Goal: Task Accomplishment & Management: Manage account settings

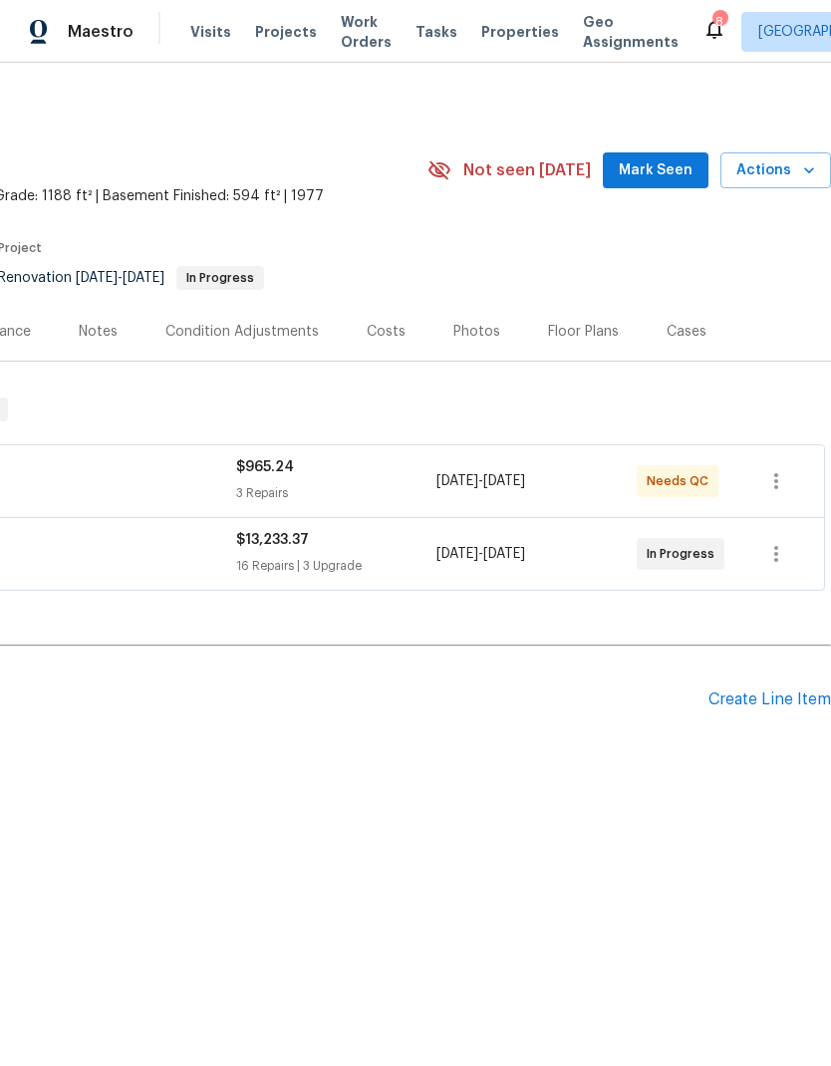
scroll to position [0, 295]
click at [757, 700] on div "Create Line Item" at bounding box center [769, 699] width 123 height 19
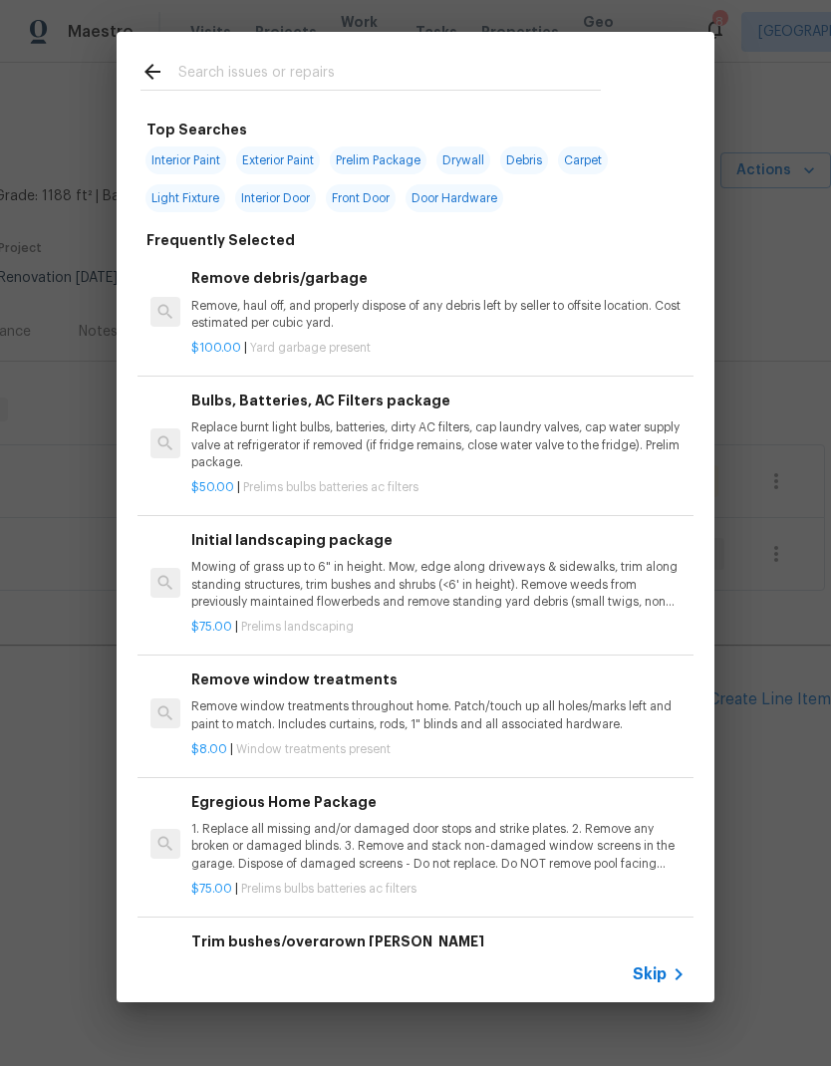
click at [351, 75] on input "text" at bounding box center [389, 75] width 422 height 30
type input "Roof"
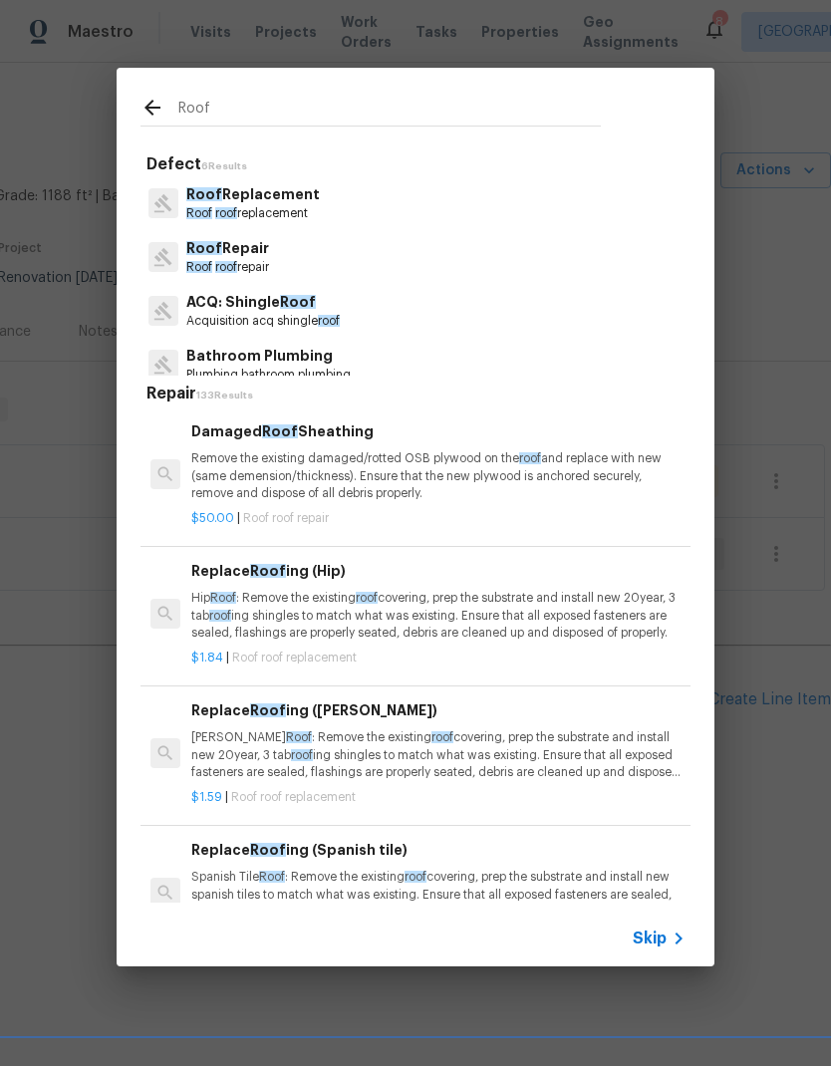
click at [225, 205] on p "Roof roof replacement" at bounding box center [252, 213] width 133 height 17
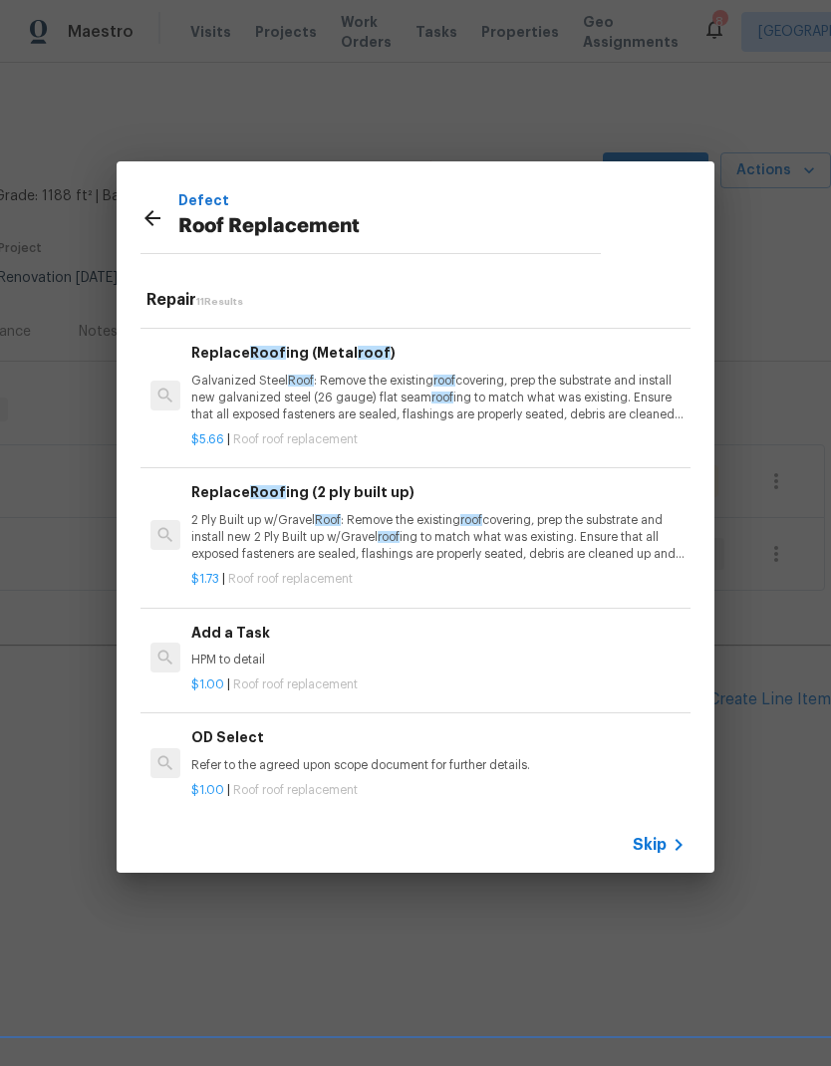
scroll to position [960, 0]
click at [423, 653] on p "HPM to detail" at bounding box center [438, 661] width 494 height 17
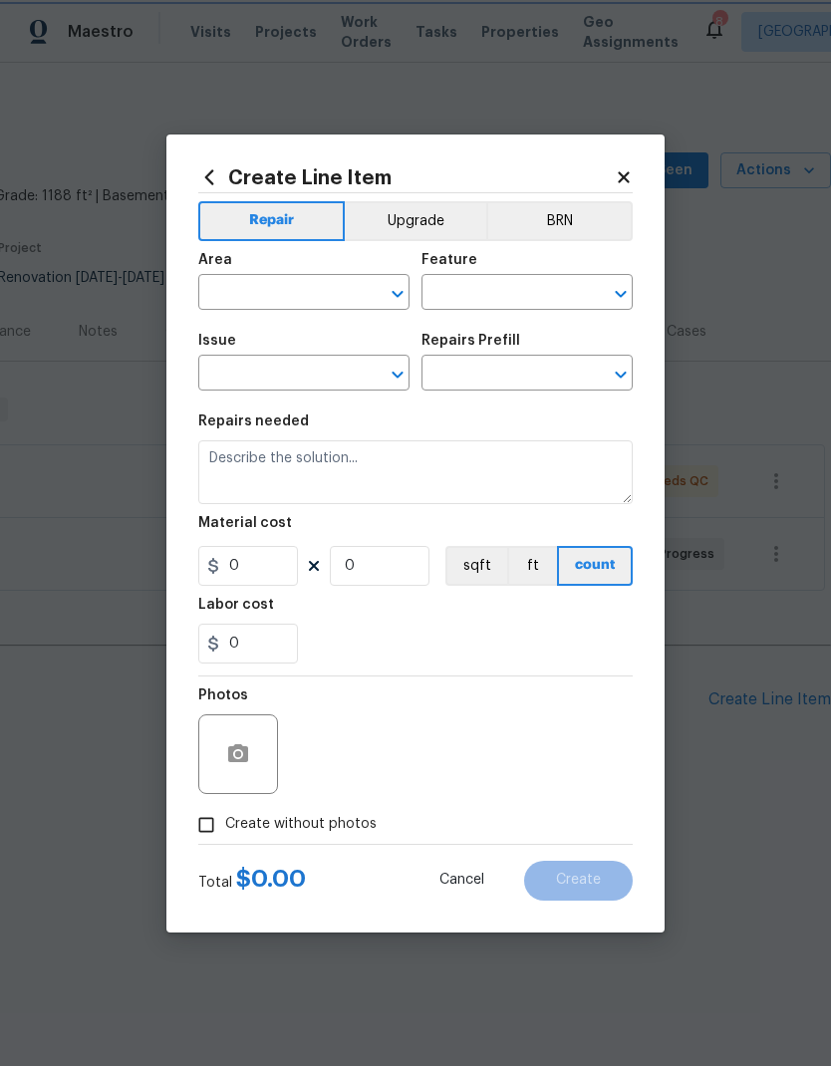
type input "Eaves and Trim"
type input "Roof Replacement"
type input "Add a Task $1.00"
type textarea "HPM to detail"
type input "1"
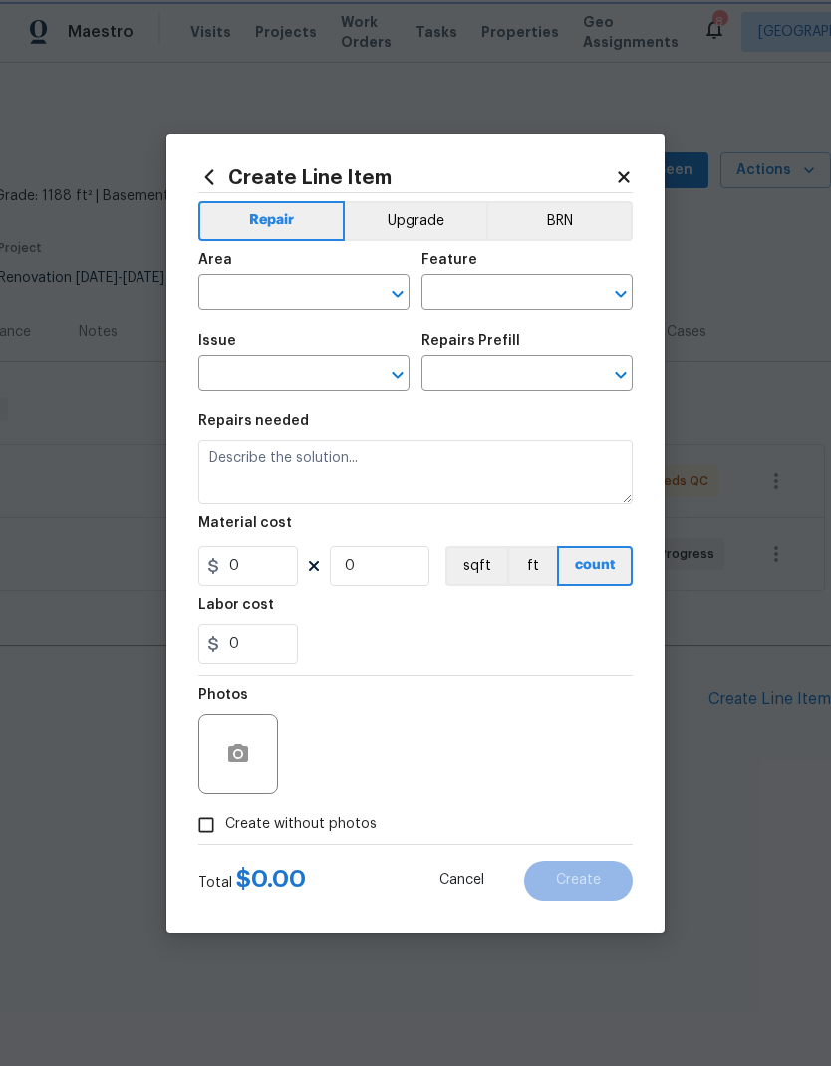
type input "1"
click at [340, 295] on input "text" at bounding box center [275, 294] width 155 height 31
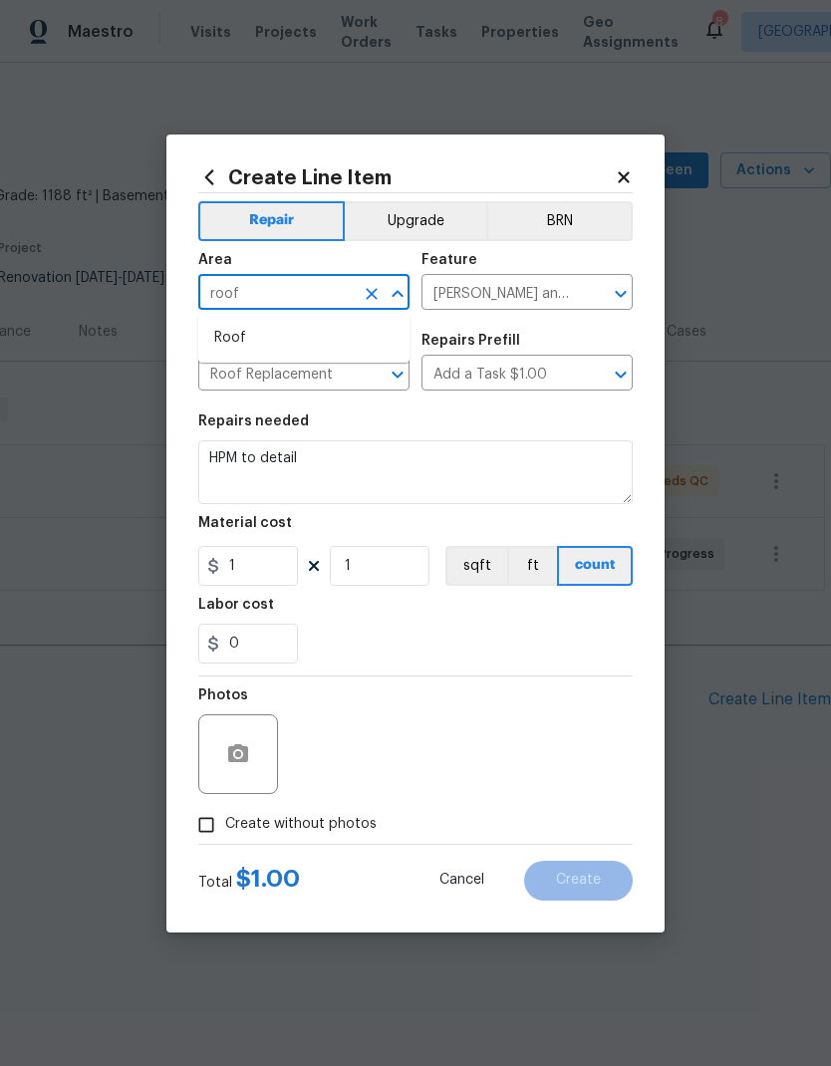
click at [231, 351] on li "Roof" at bounding box center [303, 338] width 211 height 33
type input "Roof"
click at [536, 285] on input "Eaves and Trim" at bounding box center [498, 294] width 155 height 31
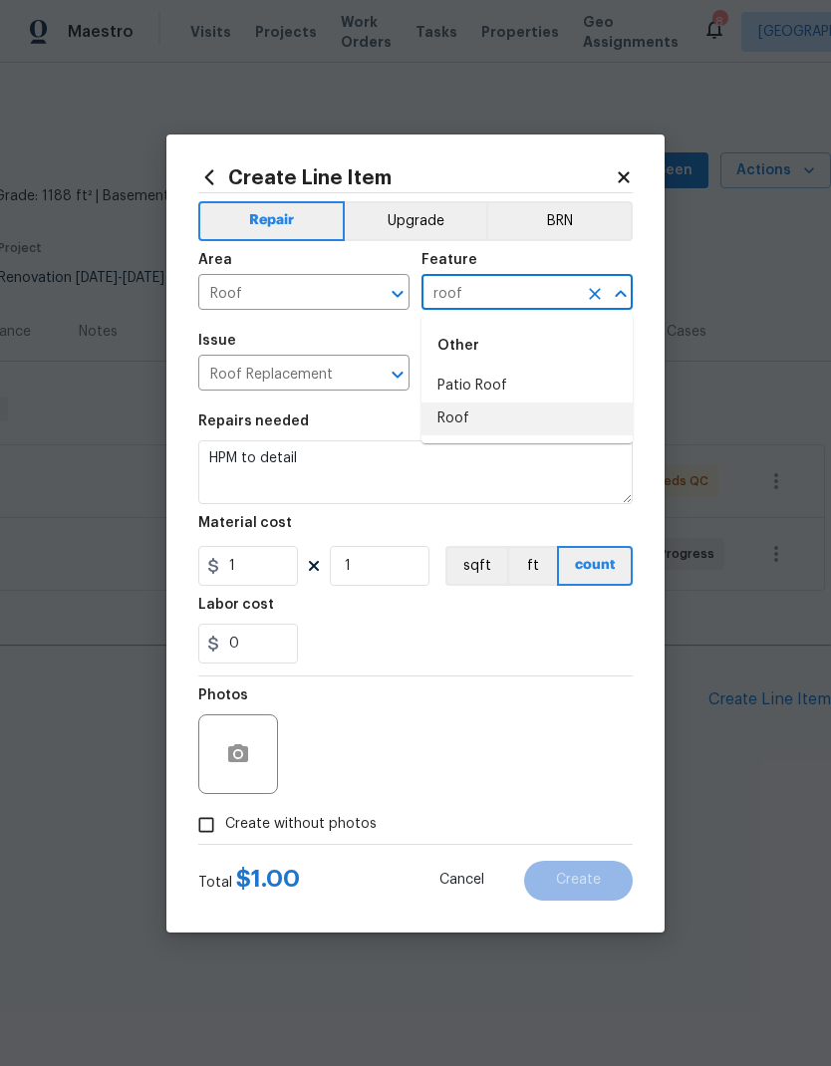
click at [460, 422] on li "Roof" at bounding box center [526, 418] width 211 height 33
type input "Roof"
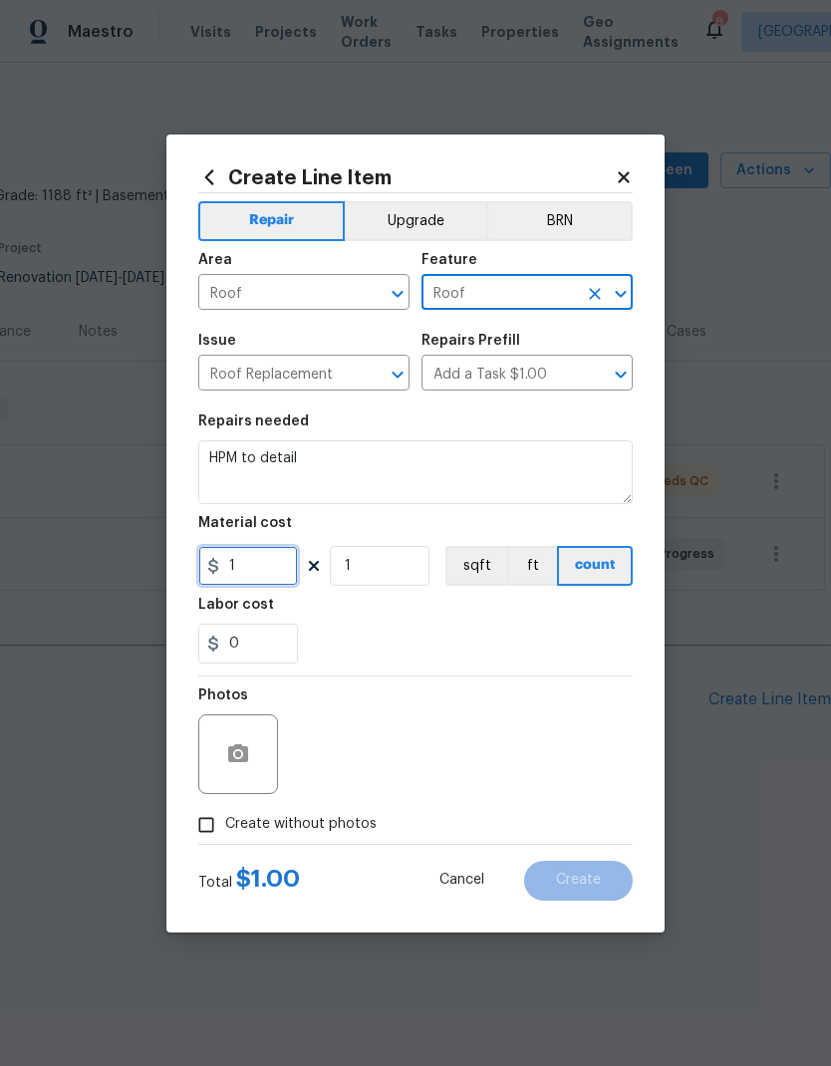
click at [232, 572] on input "1" at bounding box center [248, 566] width 100 height 40
type input "7000"
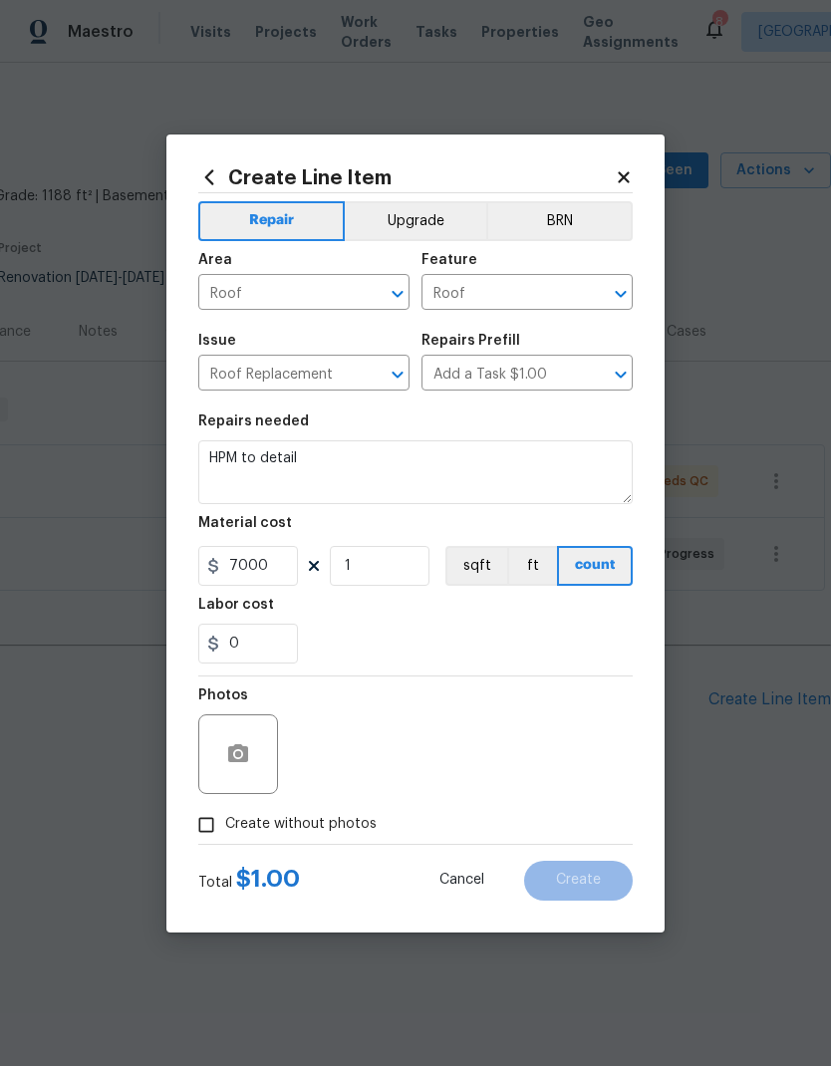
click at [503, 624] on div "Labor cost" at bounding box center [415, 611] width 434 height 26
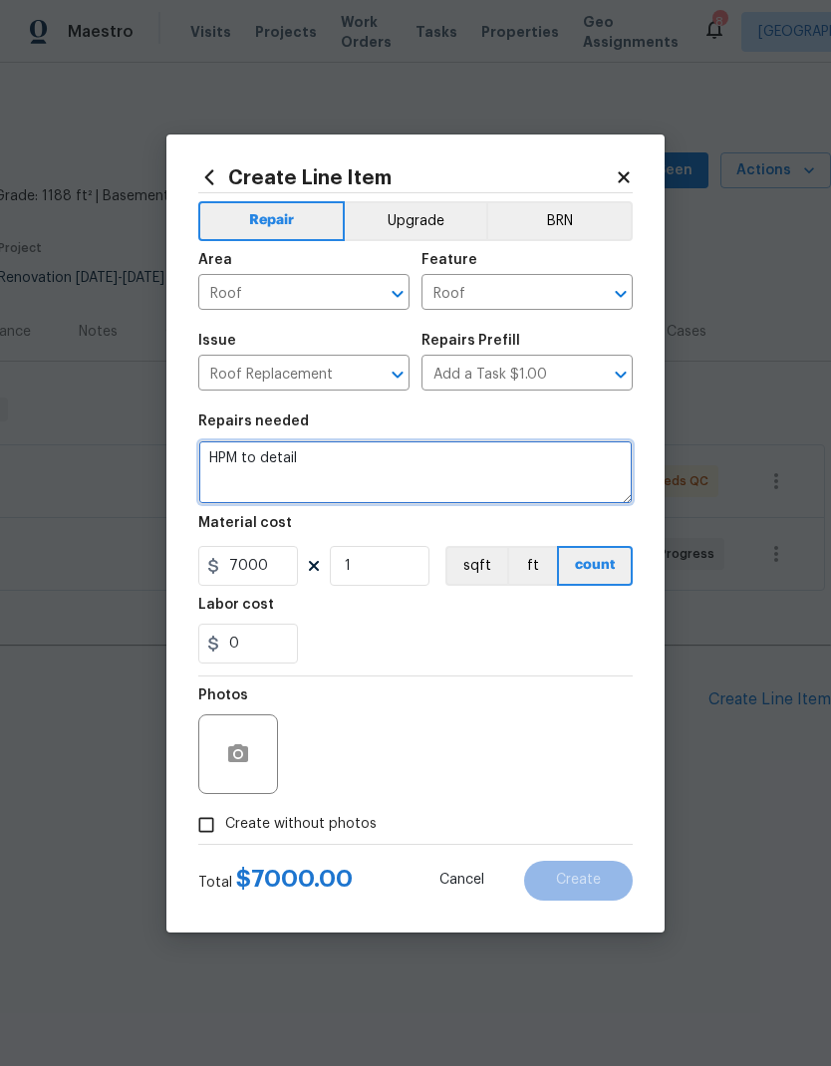
click at [288, 475] on textarea "HPM to detail" at bounding box center [415, 472] width 434 height 64
click at [291, 468] on textarea "HPM to detail" at bounding box center [415, 472] width 434 height 64
click at [286, 461] on textarea "HPM to detail" at bounding box center [415, 472] width 434 height 64
click at [285, 460] on textarea "HPM to detail" at bounding box center [415, 472] width 434 height 64
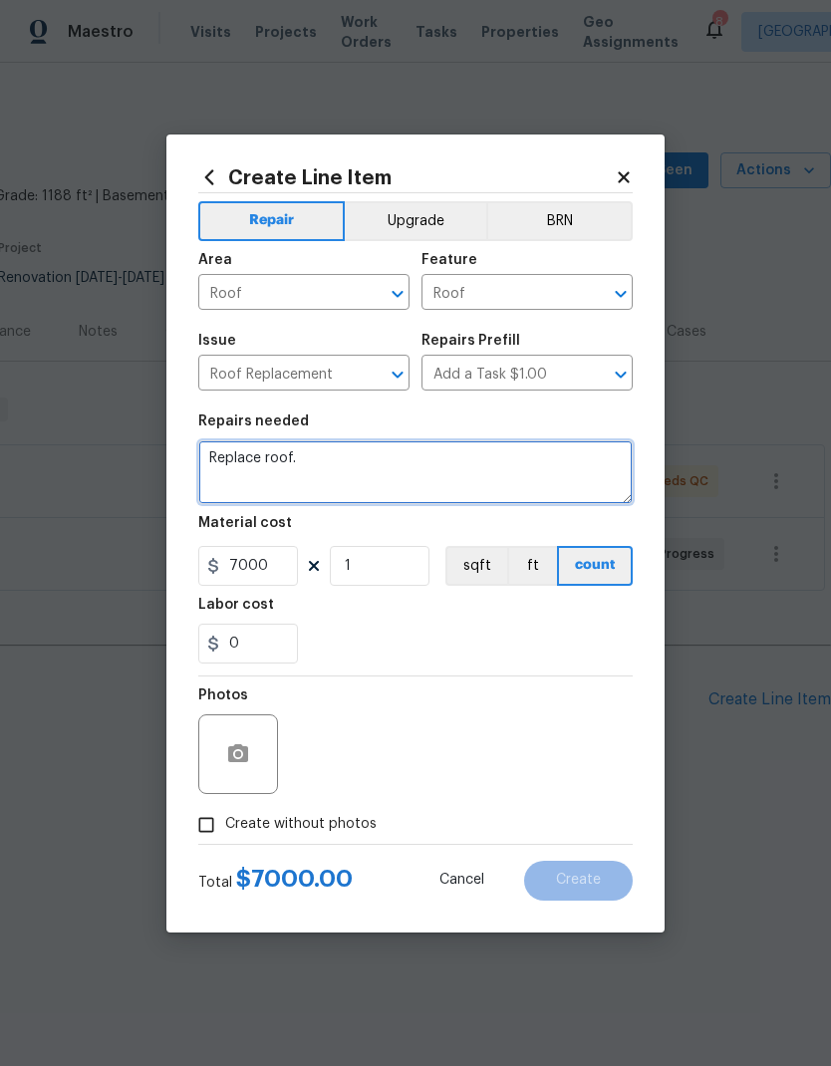
type textarea "Replace roof."
click at [524, 638] on div "0" at bounding box center [415, 644] width 434 height 40
click at [196, 819] on input "Create without photos" at bounding box center [206, 825] width 38 height 38
checkbox input "true"
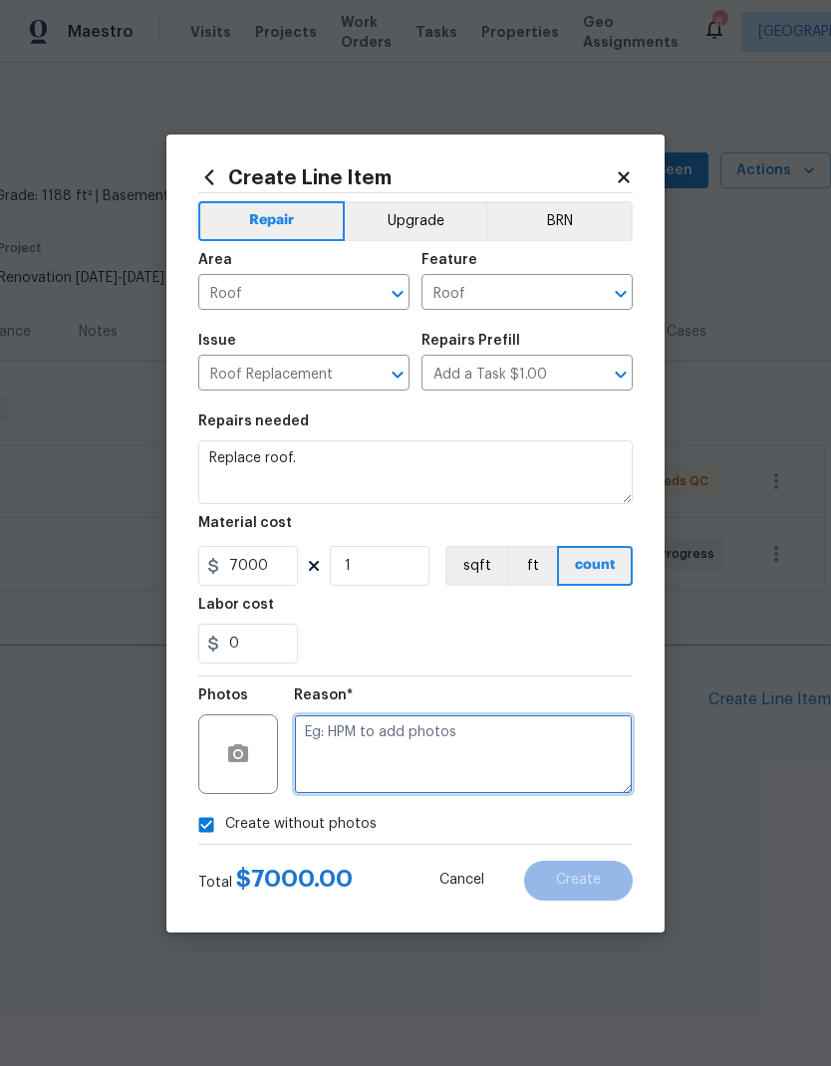
click at [503, 772] on textarea at bounding box center [463, 754] width 339 height 80
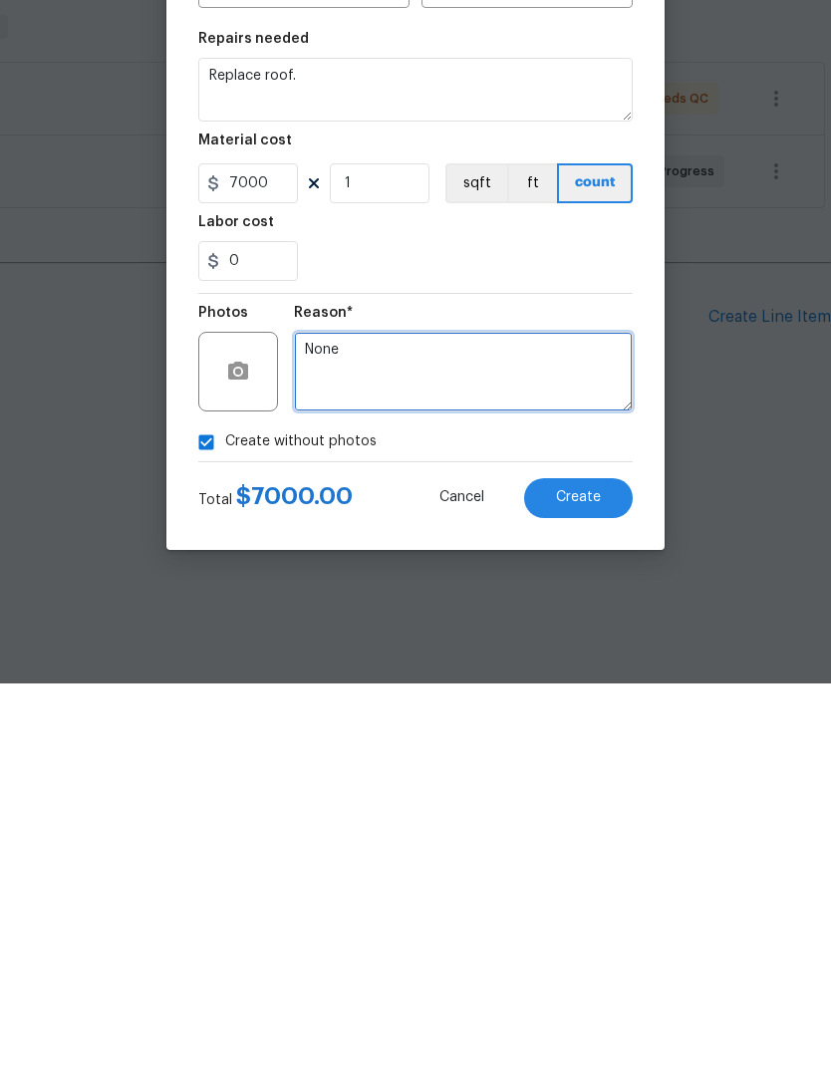
type textarea "None"
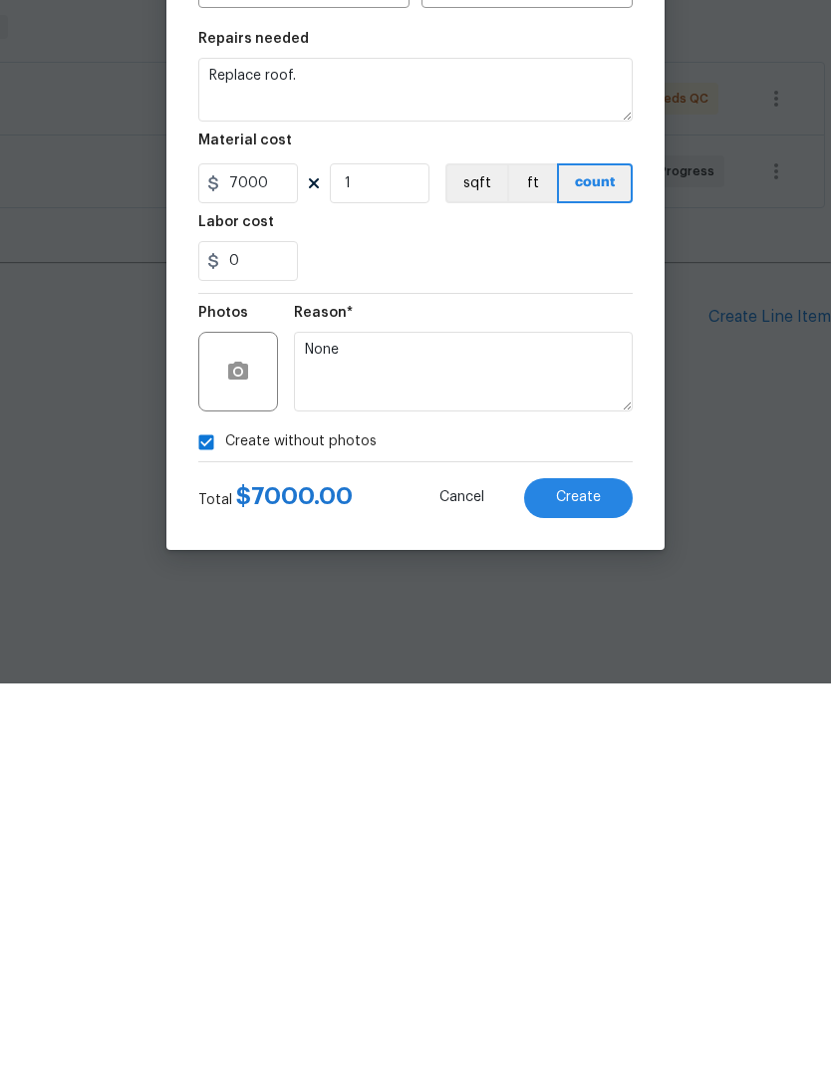
click at [597, 873] on span "Create" at bounding box center [578, 880] width 45 height 15
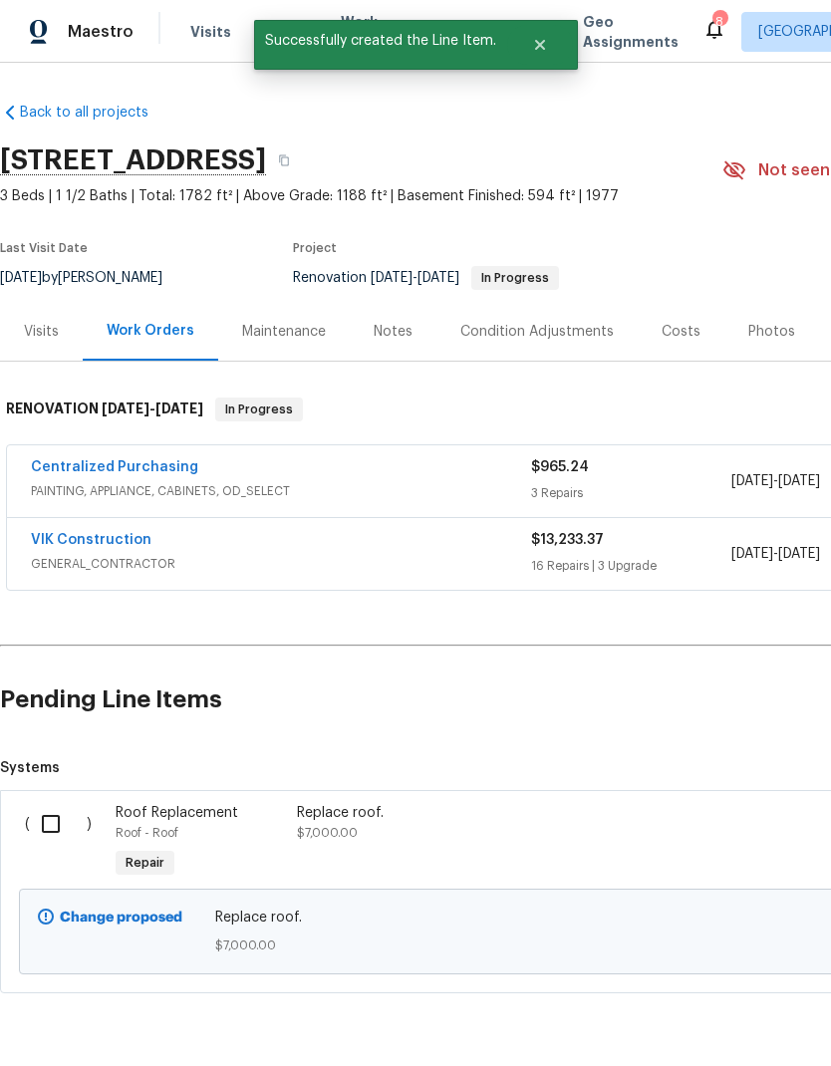
scroll to position [0, 0]
click at [48, 822] on input "checkbox" at bounding box center [58, 824] width 57 height 42
checkbox input "true"
click at [716, 1013] on span "Create Work Order" at bounding box center [717, 1016] width 133 height 25
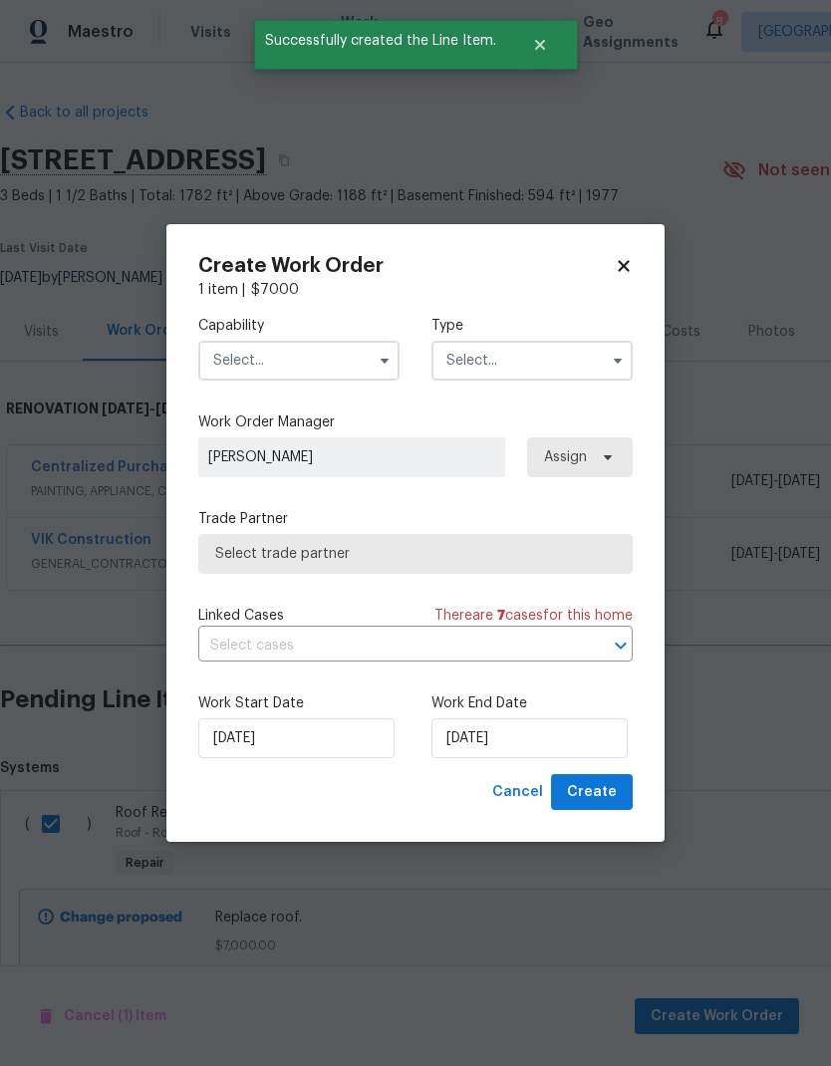
click at [235, 353] on input "text" at bounding box center [298, 361] width 201 height 40
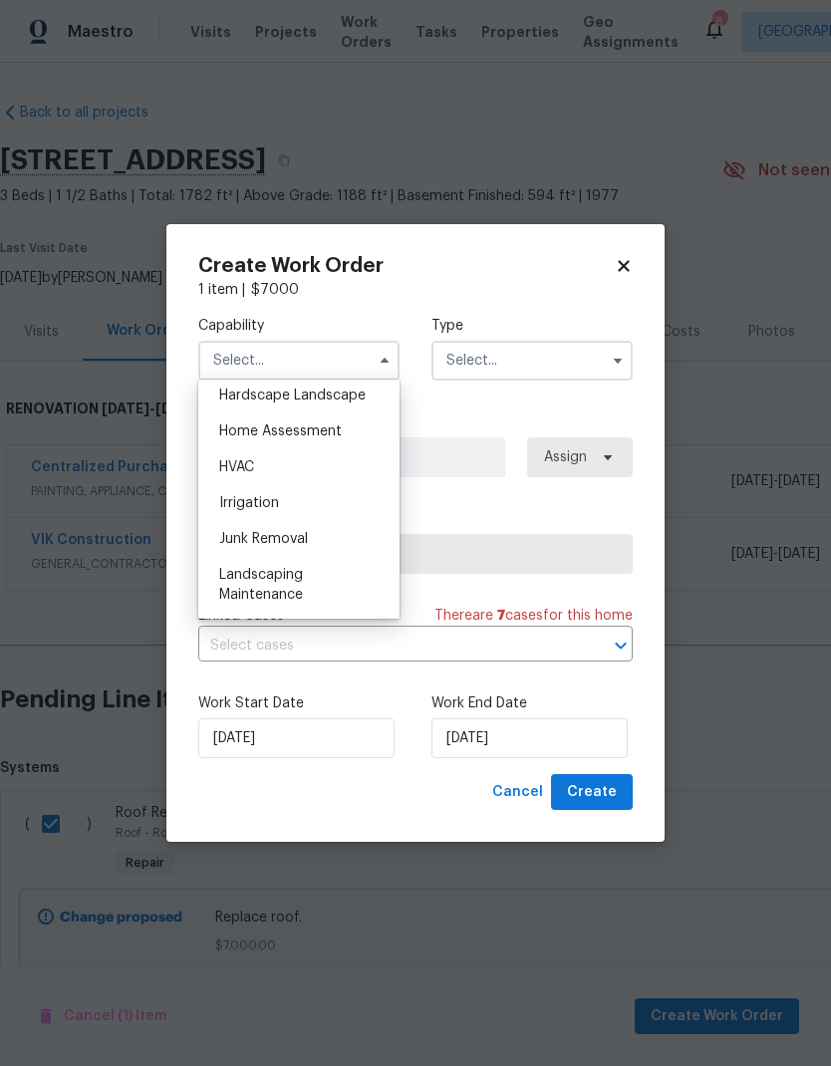
scroll to position [1140, 0]
click at [259, 600] on div "Roof" at bounding box center [298, 610] width 191 height 36
type input "Roof"
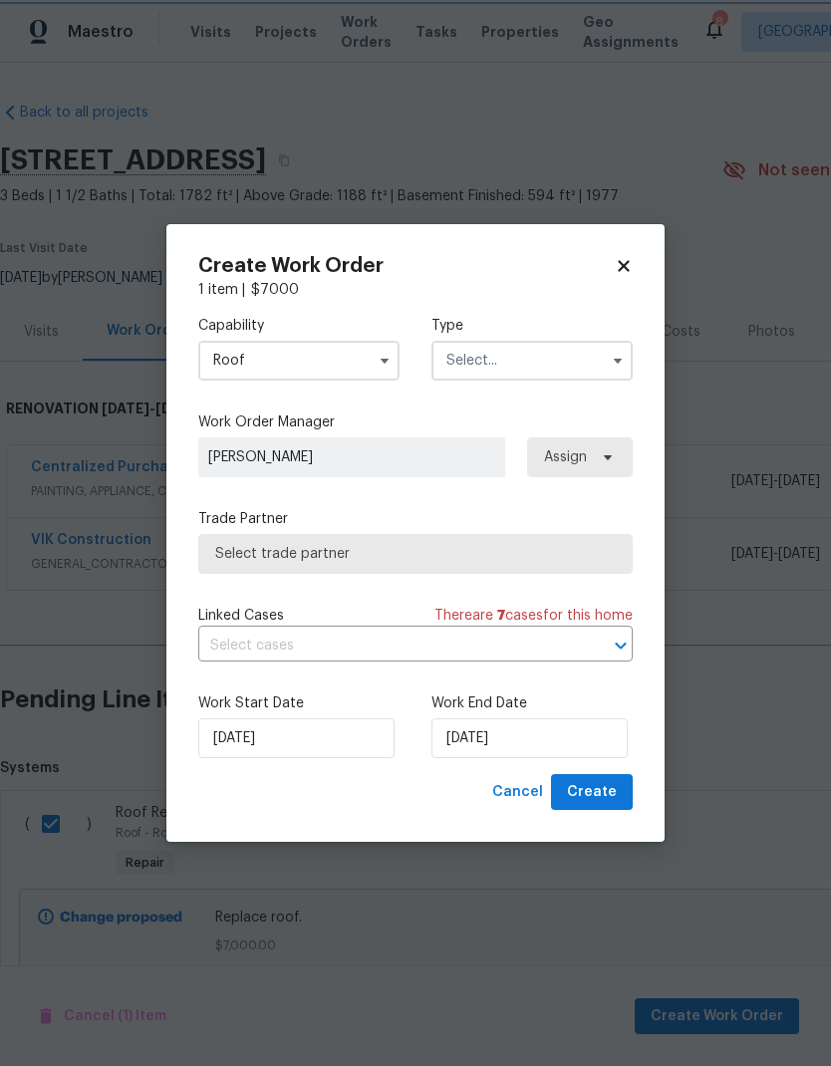
scroll to position [1875, 0]
click at [515, 365] on input "text" at bounding box center [531, 361] width 201 height 40
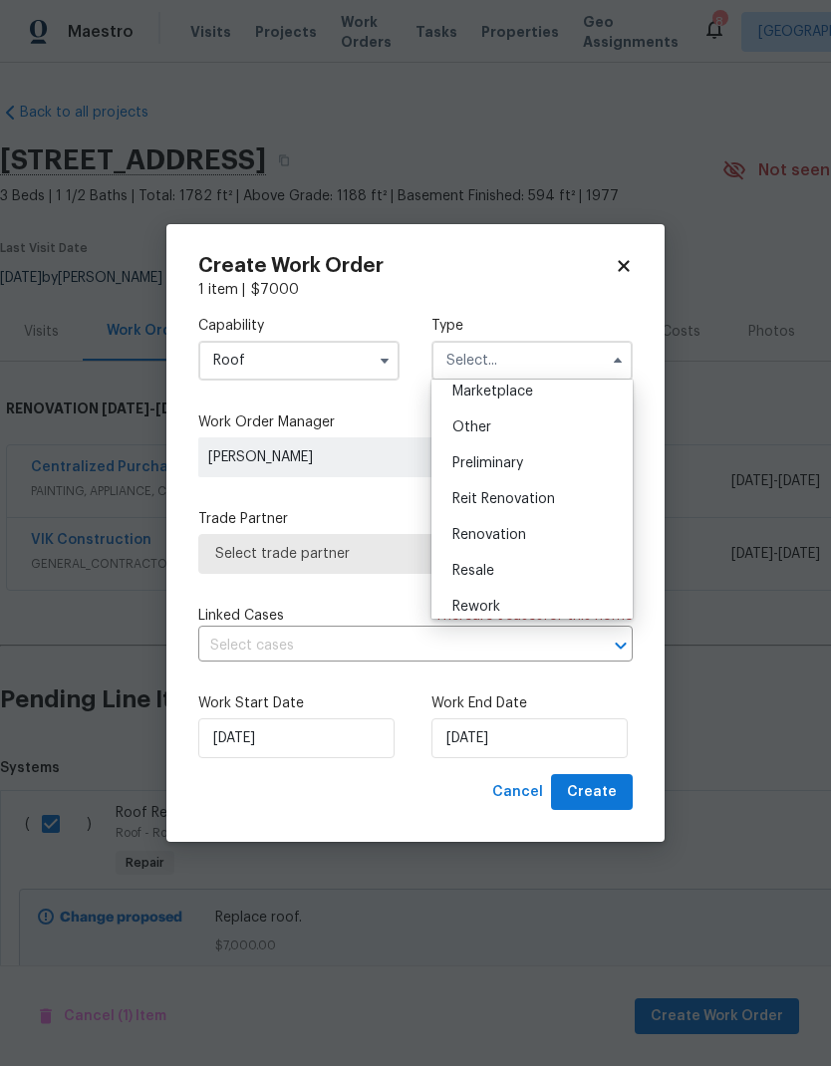
scroll to position [385, 0]
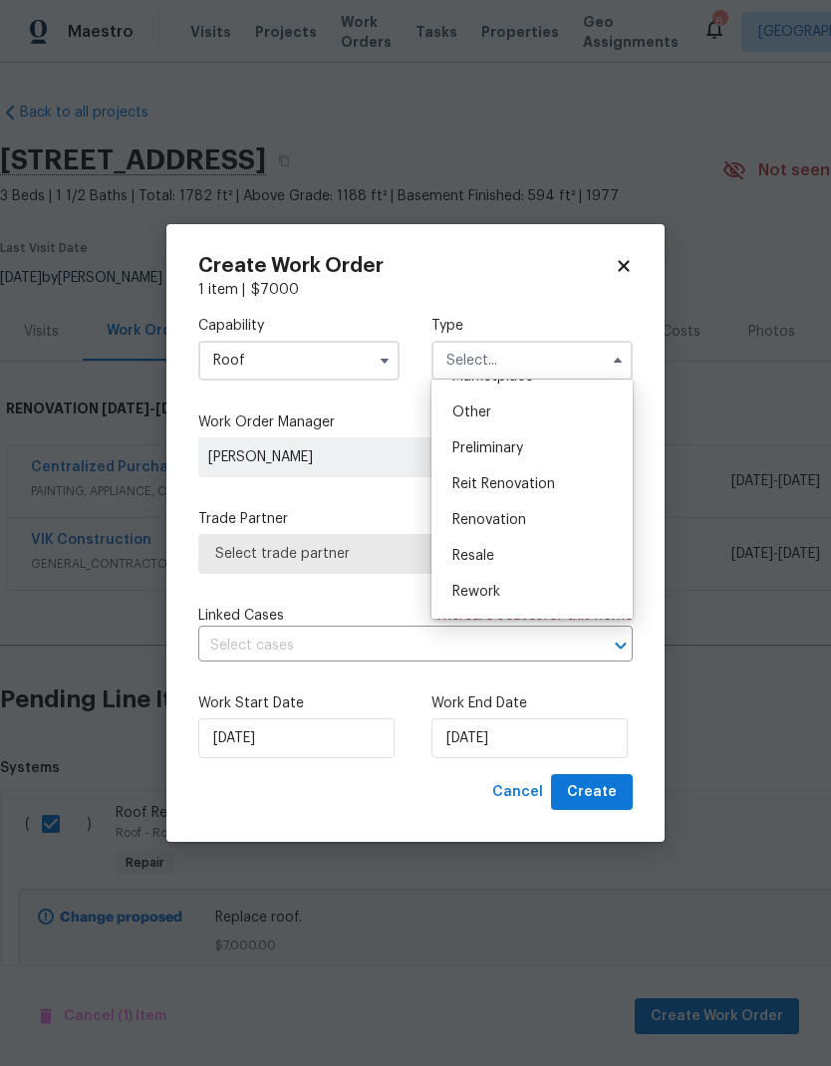
click at [515, 515] on span "Renovation" at bounding box center [489, 520] width 74 height 14
type input "Renovation"
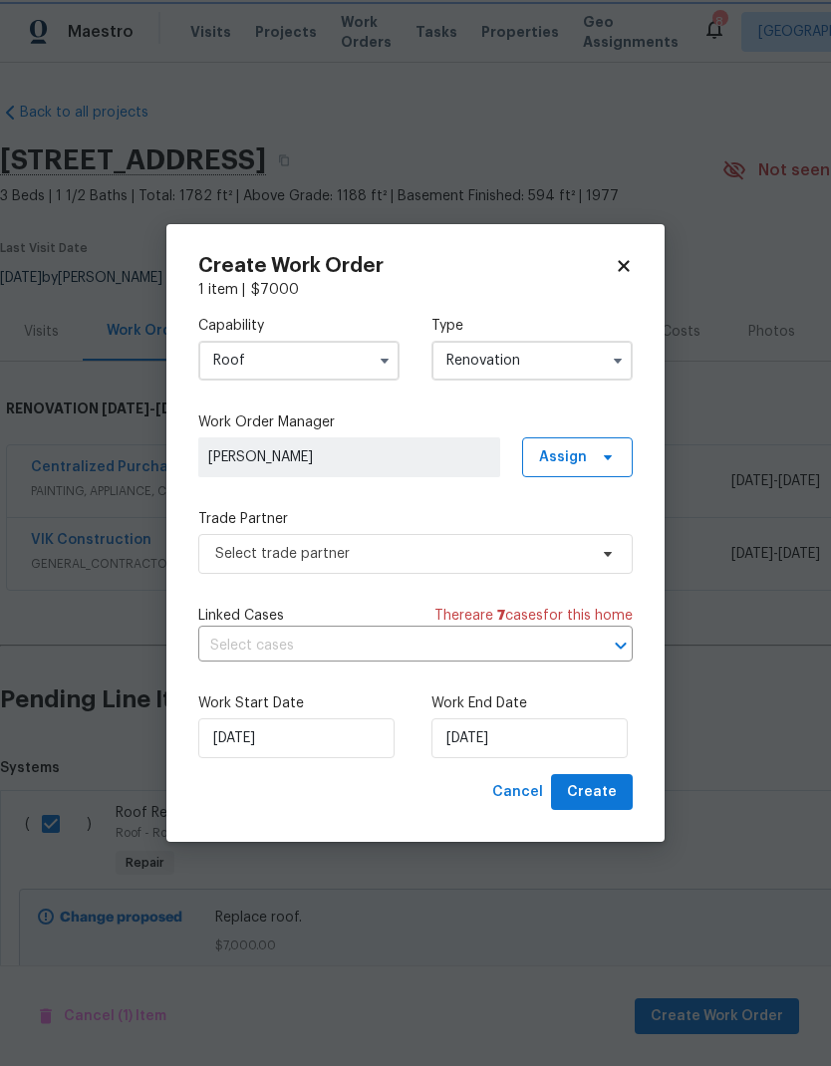
scroll to position [0, 0]
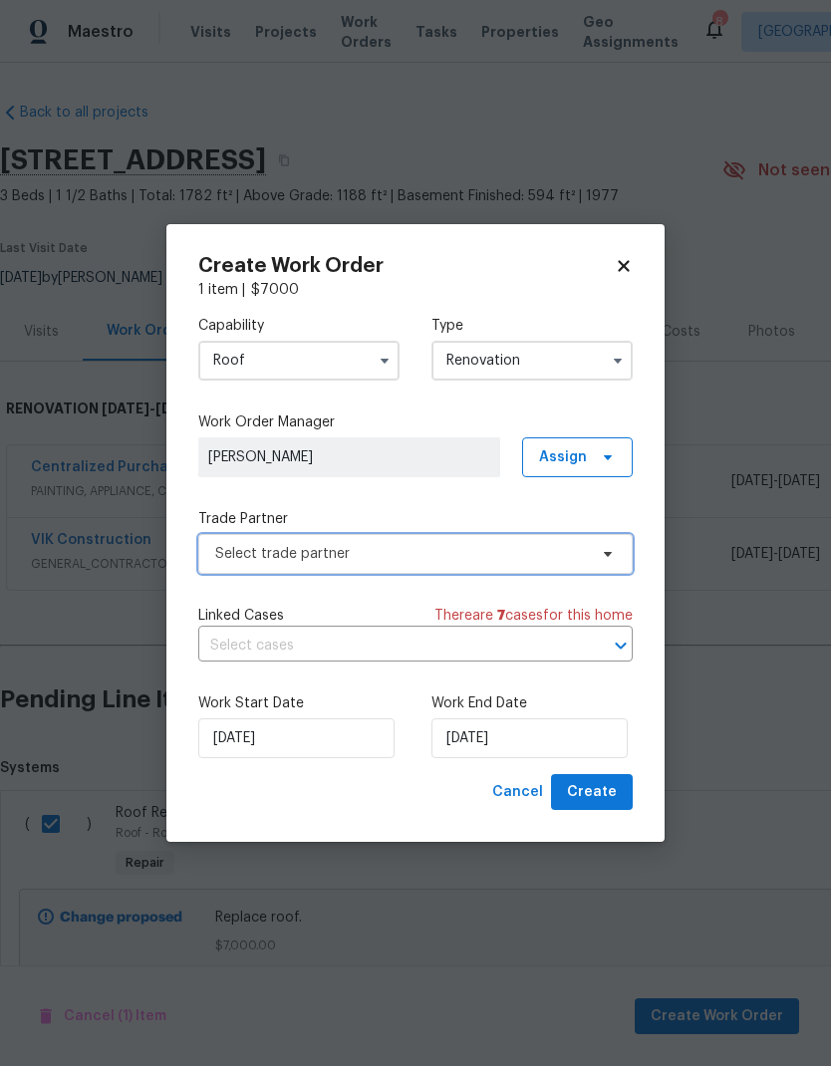
click at [547, 561] on span "Select trade partner" at bounding box center [401, 554] width 372 height 20
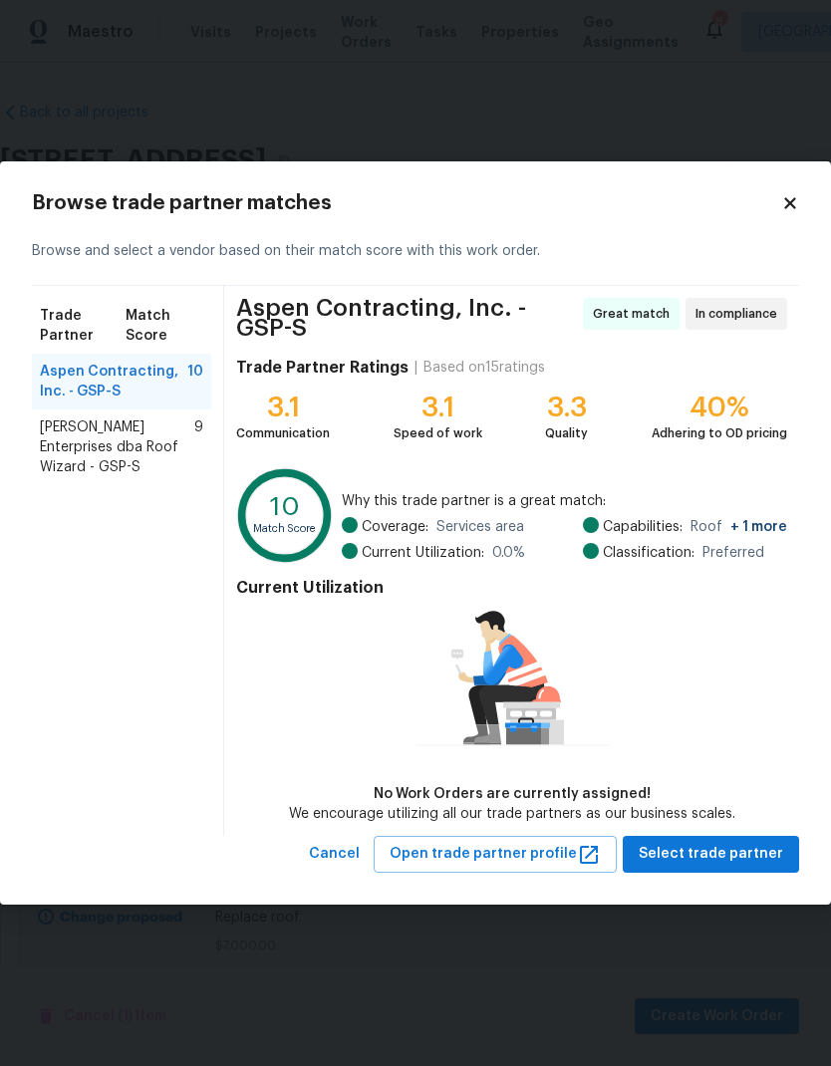
click at [546, 61] on body "Maestro Visits Projects Work Orders Tasks Properties Geo Assignments 8 Greenvil…" at bounding box center [415, 533] width 831 height 1066
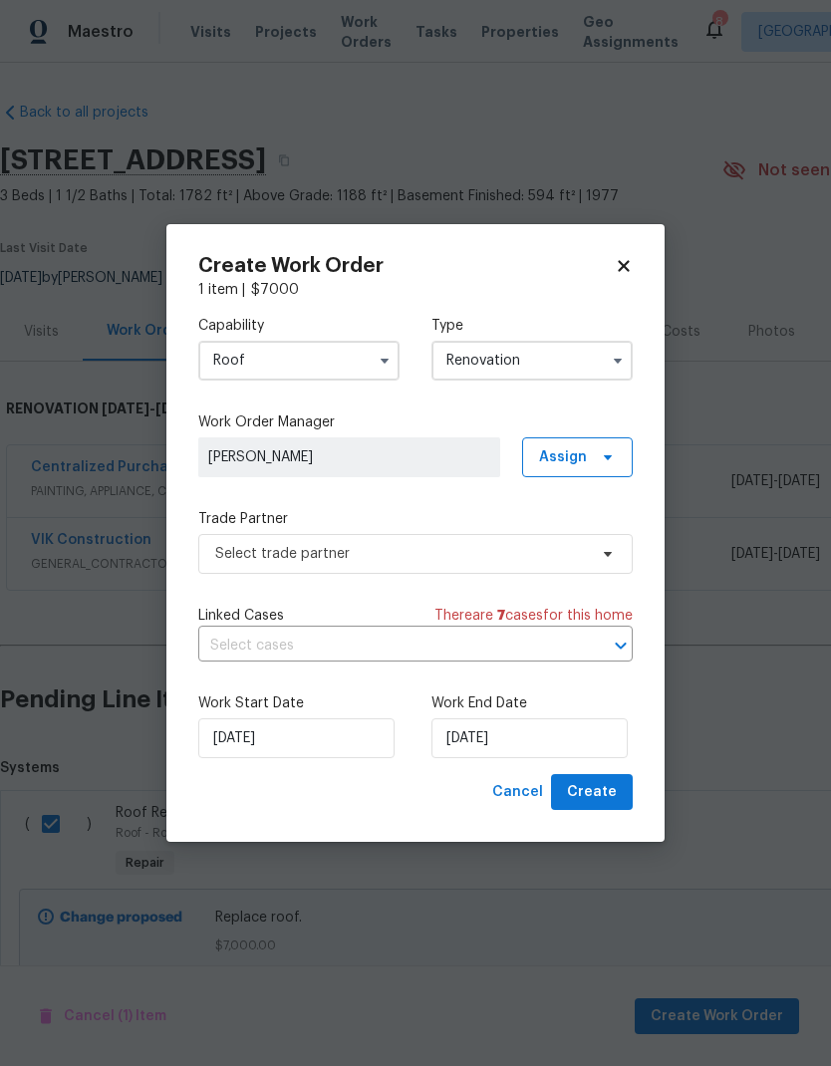
click at [349, 363] on input "Roof" at bounding box center [298, 361] width 201 height 40
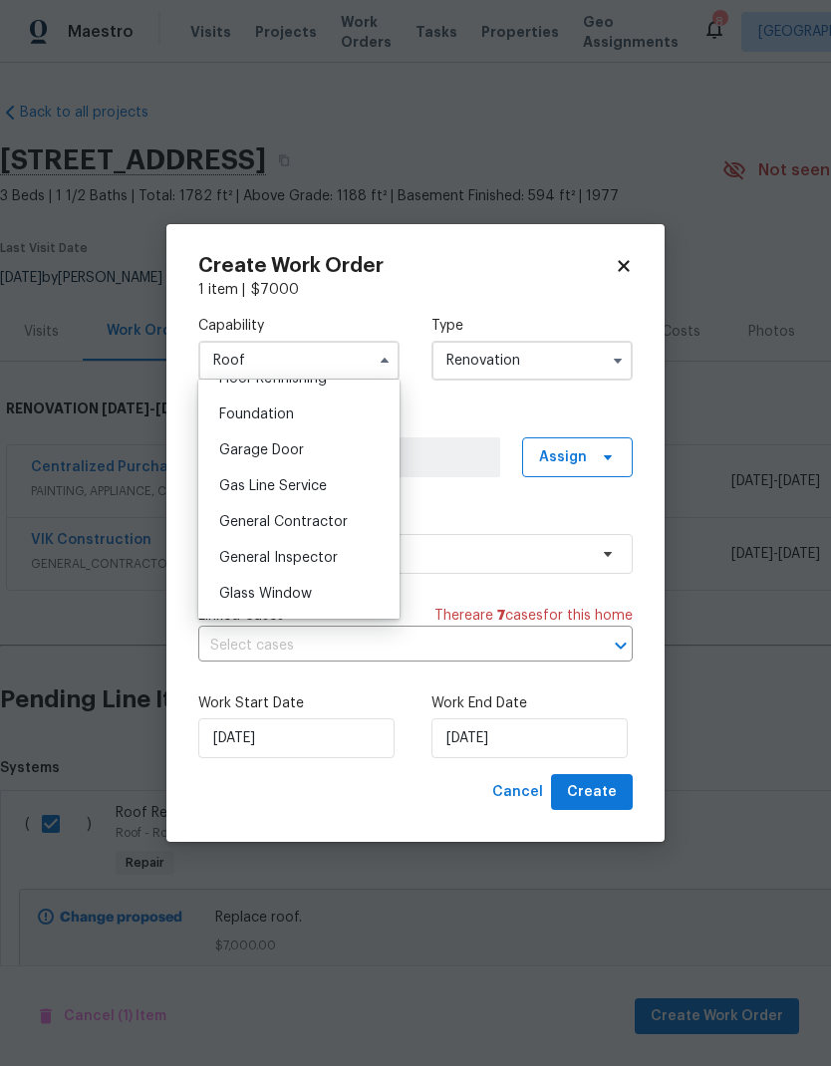
scroll to position [836, 0]
click at [328, 513] on span "General Contractor" at bounding box center [283, 519] width 129 height 14
type input "General Contractor"
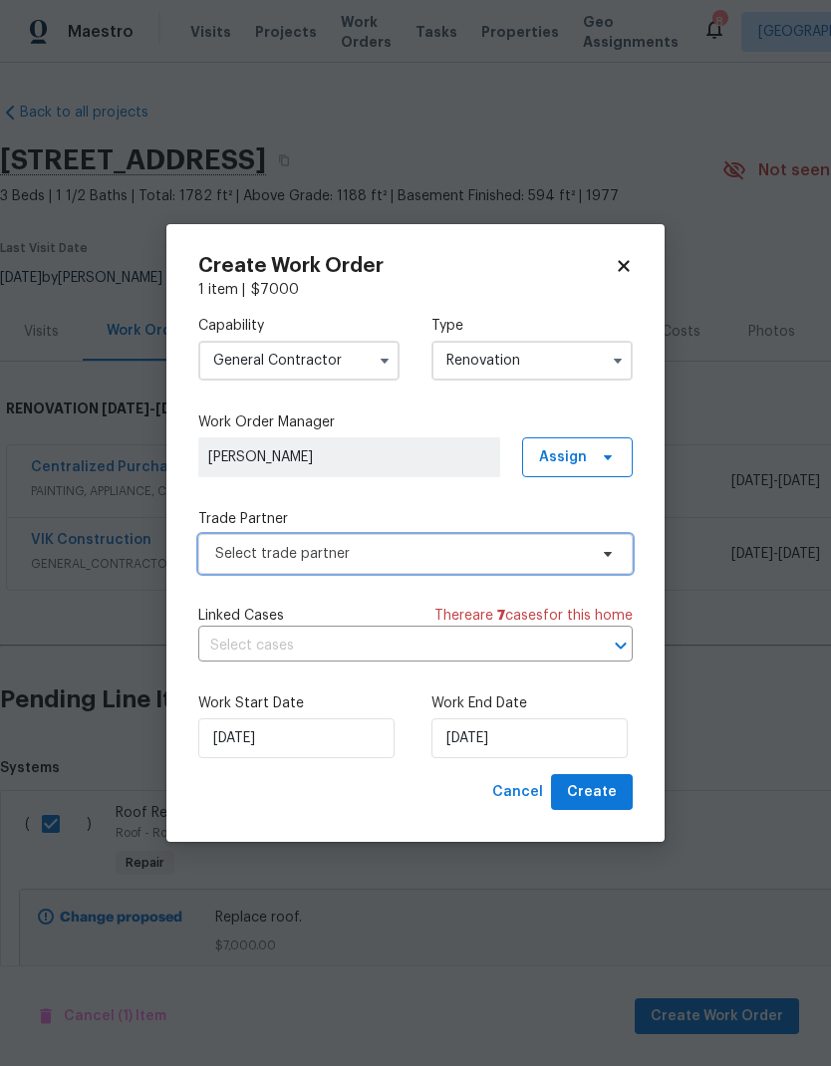
click at [519, 563] on span "Select trade partner" at bounding box center [415, 554] width 434 height 40
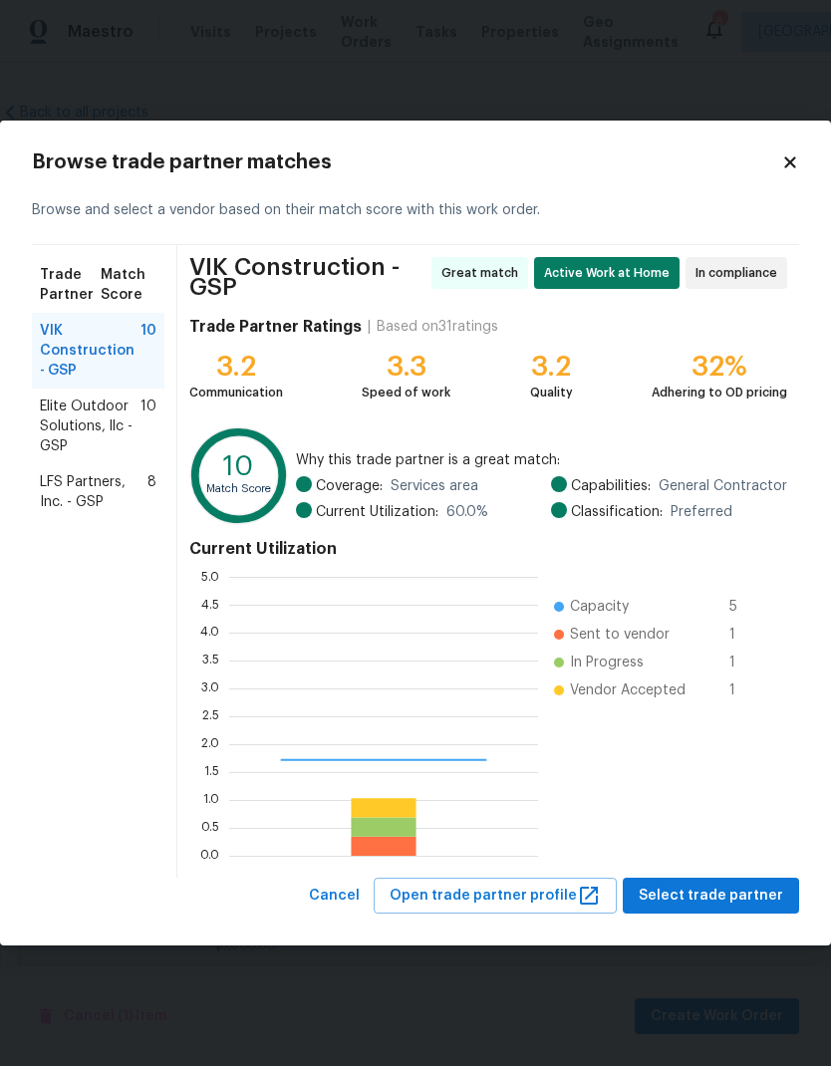
scroll to position [279, 309]
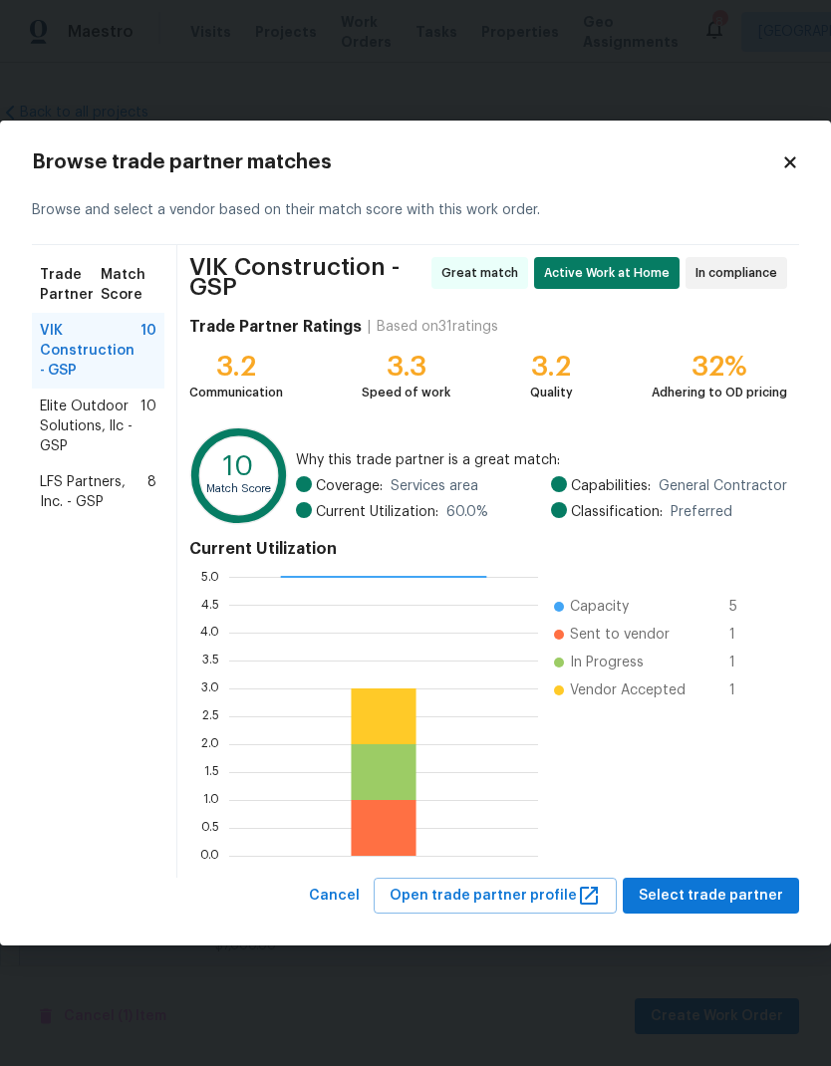
click at [98, 484] on span "LFS Partners, Inc. - GSP" at bounding box center [94, 492] width 108 height 40
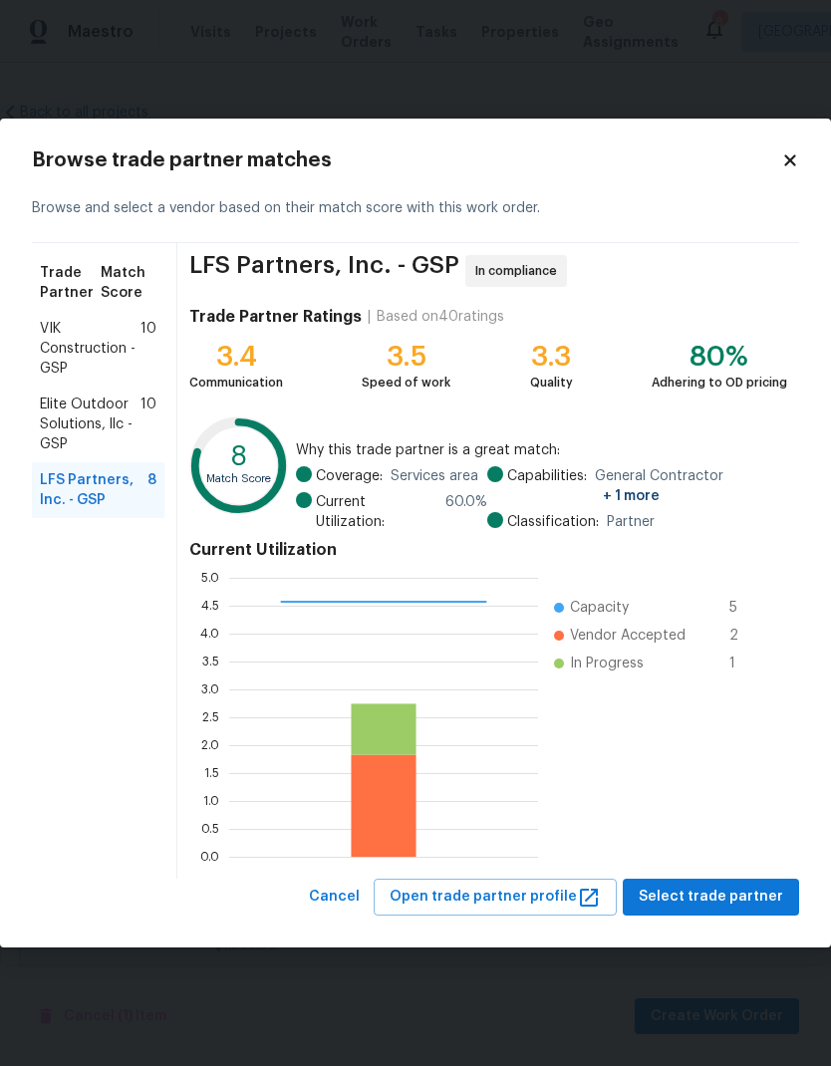
click at [725, 891] on span "Select trade partner" at bounding box center [711, 897] width 144 height 25
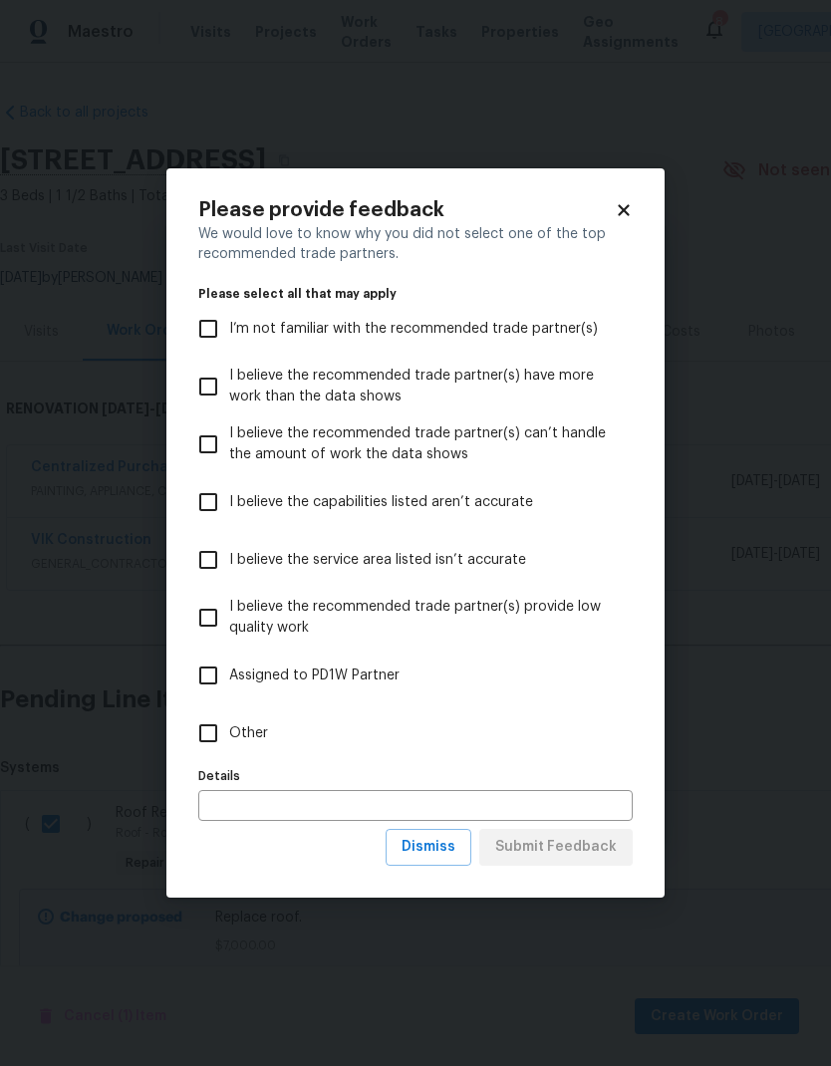
click at [216, 723] on input "Other" at bounding box center [208, 733] width 42 height 42
checkbox input "true"
click at [570, 856] on span "Submit Feedback" at bounding box center [556, 847] width 122 height 25
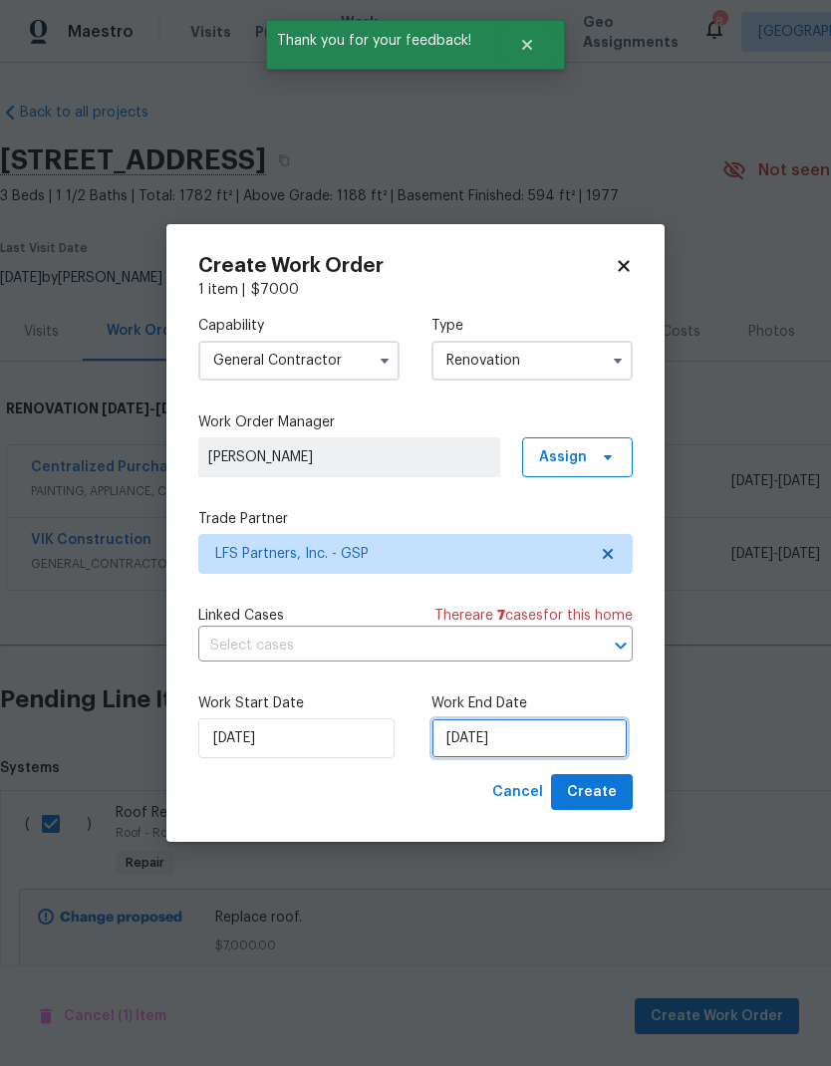
click at [498, 742] on input "[DATE]" at bounding box center [529, 738] width 196 height 40
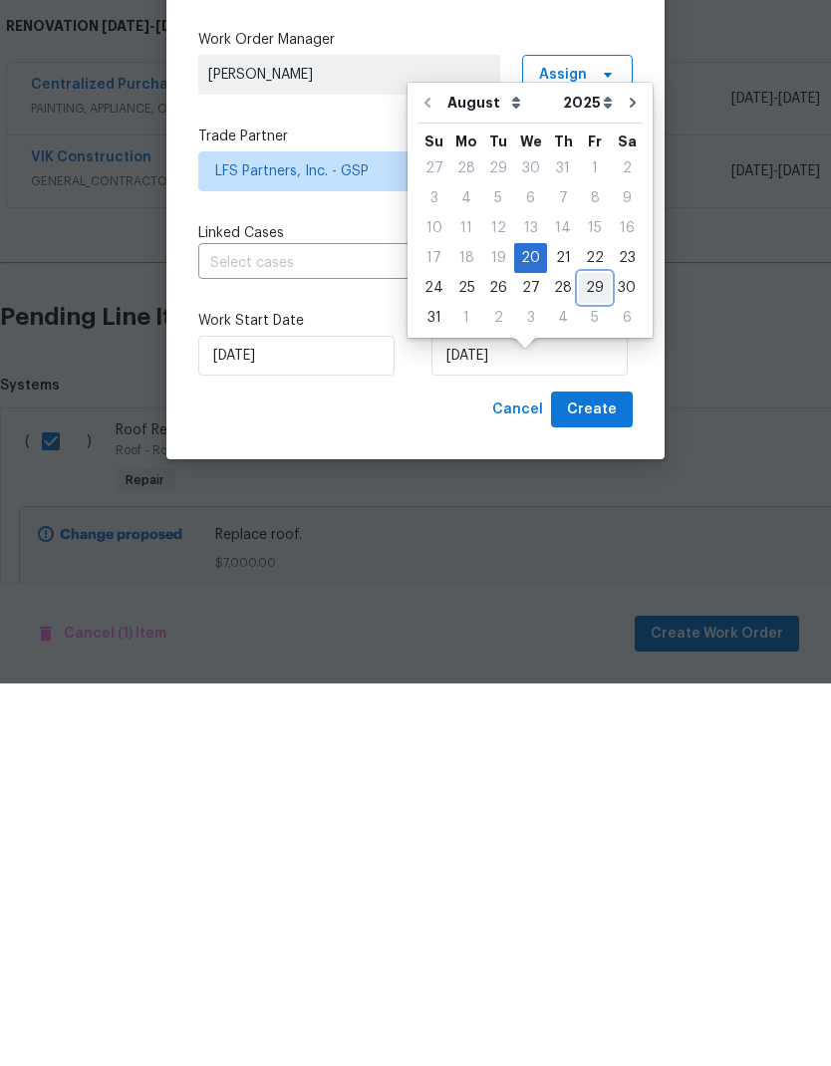
click at [588, 657] on div "29" at bounding box center [595, 671] width 32 height 28
type input "8/29/2025"
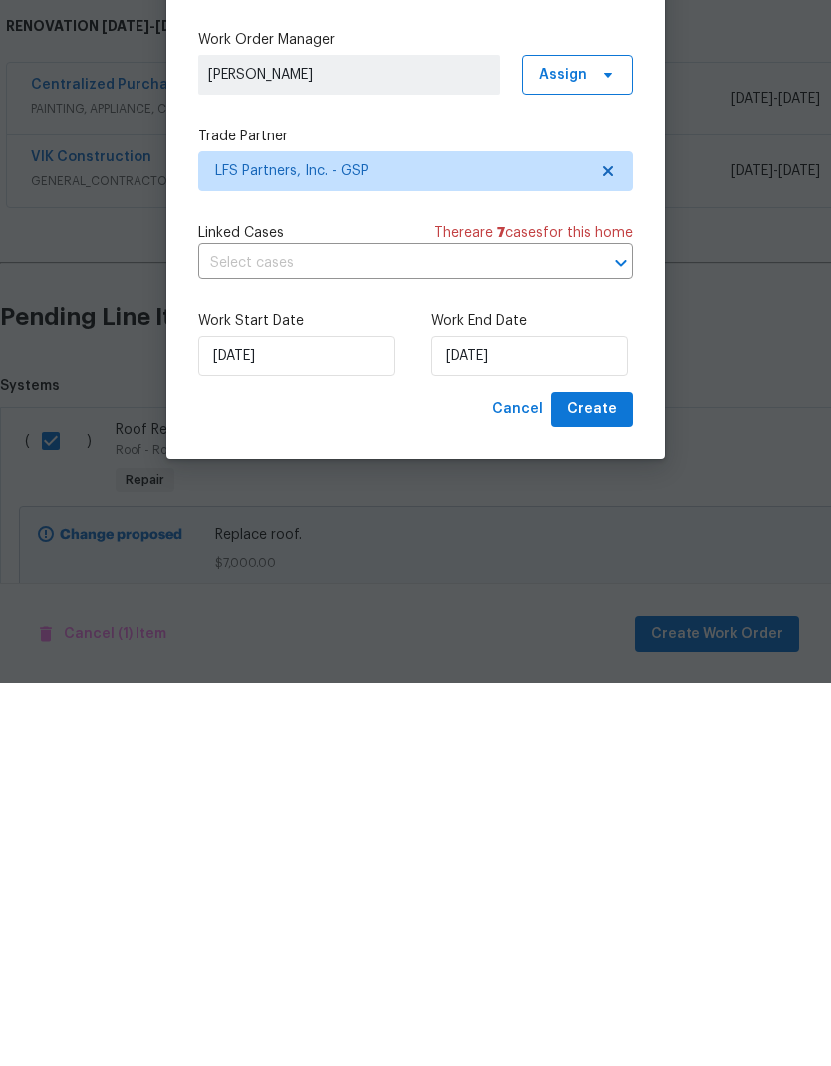
scroll to position [63, 0]
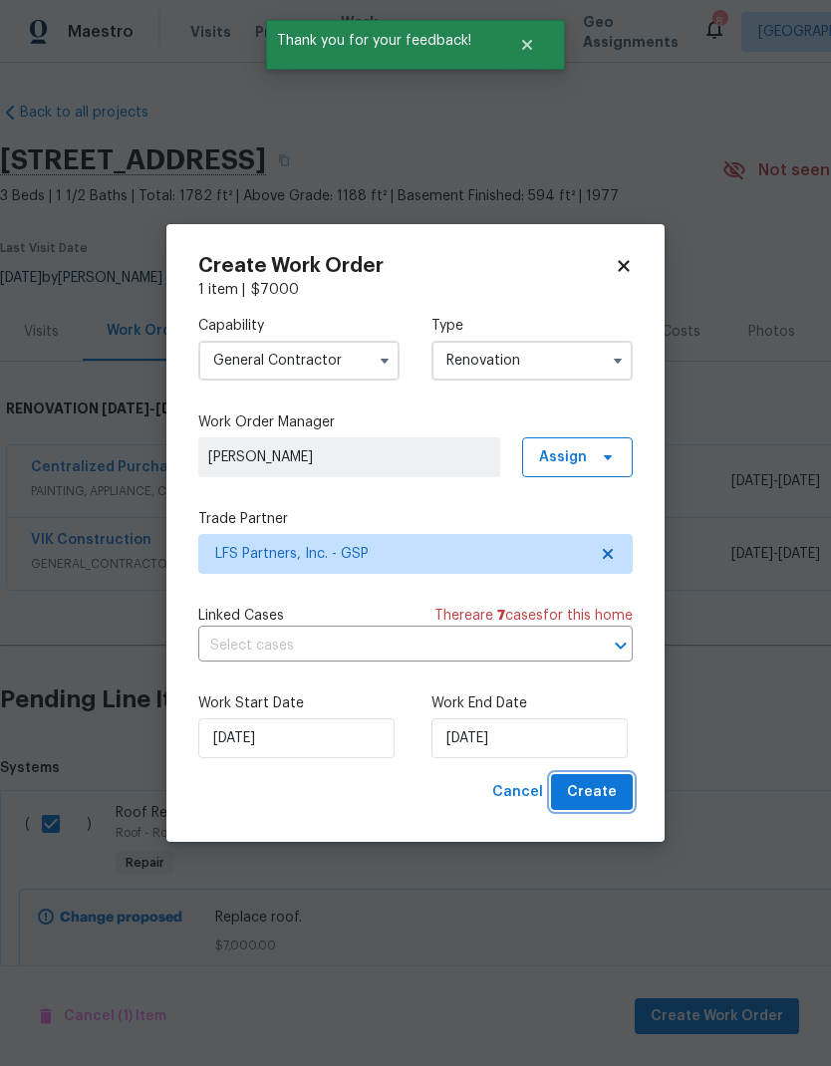
click at [585, 803] on span "Create" at bounding box center [592, 792] width 50 height 25
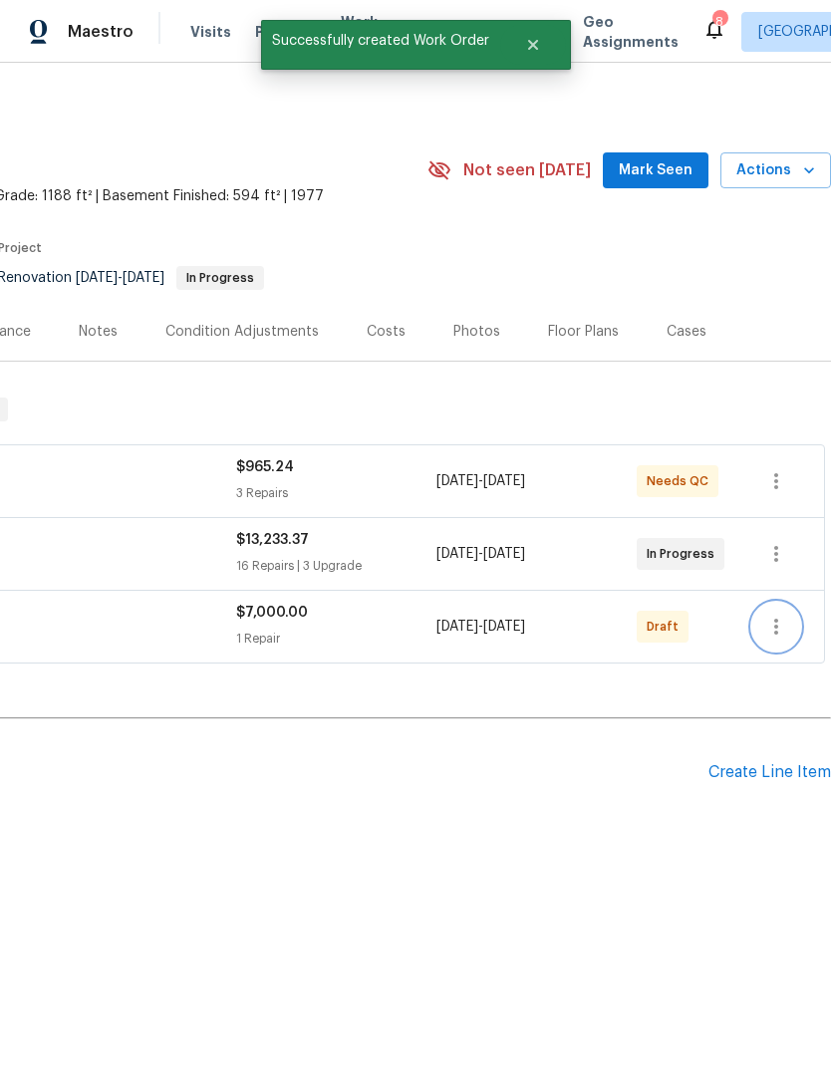
click at [775, 631] on icon "button" at bounding box center [776, 627] width 24 height 24
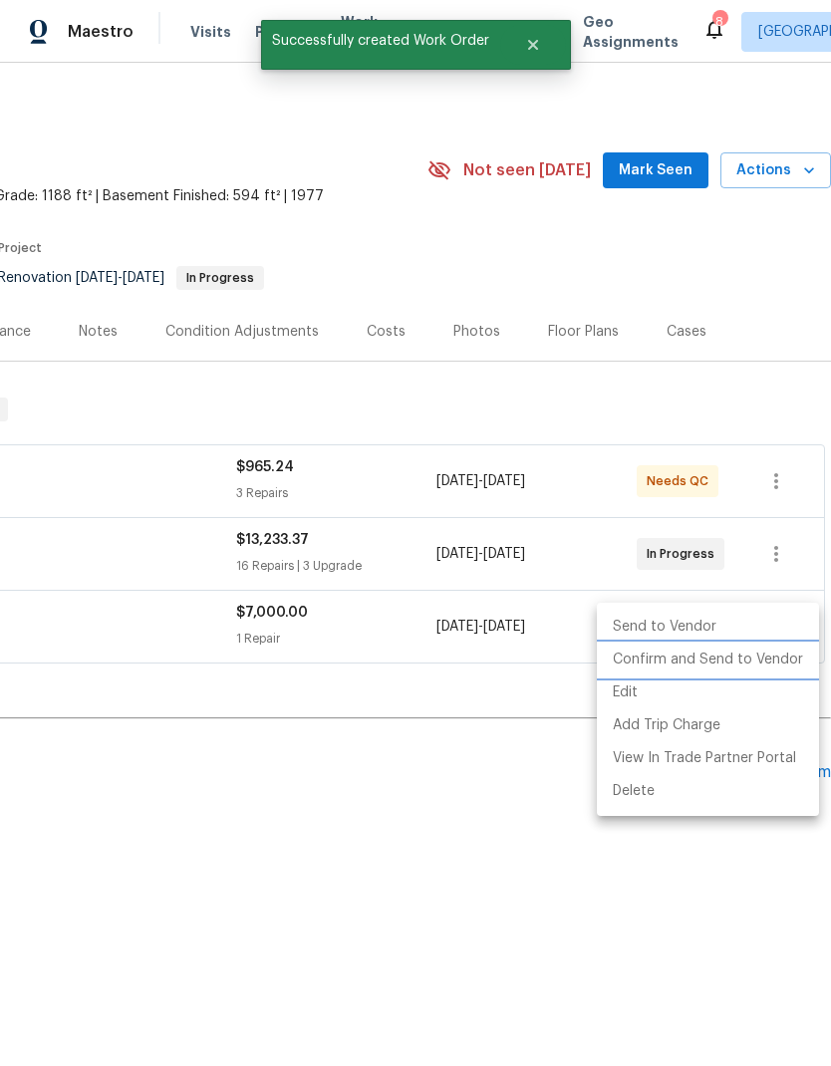
click at [738, 664] on li "Confirm and Send to Vendor" at bounding box center [708, 660] width 222 height 33
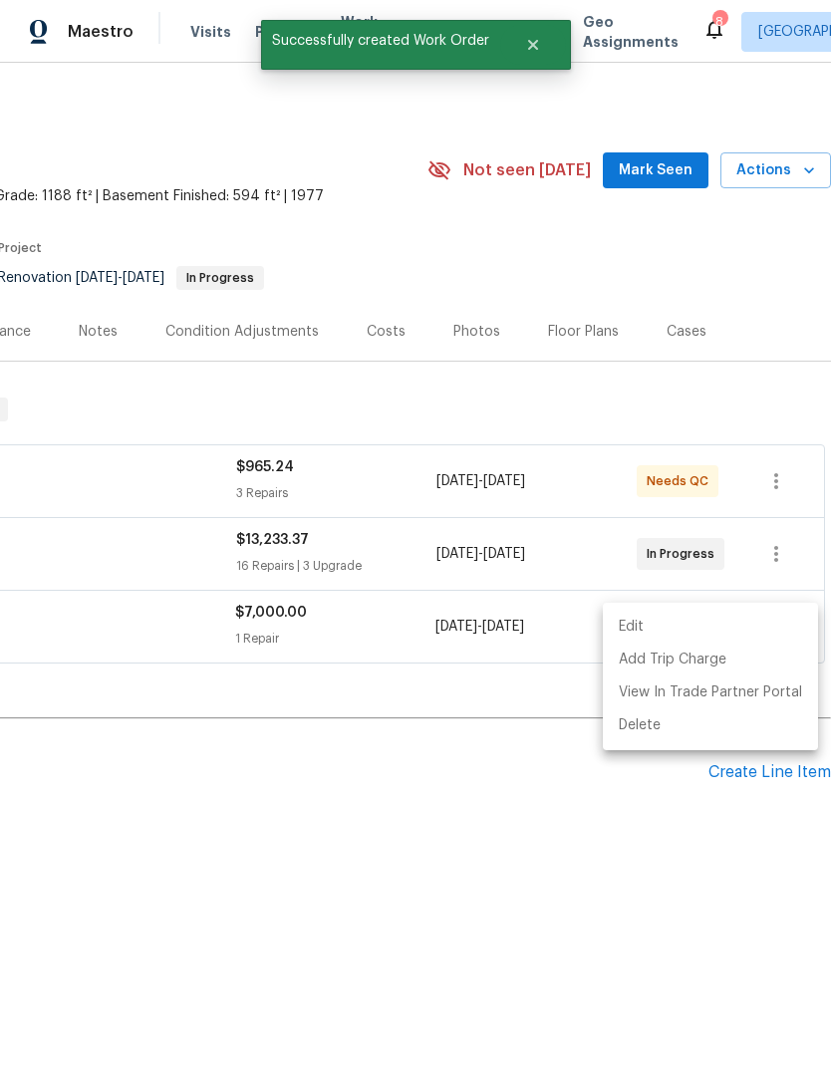
click at [454, 695] on div at bounding box center [415, 533] width 831 height 1066
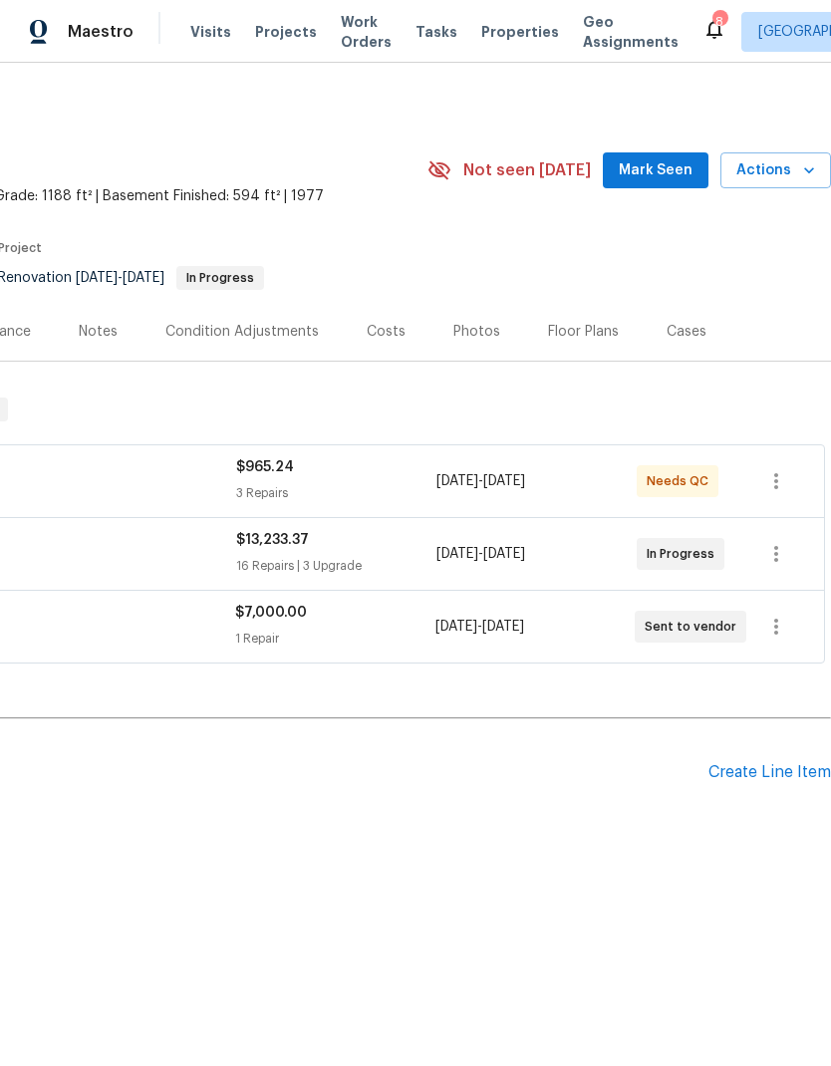
click at [756, 764] on div "Create Line Item" at bounding box center [769, 772] width 123 height 19
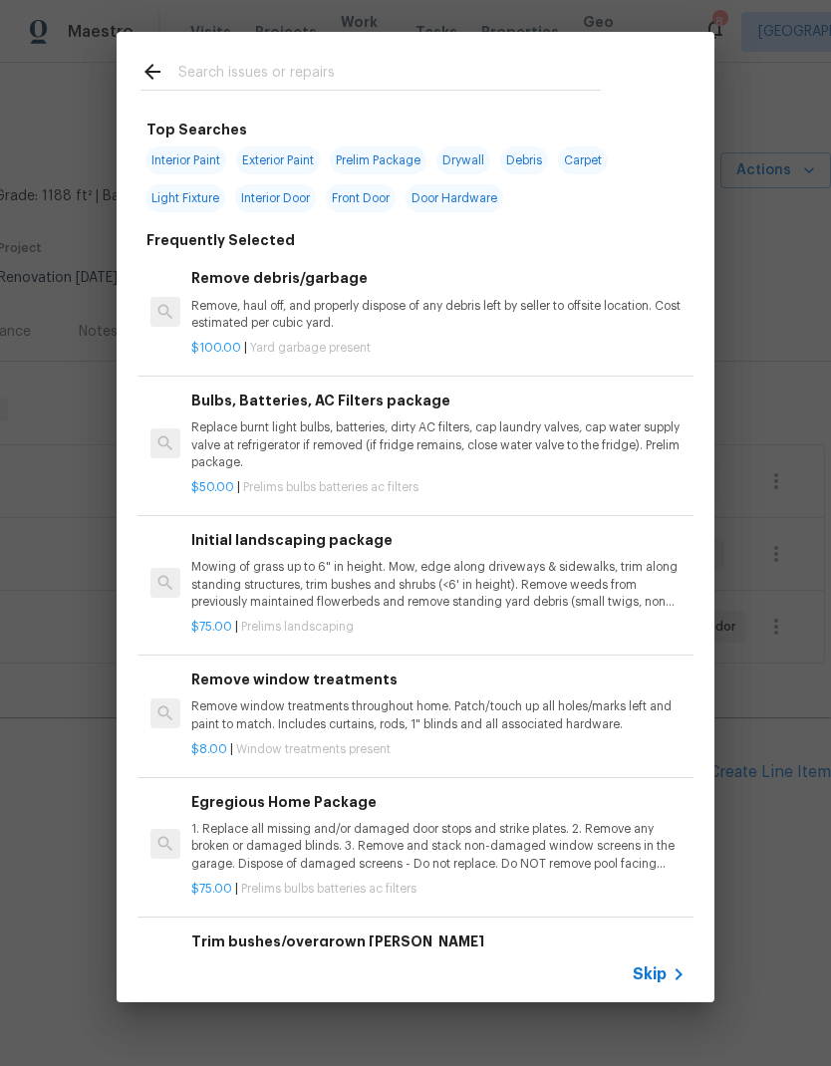
click at [308, 82] on input "text" at bounding box center [389, 75] width 422 height 30
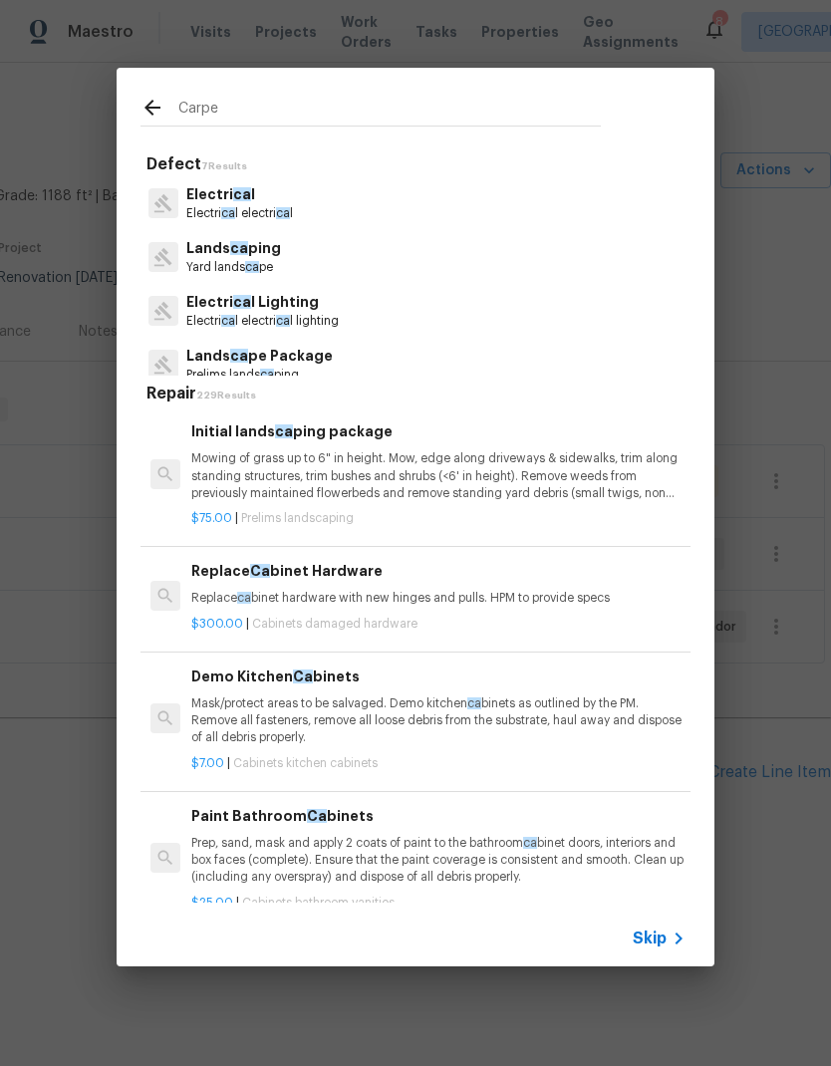
type input "Carpet"
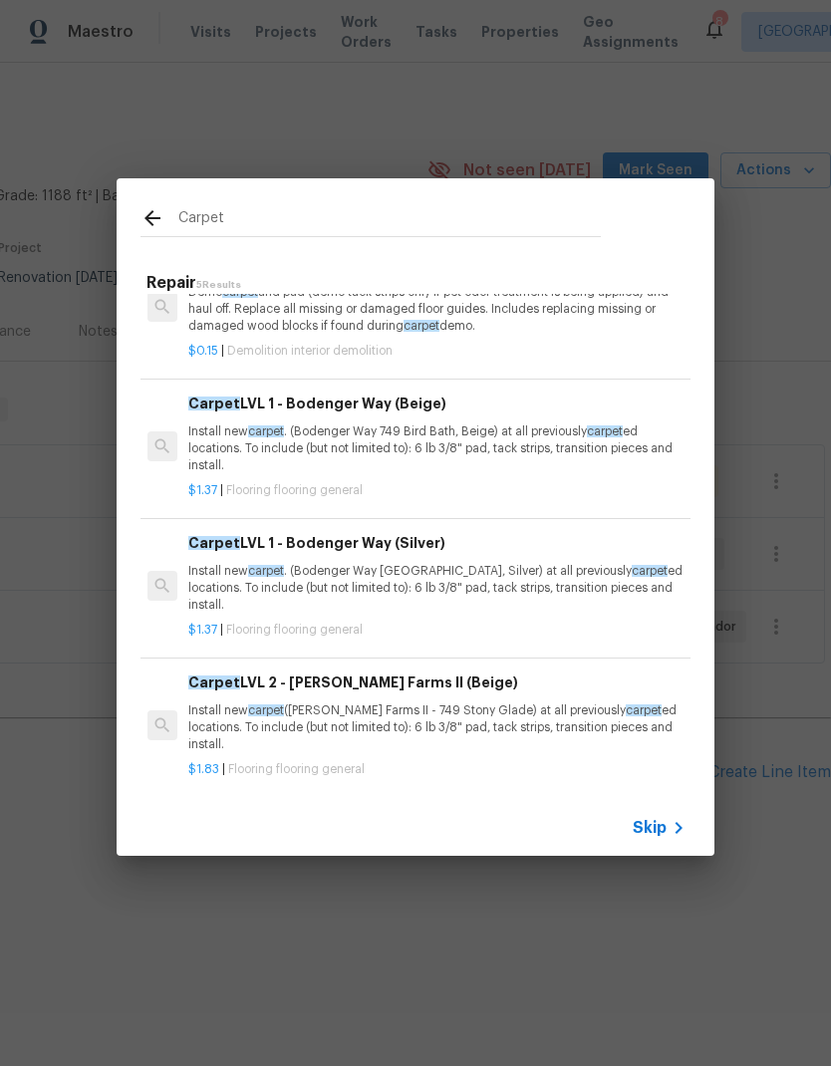
scroll to position [57, 3]
click at [471, 449] on p "Install new carpet . (Bodenger Way 749 Bird Bath, Beige) at all previously carp…" at bounding box center [435, 448] width 494 height 51
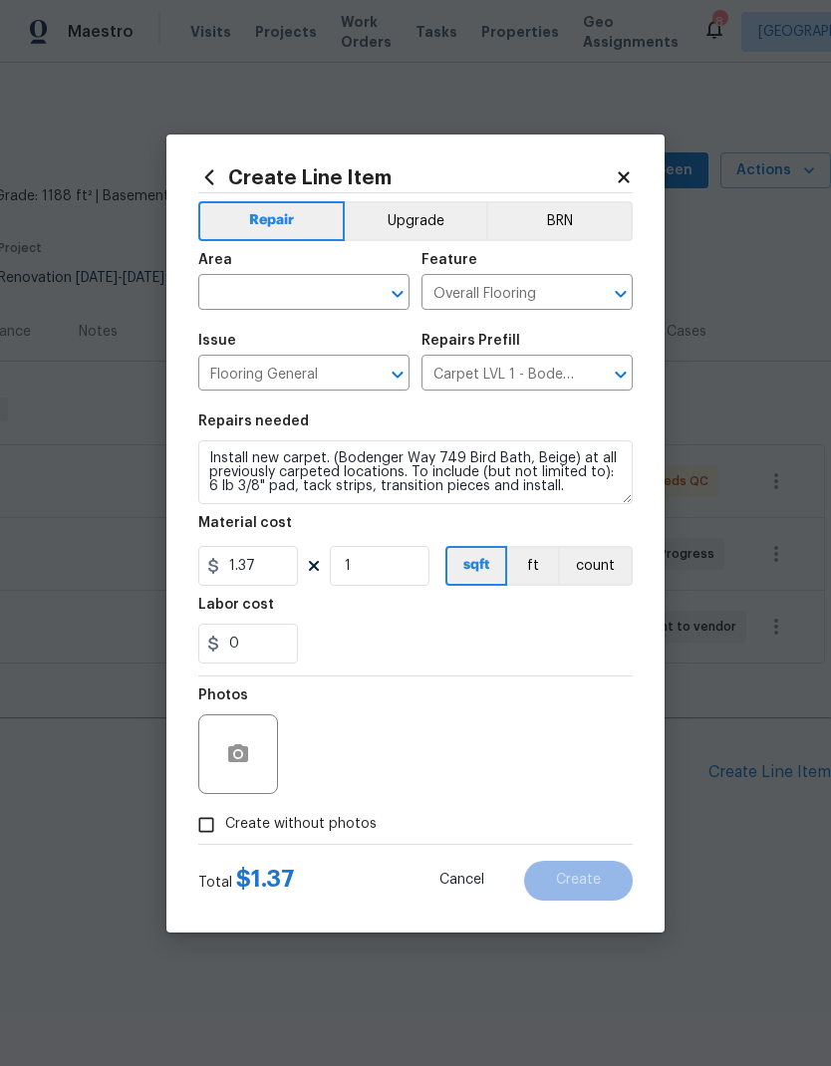
click at [347, 283] on input "text" at bounding box center [275, 294] width 155 height 31
click at [306, 376] on li "Interior Overall" at bounding box center [303, 371] width 211 height 33
type input "Interior Overall"
click at [538, 445] on textarea "Install new carpet. (Bodenger Way 749 Bird Bath, Beige) at all previously carpe…" at bounding box center [415, 472] width 434 height 64
click at [584, 482] on textarea "Install new carpet. (Bodenger Way 749 Bird Bath, Beige) at all previously carpe…" at bounding box center [415, 472] width 434 height 64
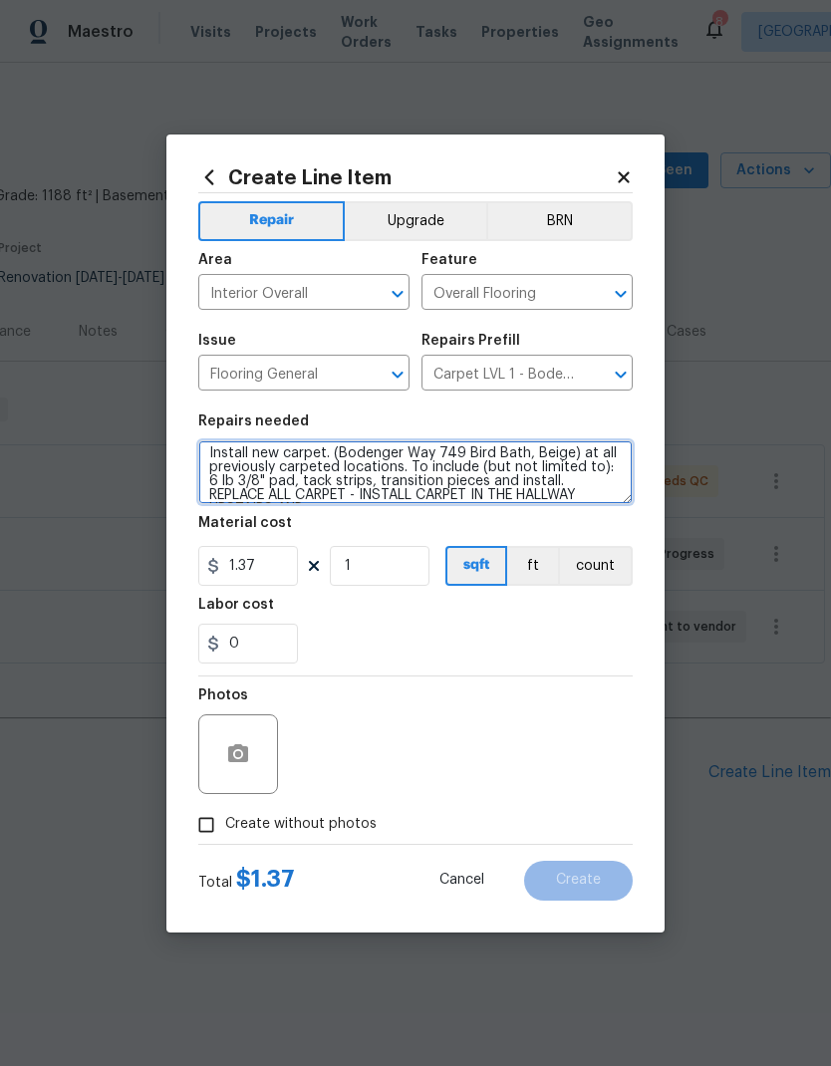
scroll to position [19, 0]
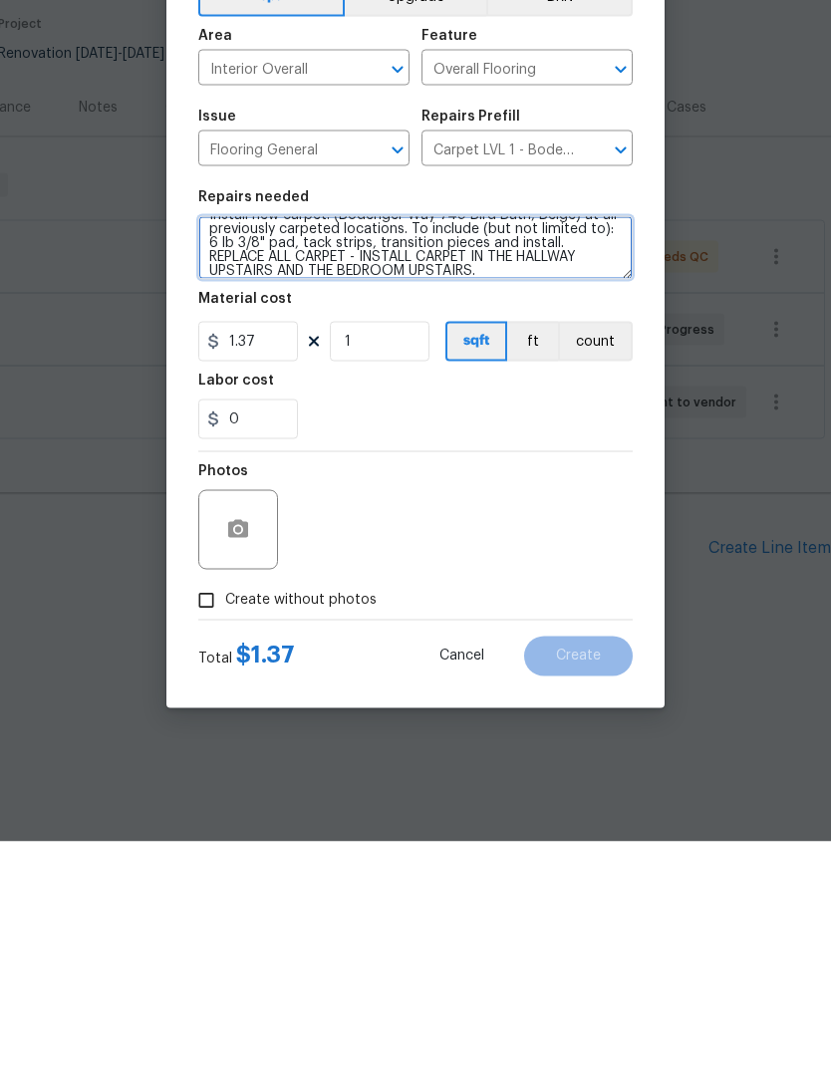
type textarea "Install new carpet. (Bodenger Way 749 Bird Bath, Beige) at all previously carpe…"
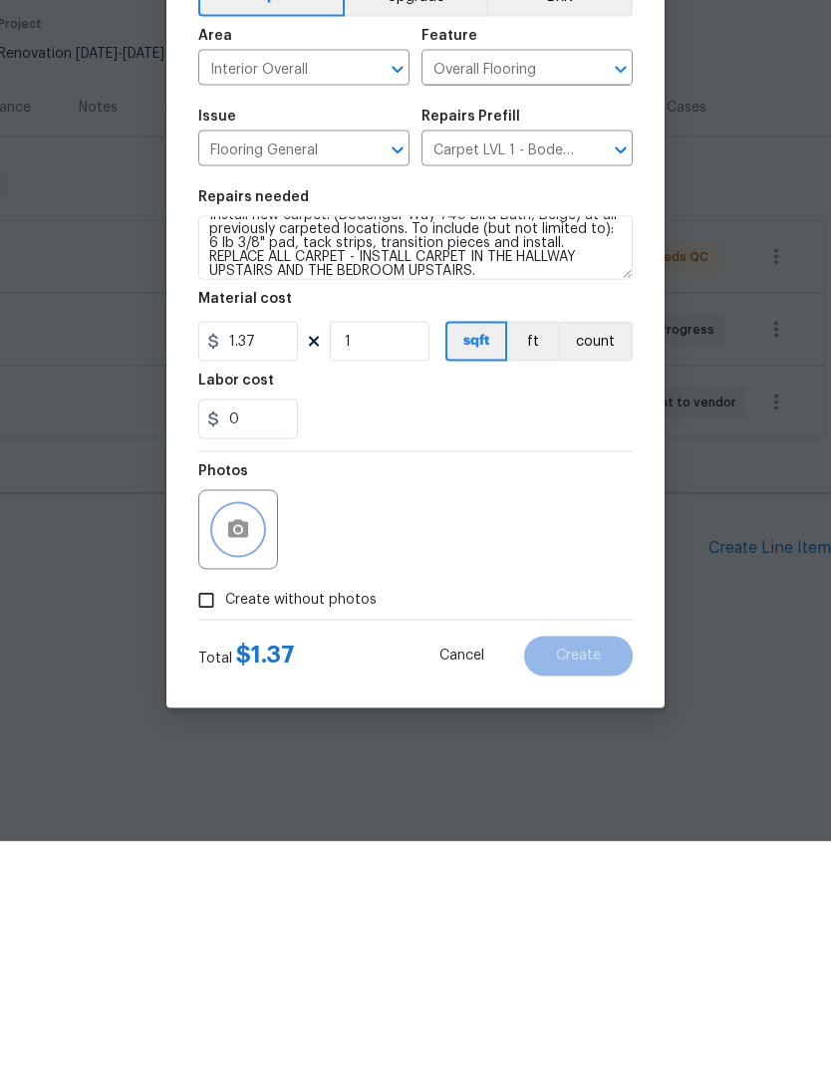
click at [233, 744] on icon "button" at bounding box center [238, 753] width 20 height 18
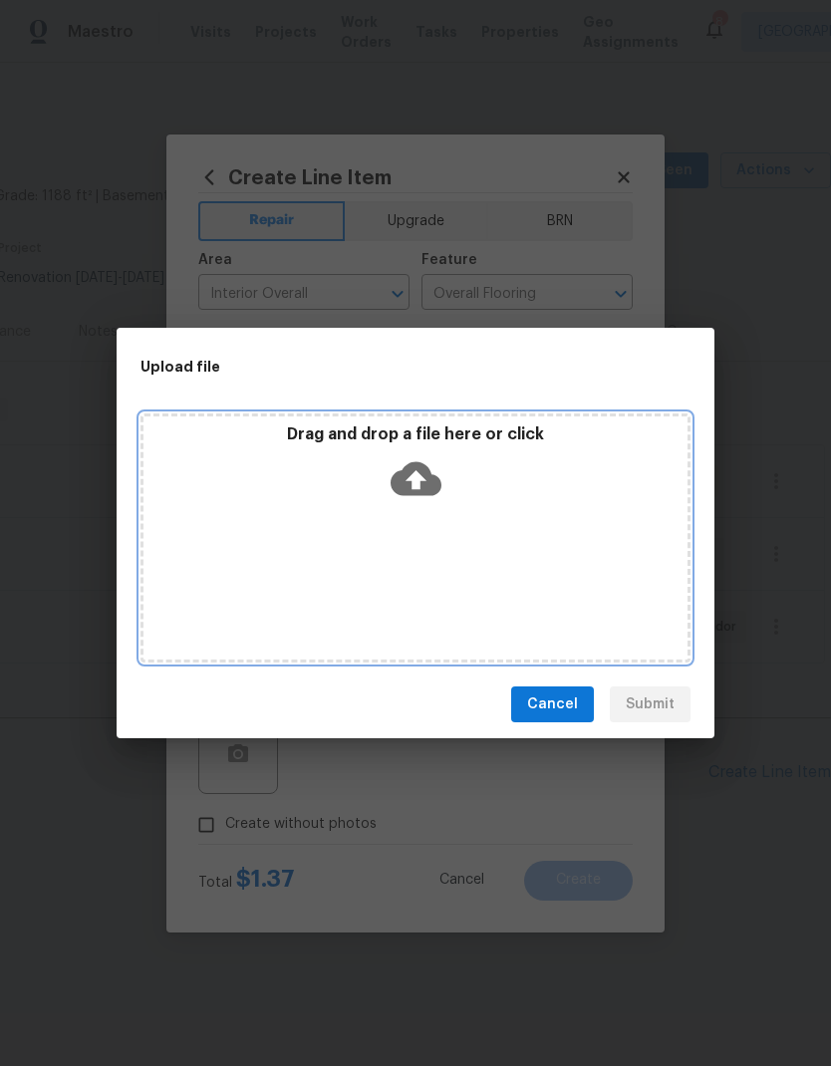
click at [424, 482] on icon at bounding box center [416, 479] width 51 height 34
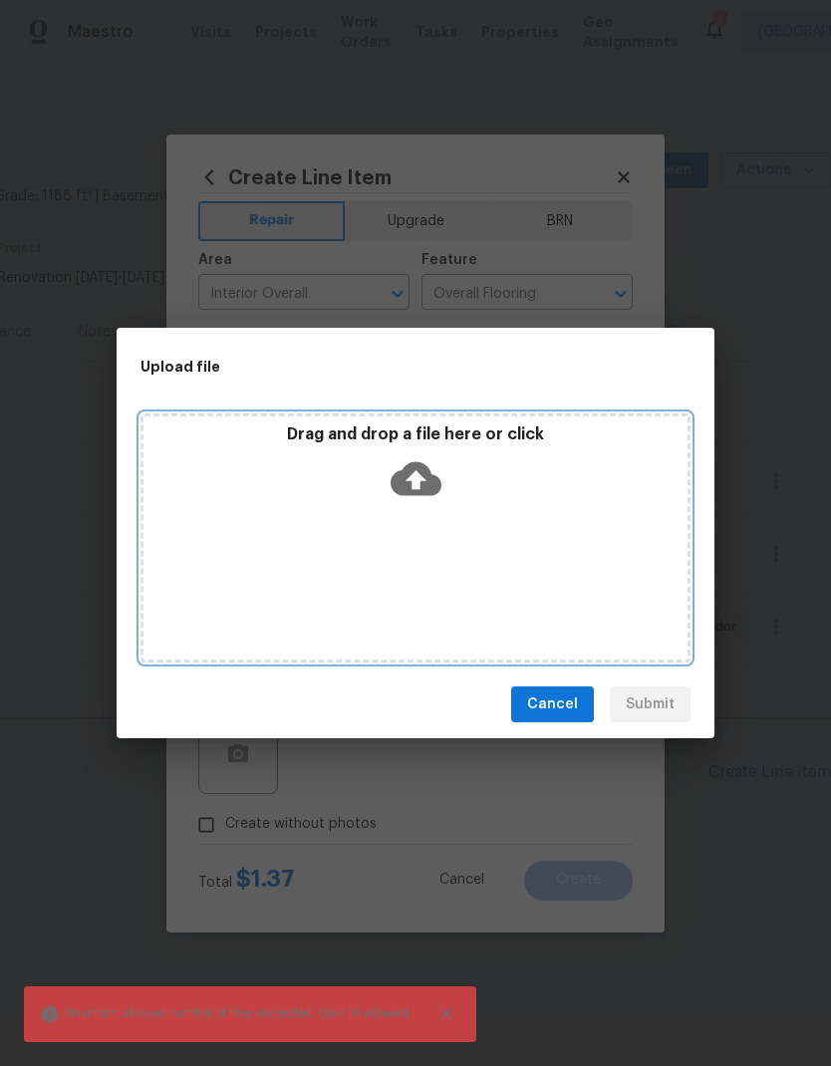
click at [422, 468] on icon at bounding box center [416, 479] width 51 height 34
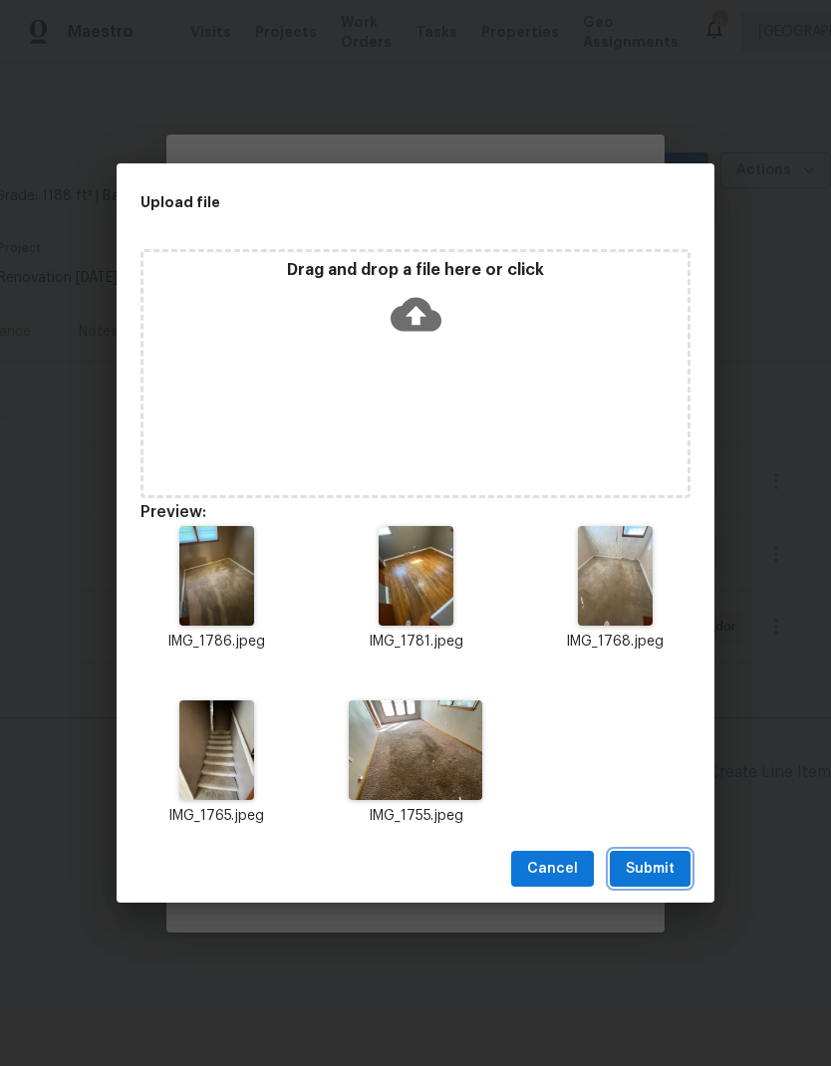
click at [644, 880] on span "Submit" at bounding box center [650, 869] width 49 height 25
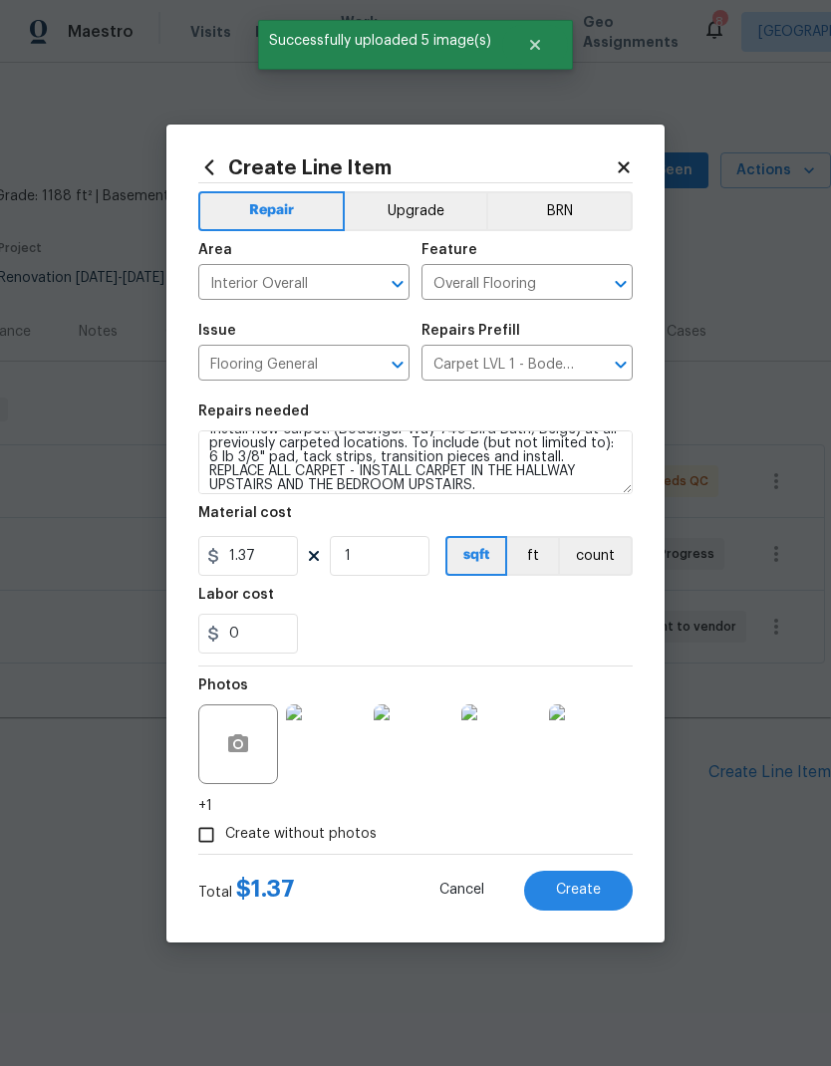
click at [596, 896] on span "Create" at bounding box center [578, 890] width 45 height 15
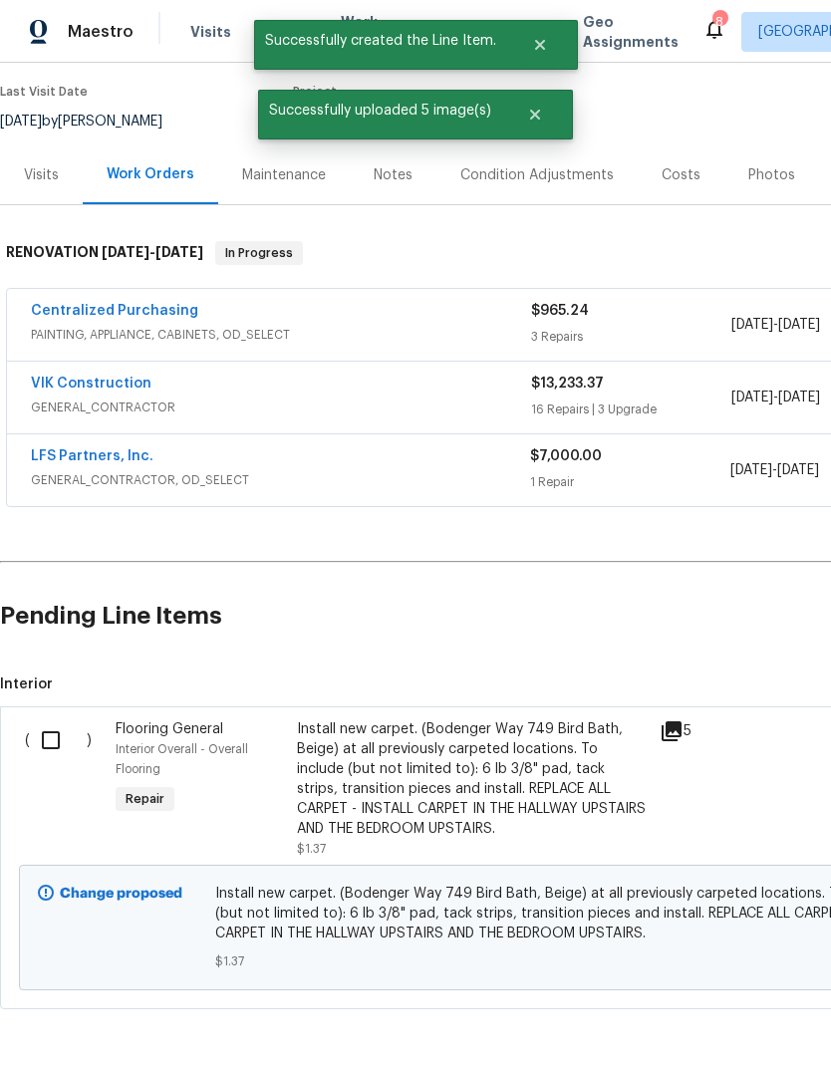
scroll to position [155, 0]
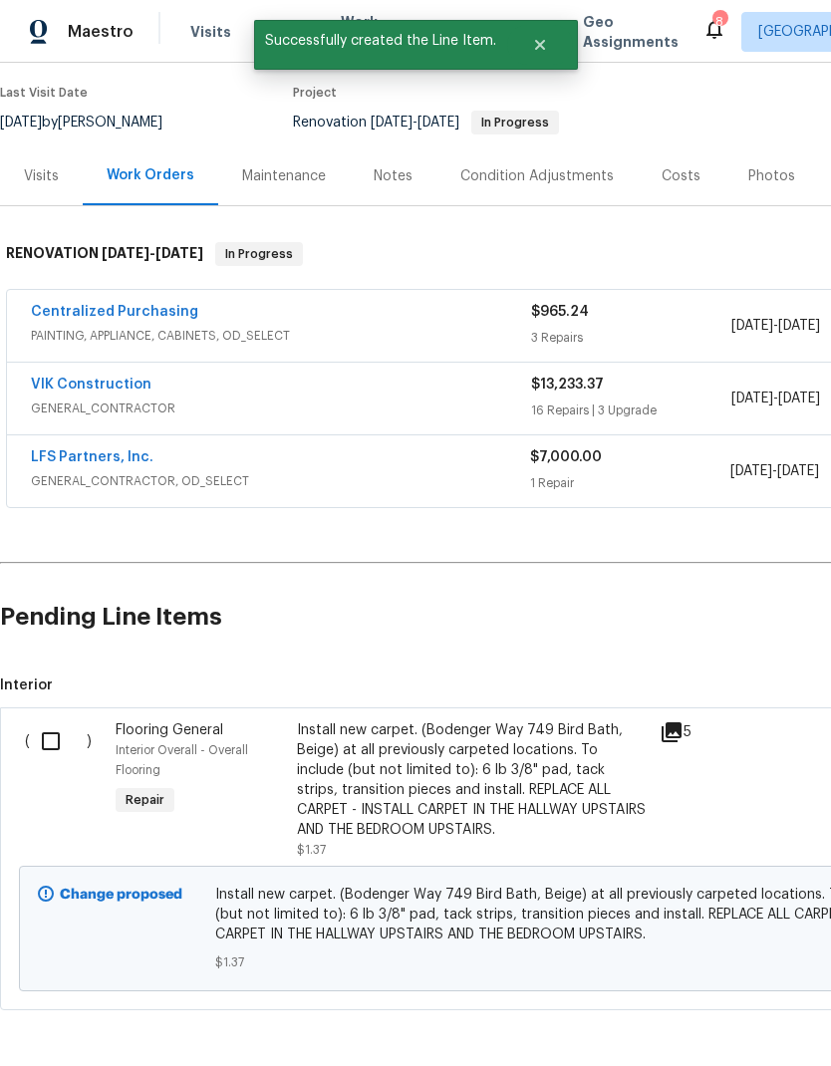
click at [327, 773] on div "Install new carpet. (Bodenger Way 749 Bird Bath, Beige) at all previously carpe…" at bounding box center [472, 780] width 351 height 120
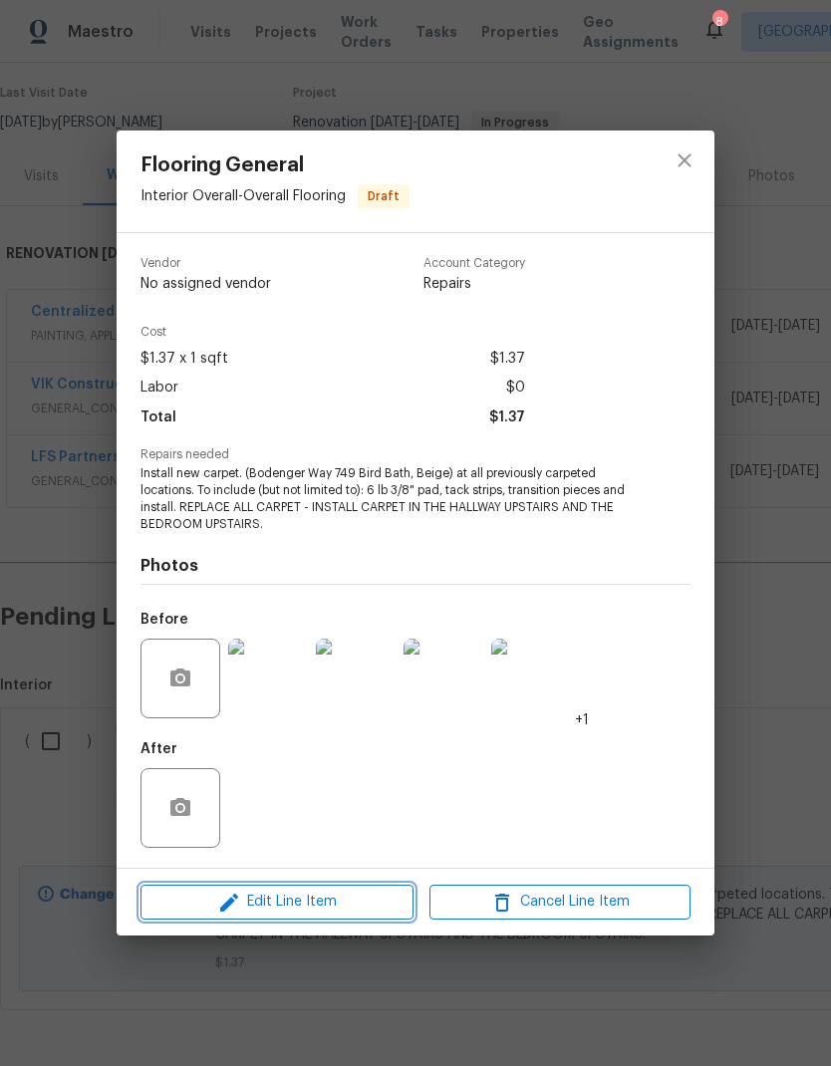
click at [365, 904] on span "Edit Line Item" at bounding box center [276, 902] width 261 height 25
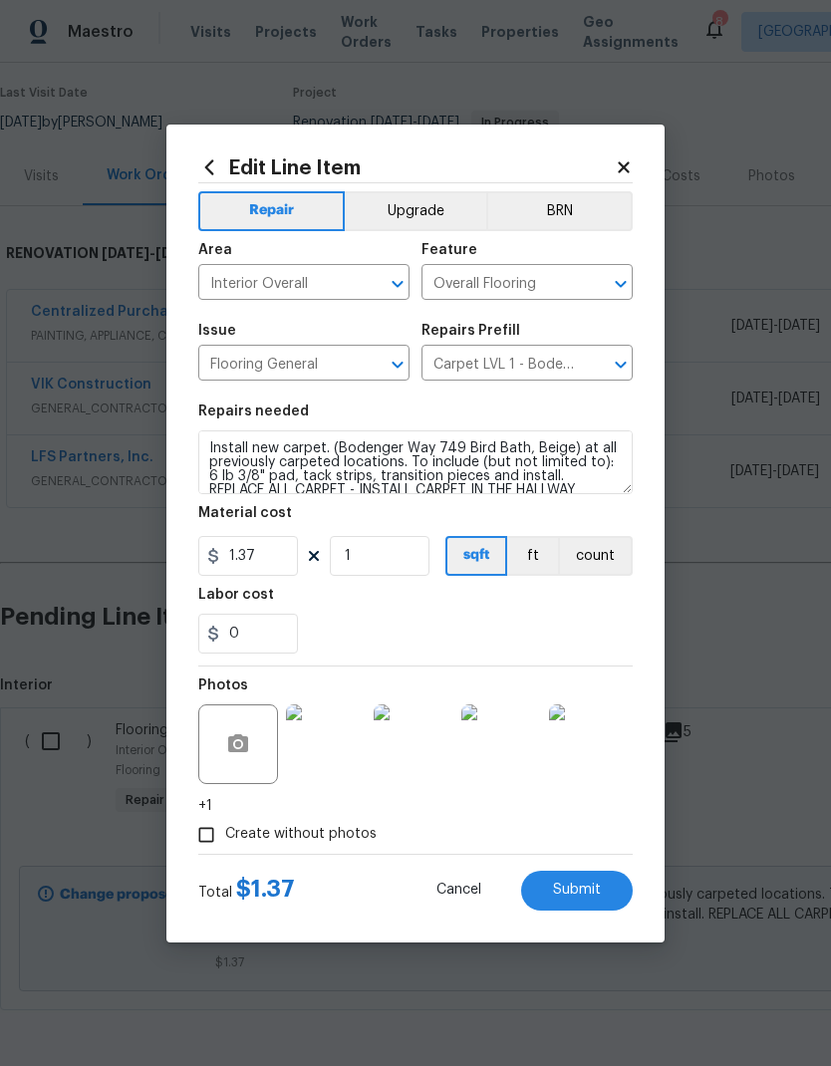
click at [619, 151] on div "Edit Line Item Repair Upgrade BRN Area Interior Overall ​ Feature Overall Floor…" at bounding box center [415, 534] width 498 height 818
click at [378, 560] on input "1" at bounding box center [380, 556] width 100 height 40
type input "1000"
click at [503, 614] on div "Labor cost" at bounding box center [415, 601] width 434 height 26
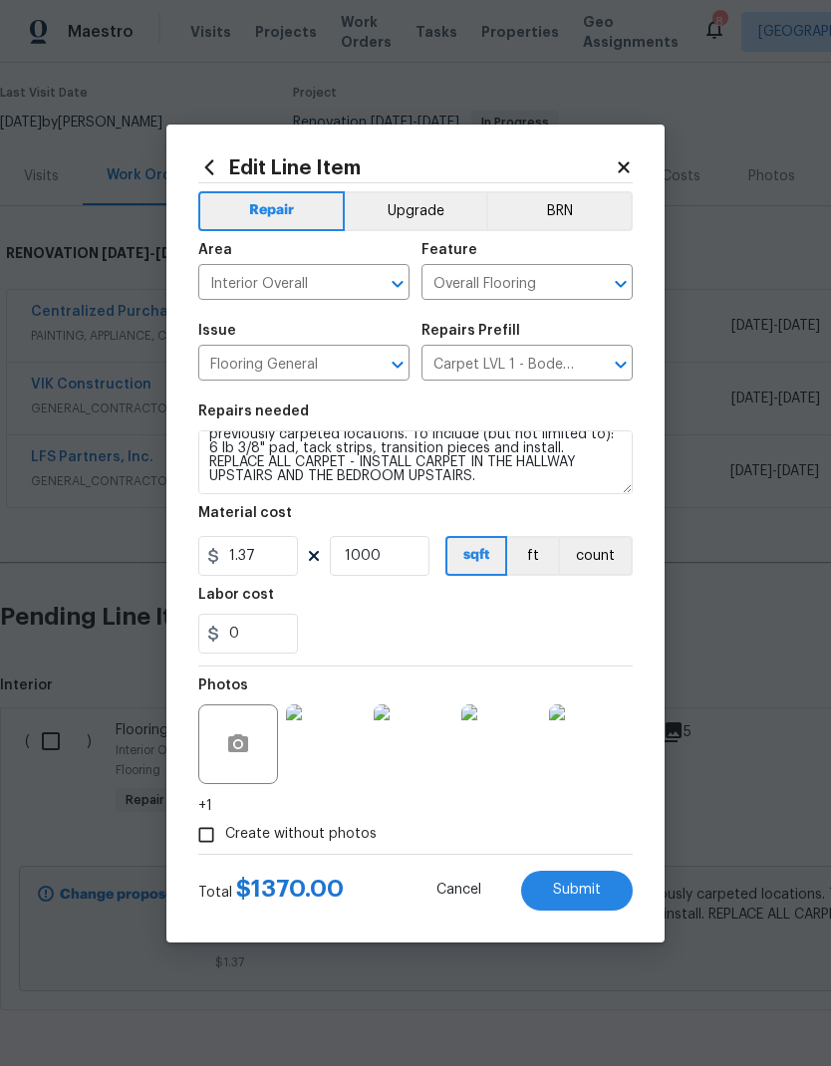
click at [588, 908] on button "Submit" at bounding box center [577, 891] width 112 height 40
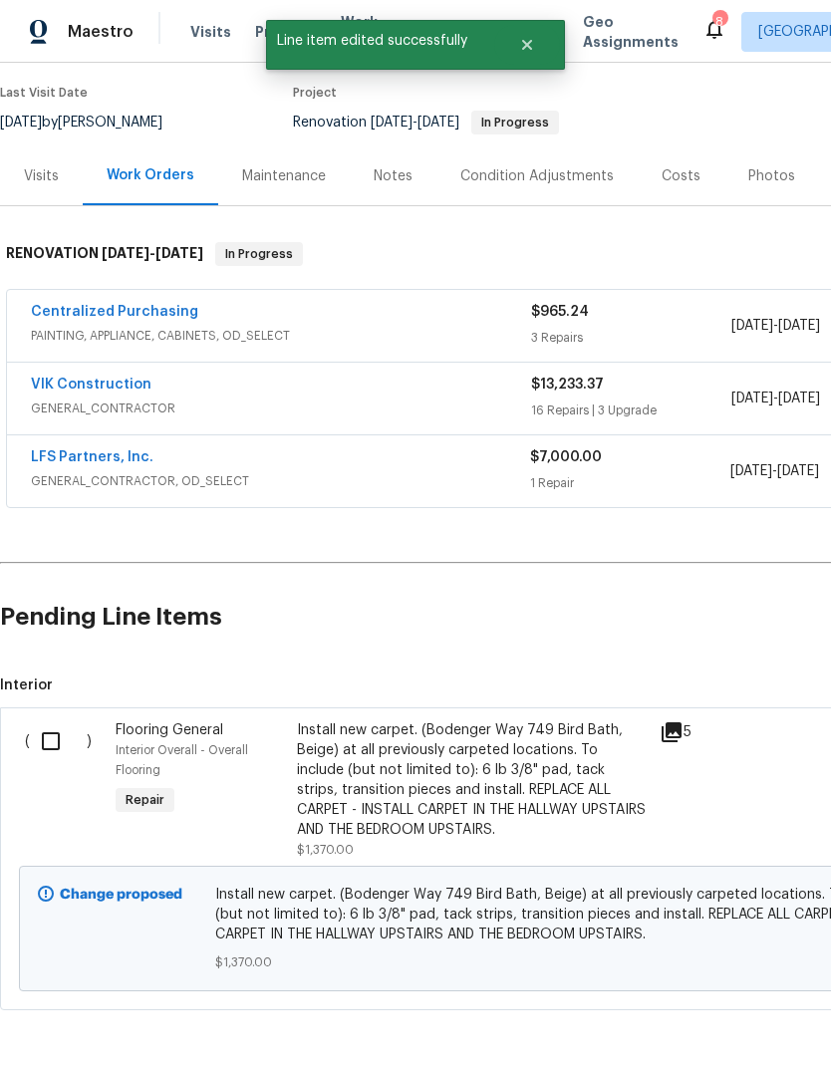
click at [53, 740] on input "checkbox" at bounding box center [58, 741] width 57 height 42
checkbox input "true"
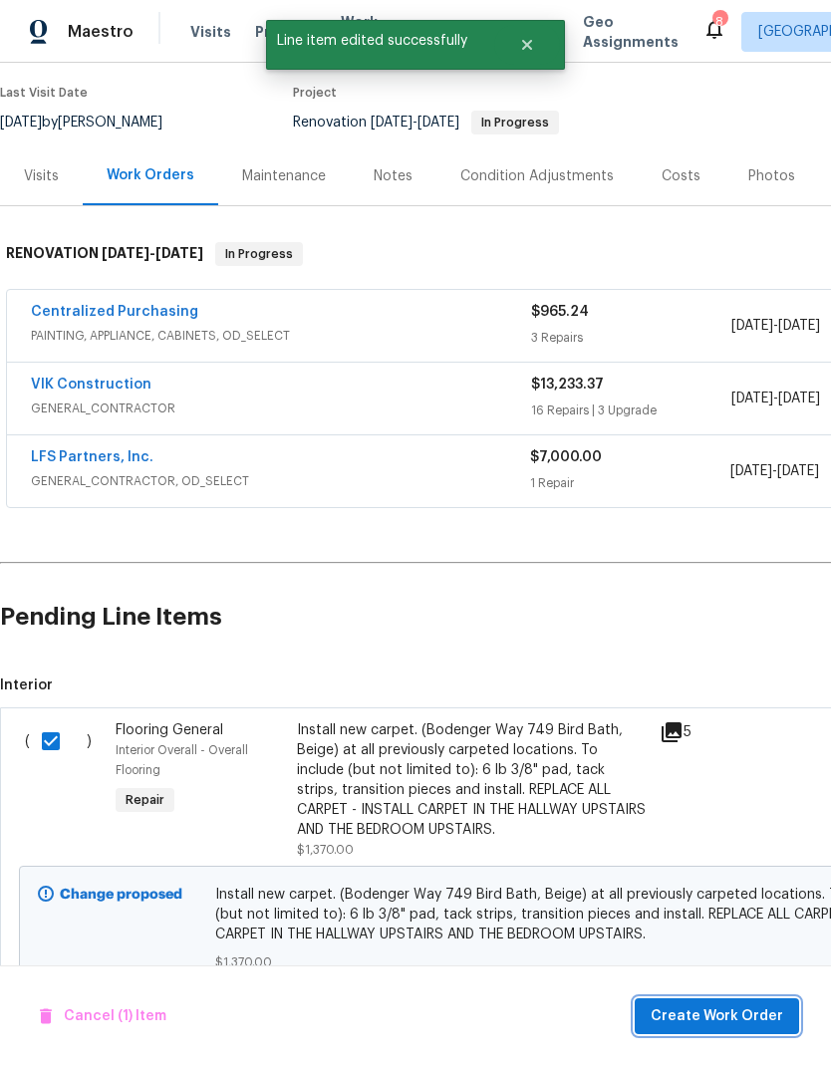
click at [716, 1019] on span "Create Work Order" at bounding box center [717, 1016] width 133 height 25
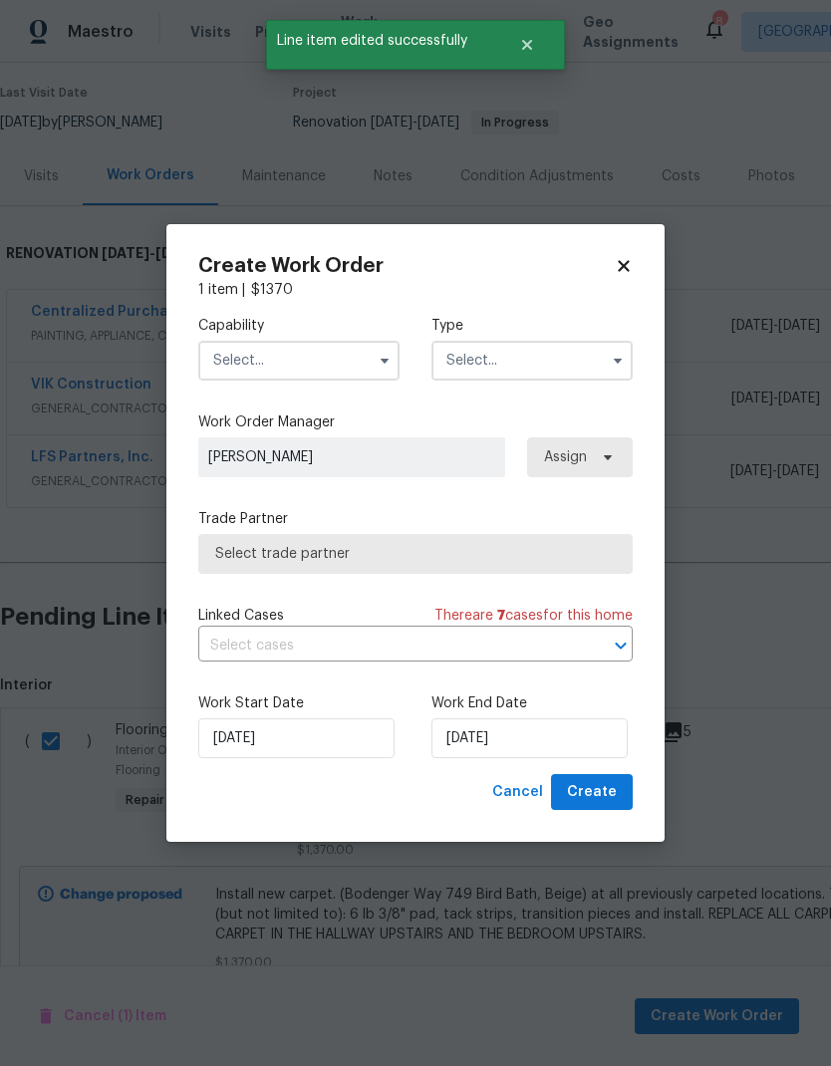
click at [346, 366] on input "text" at bounding box center [298, 361] width 201 height 40
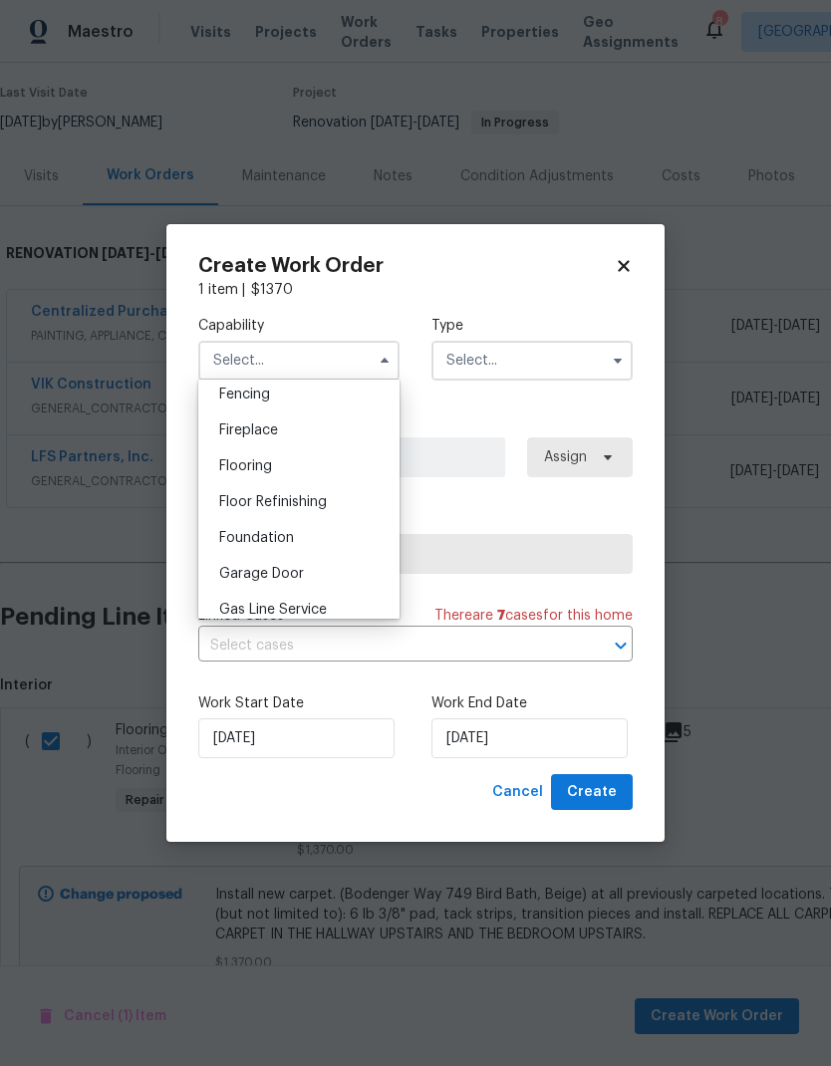
scroll to position [708, 0]
click at [280, 465] on div "Flooring" at bounding box center [298, 467] width 191 height 36
type input "Flooring"
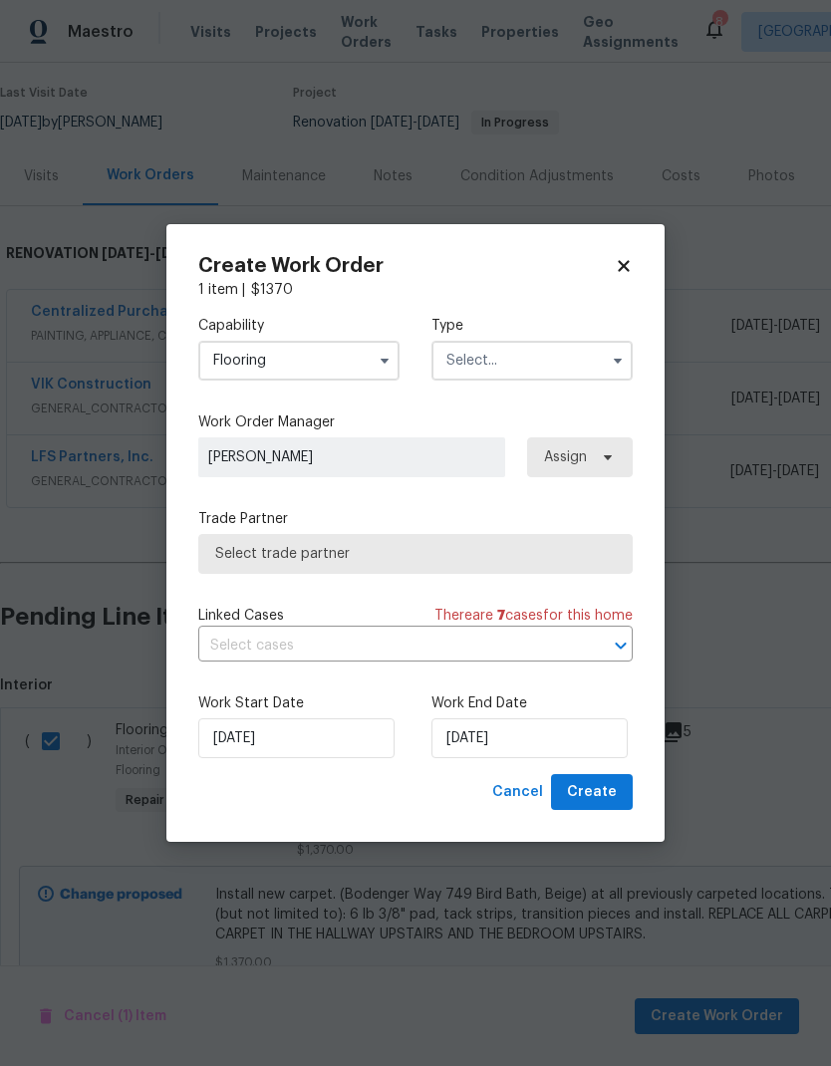
click at [571, 363] on input "text" at bounding box center [531, 361] width 201 height 40
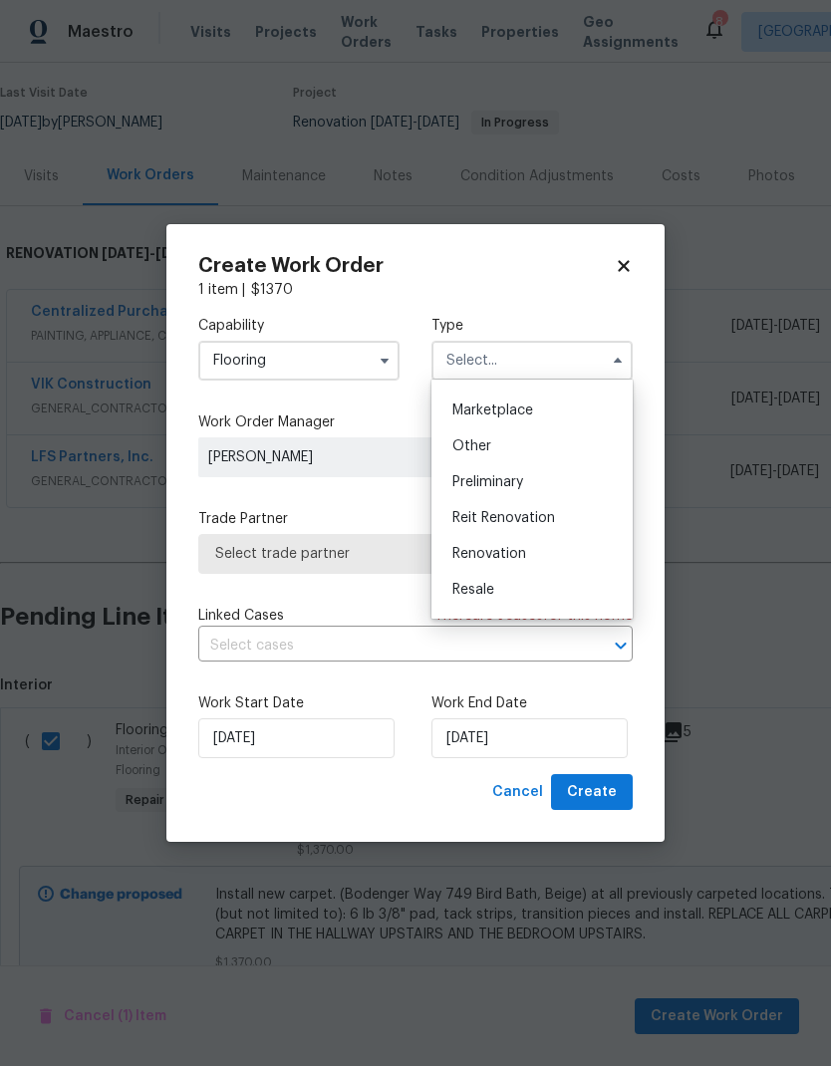
scroll to position [399, 0]
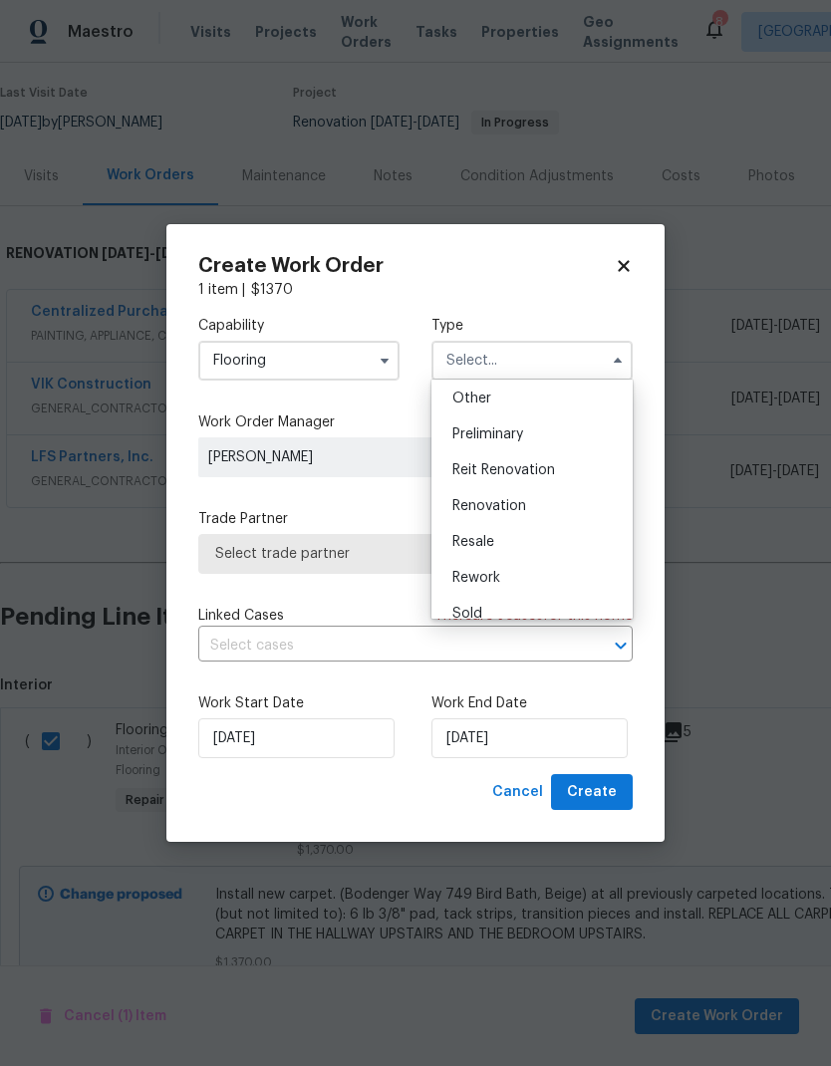
click at [503, 514] on div "Renovation" at bounding box center [531, 506] width 191 height 36
type input "Renovation"
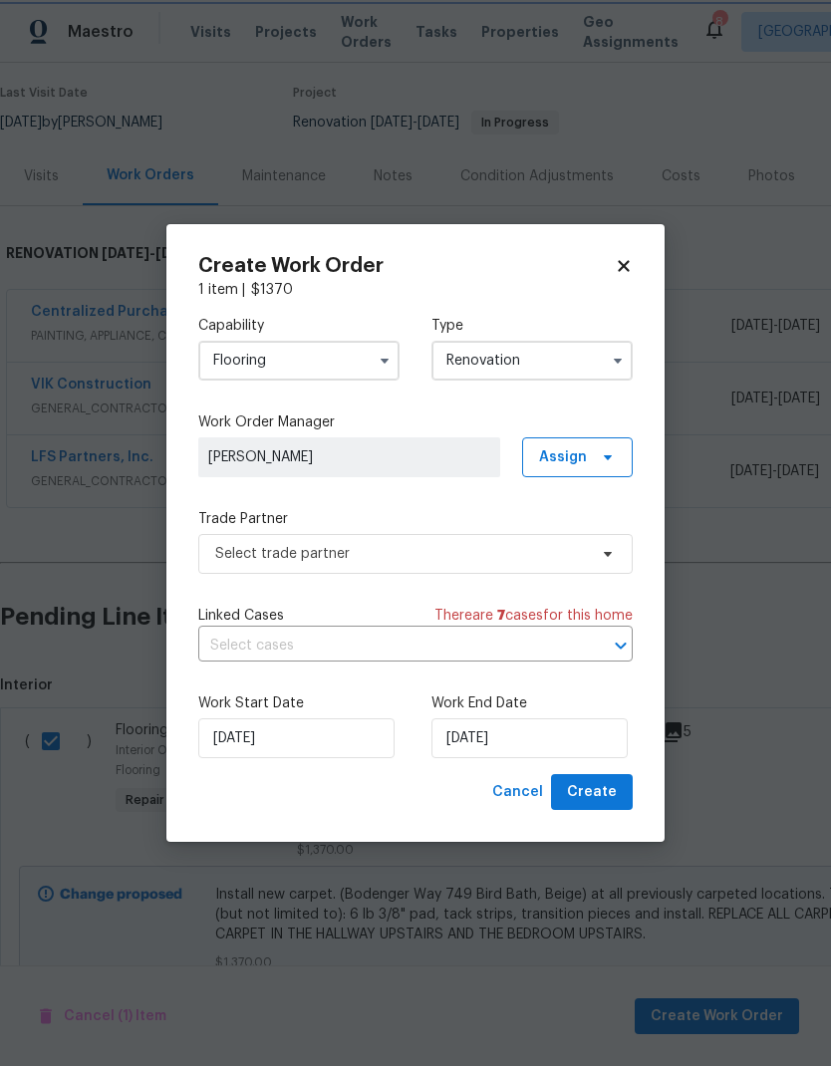
scroll to position [0, 0]
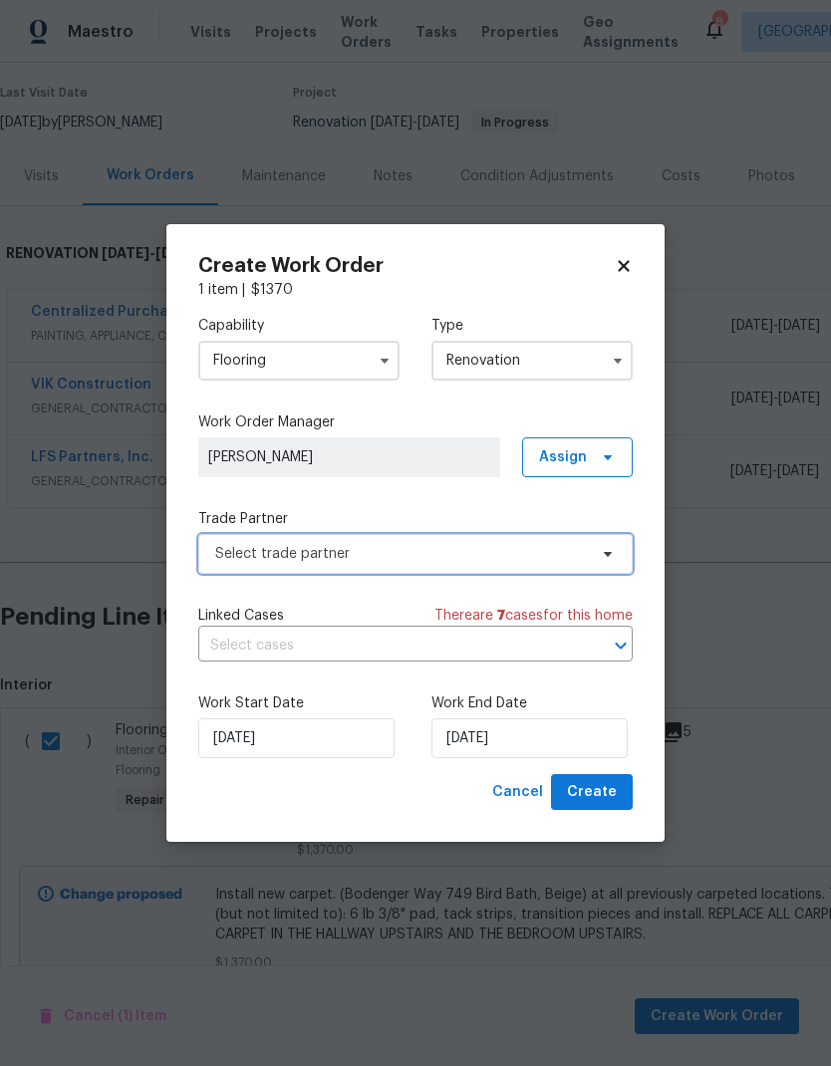
click at [548, 559] on span "Select trade partner" at bounding box center [401, 554] width 372 height 20
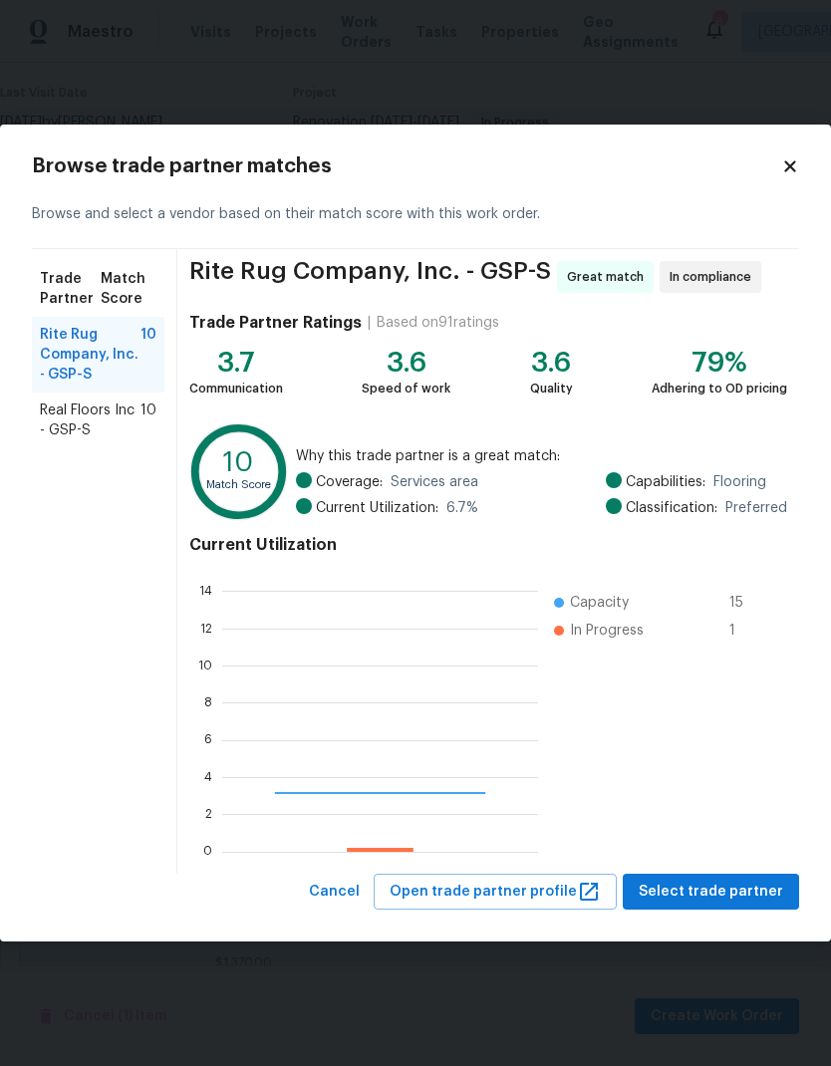
scroll to position [279, 316]
click at [717, 899] on span "Select trade partner" at bounding box center [711, 892] width 144 height 25
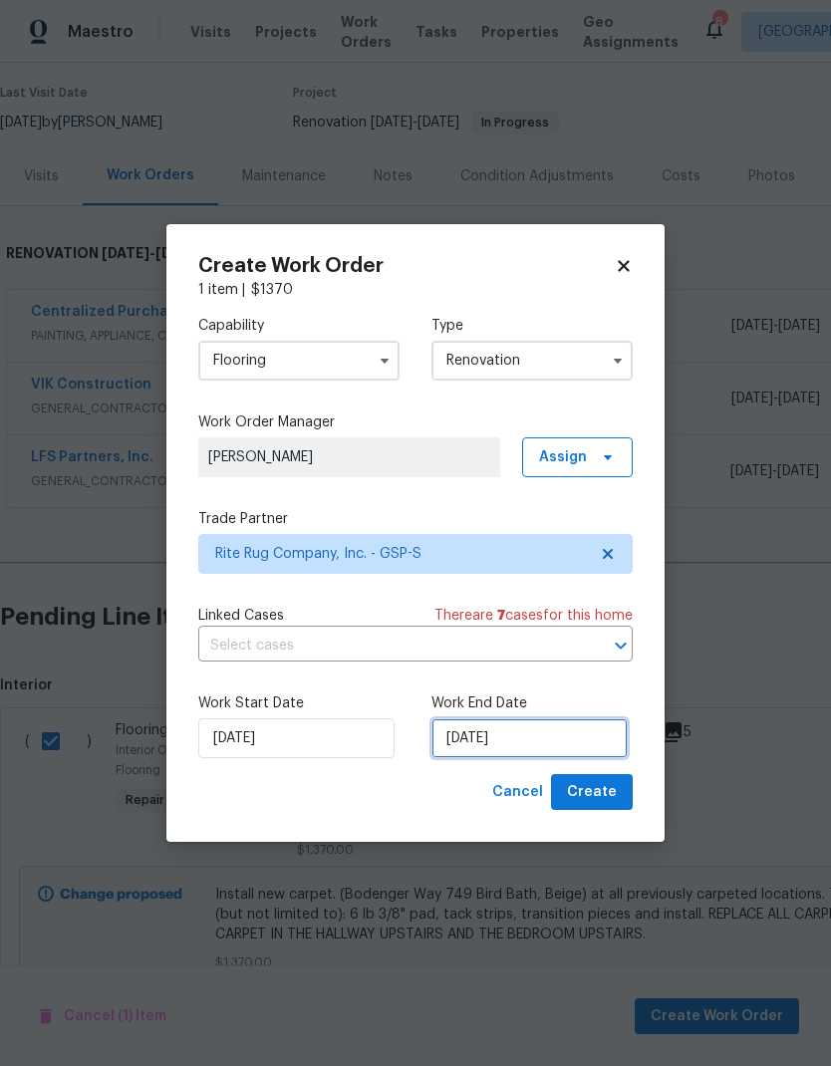
click at [510, 742] on input "[DATE]" at bounding box center [529, 738] width 196 height 40
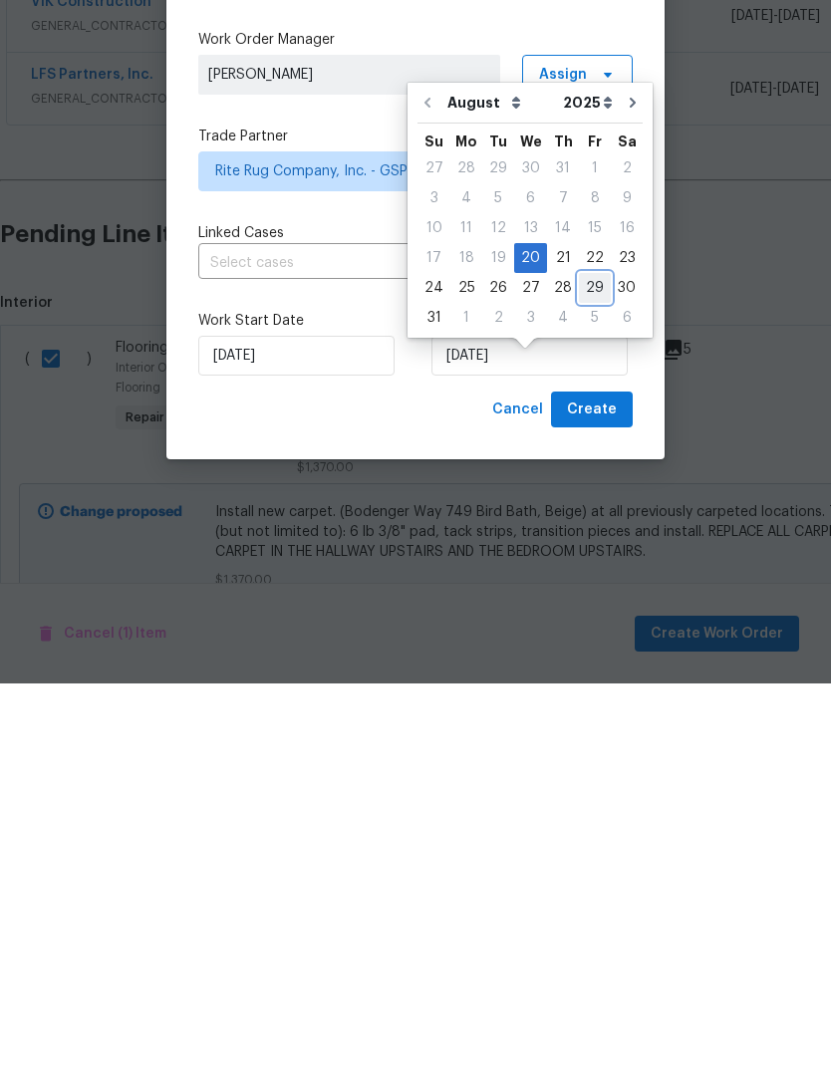
click at [586, 657] on div "29" at bounding box center [595, 671] width 32 height 28
type input "[DATE]"
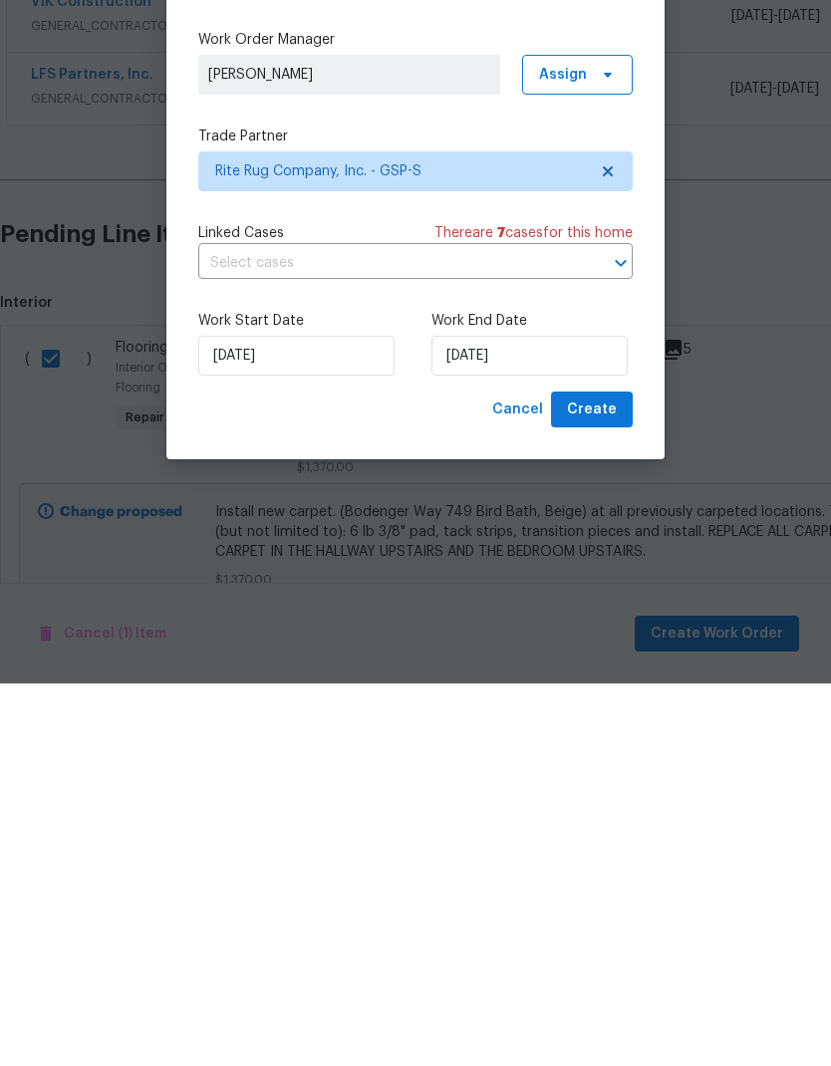
scroll to position [80, 0]
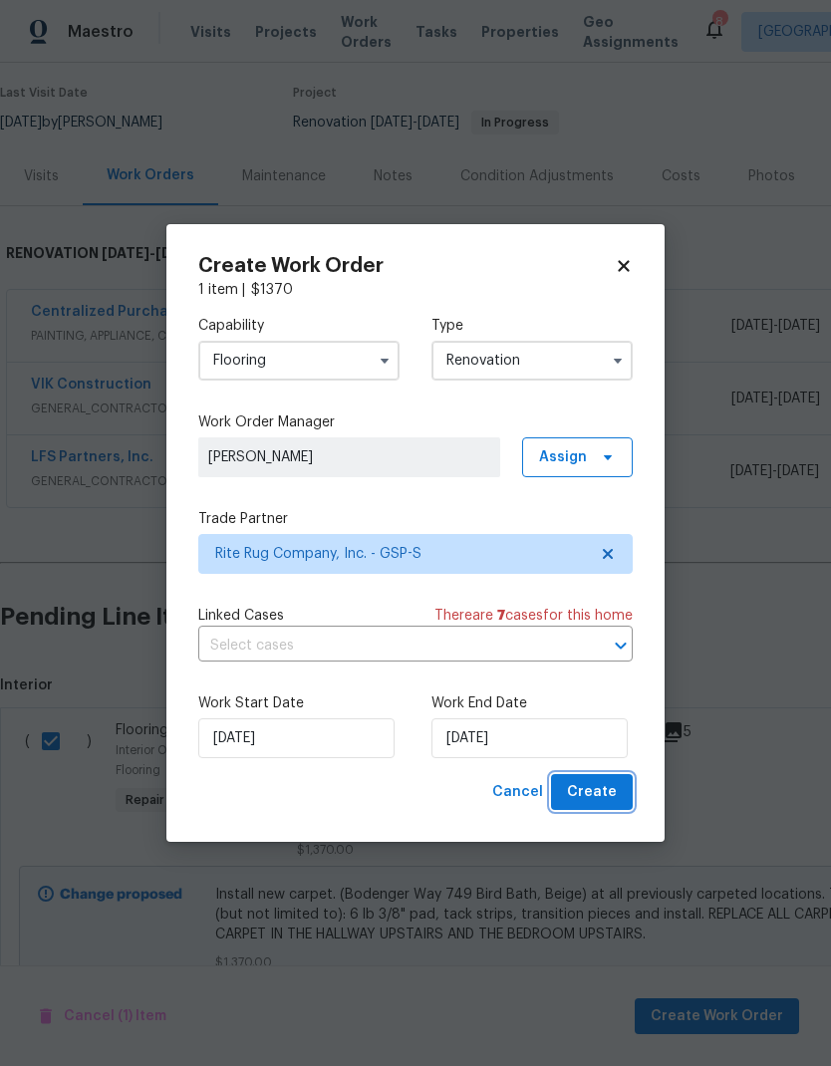
click at [599, 797] on span "Create" at bounding box center [592, 792] width 50 height 25
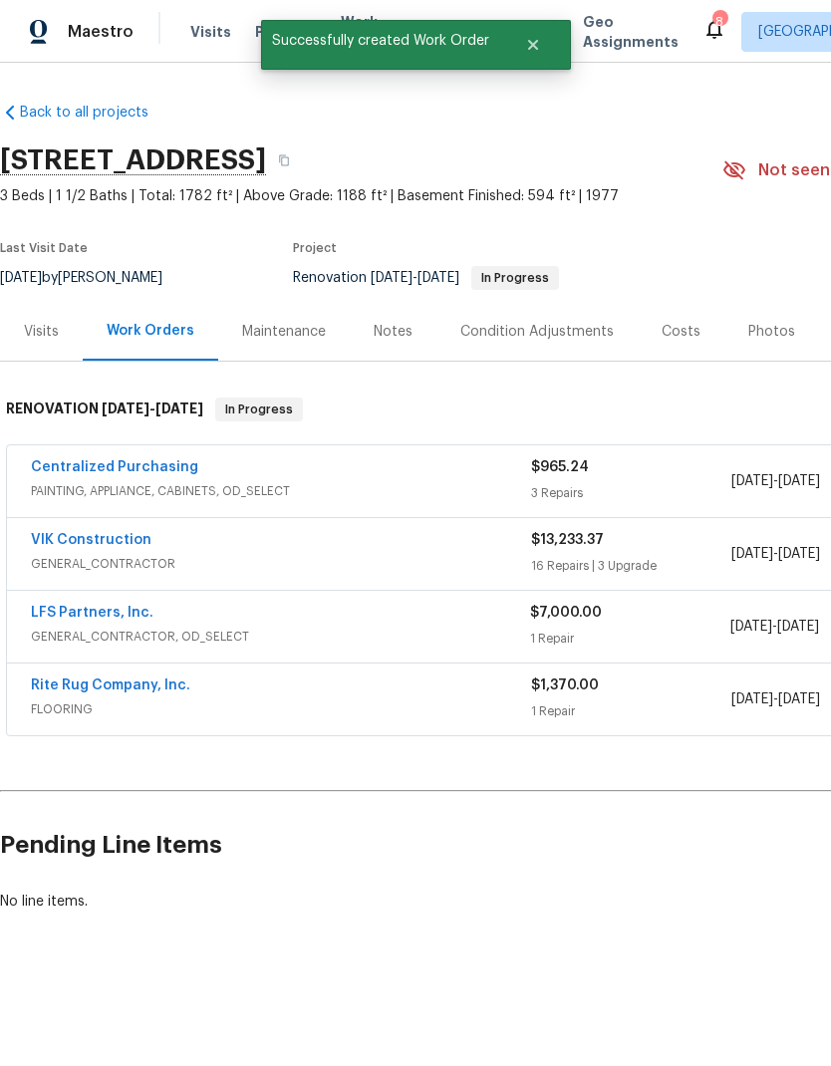
scroll to position [0, 0]
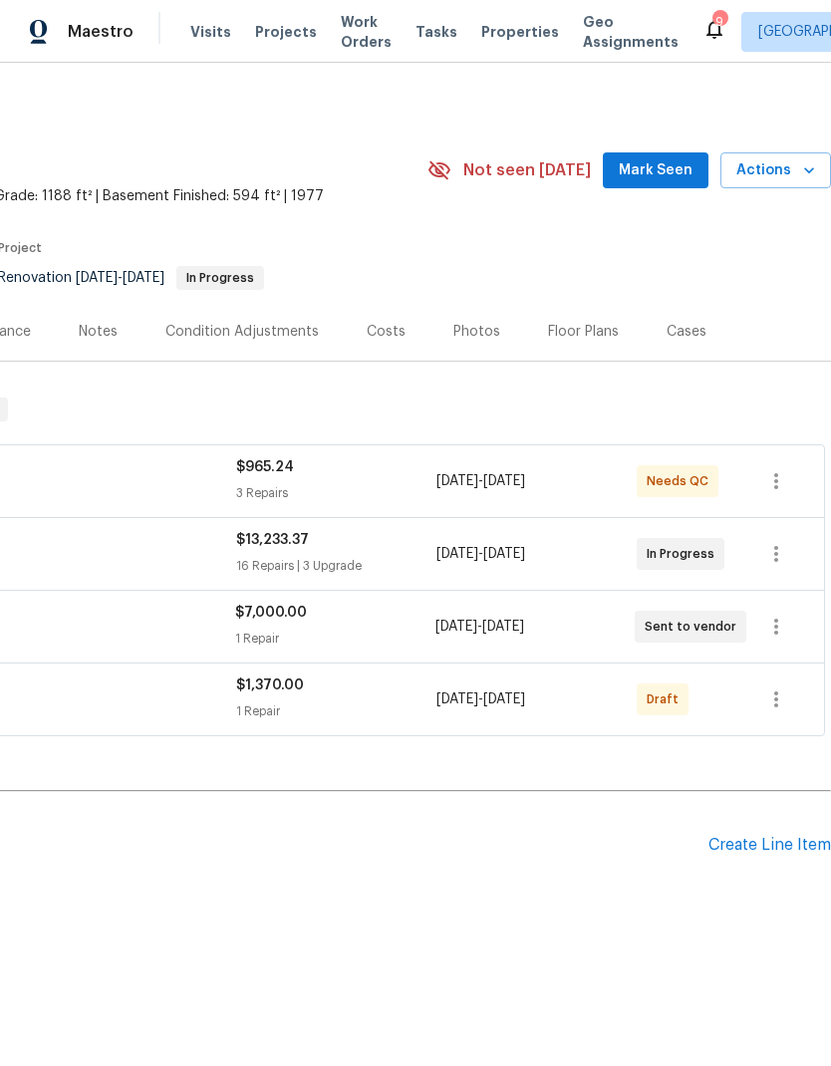
scroll to position [0, 295]
click at [768, 707] on icon "button" at bounding box center [776, 699] width 24 height 24
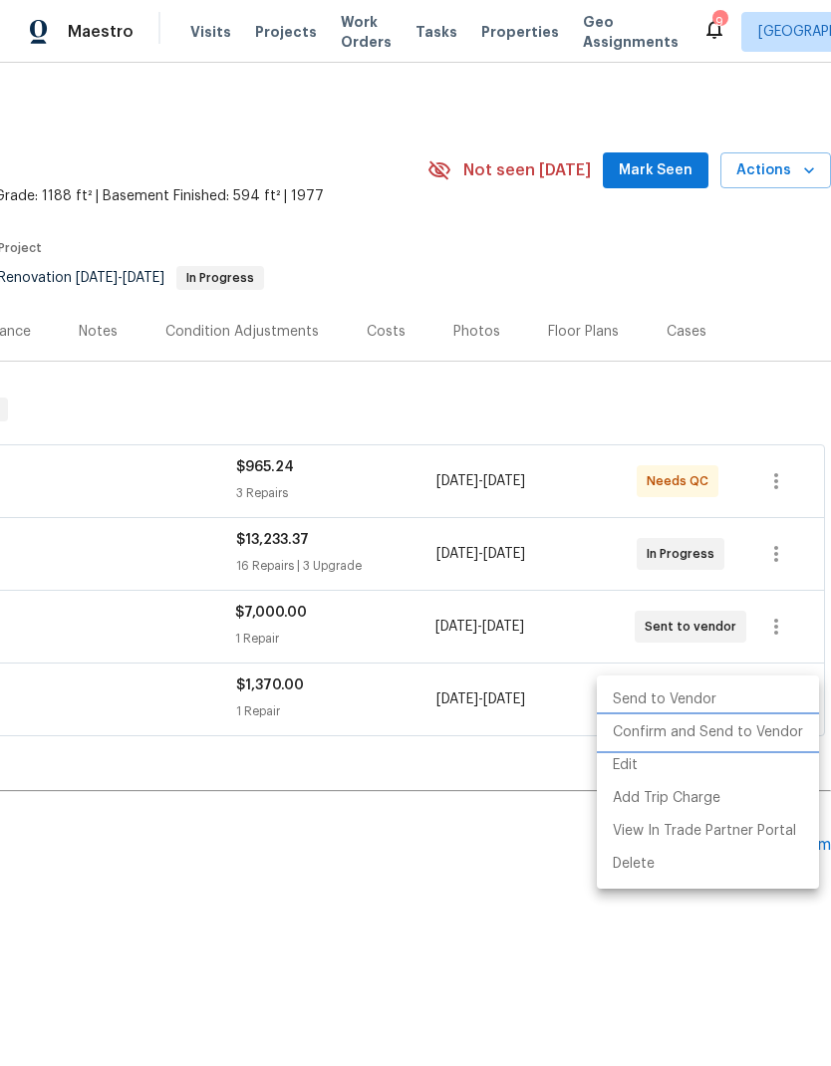
click at [753, 736] on li "Confirm and Send to Vendor" at bounding box center [708, 732] width 222 height 33
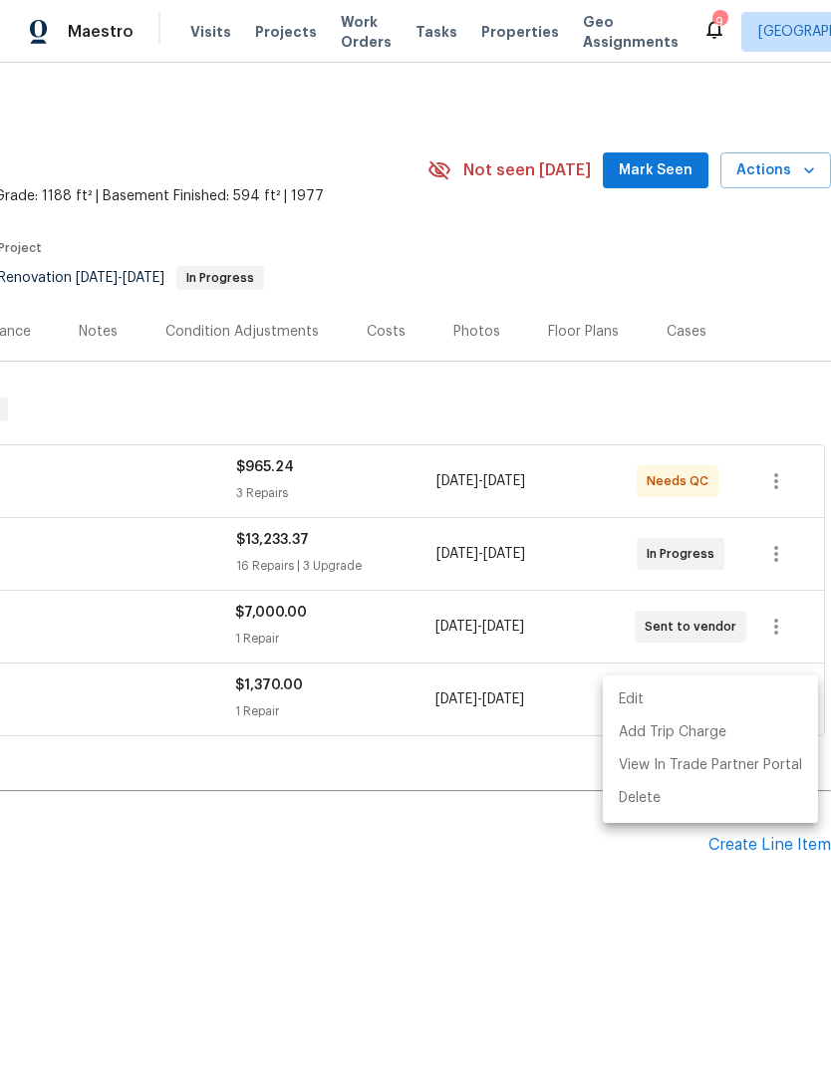
click at [594, 396] on div at bounding box center [415, 533] width 831 height 1066
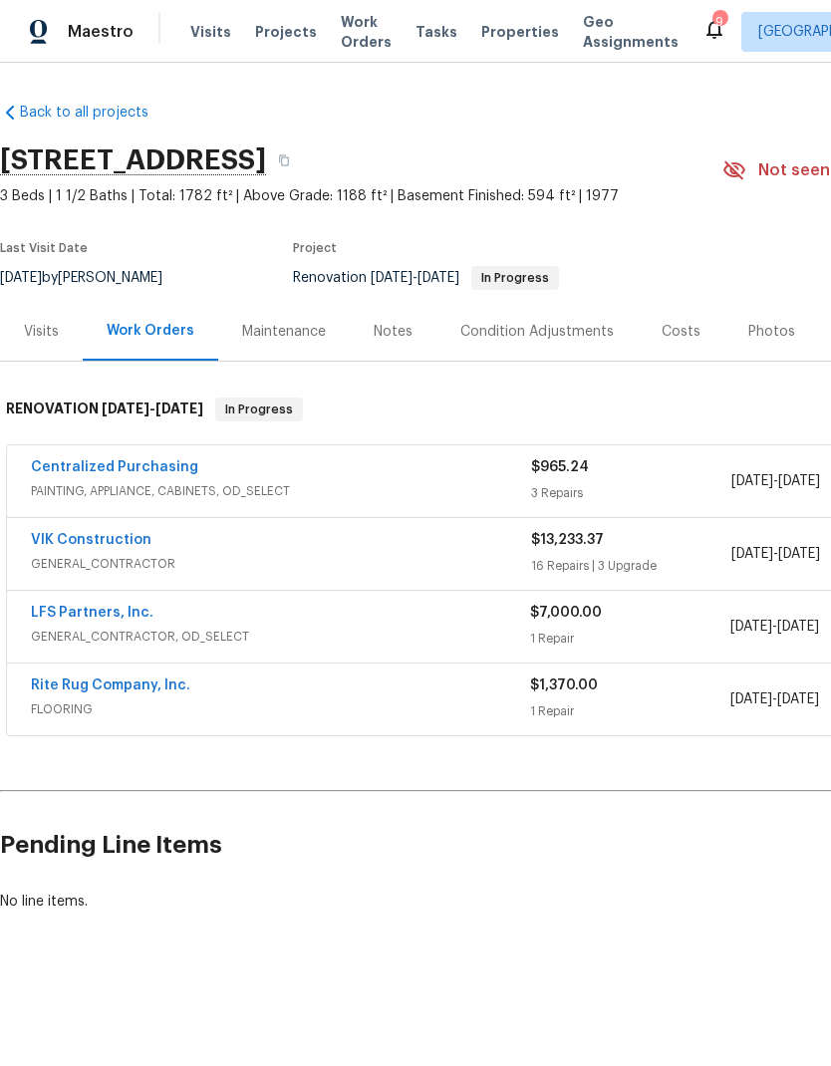
scroll to position [0, 0]
click at [152, 688] on link "Rite Rug Company, Inc." at bounding box center [110, 685] width 159 height 14
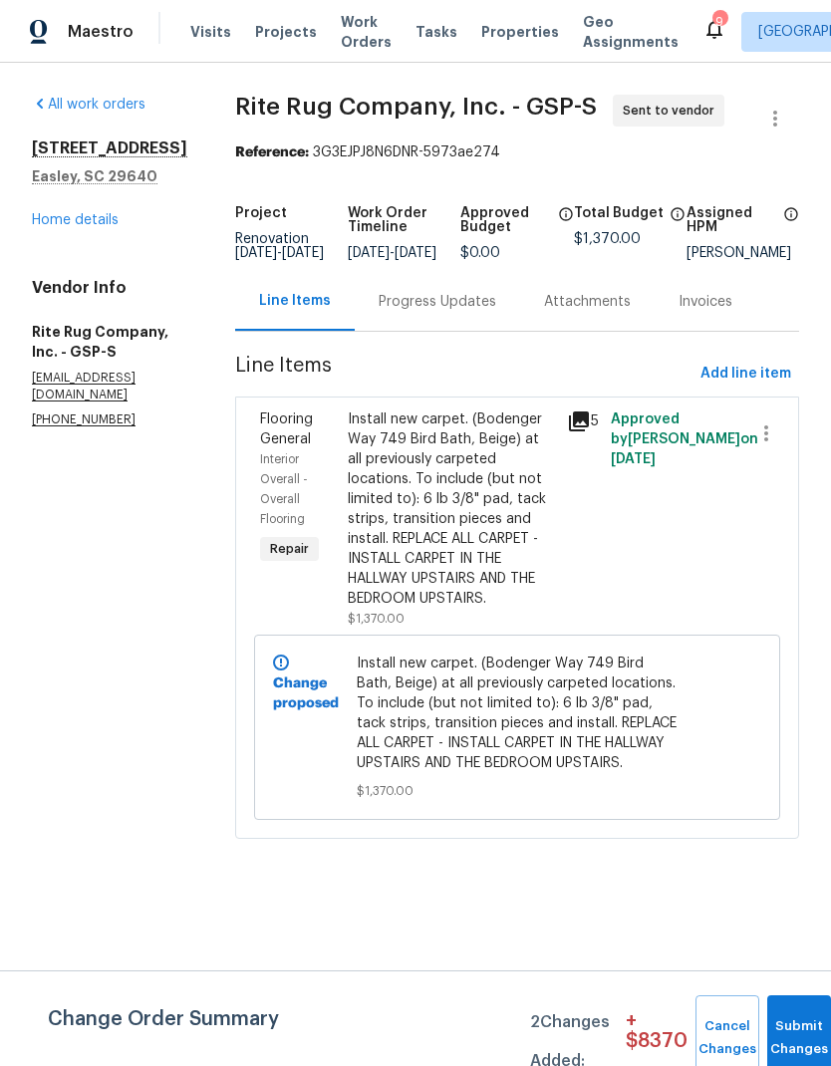
click at [474, 312] on div "Progress Updates" at bounding box center [438, 302] width 118 height 20
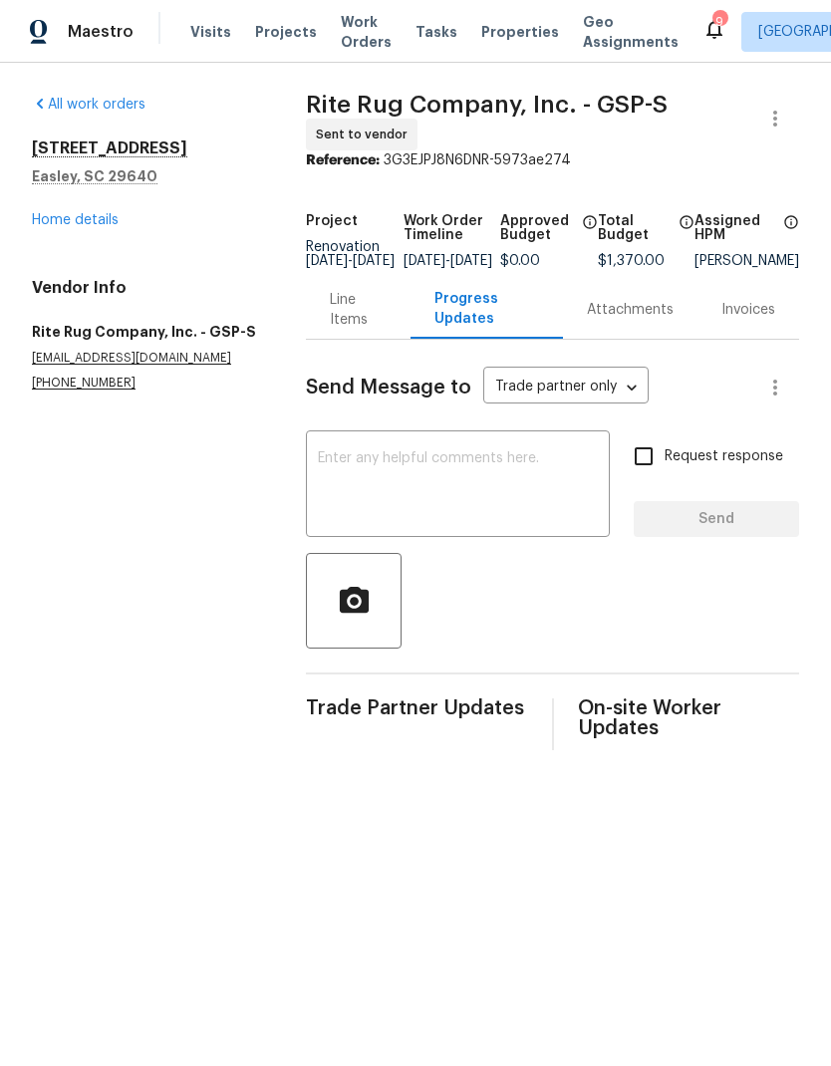
click at [437, 488] on textarea at bounding box center [458, 486] width 280 height 70
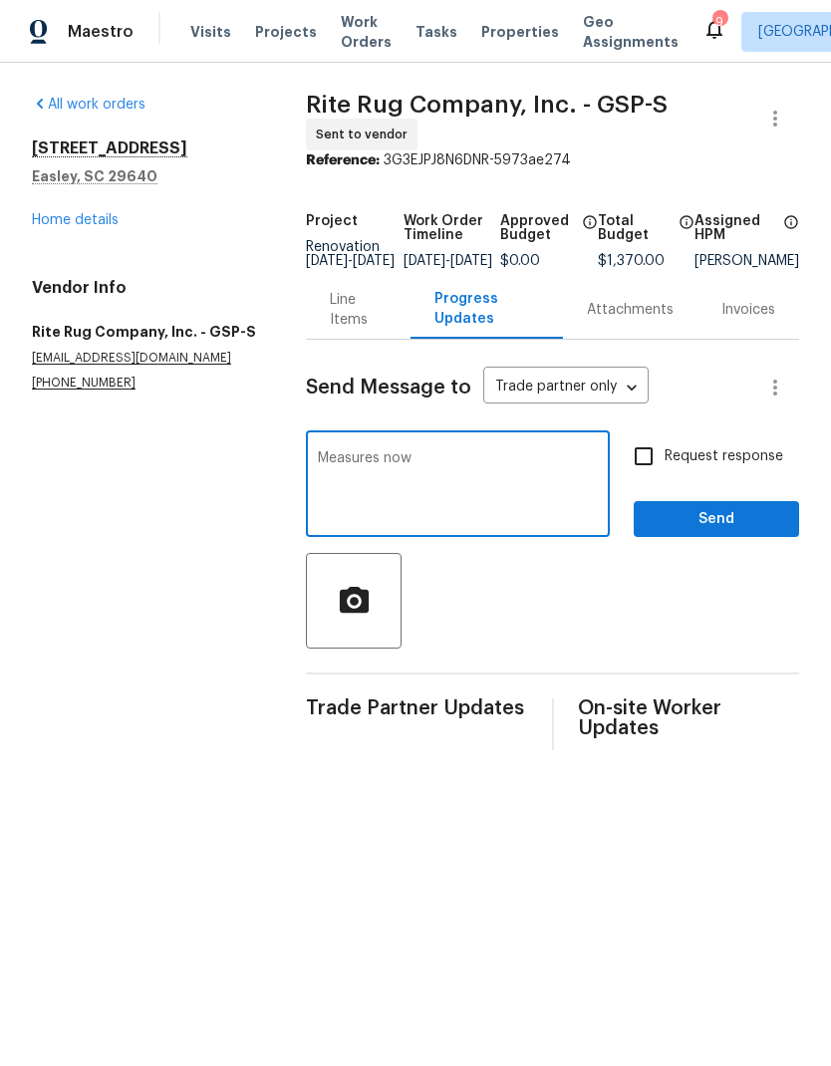
click at [331, 467] on textarea "Measures now" at bounding box center [458, 486] width 280 height 70
click at [327, 464] on div "Measures now x ​" at bounding box center [458, 486] width 304 height 102
click at [477, 472] on textarea "Please measure now" at bounding box center [458, 486] width 280 height 70
type textarea "Please measure now. Installation date is tbd."
click at [635, 468] on input "Request response" at bounding box center [644, 456] width 42 height 42
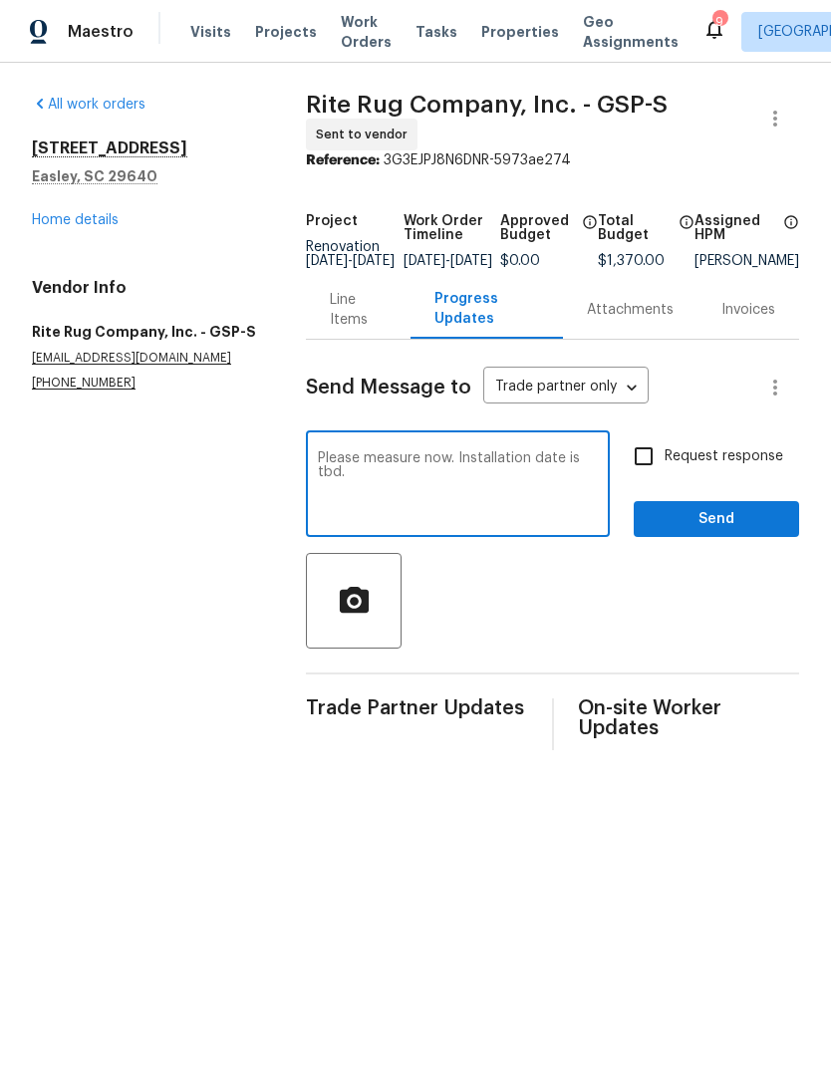
checkbox input "true"
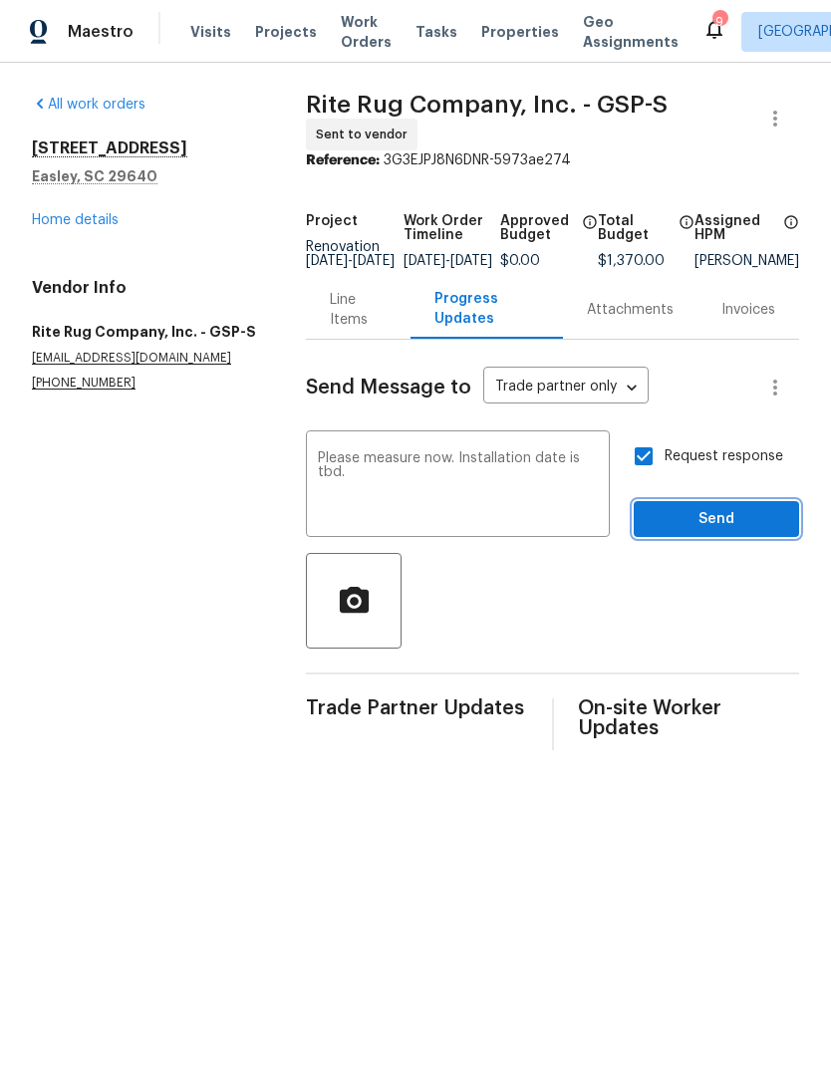
click at [723, 525] on span "Send" at bounding box center [716, 519] width 133 height 25
click at [719, 532] on span "Send" at bounding box center [716, 519] width 133 height 25
click at [88, 204] on div "218 Woodhaven Rd Easley, SC 29640 Home details" at bounding box center [145, 184] width 226 height 92
click at [93, 224] on link "Home details" at bounding box center [75, 220] width 87 height 14
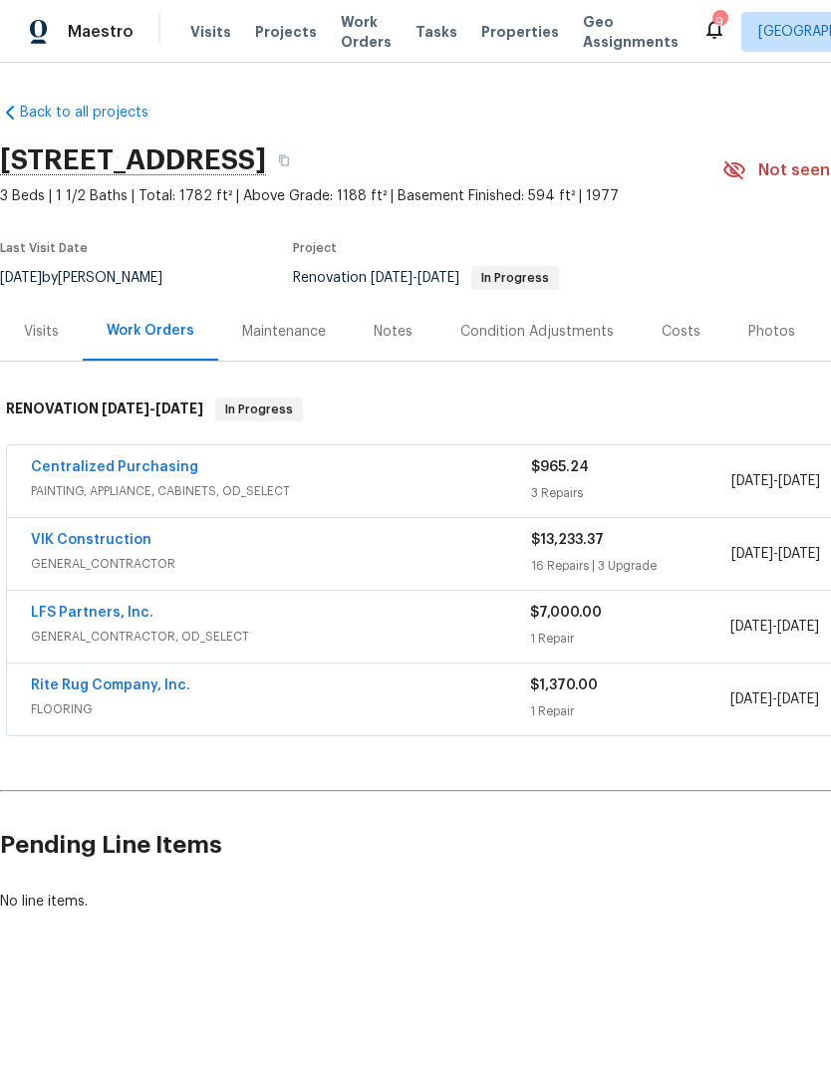
click at [145, 683] on link "Rite Rug Company, Inc." at bounding box center [110, 685] width 159 height 14
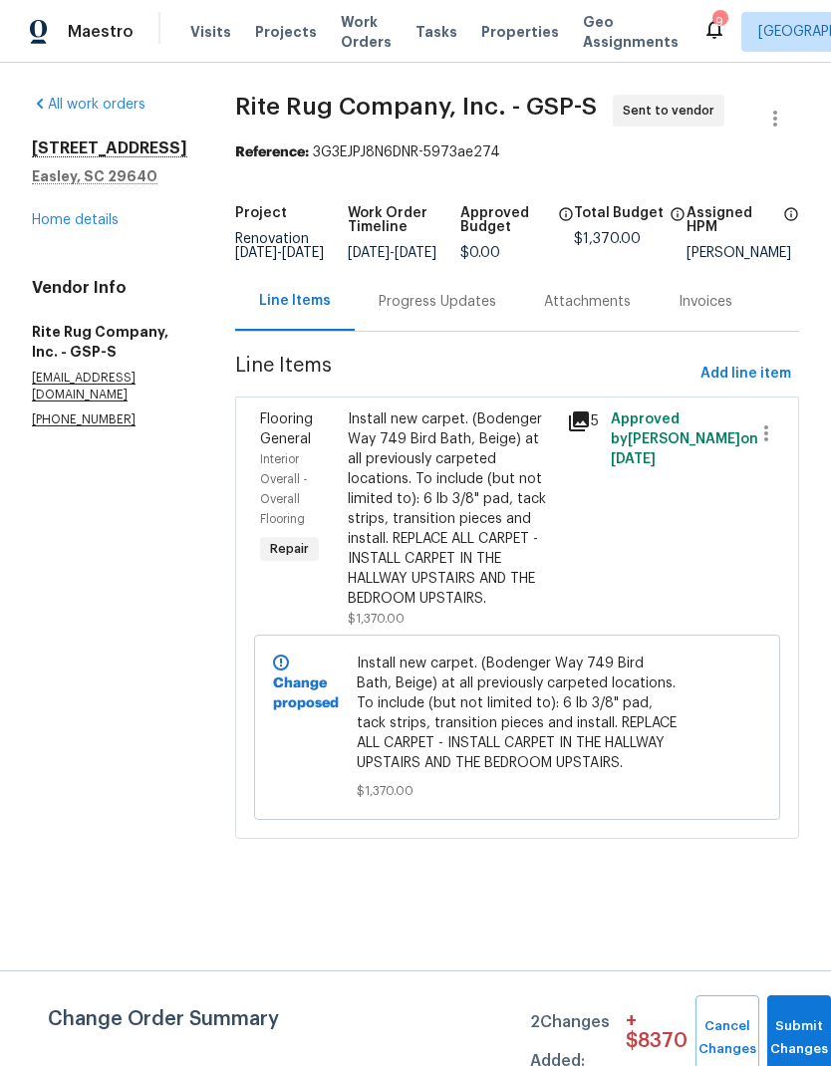
click at [486, 329] on div "Progress Updates" at bounding box center [437, 301] width 165 height 59
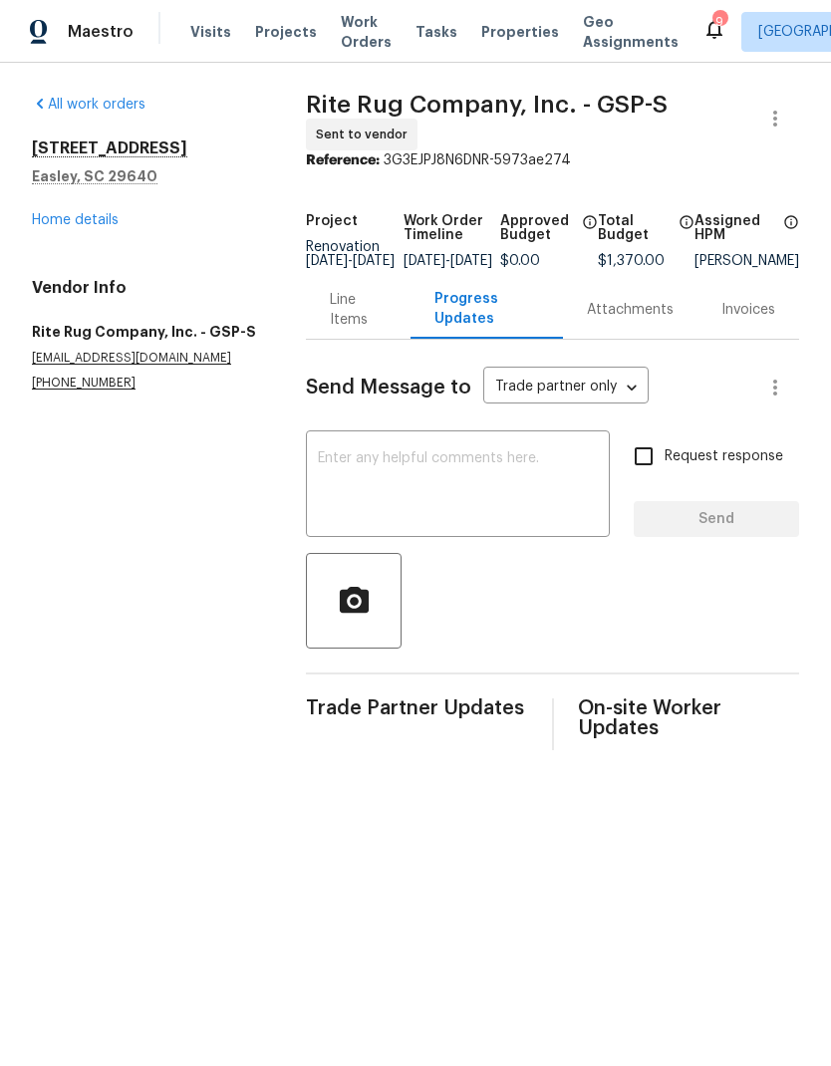
click at [90, 225] on link "Home details" at bounding box center [75, 220] width 87 height 14
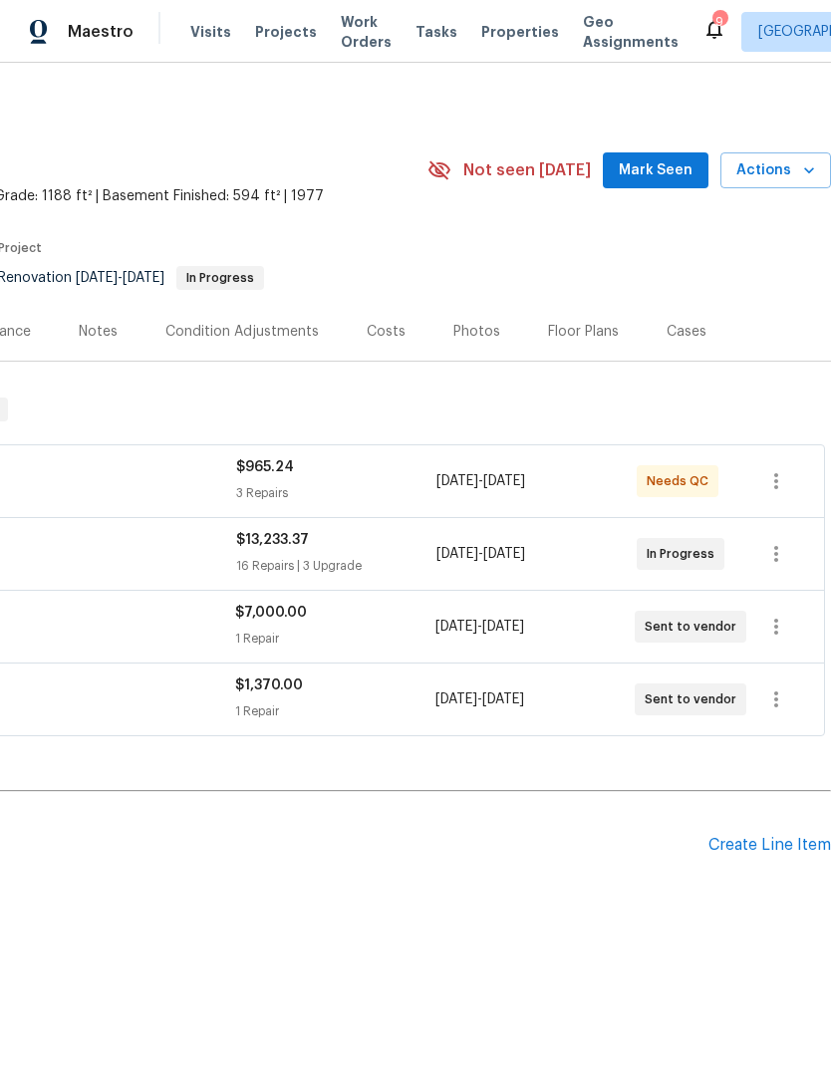
scroll to position [0, 295]
click at [775, 701] on icon "button" at bounding box center [776, 699] width 24 height 24
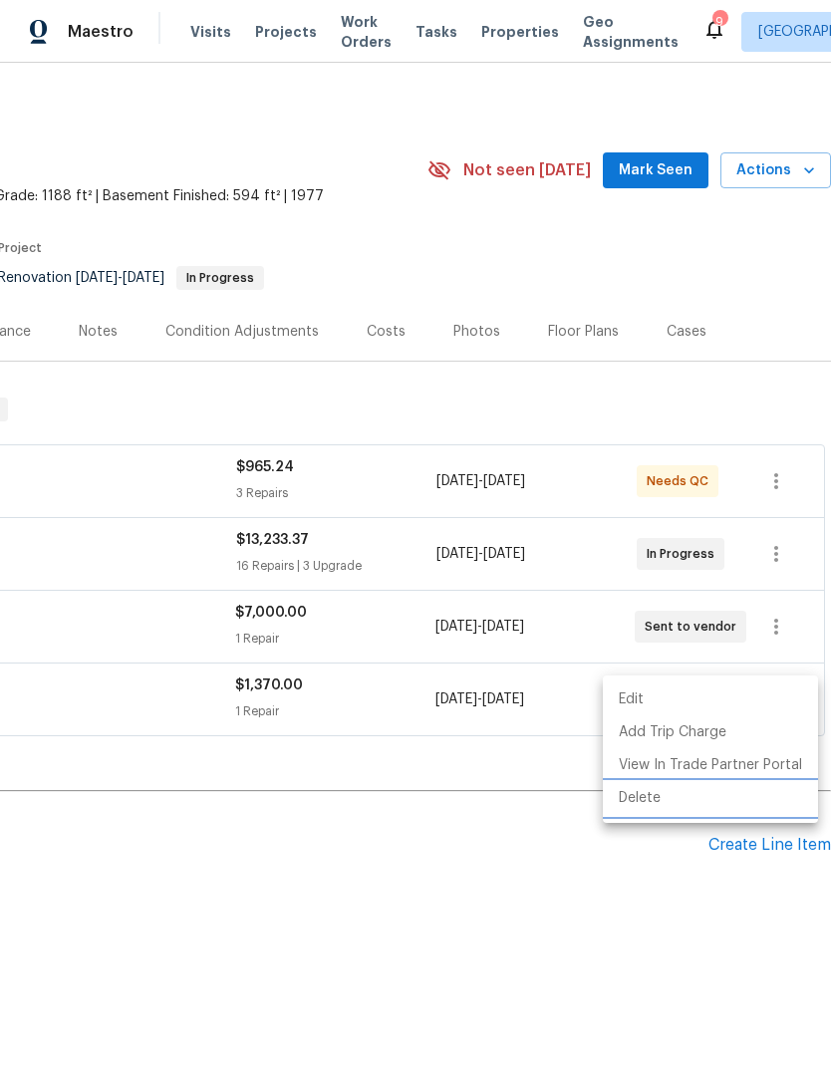
click at [649, 798] on li "Delete" at bounding box center [710, 798] width 215 height 33
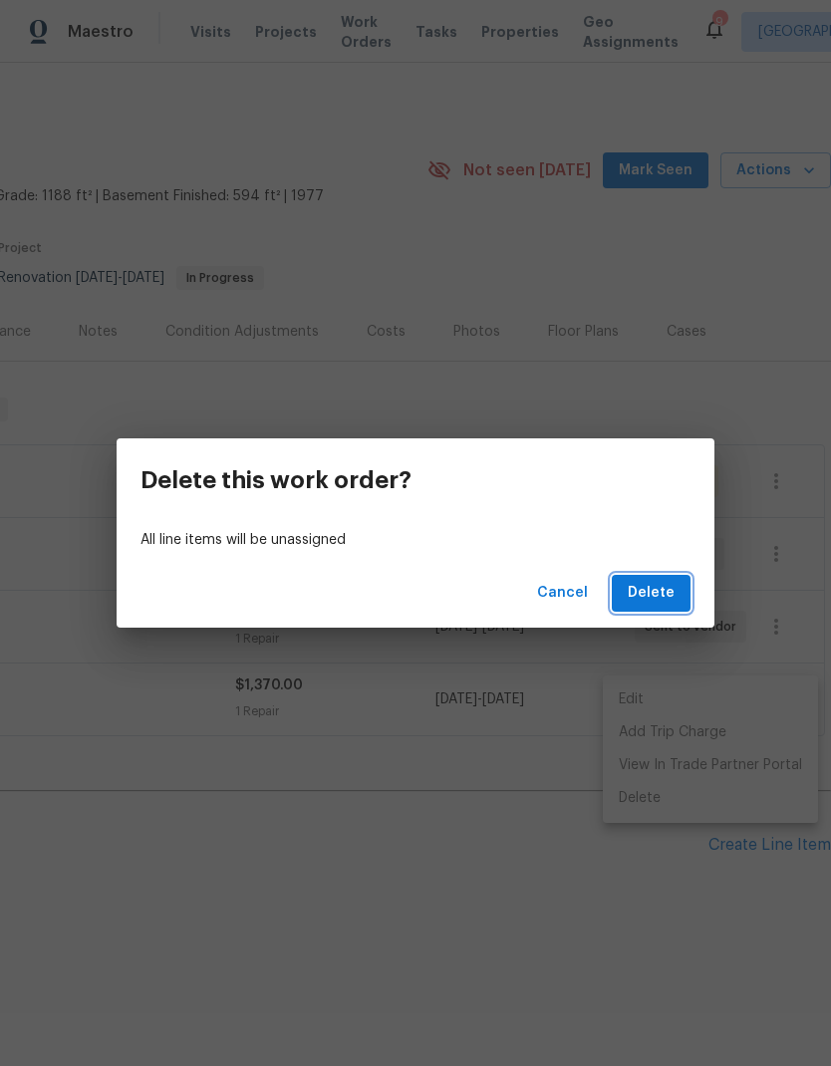
click at [669, 601] on span "Delete" at bounding box center [651, 593] width 47 height 25
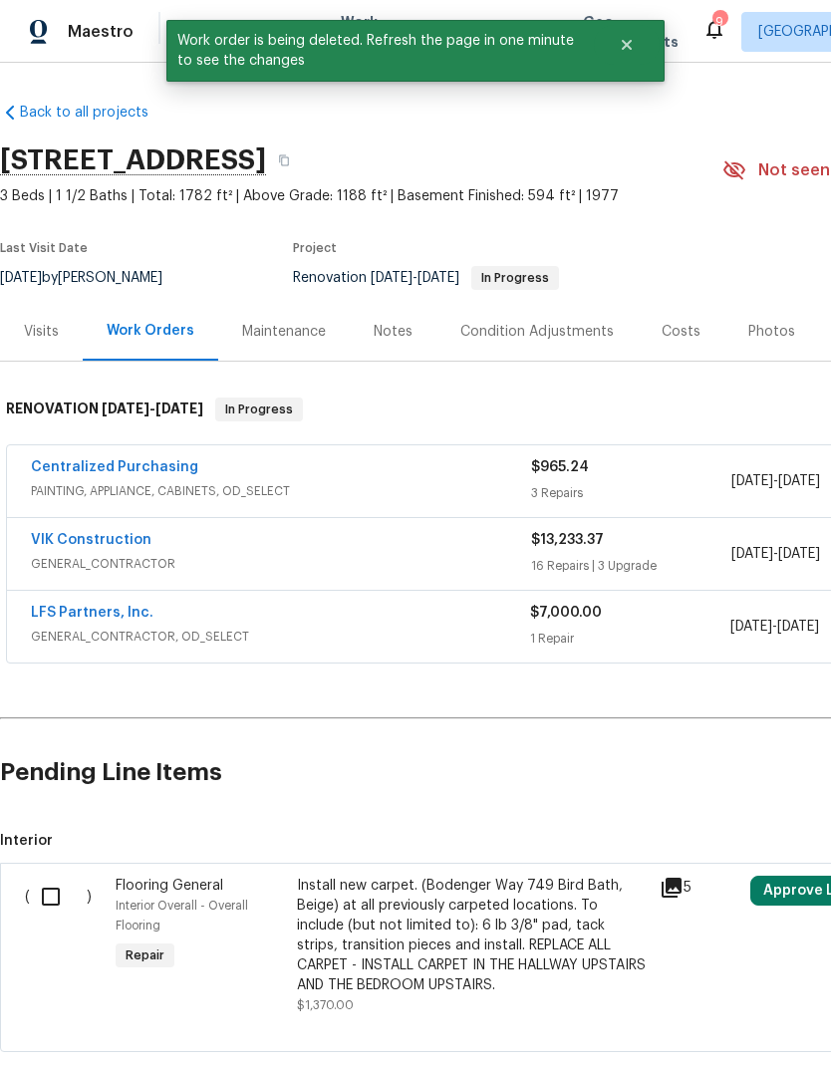
scroll to position [0, 0]
click at [53, 887] on input "checkbox" at bounding box center [58, 897] width 57 height 42
checkbox input "true"
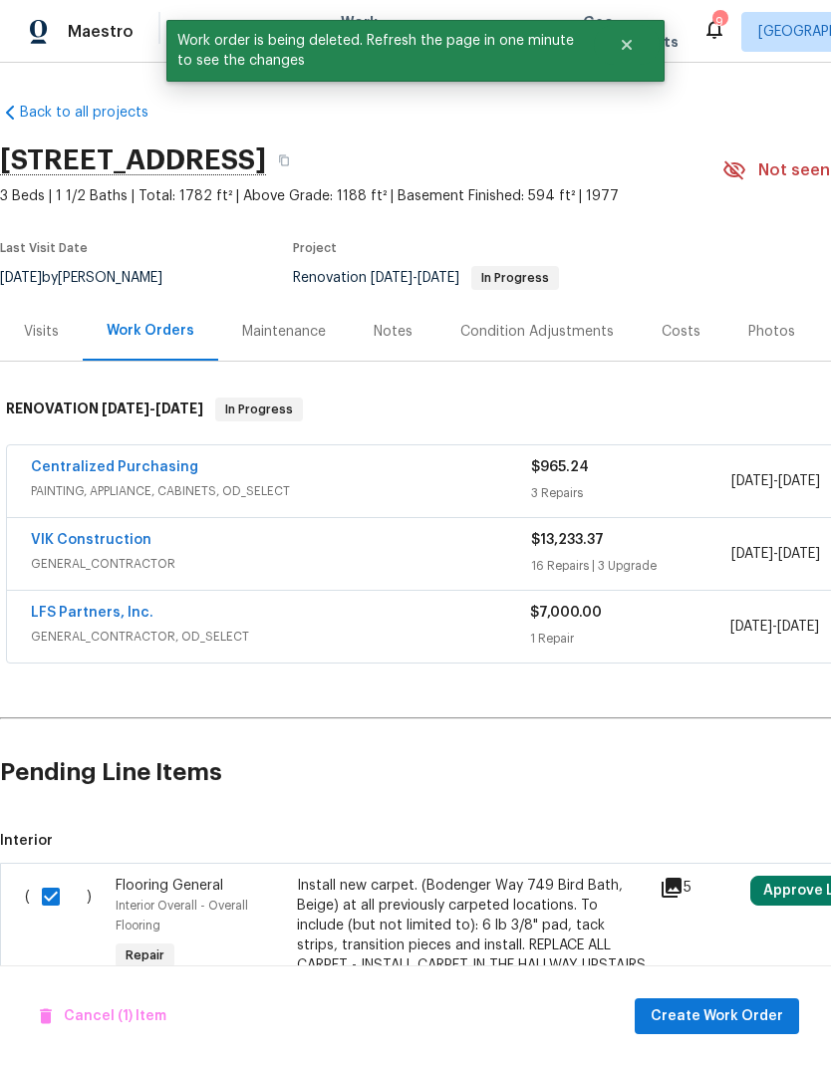
click at [707, 999] on button "Create Work Order" at bounding box center [717, 1016] width 164 height 37
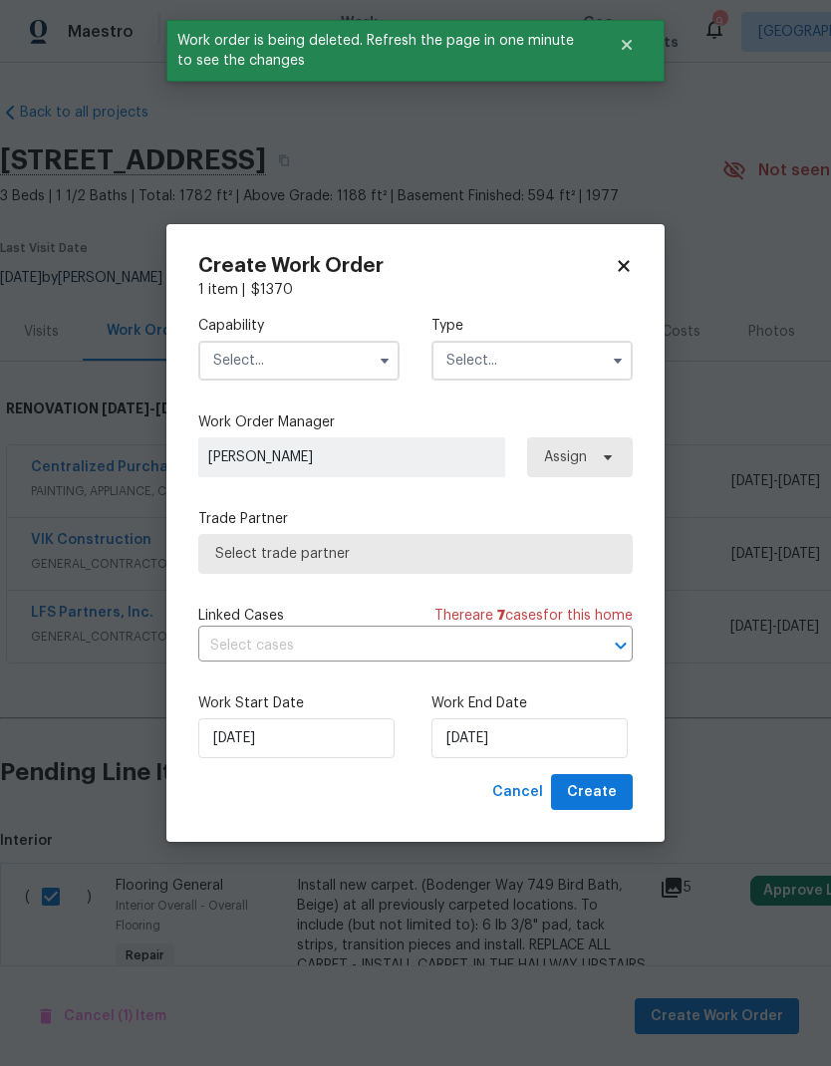
click at [346, 357] on input "text" at bounding box center [298, 361] width 201 height 40
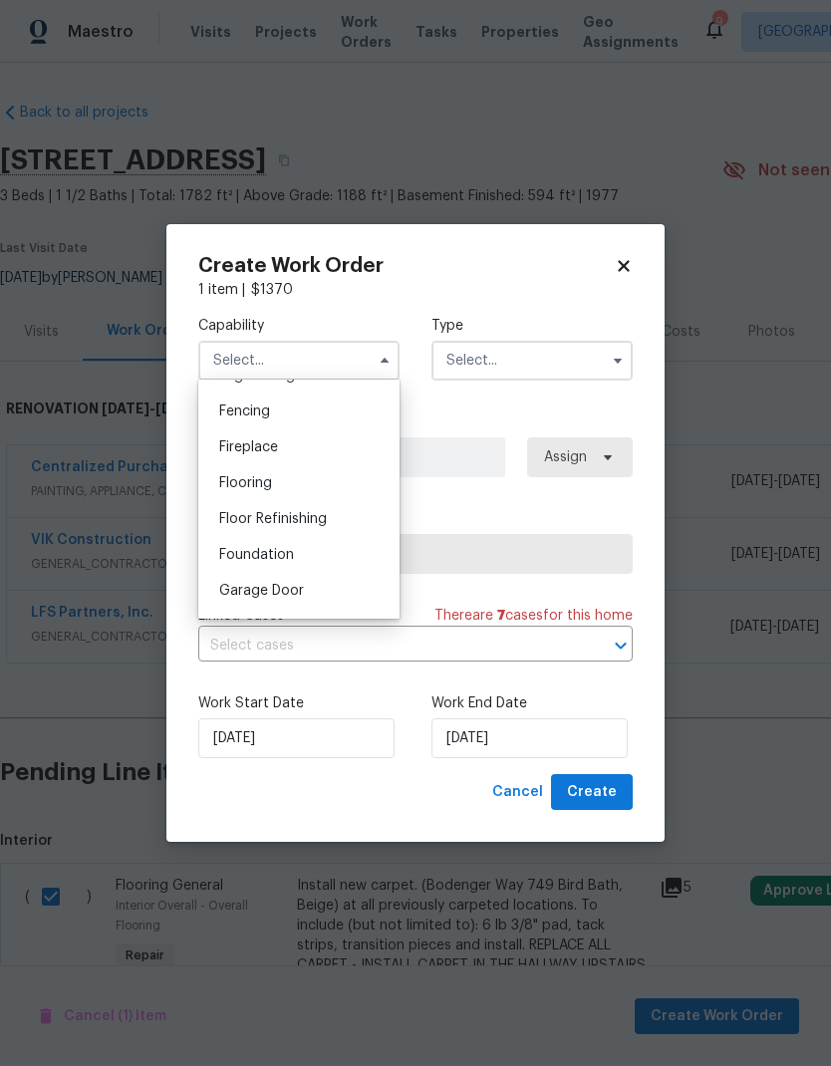
scroll to position [706, 0]
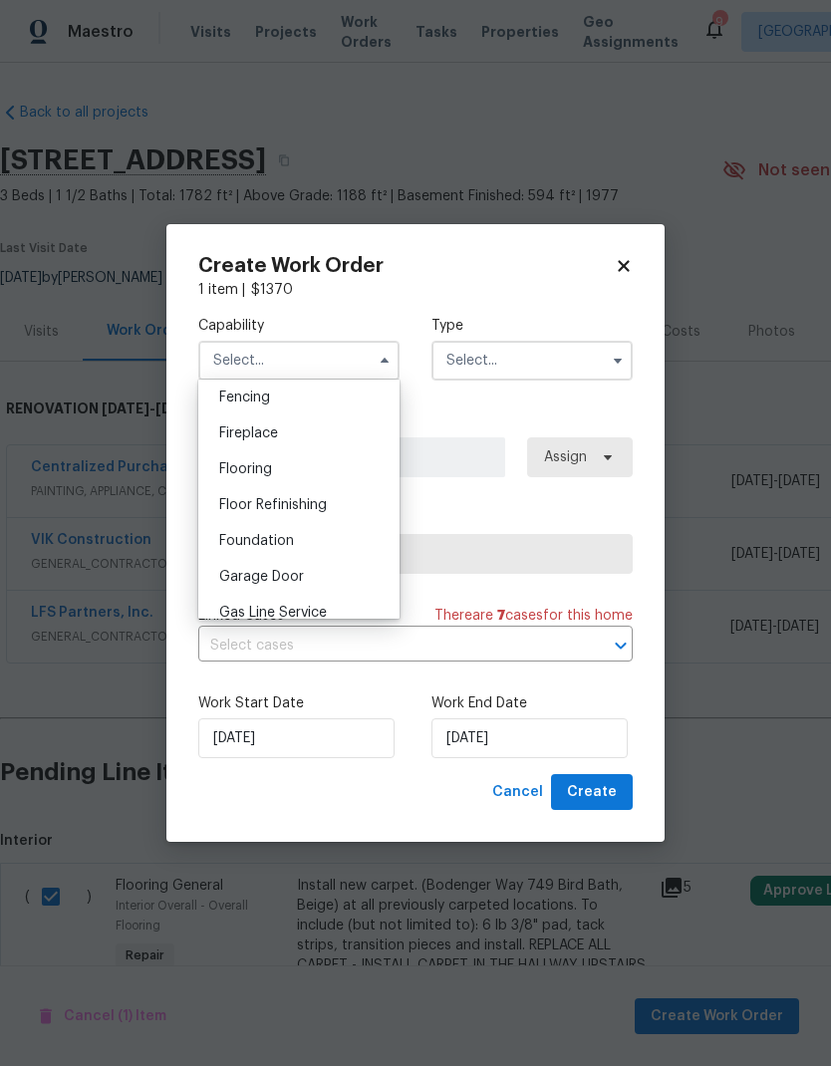
click at [272, 474] on span "Flooring" at bounding box center [245, 469] width 53 height 14
type input "Flooring"
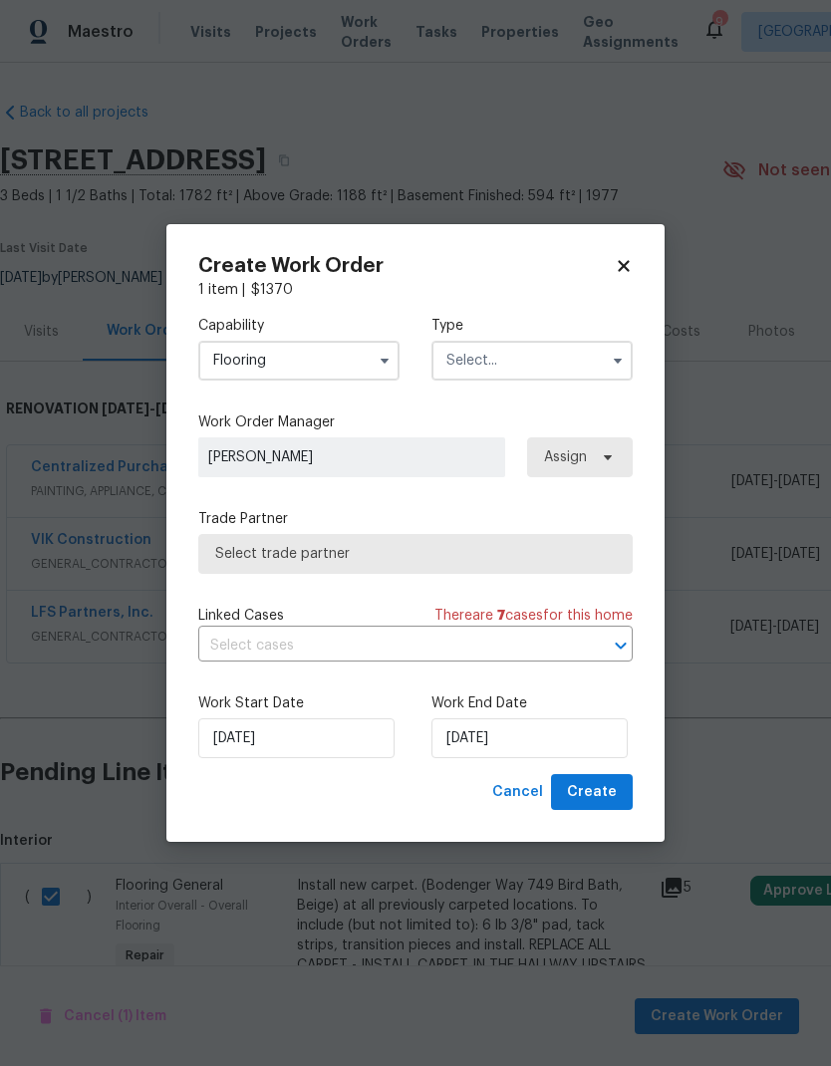
click at [558, 365] on input "text" at bounding box center [531, 361] width 201 height 40
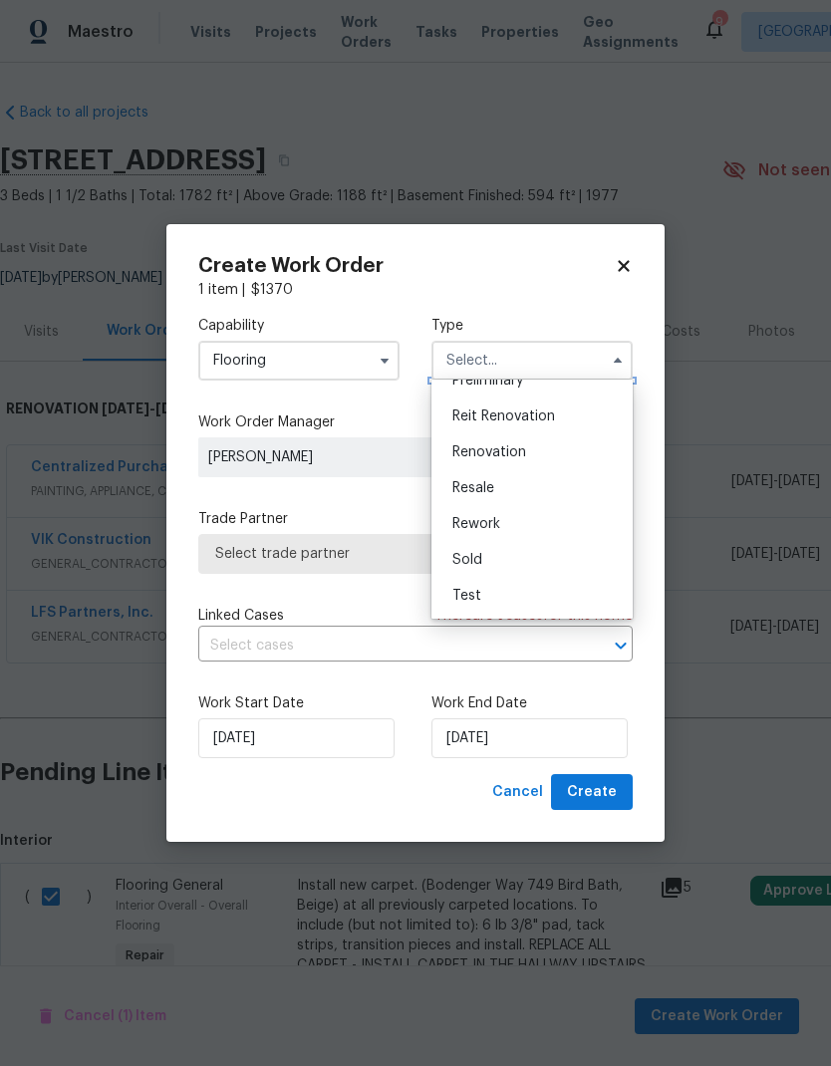
scroll to position [452, 0]
click at [517, 458] on span "Renovation" at bounding box center [489, 452] width 74 height 14
type input "Renovation"
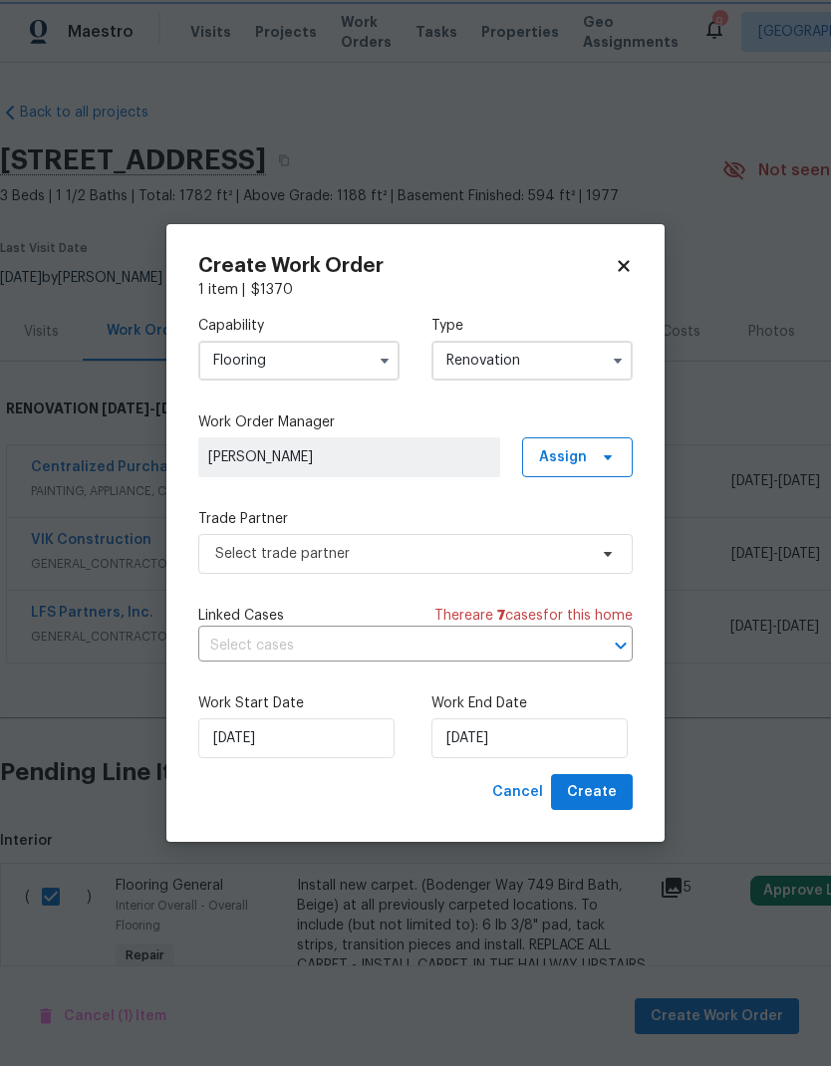
scroll to position [0, 0]
click at [511, 736] on input "[DATE]" at bounding box center [529, 738] width 196 height 40
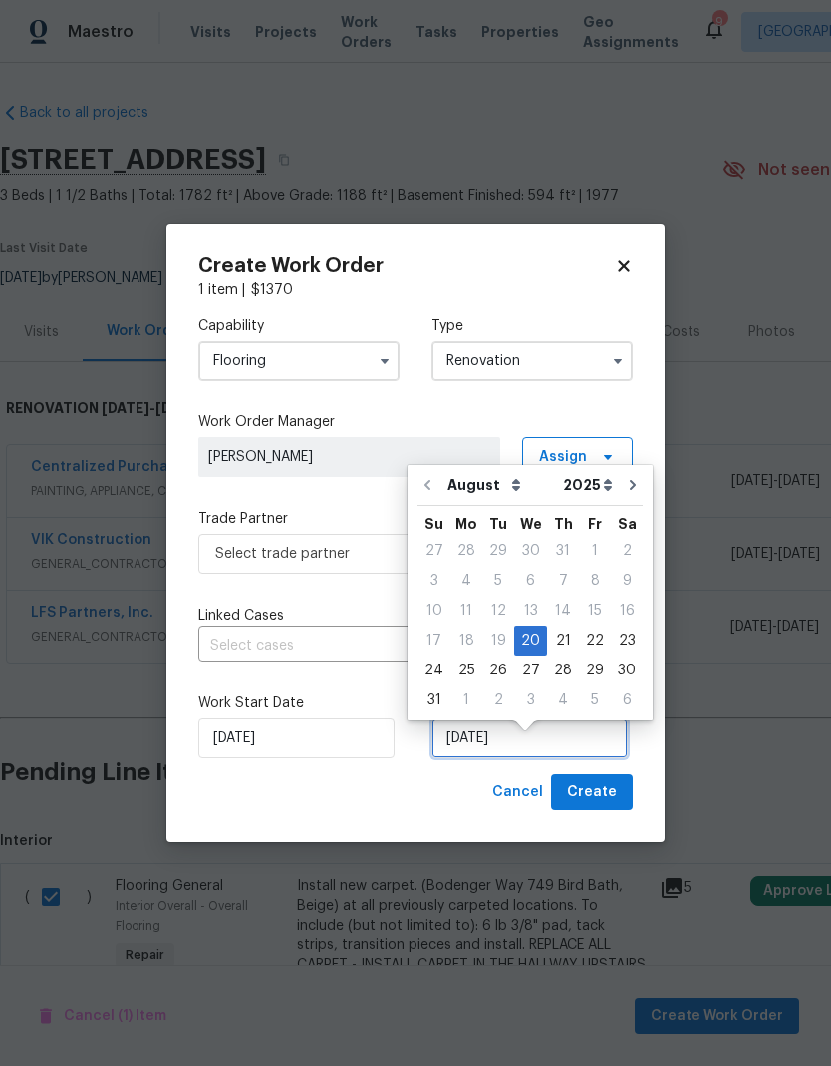
scroll to position [15, 0]
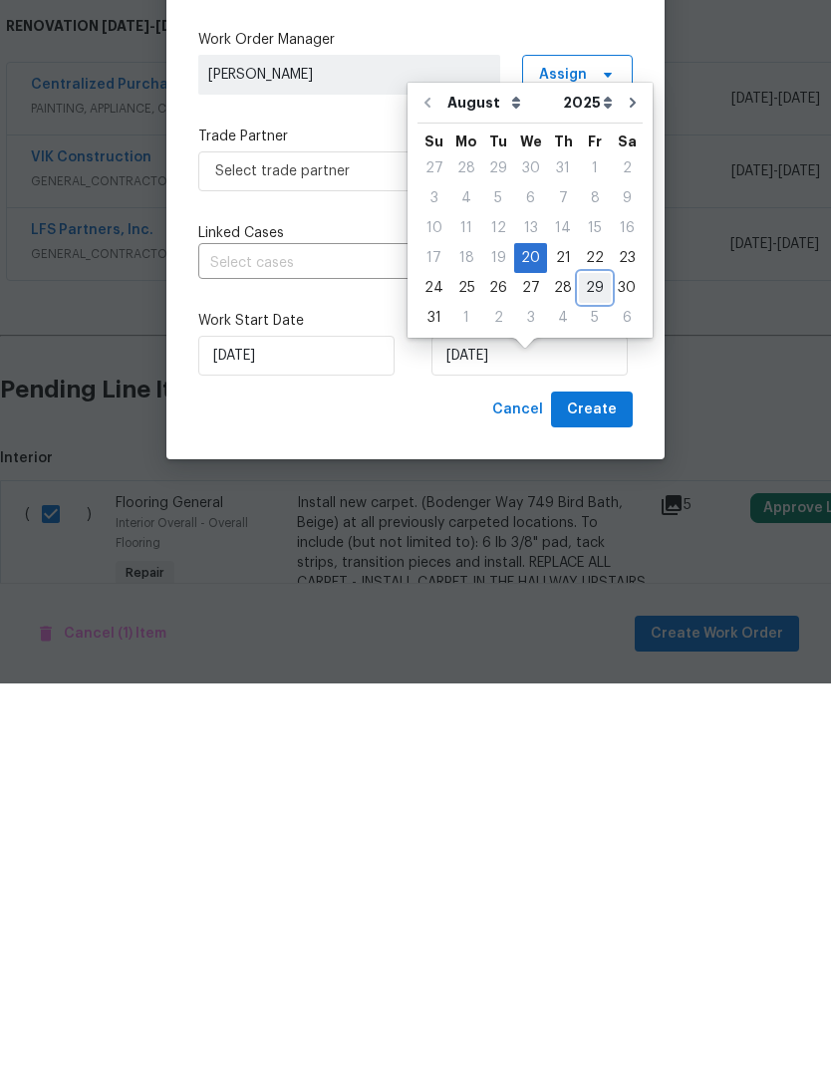
click at [593, 657] on div "29" at bounding box center [595, 671] width 32 height 28
type input "8/29/2025"
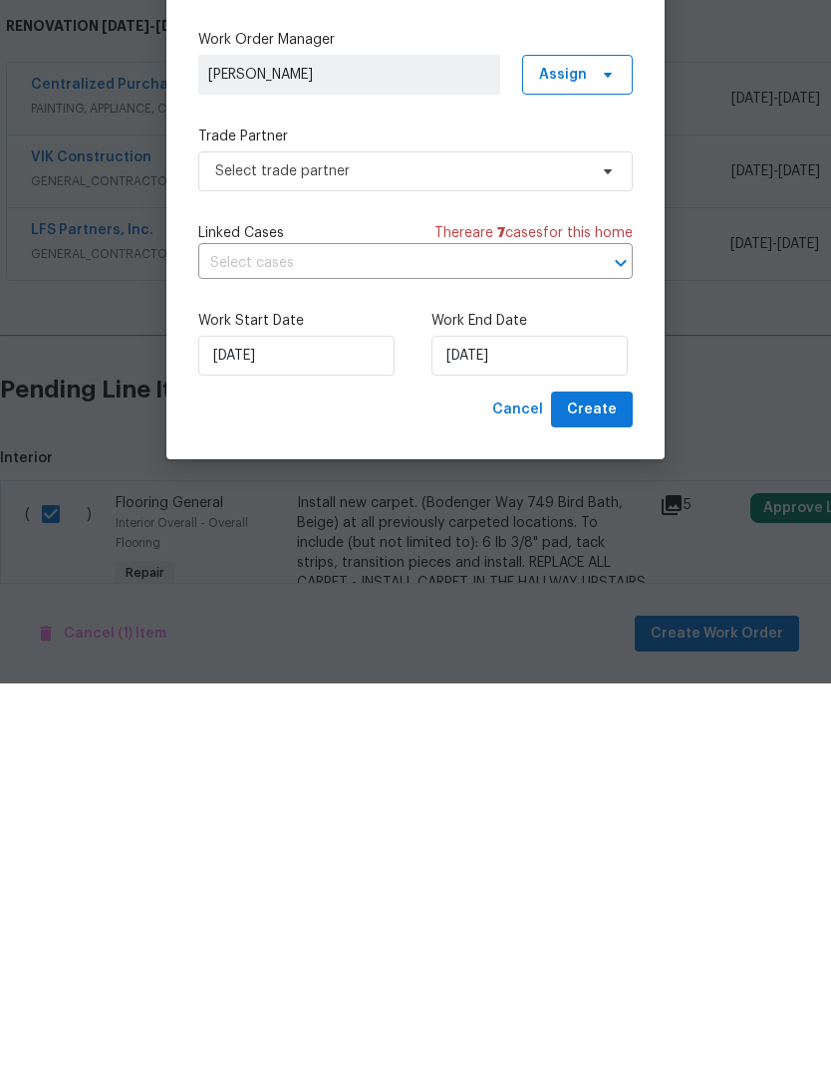
scroll to position [80, 0]
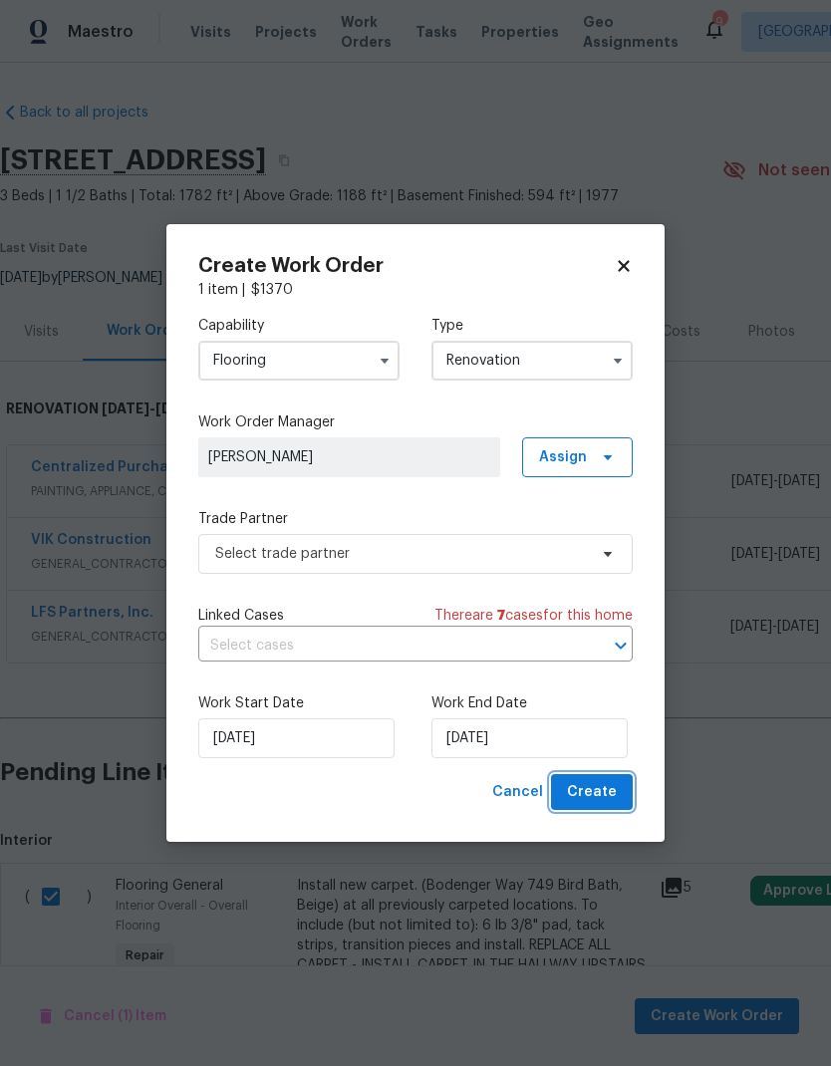
click at [597, 782] on span "Create" at bounding box center [592, 792] width 50 height 25
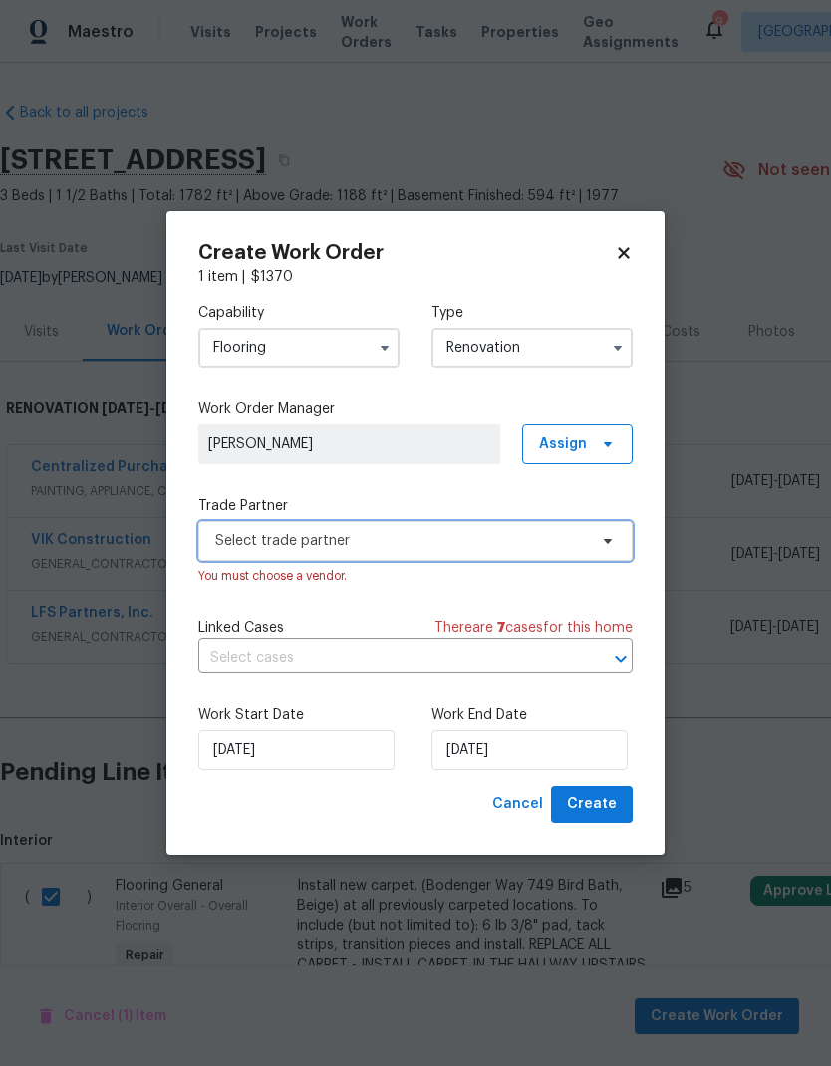
click at [447, 542] on span "Select trade partner" at bounding box center [401, 541] width 372 height 20
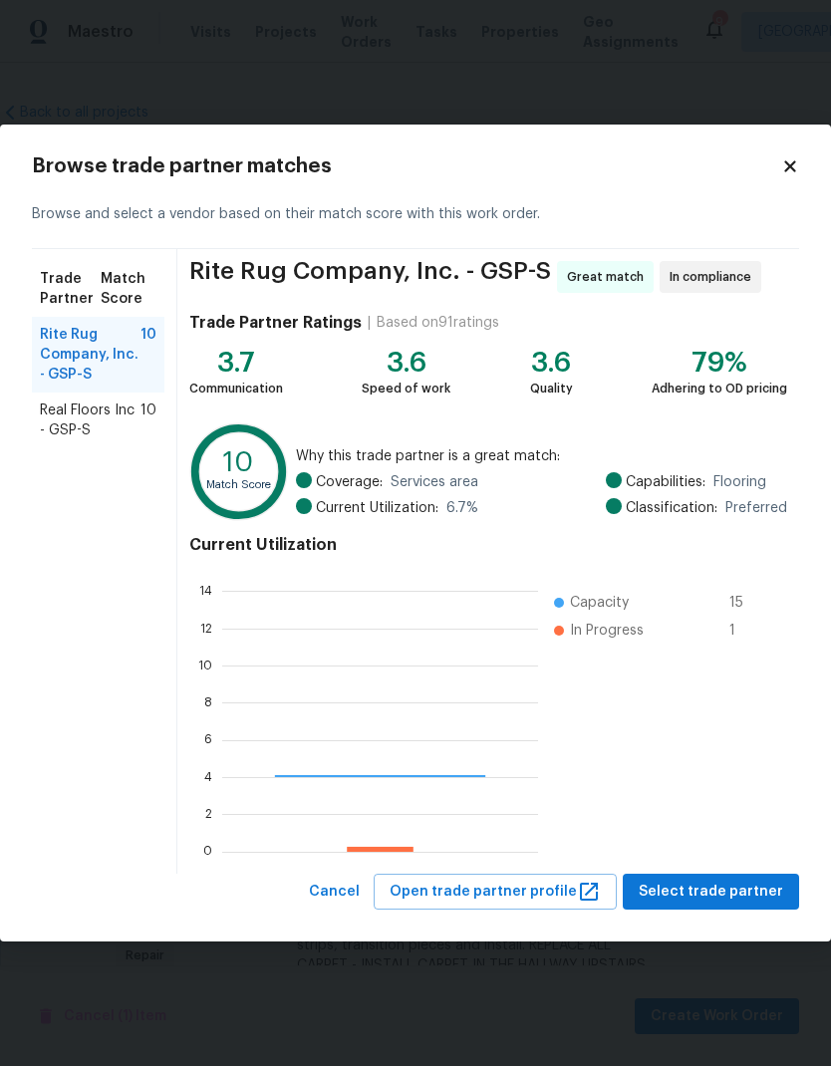
scroll to position [279, 316]
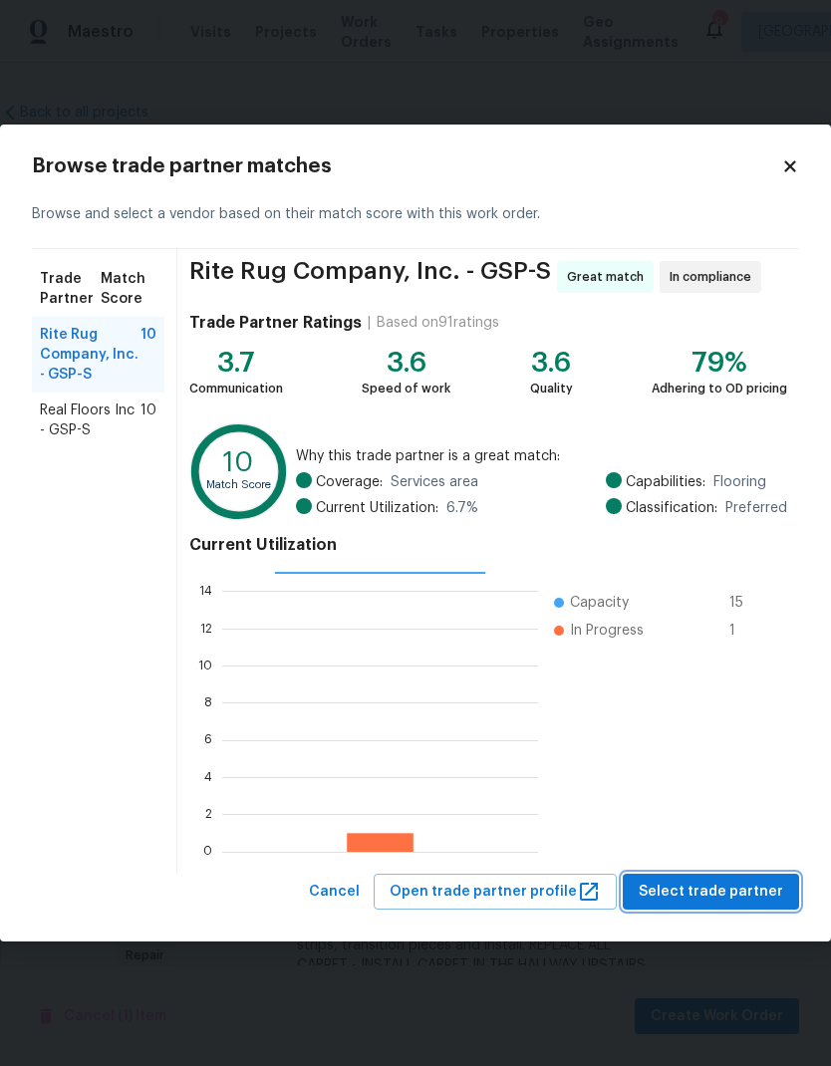
click at [694, 883] on span "Select trade partner" at bounding box center [711, 892] width 144 height 25
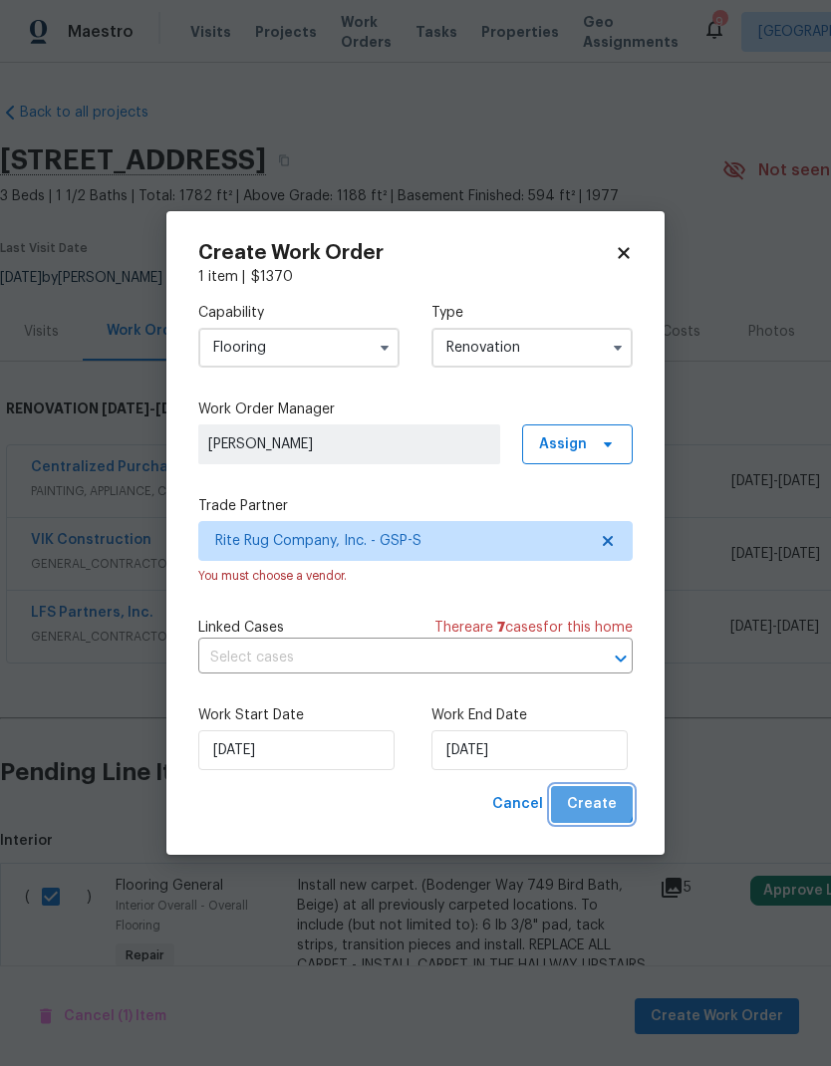
click at [595, 802] on span "Create" at bounding box center [592, 804] width 50 height 25
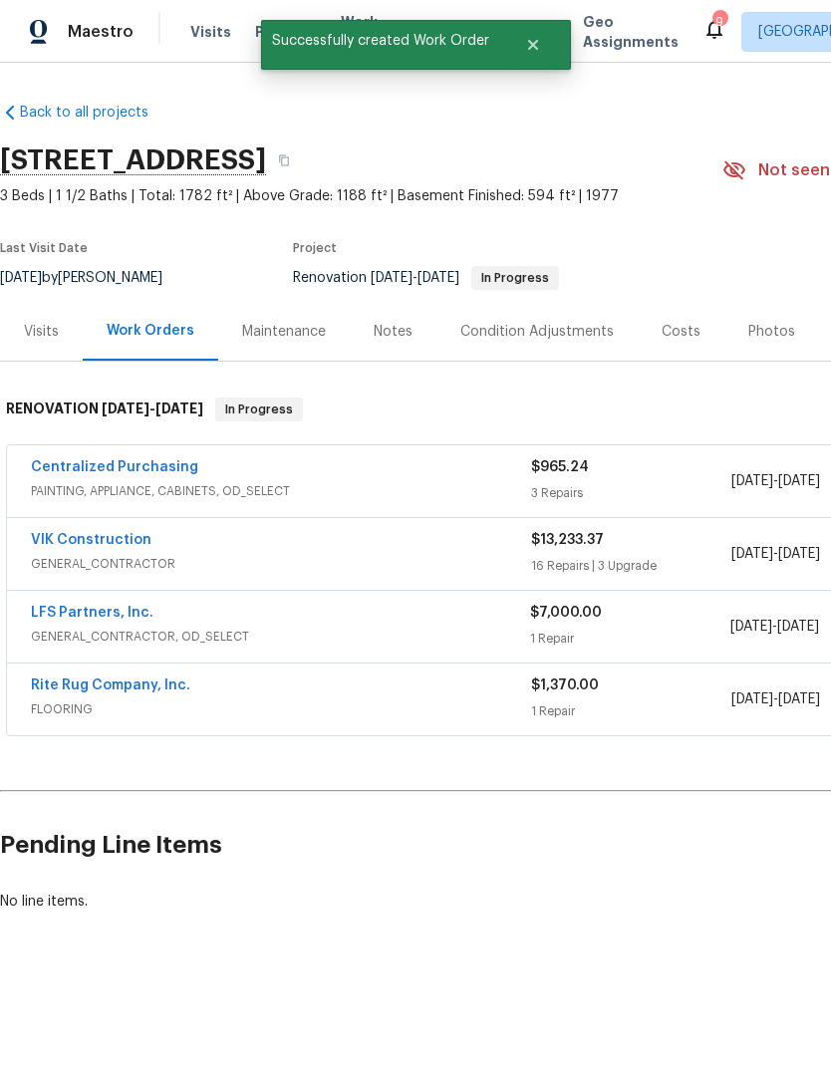
scroll to position [0, 0]
click at [158, 680] on link "Rite Rug Company, Inc." at bounding box center [110, 685] width 159 height 14
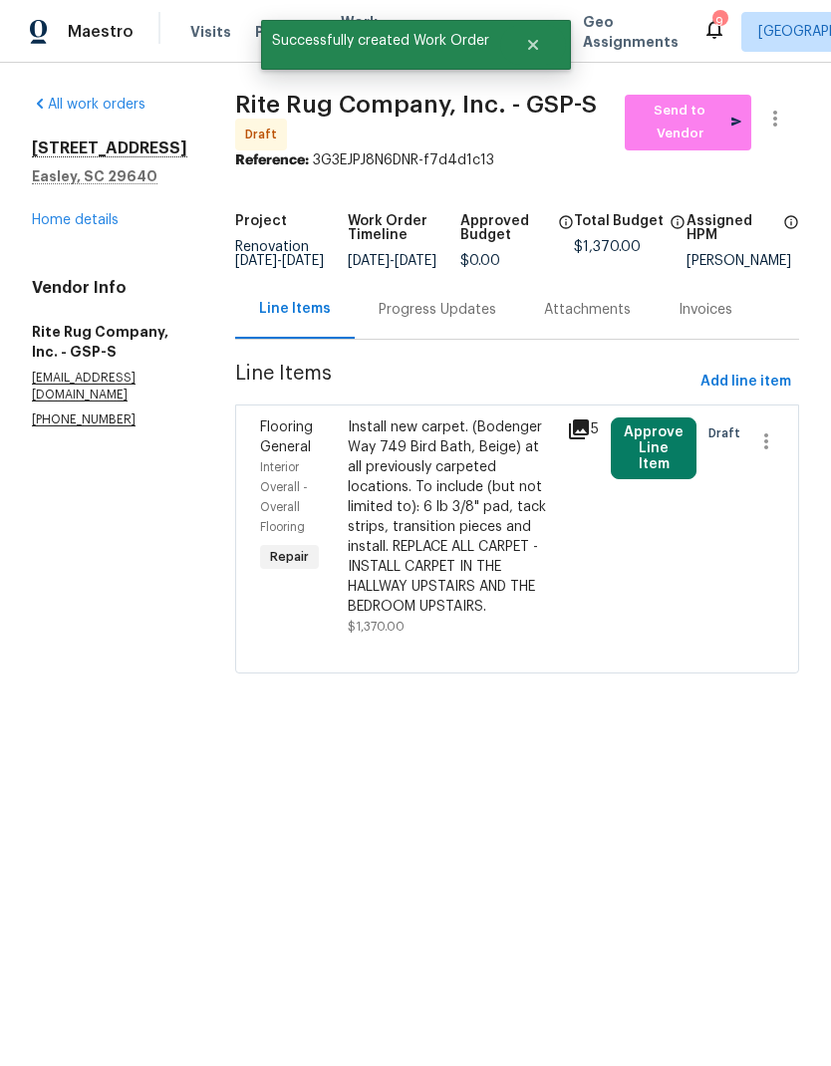
click at [492, 320] on div "Progress Updates" at bounding box center [438, 310] width 118 height 20
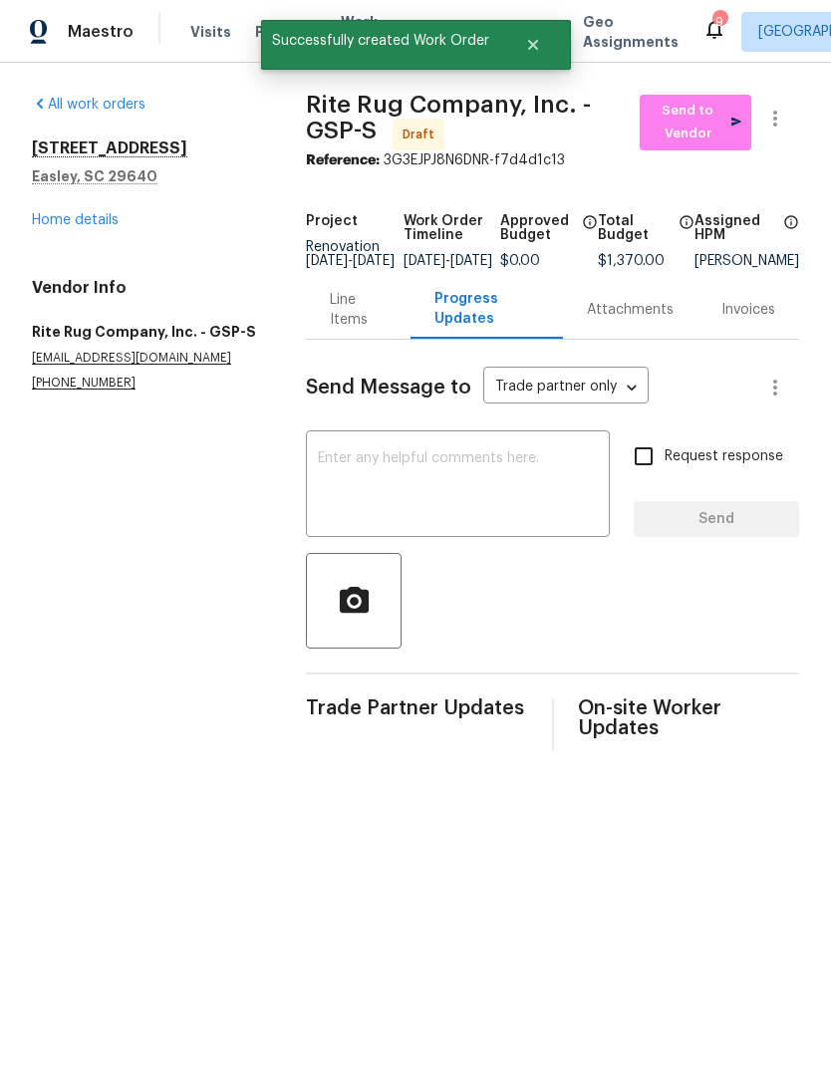
click at [399, 494] on textarea at bounding box center [458, 486] width 280 height 70
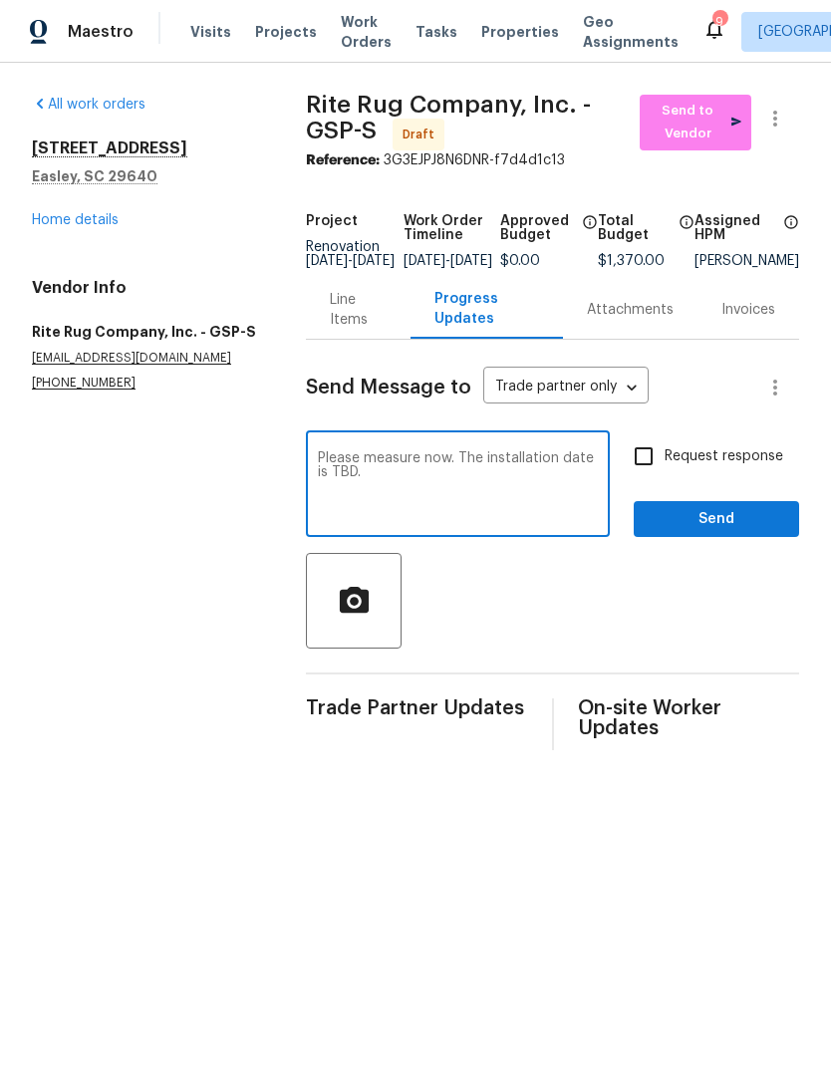
type textarea "Please measure now. The installation date is TBD."
click at [646, 462] on input "Request response" at bounding box center [644, 456] width 42 height 42
checkbox input "true"
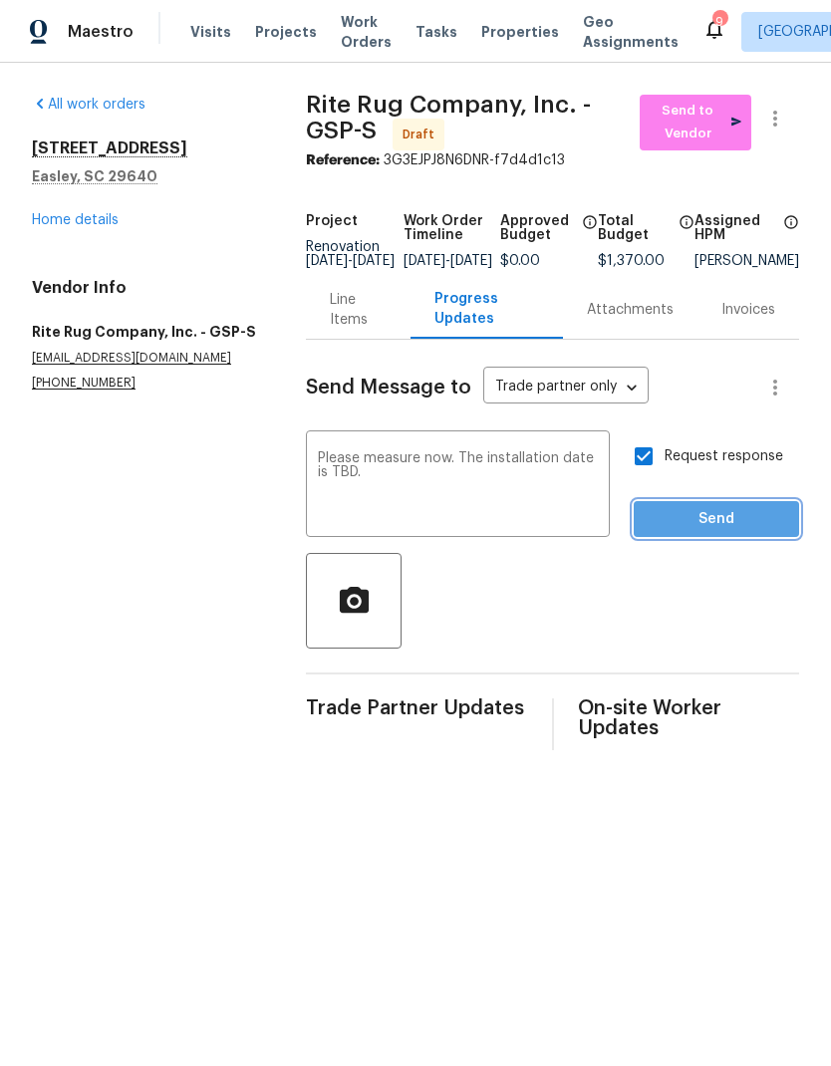
click at [711, 532] on span "Send" at bounding box center [716, 519] width 133 height 25
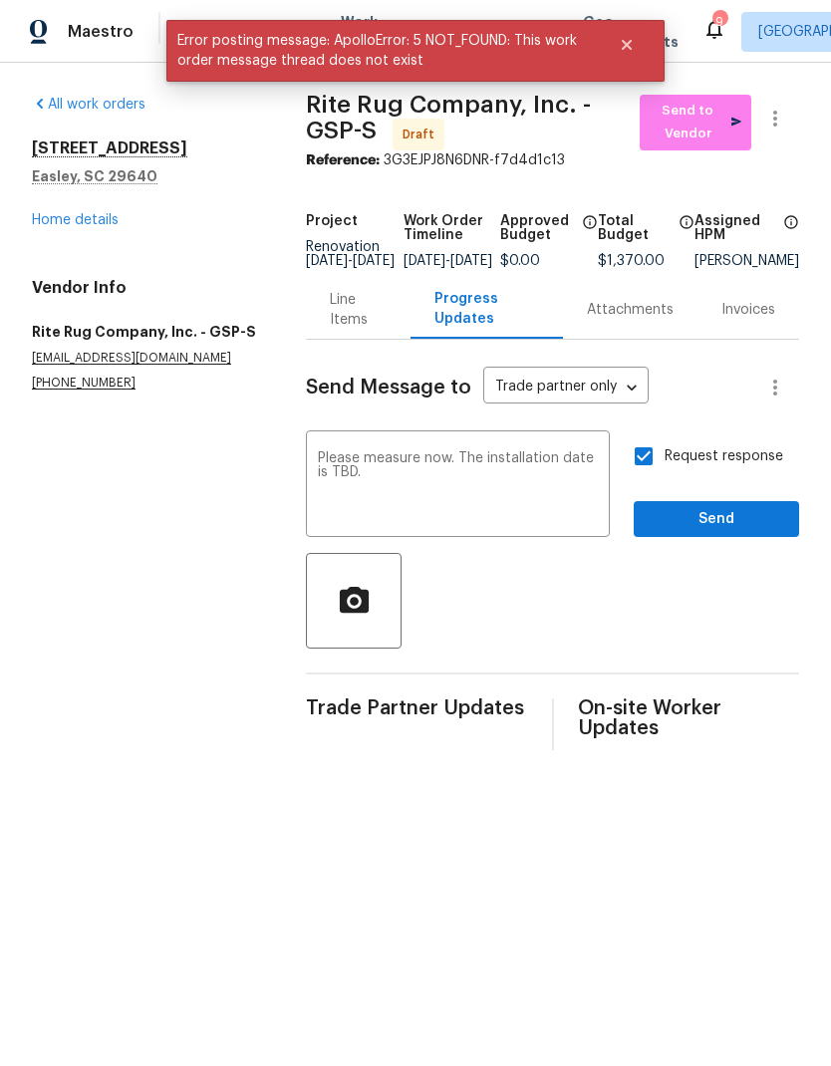
click at [331, 478] on textarea "Please measure now. The installation date is TBD." at bounding box center [458, 486] width 280 height 70
click at [330, 478] on textarea "Please measure now. The installation date is TBD." at bounding box center [458, 486] width 280 height 70
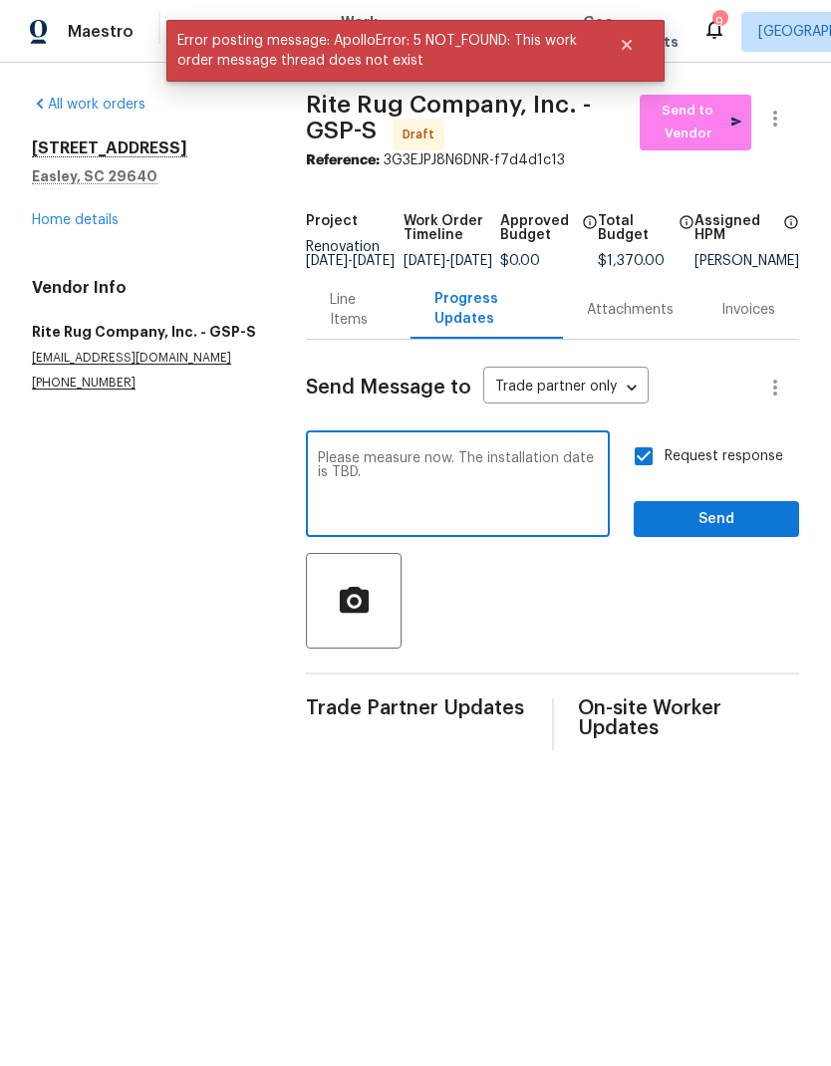
click at [324, 472] on textarea "Please measure now. The installation date is TBD." at bounding box center [458, 486] width 280 height 70
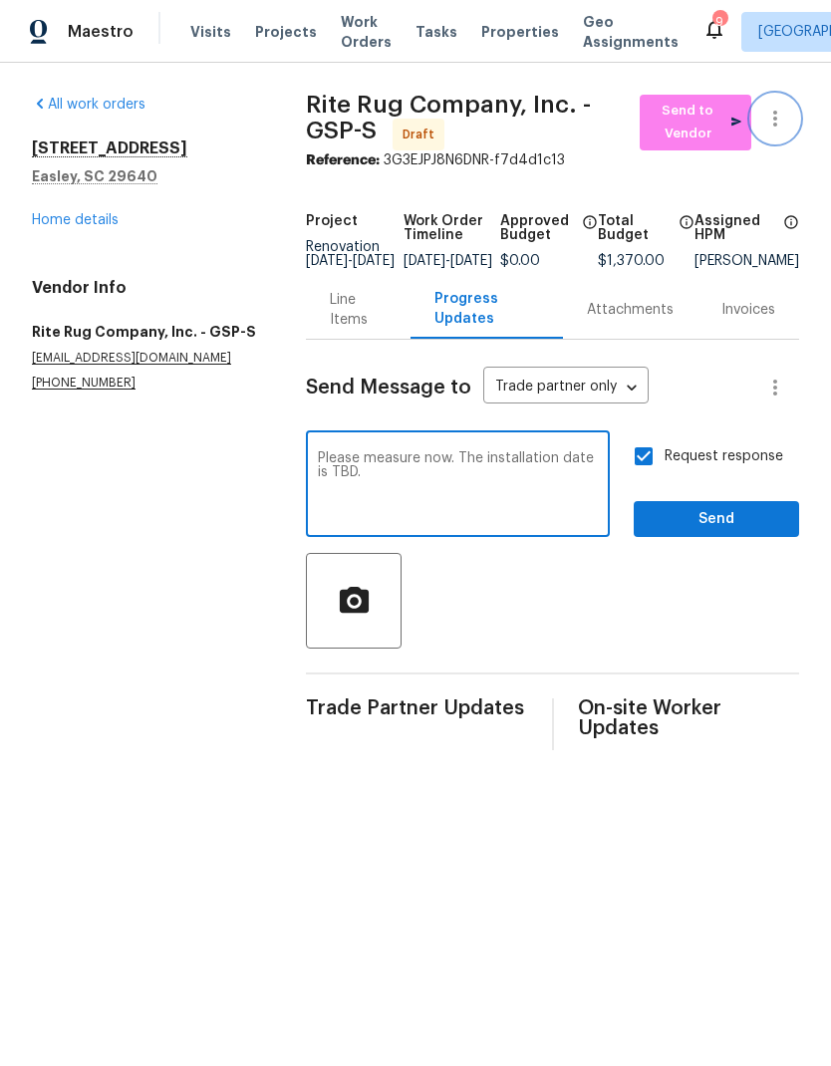
click at [775, 115] on icon "button" at bounding box center [775, 119] width 4 height 16
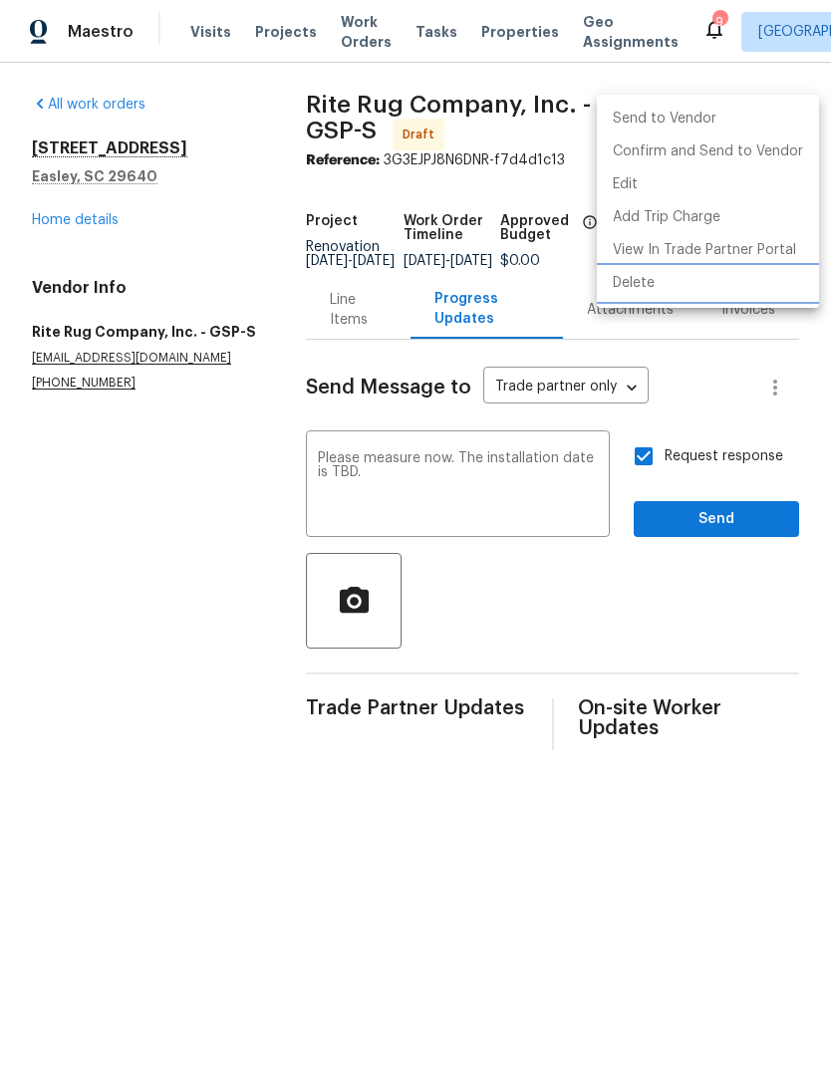
click at [642, 288] on li "Delete" at bounding box center [708, 283] width 222 height 33
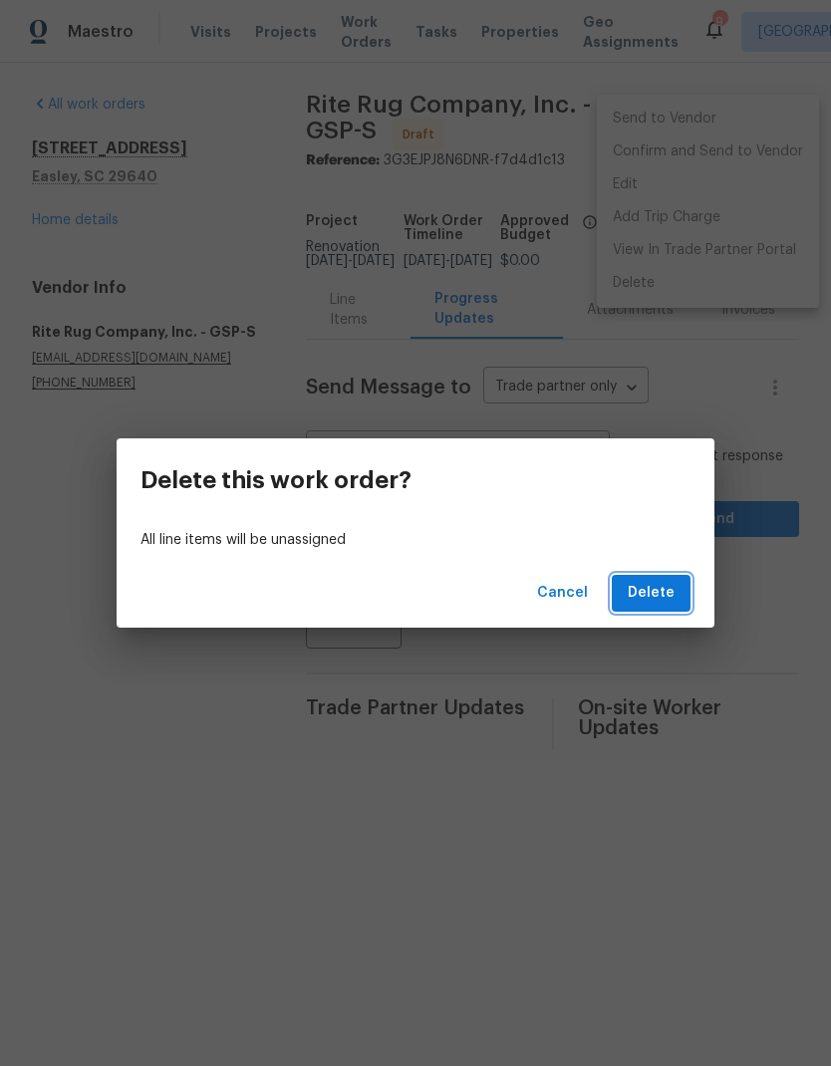
click at [655, 593] on span "Delete" at bounding box center [651, 593] width 47 height 25
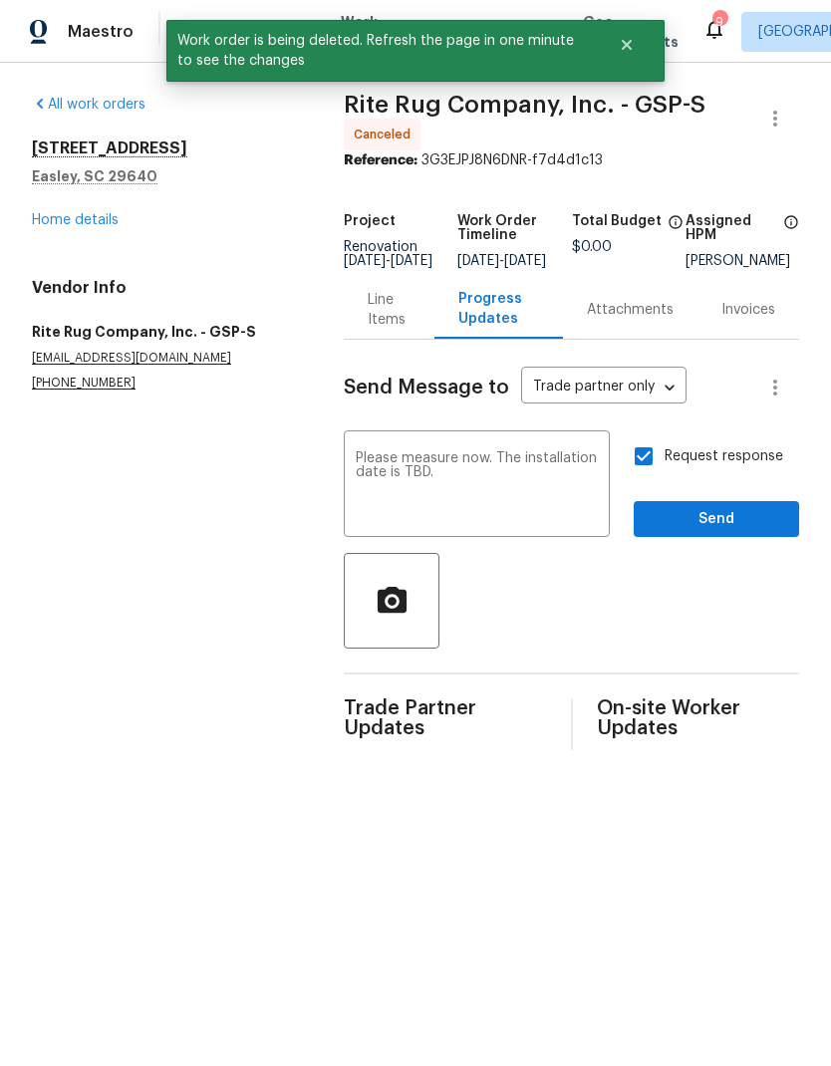
click at [90, 225] on link "Home details" at bounding box center [75, 220] width 87 height 14
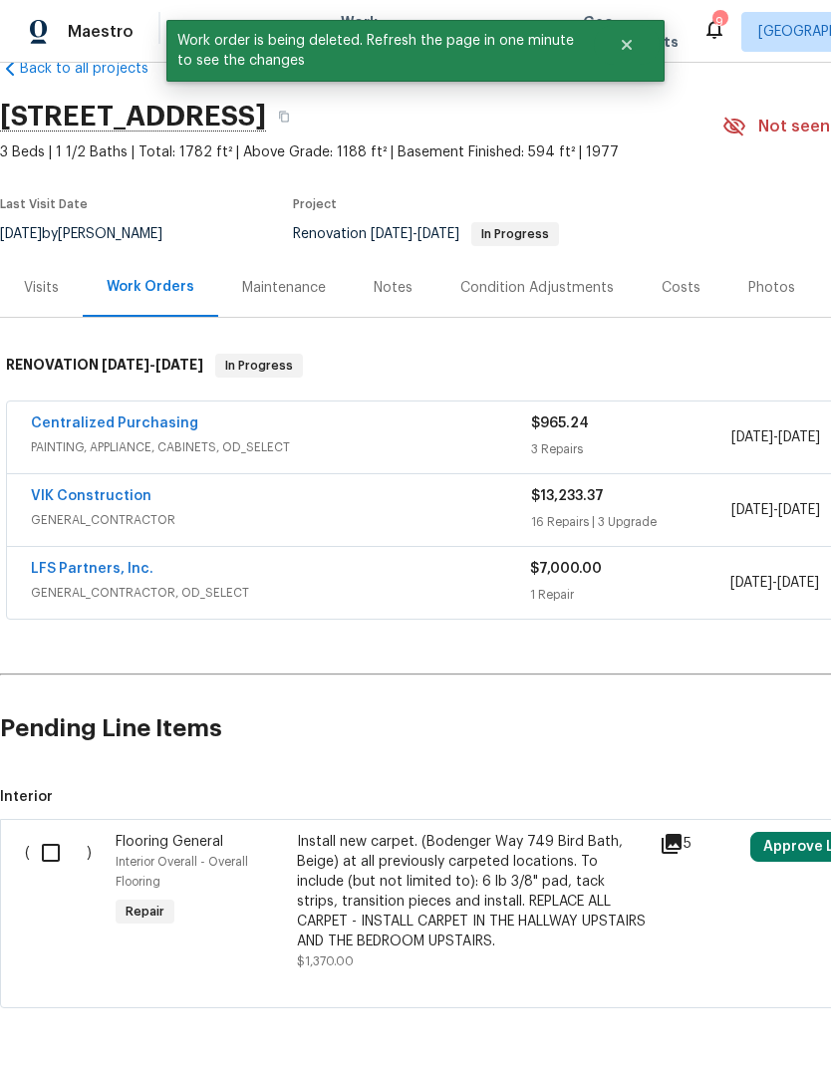
scroll to position [42, 0]
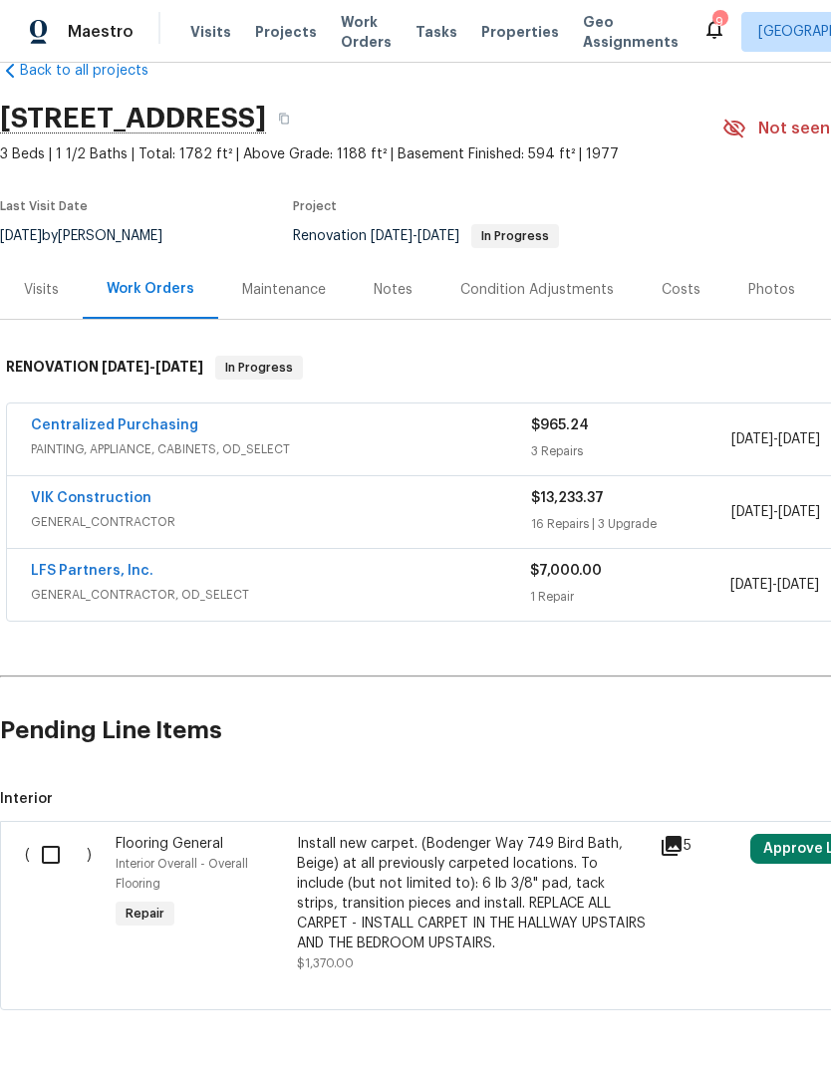
click at [126, 500] on link "VIK Construction" at bounding box center [91, 498] width 121 height 14
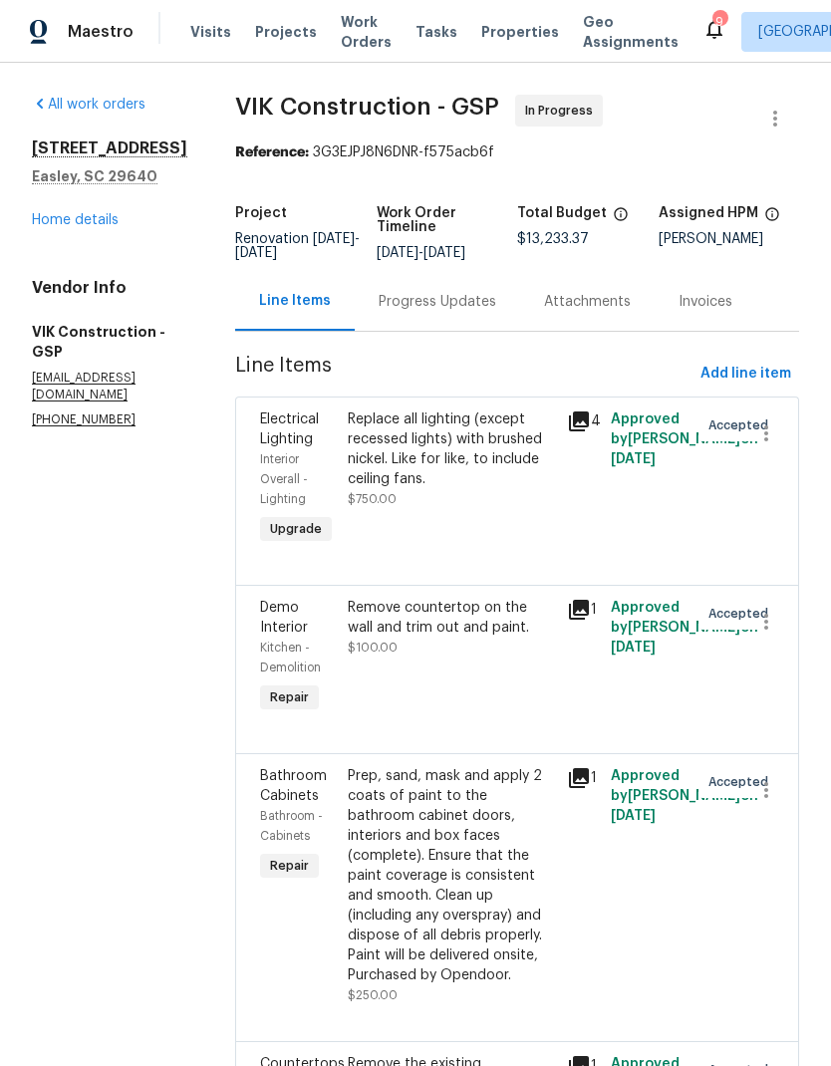
click at [489, 312] on div "Progress Updates" at bounding box center [438, 302] width 118 height 20
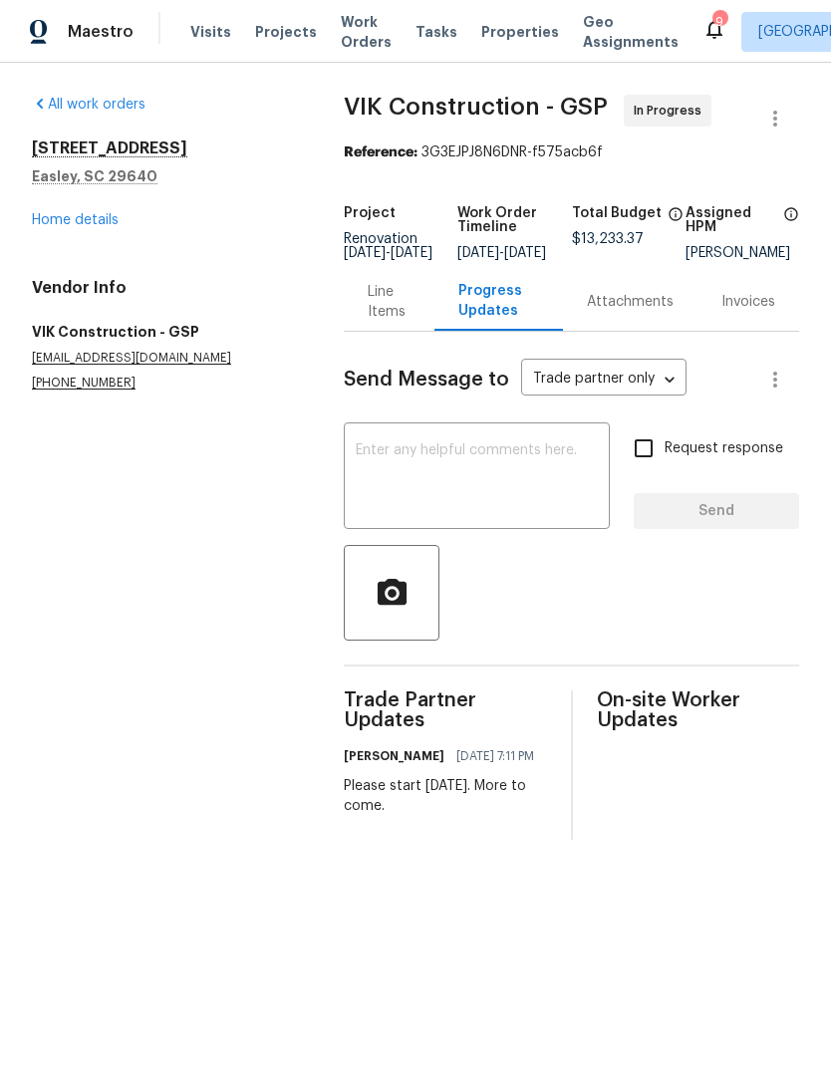
click at [487, 481] on textarea at bounding box center [477, 478] width 242 height 70
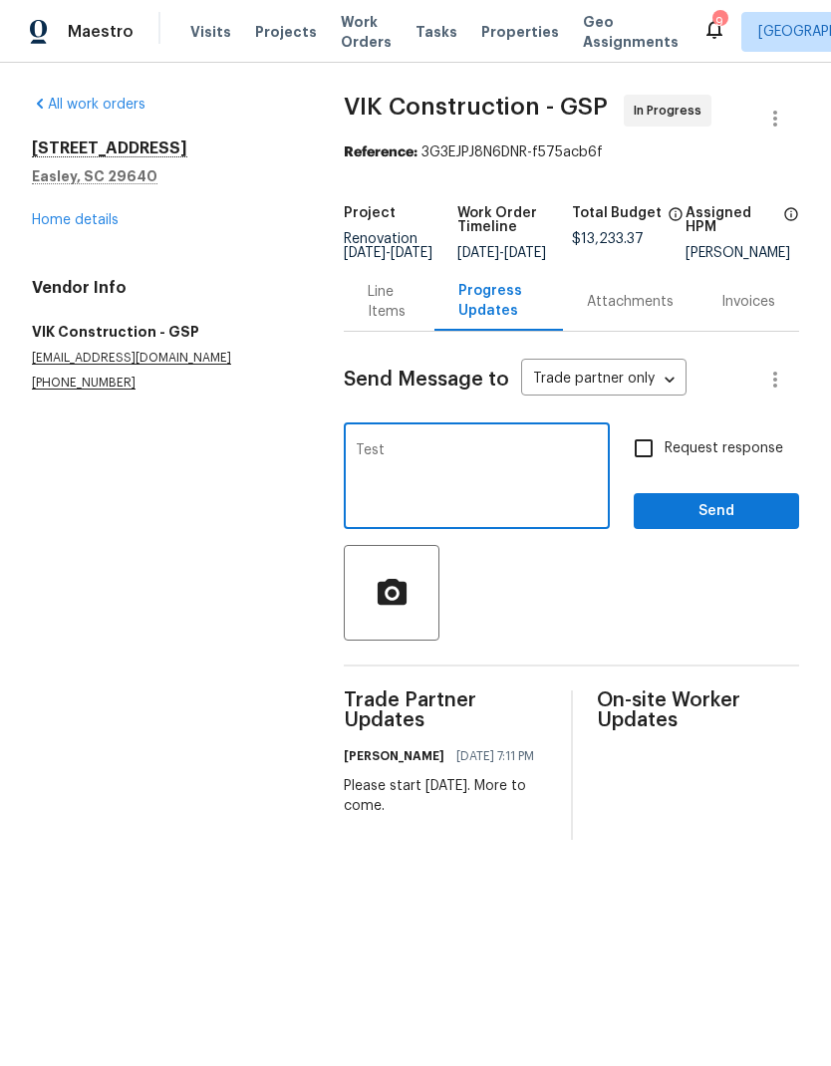
type textarea "Test"
click at [703, 517] on span "Send" at bounding box center [716, 511] width 133 height 25
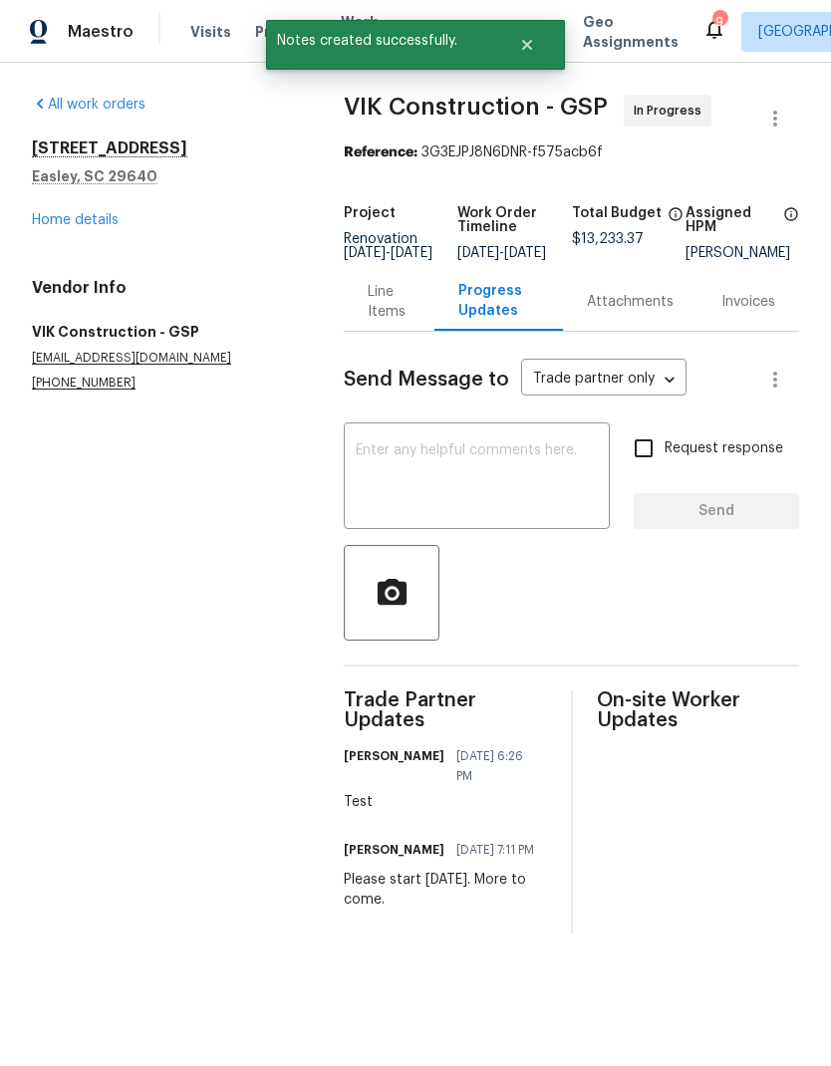
click at [54, 216] on link "Home details" at bounding box center [75, 220] width 87 height 14
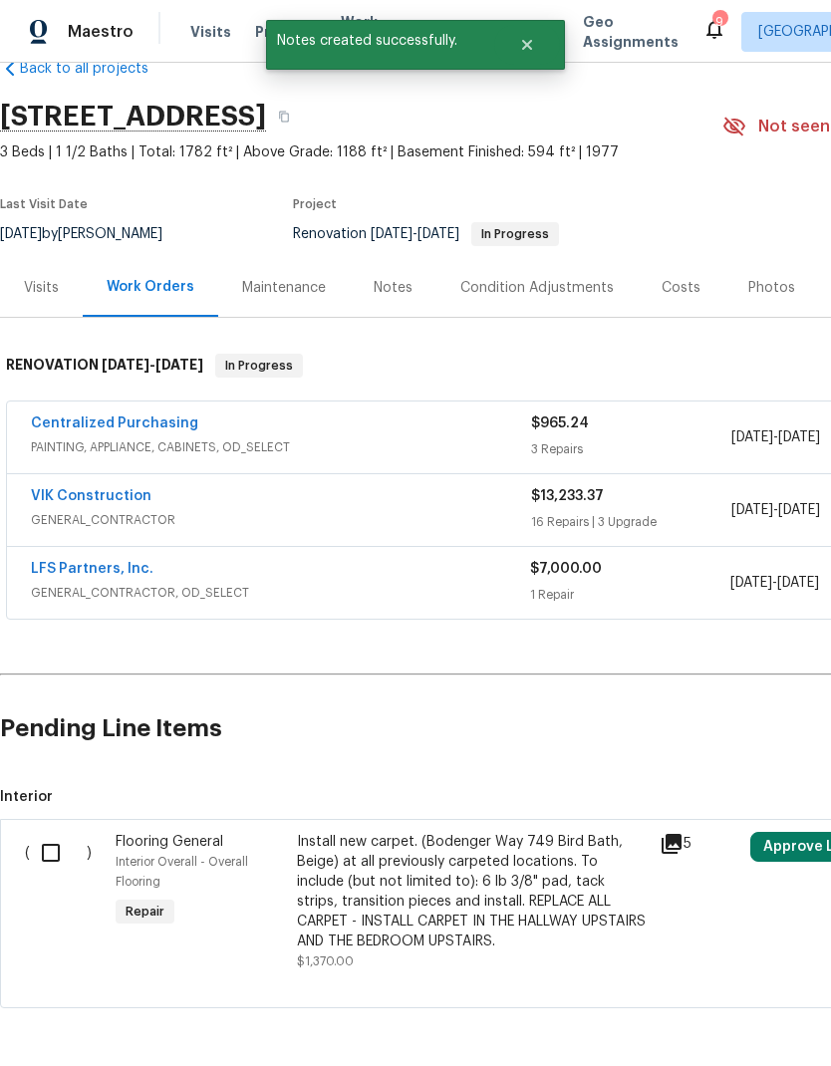
scroll to position [42, 0]
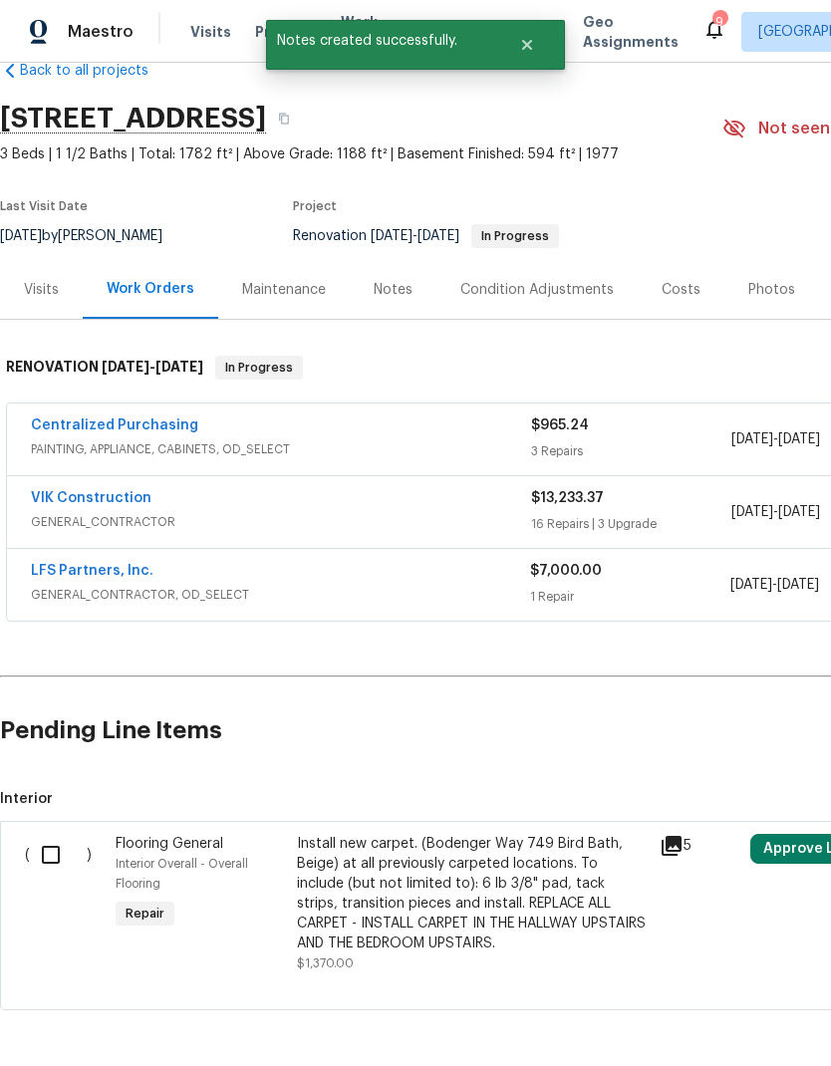
click at [60, 856] on input "checkbox" at bounding box center [58, 855] width 57 height 42
checkbox input "true"
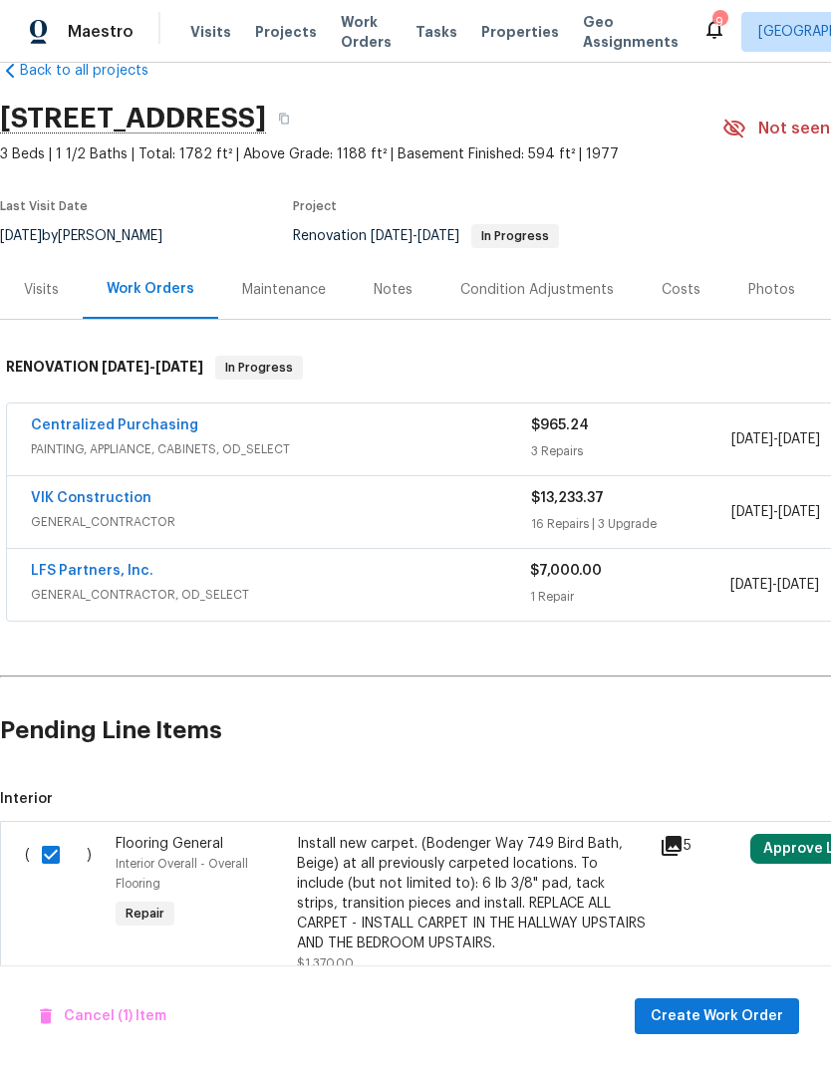
click at [557, 757] on h2 "Pending Line Items" at bounding box center [501, 730] width 1003 height 93
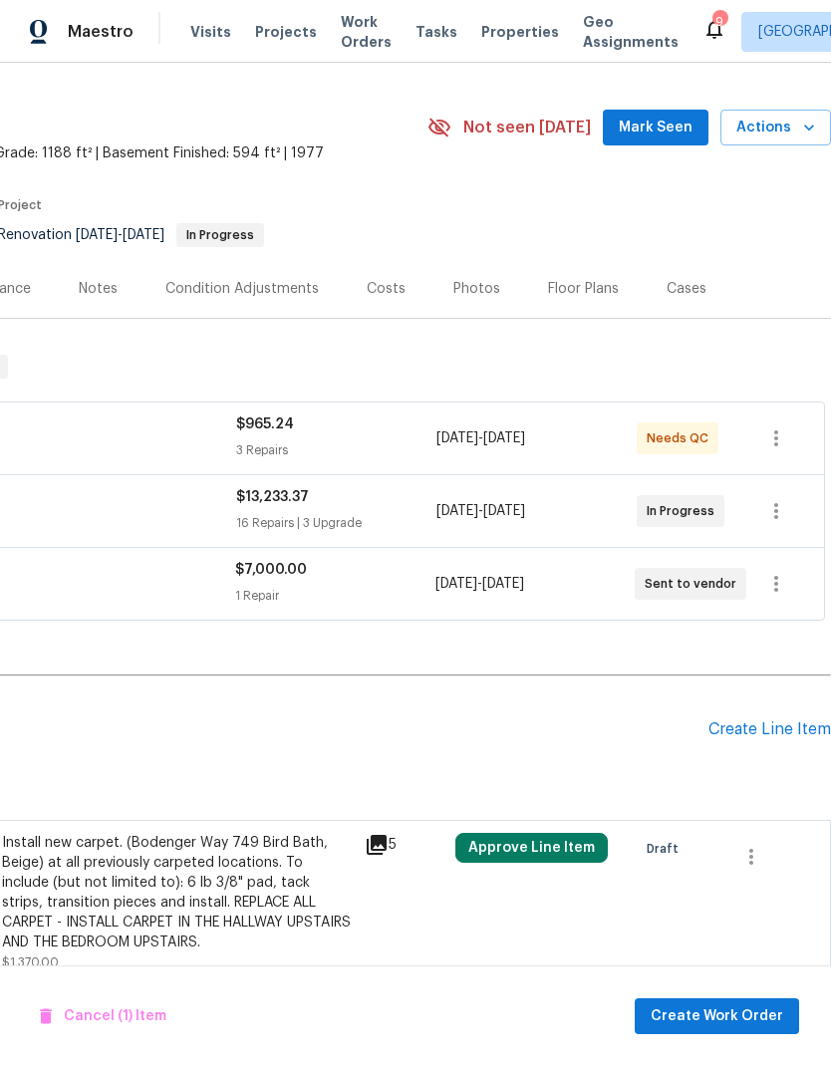
scroll to position [42, 295]
click at [756, 854] on icon "button" at bounding box center [751, 858] width 24 height 24
click at [765, 858] on li "Cancel" at bounding box center [765, 857] width 77 height 33
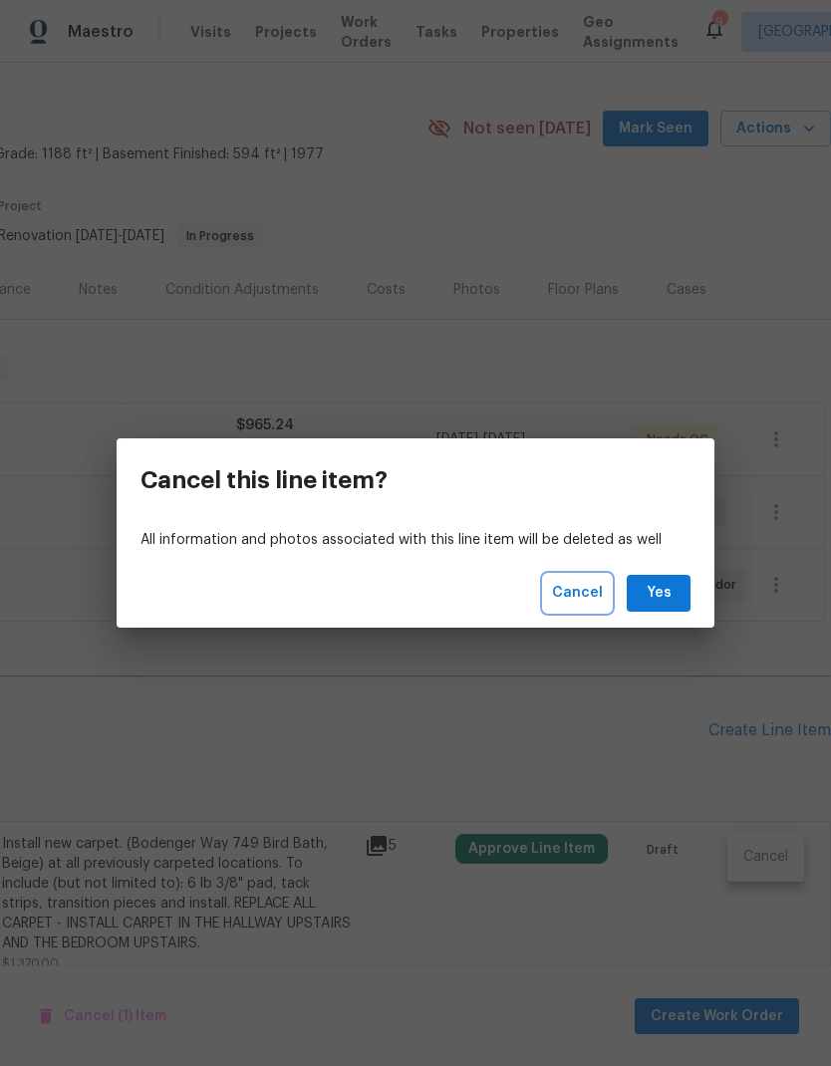
click at [587, 579] on button "Cancel" at bounding box center [577, 593] width 67 height 37
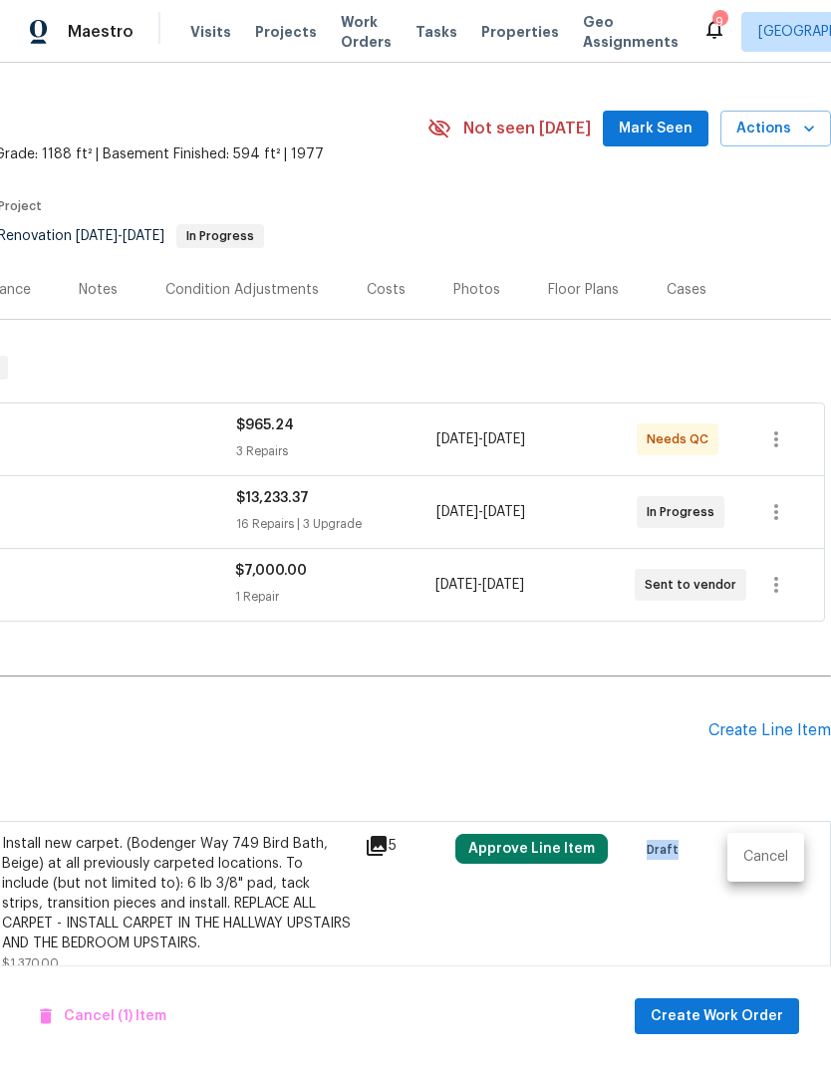
click at [278, 863] on div at bounding box center [415, 533] width 831 height 1066
click at [151, 854] on div "Install new carpet. (Bodenger Way 749 Bird Bath, Beige) at all previously carpe…" at bounding box center [177, 894] width 351 height 120
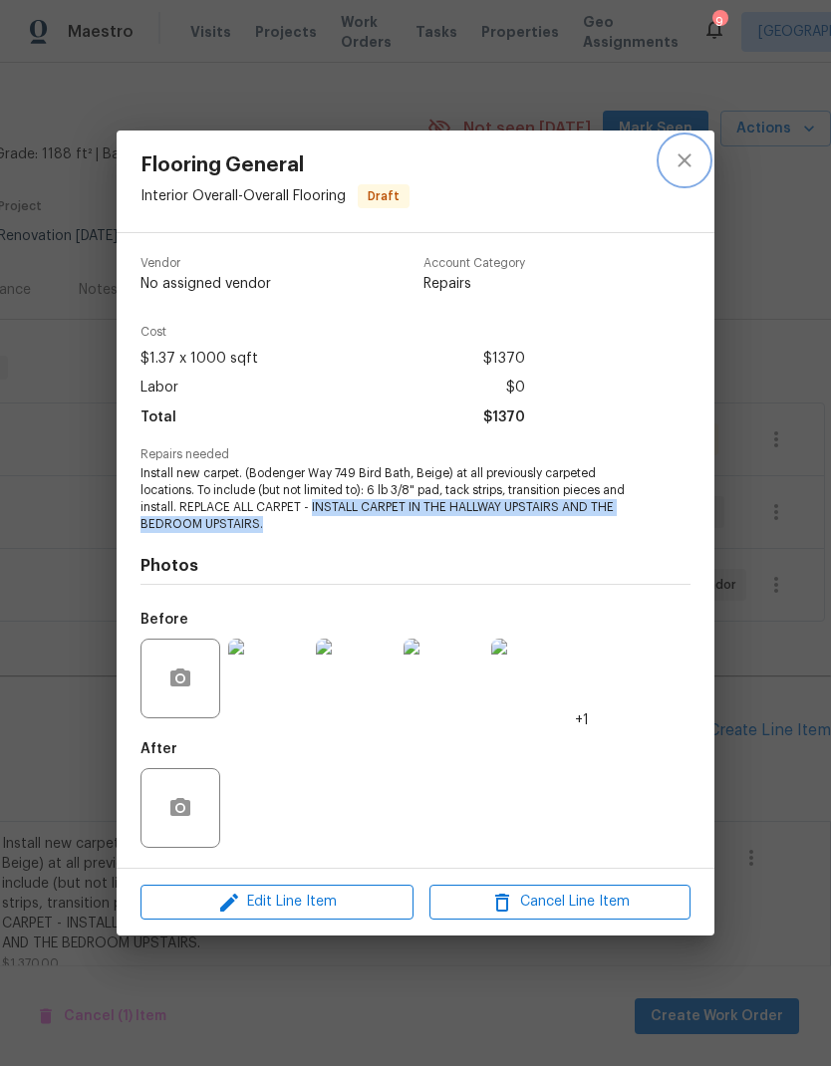
click at [681, 157] on icon "close" at bounding box center [683, 159] width 13 height 13
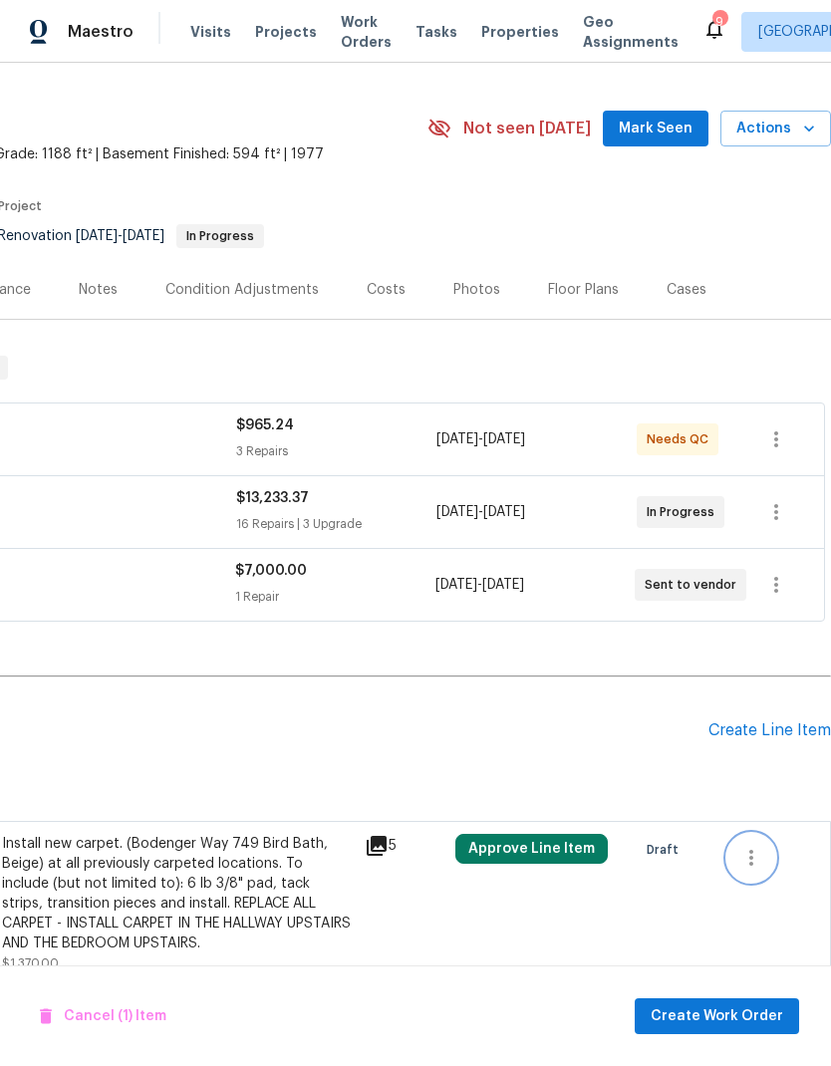
click at [757, 860] on icon "button" at bounding box center [751, 858] width 24 height 24
click at [771, 863] on li "Cancel" at bounding box center [765, 857] width 77 height 33
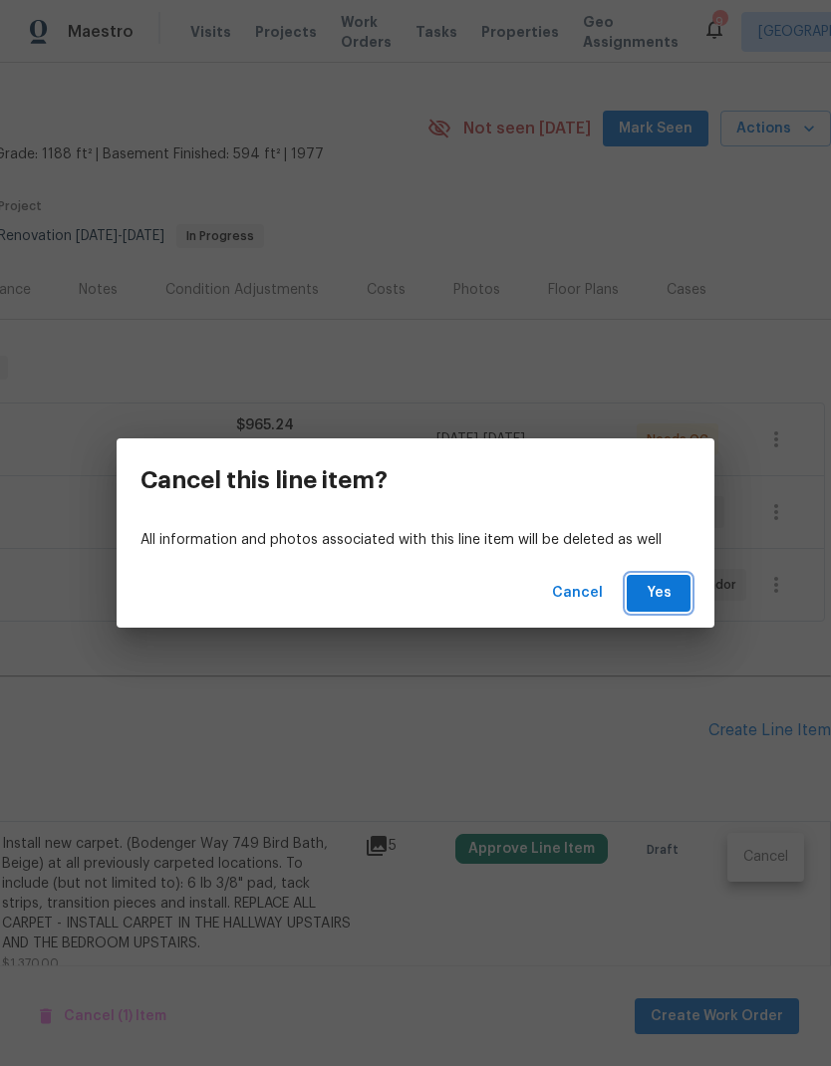
click at [660, 590] on span "Yes" at bounding box center [659, 593] width 32 height 25
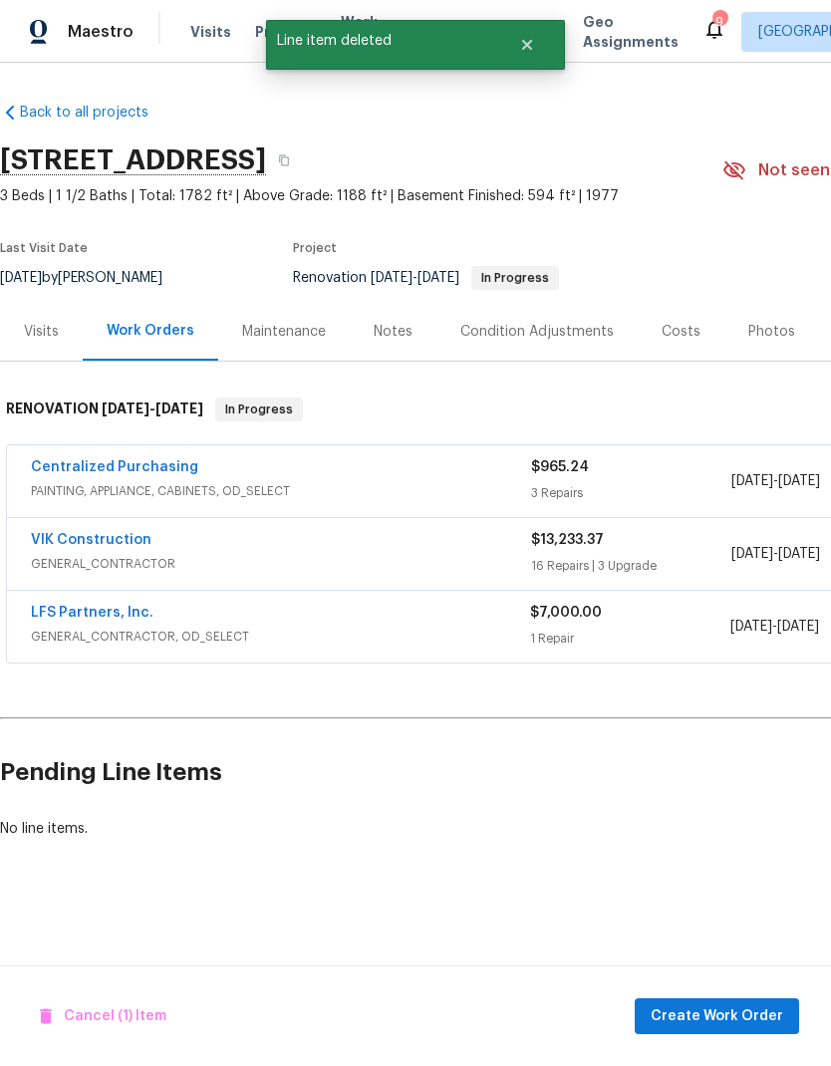
scroll to position [0, 0]
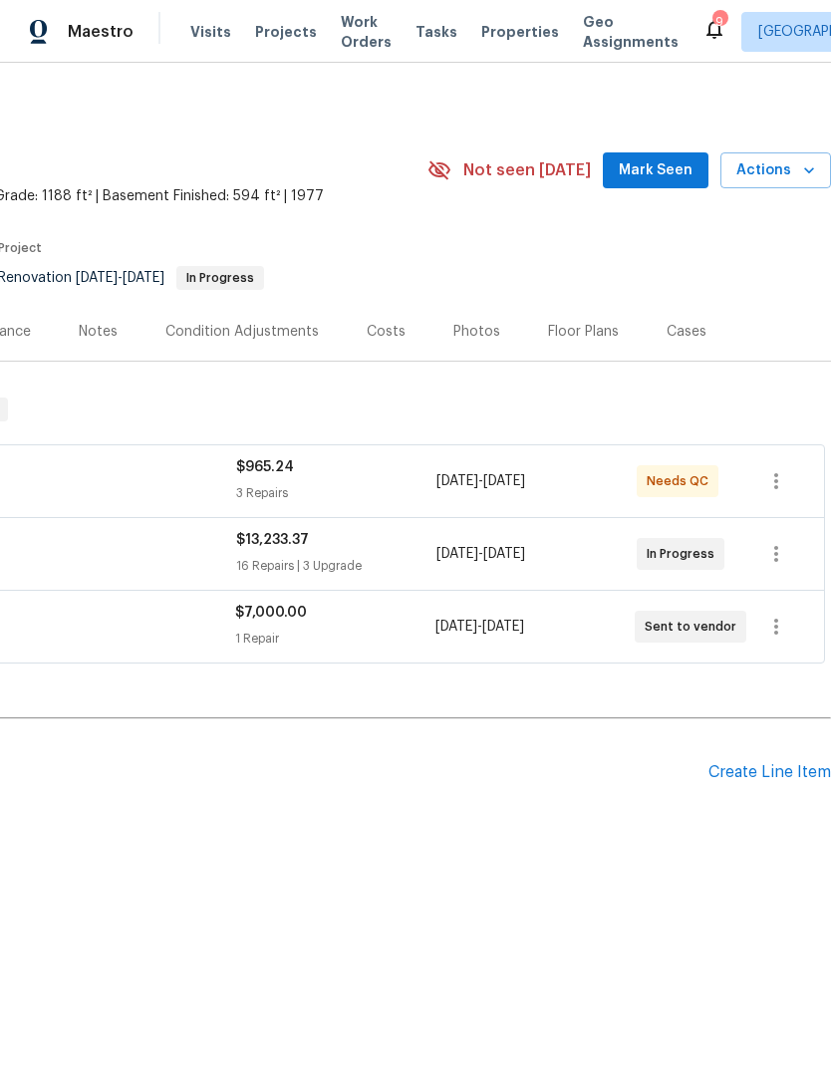
scroll to position [0, 295]
click at [768, 768] on div "Create Line Item" at bounding box center [769, 772] width 123 height 19
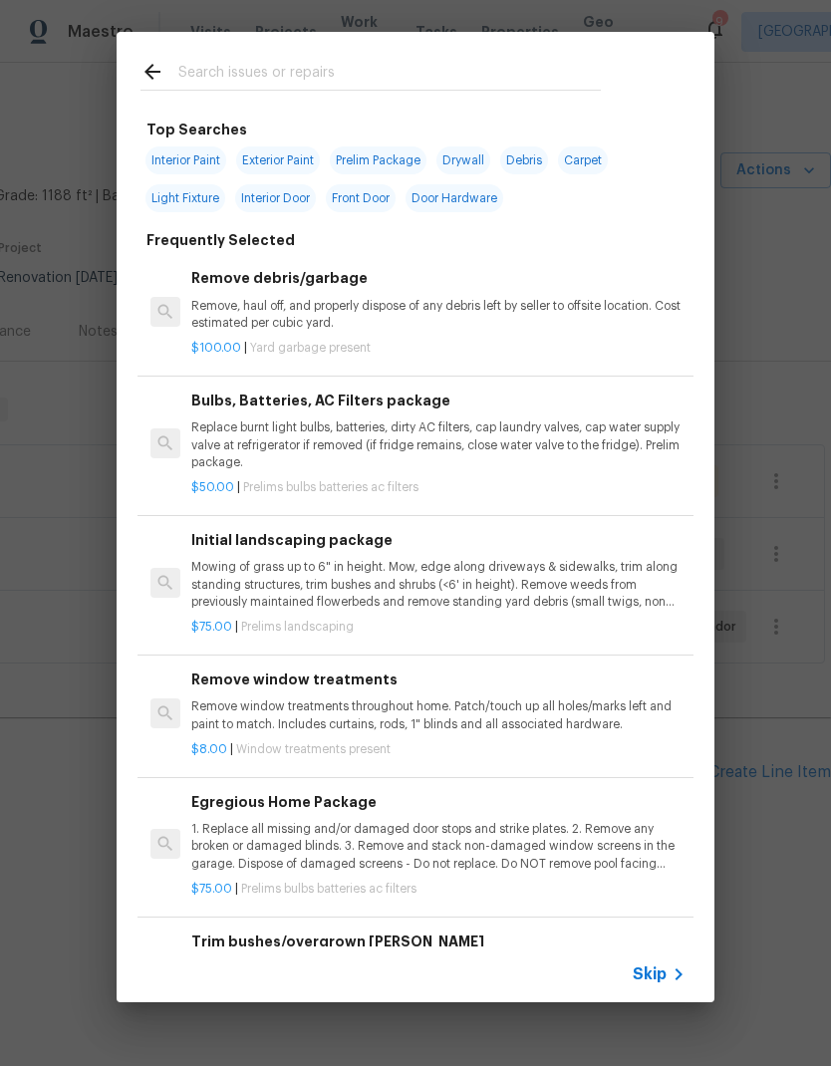
click at [367, 62] on input "text" at bounding box center [389, 75] width 422 height 30
type input "Carpet"
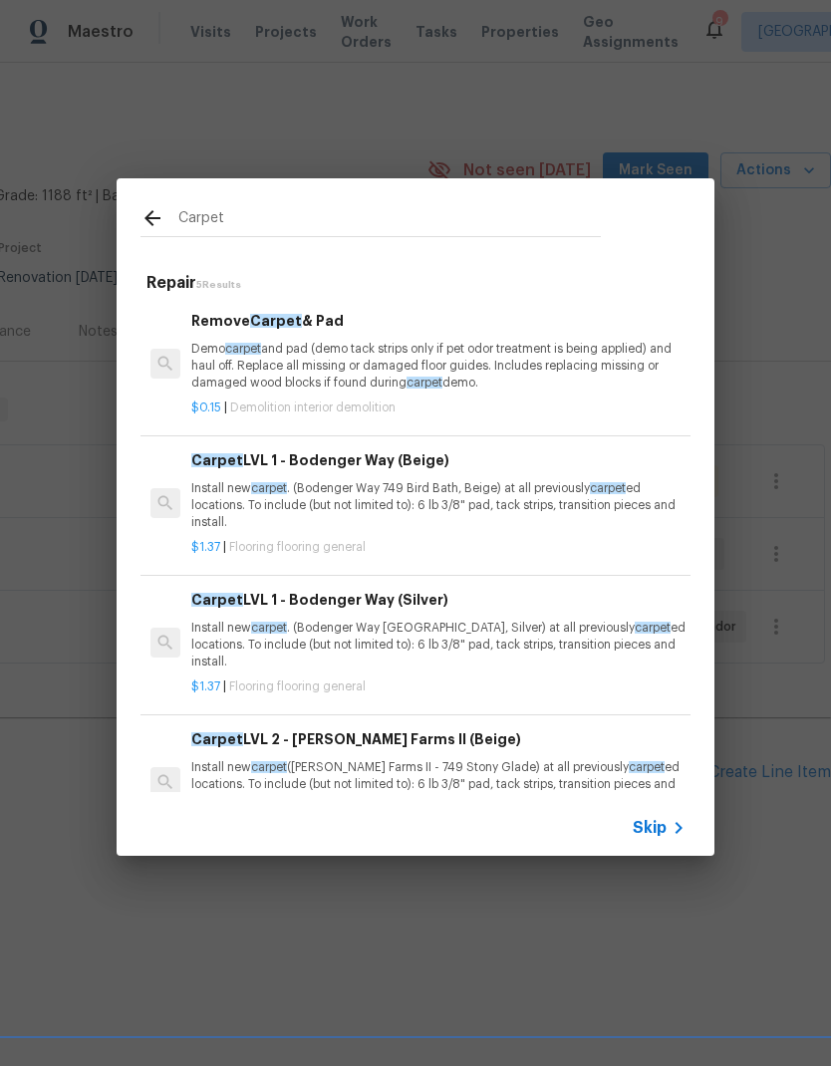
click at [412, 489] on p "Install new carpet . (Bodenger Way 749 Bird Bath, Beige) at all previously carp…" at bounding box center [438, 505] width 494 height 51
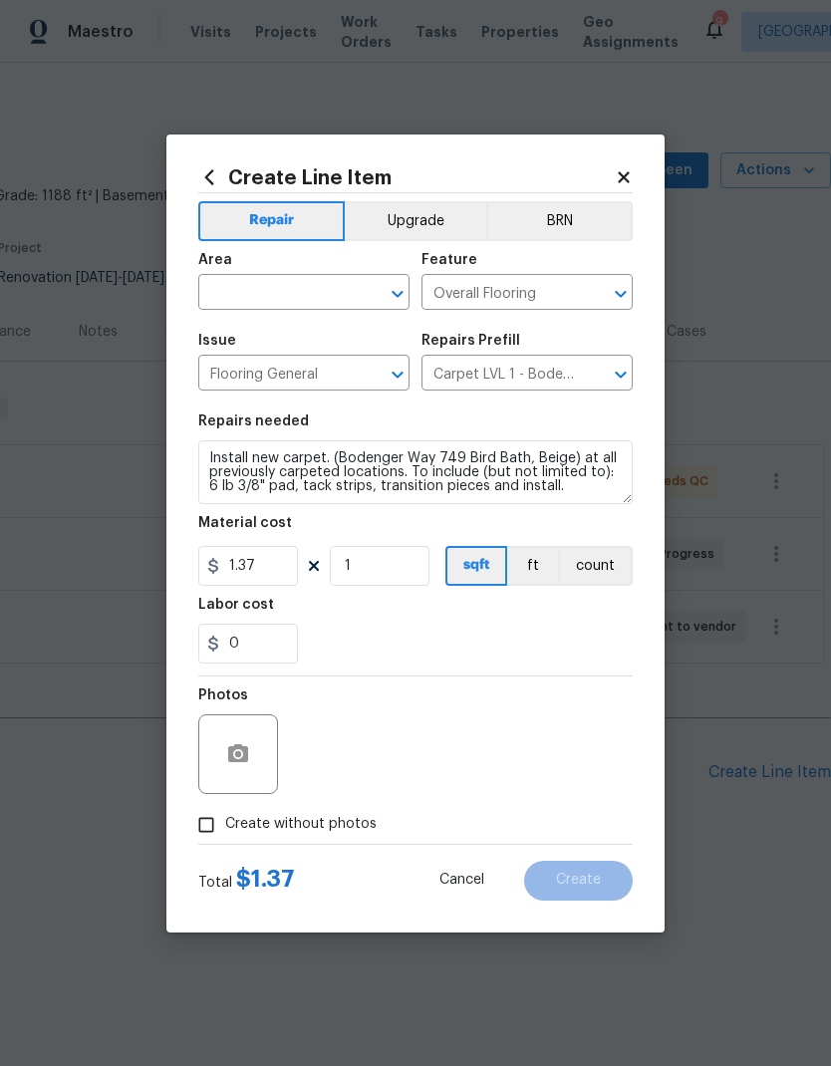
click at [329, 290] on input "text" at bounding box center [275, 294] width 155 height 31
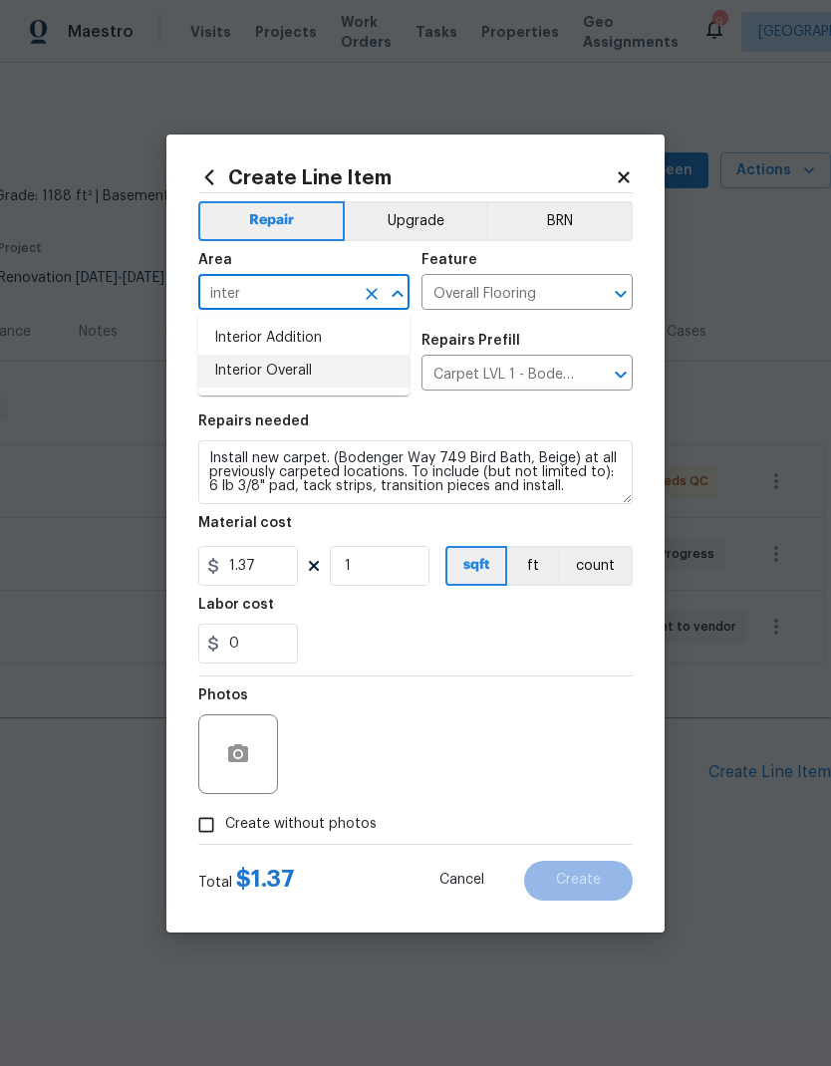
click at [303, 370] on li "Interior Overall" at bounding box center [303, 371] width 211 height 33
type input "Interior Overall"
click at [302, 369] on input "Flooring General" at bounding box center [275, 375] width 155 height 31
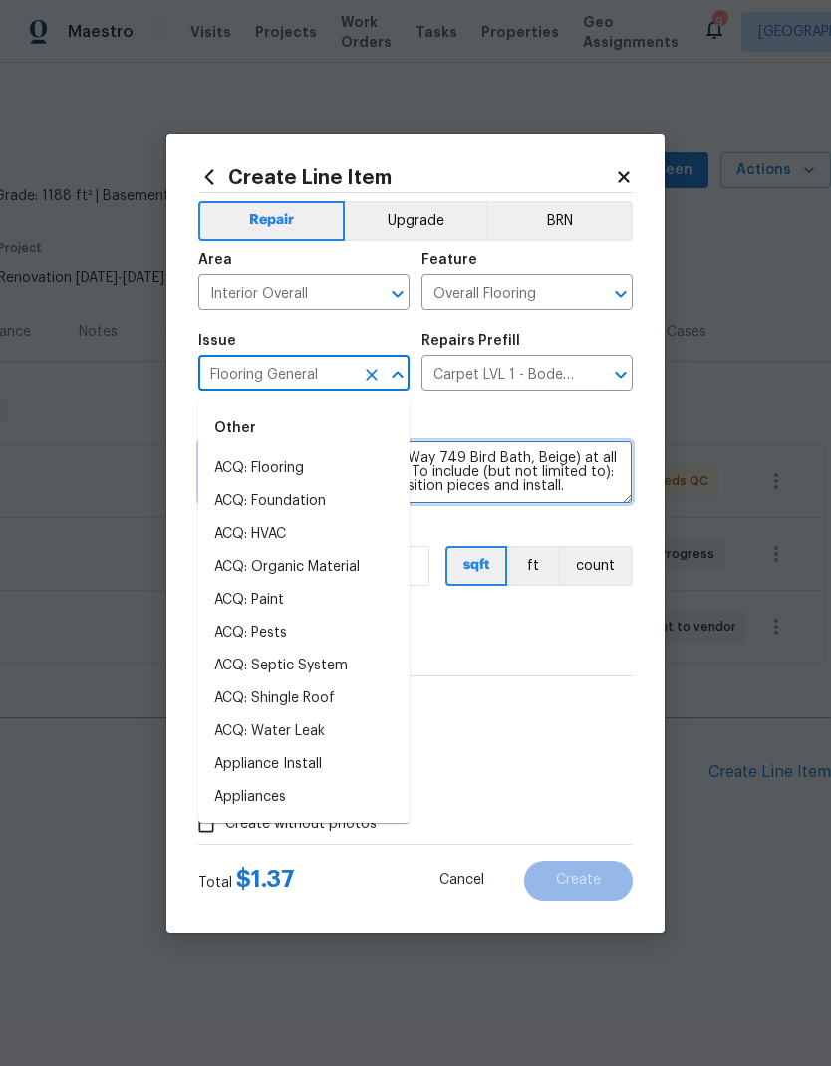
click at [570, 496] on textarea "Install new carpet. (Bodenger Way 749 Bird Bath, Beige) at all previously carpe…" at bounding box center [415, 472] width 434 height 64
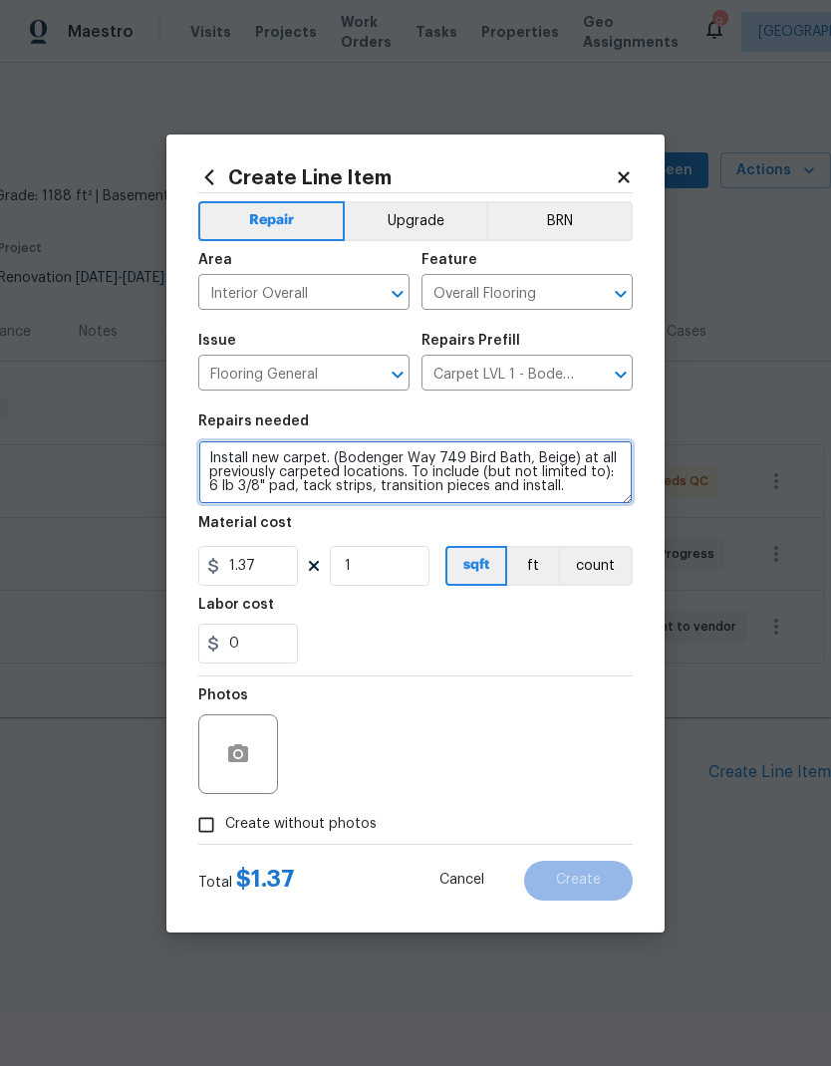
paste textarea "INSTALL CARPET IN THE HALLWAY UPSTAIRS AND THE BEDROOM UPSTAIRS."
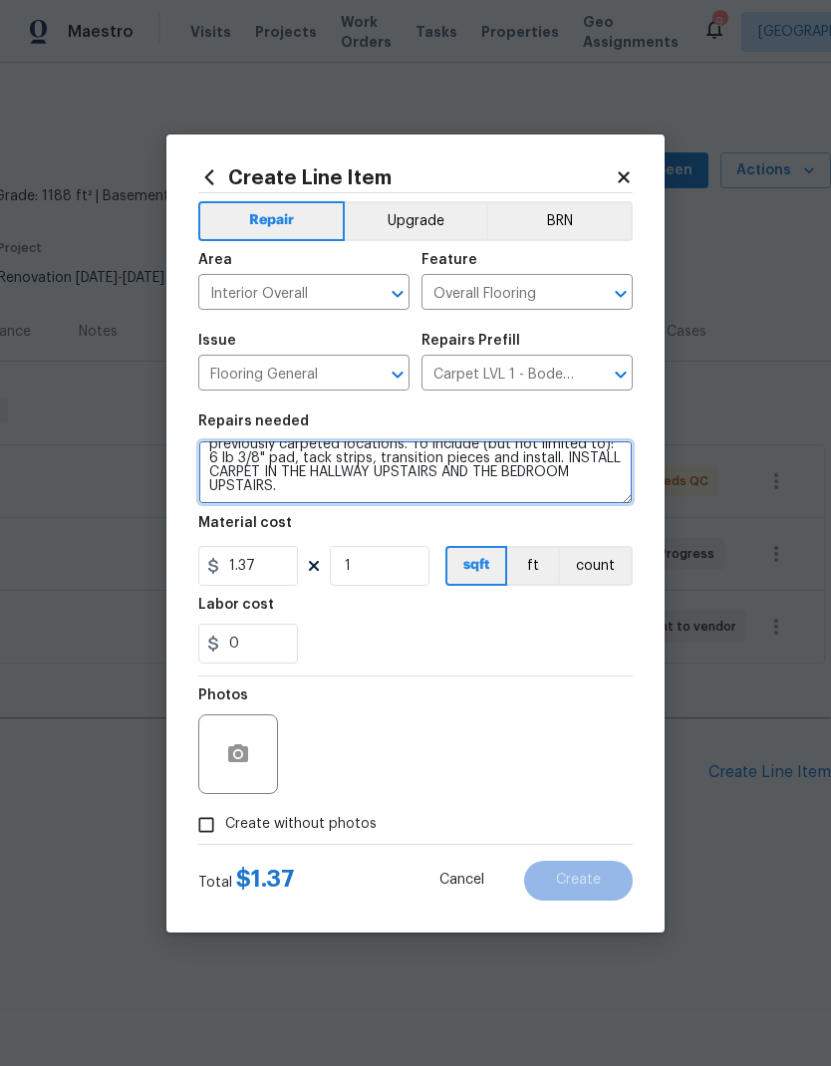
type textarea "Install new carpet. (Bodenger Way 749 Bird Bath, Beige) at all previously carpe…"
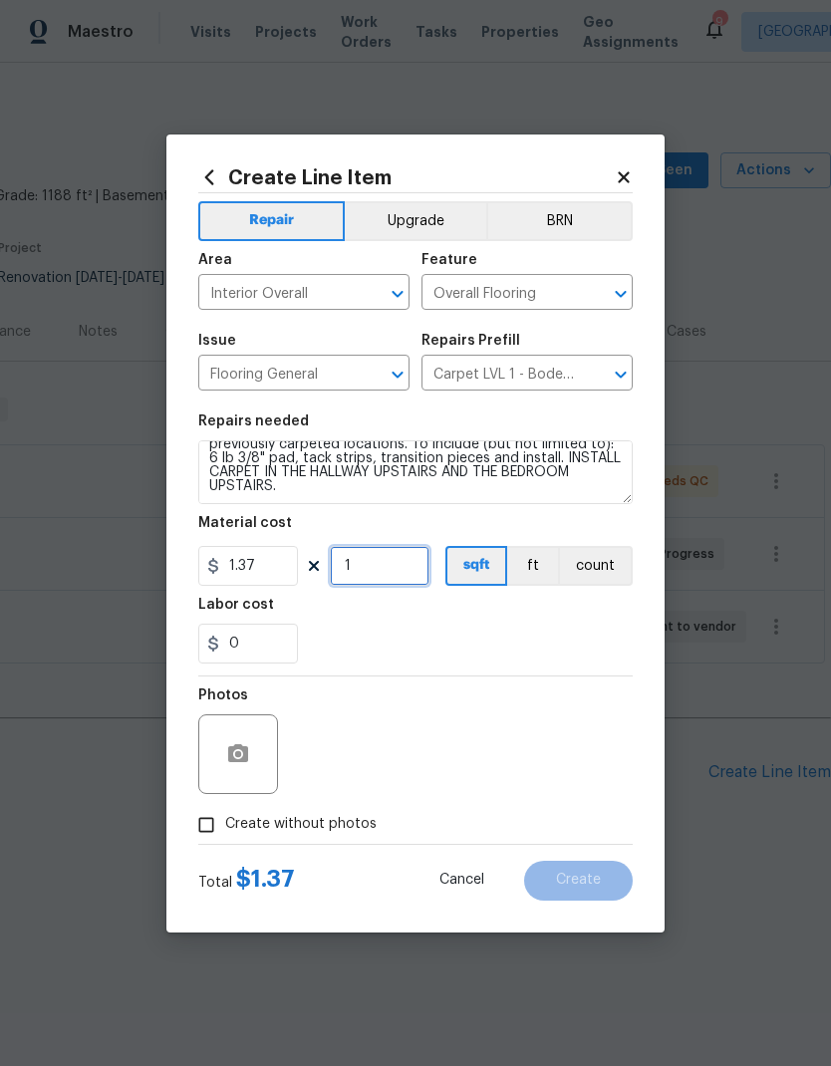
click at [384, 564] on input "1" at bounding box center [380, 566] width 100 height 40
type input "1000"
click at [536, 631] on div "0" at bounding box center [415, 644] width 434 height 40
click at [245, 754] on icon "button" at bounding box center [238, 753] width 20 height 18
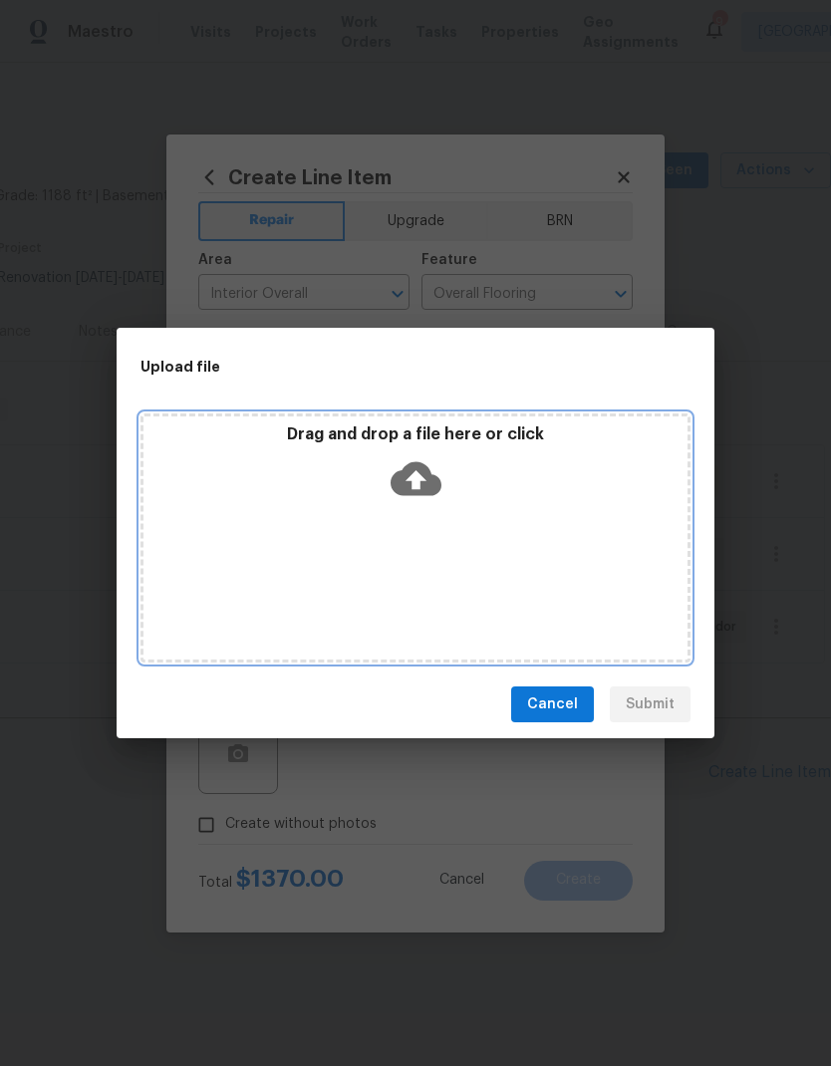
click at [419, 470] on icon at bounding box center [416, 479] width 51 height 34
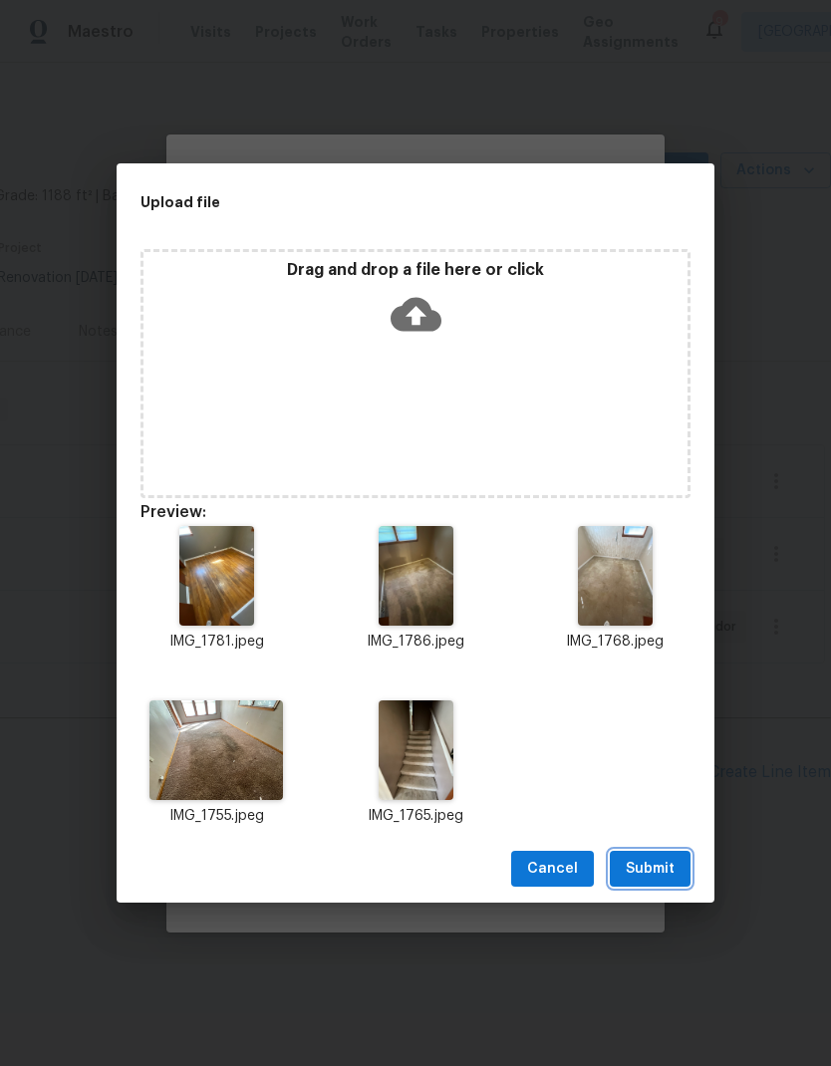
click at [643, 864] on span "Submit" at bounding box center [650, 869] width 49 height 25
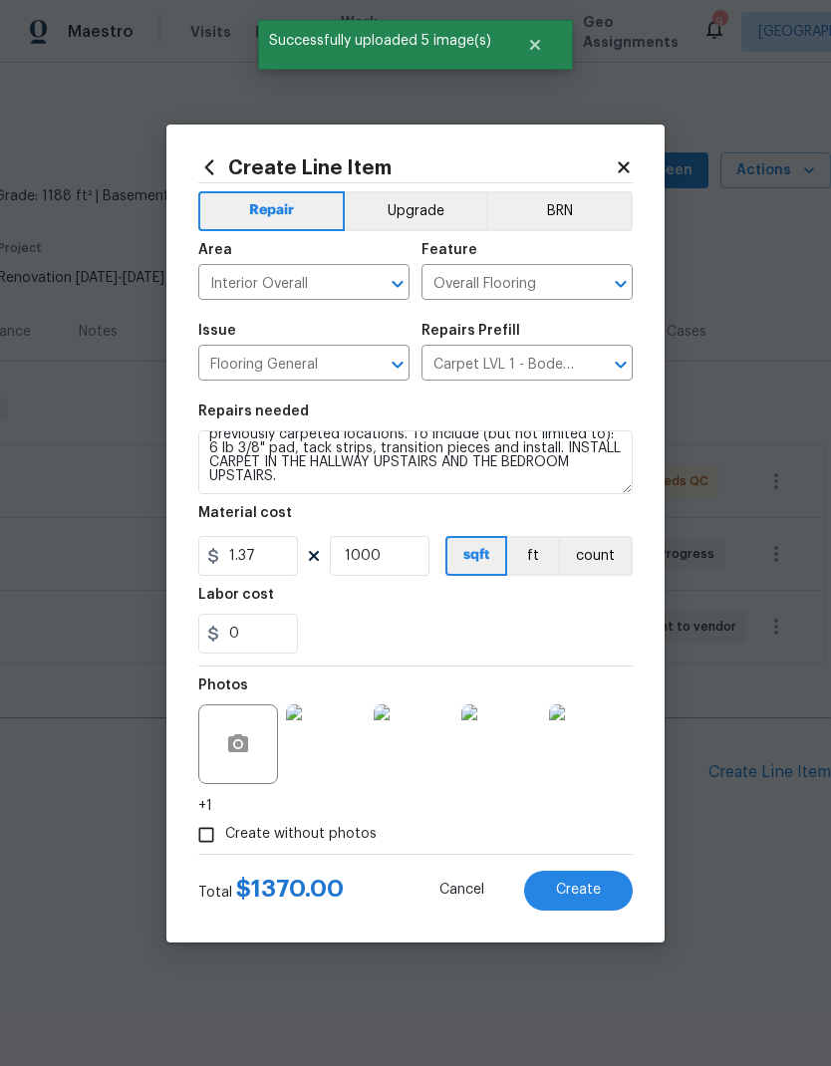
click at [590, 886] on span "Create" at bounding box center [578, 890] width 45 height 15
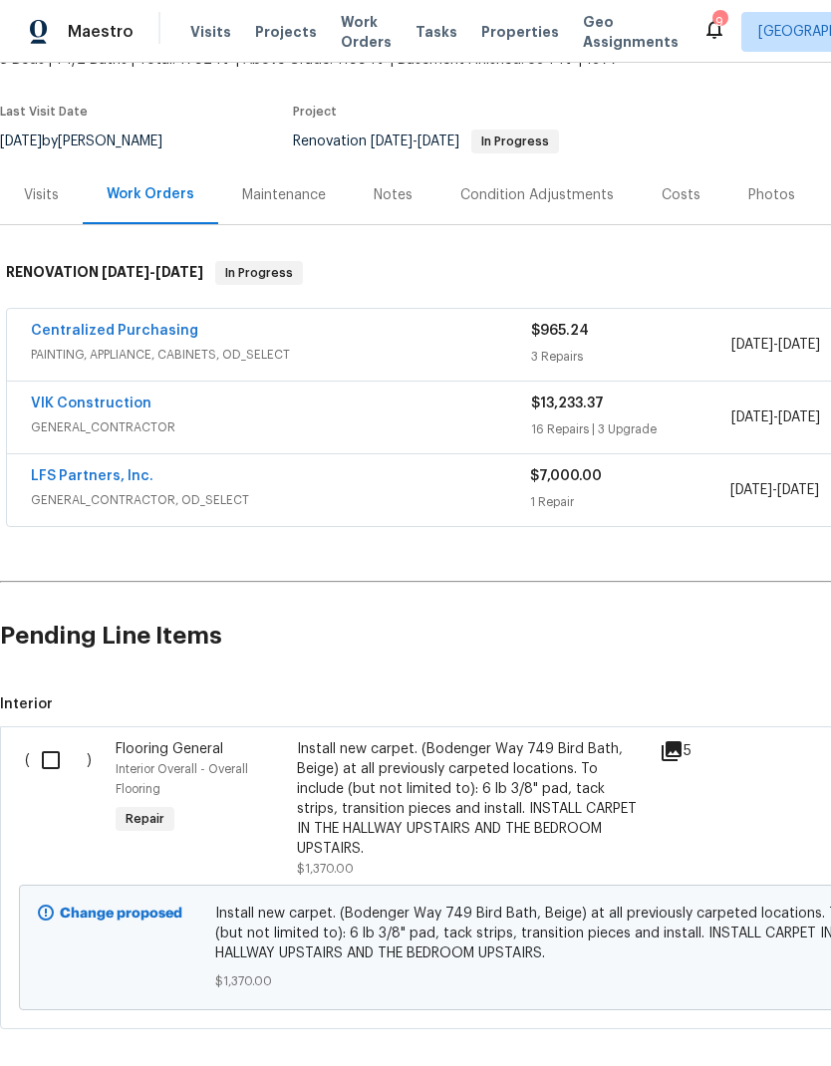
scroll to position [135, 0]
click at [49, 755] on input "checkbox" at bounding box center [58, 761] width 57 height 42
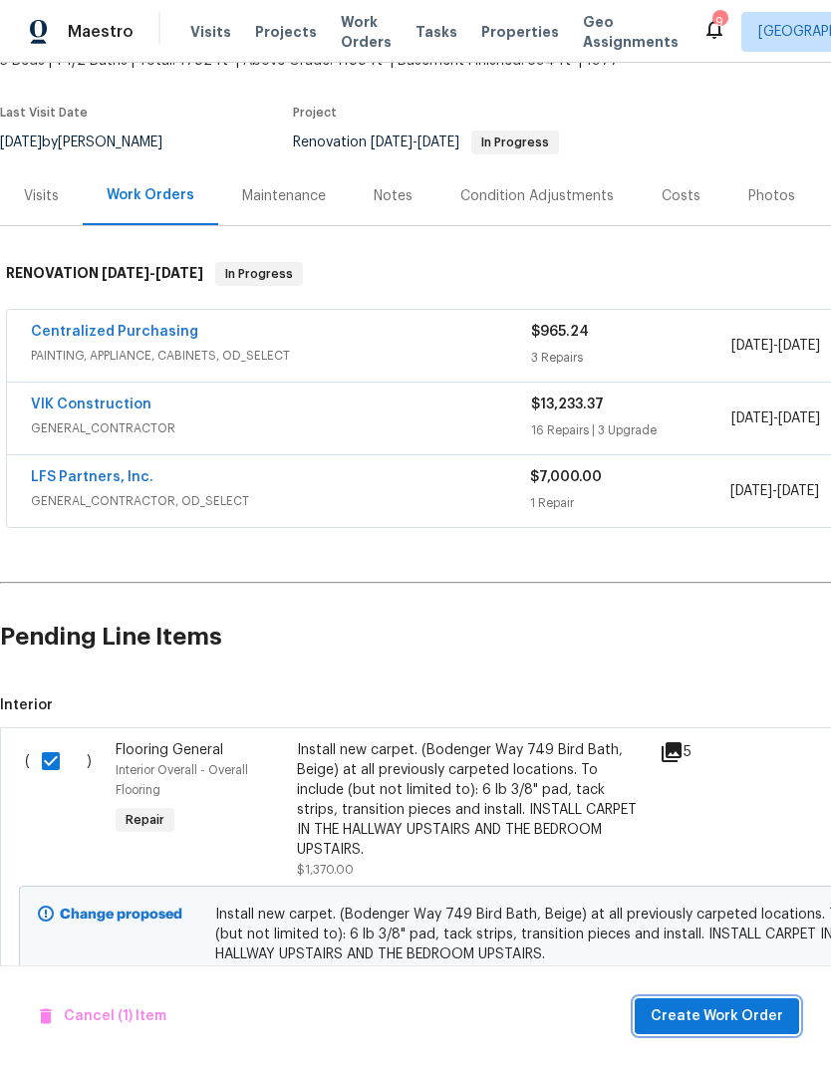
click at [723, 1020] on span "Create Work Order" at bounding box center [717, 1016] width 133 height 25
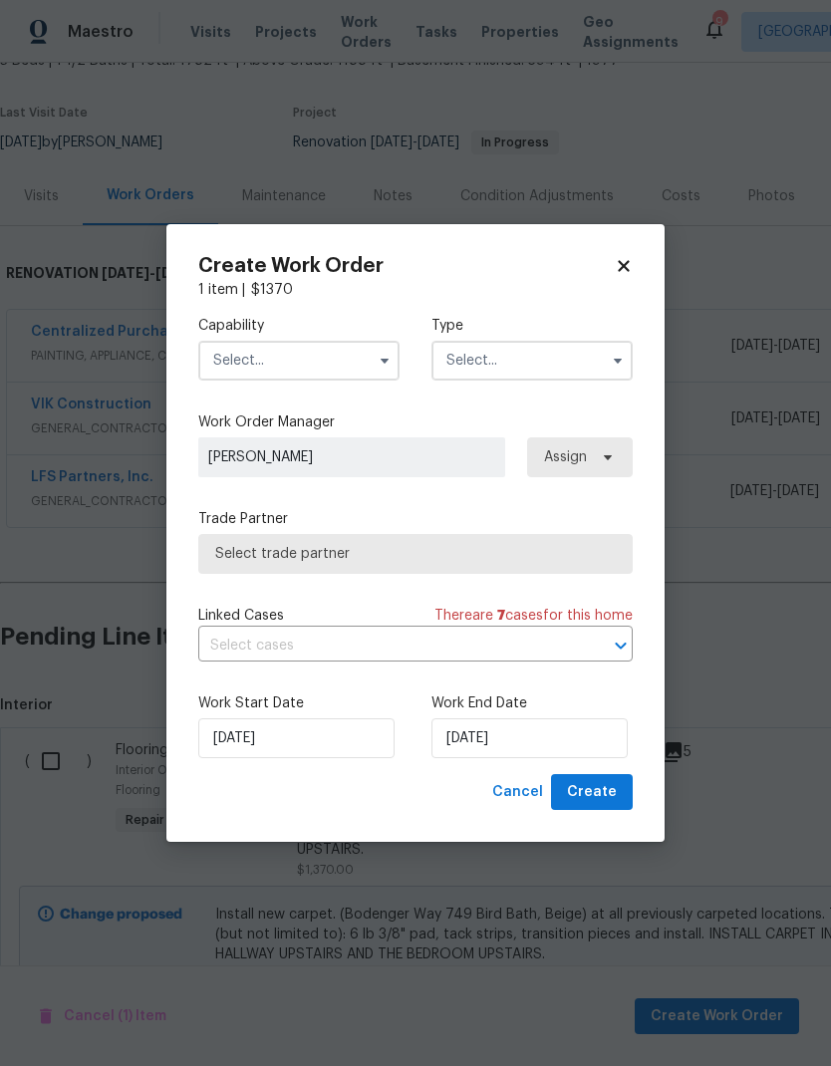
checkbox input "false"
click at [347, 352] on input "text" at bounding box center [298, 361] width 201 height 40
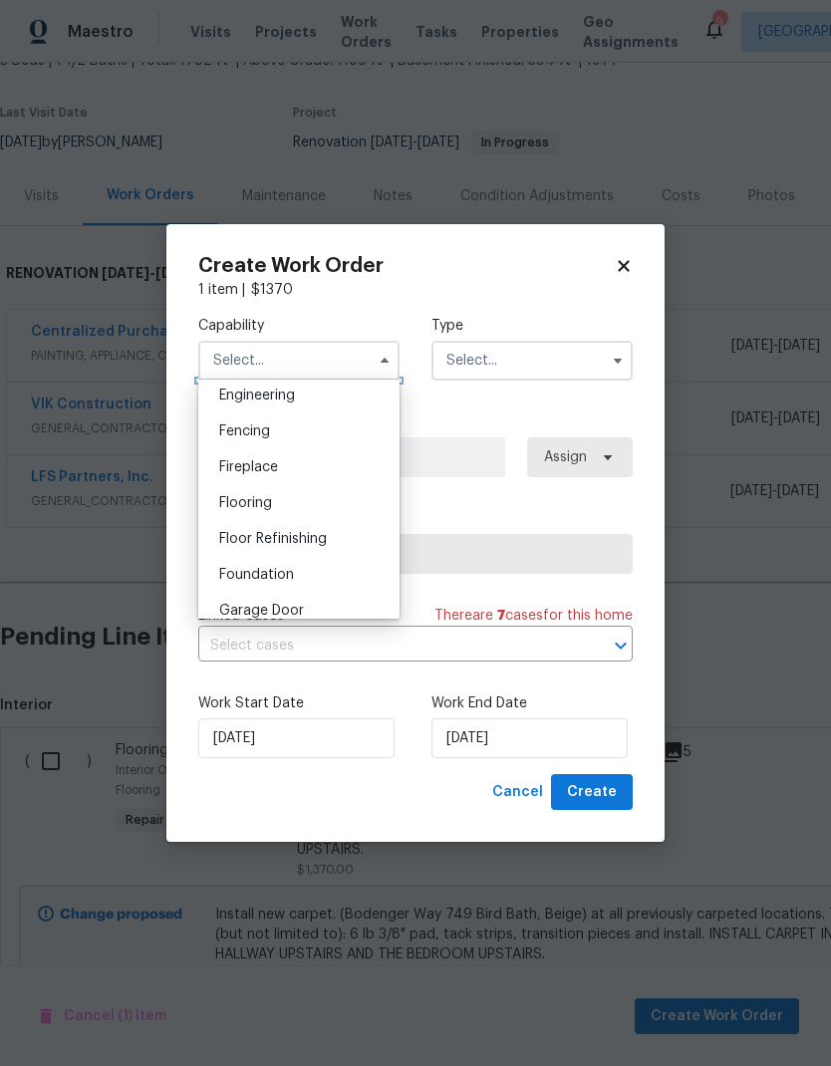
scroll to position [673, 0]
click at [282, 463] on div "Fireplace" at bounding box center [298, 466] width 191 height 36
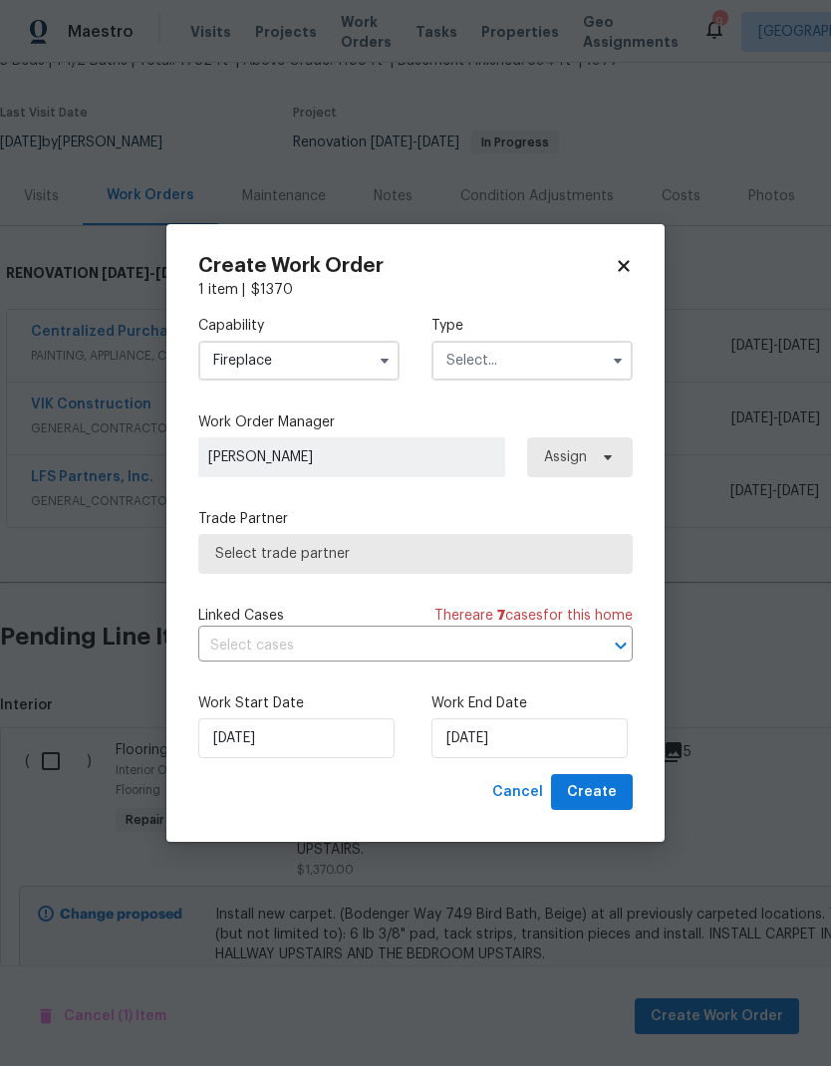
click at [340, 359] on input "Fireplace" at bounding box center [298, 361] width 201 height 40
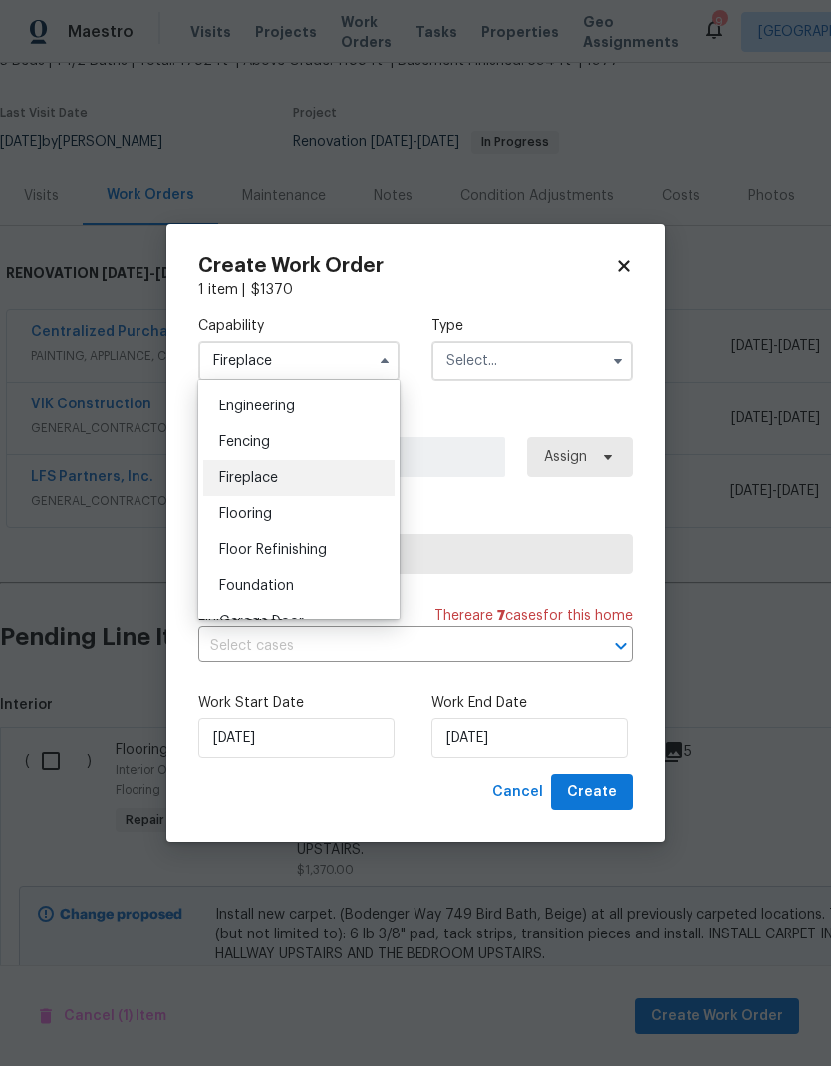
scroll to position [661, 0]
click at [257, 515] on span "Flooring" at bounding box center [245, 515] width 53 height 14
type input "Flooring"
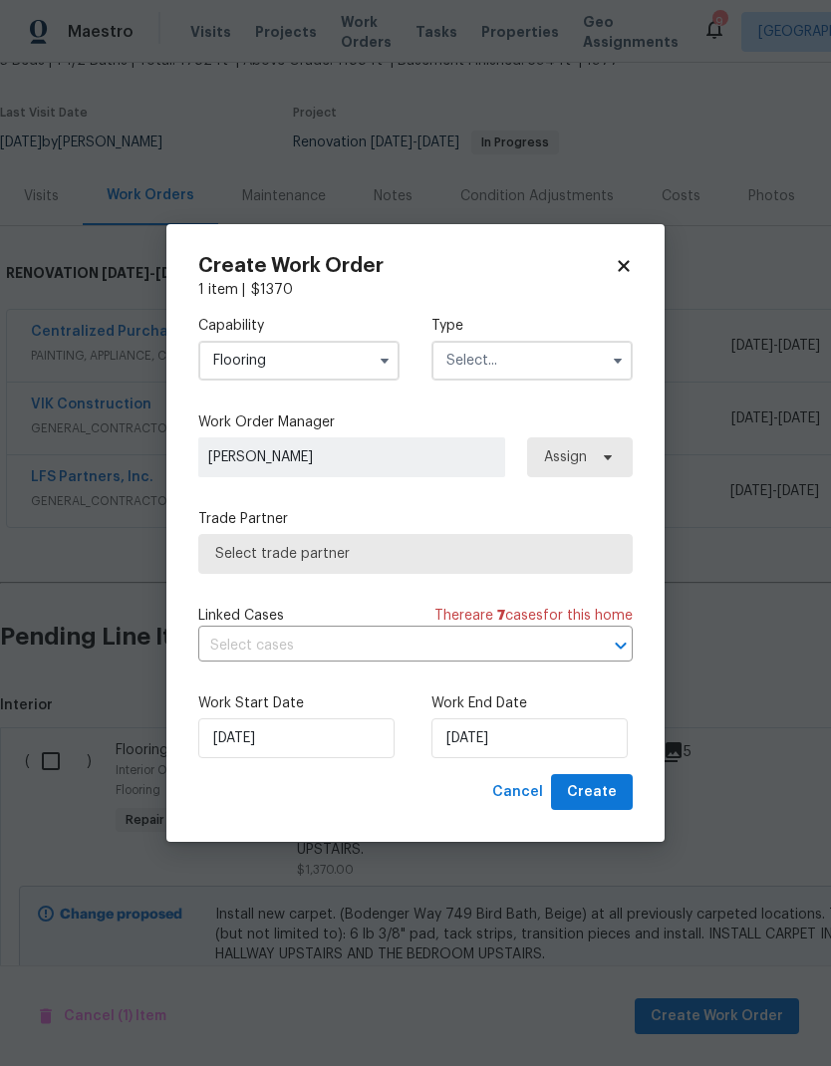
click at [560, 360] on input "text" at bounding box center [531, 361] width 201 height 40
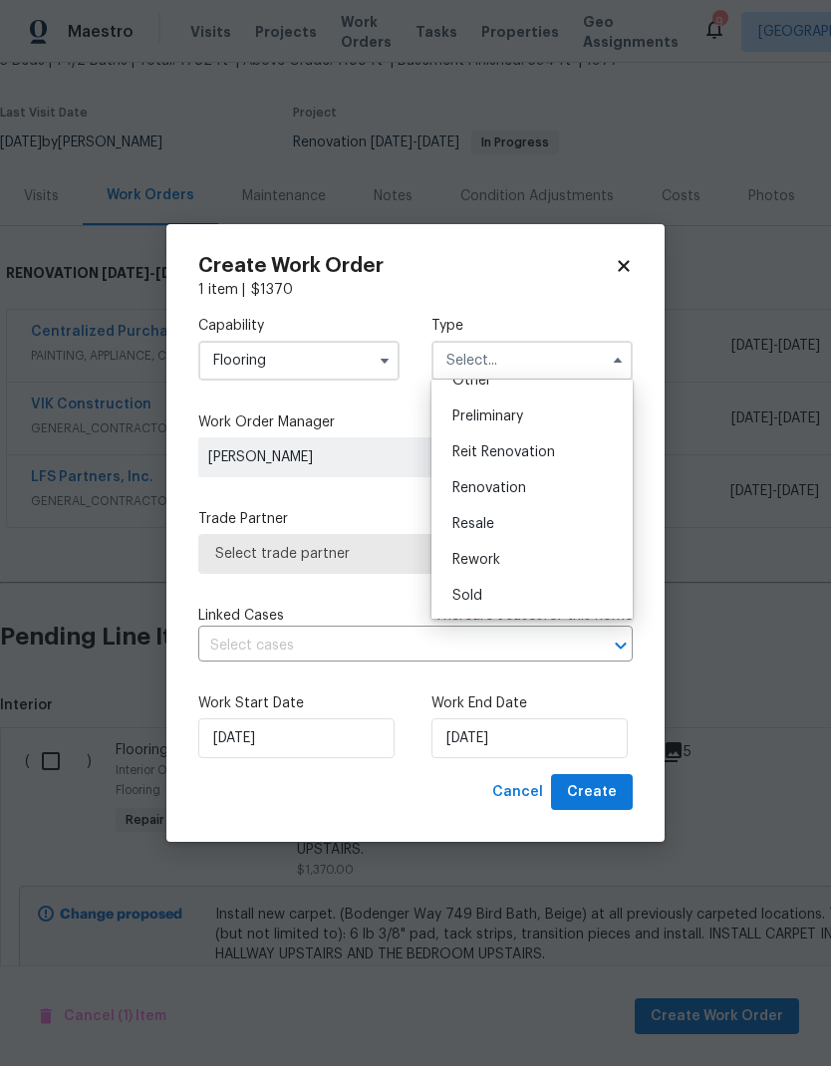
scroll to position [438, 0]
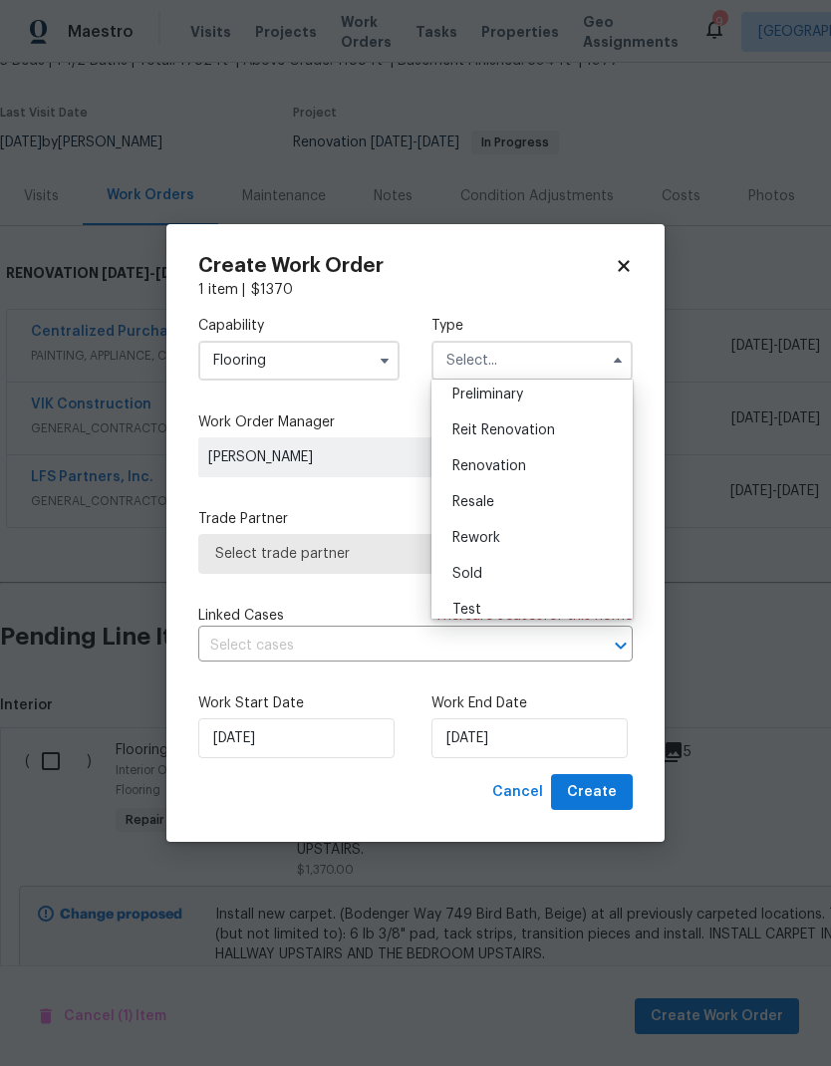
click at [514, 470] on span "Renovation" at bounding box center [489, 466] width 74 height 14
type input "Renovation"
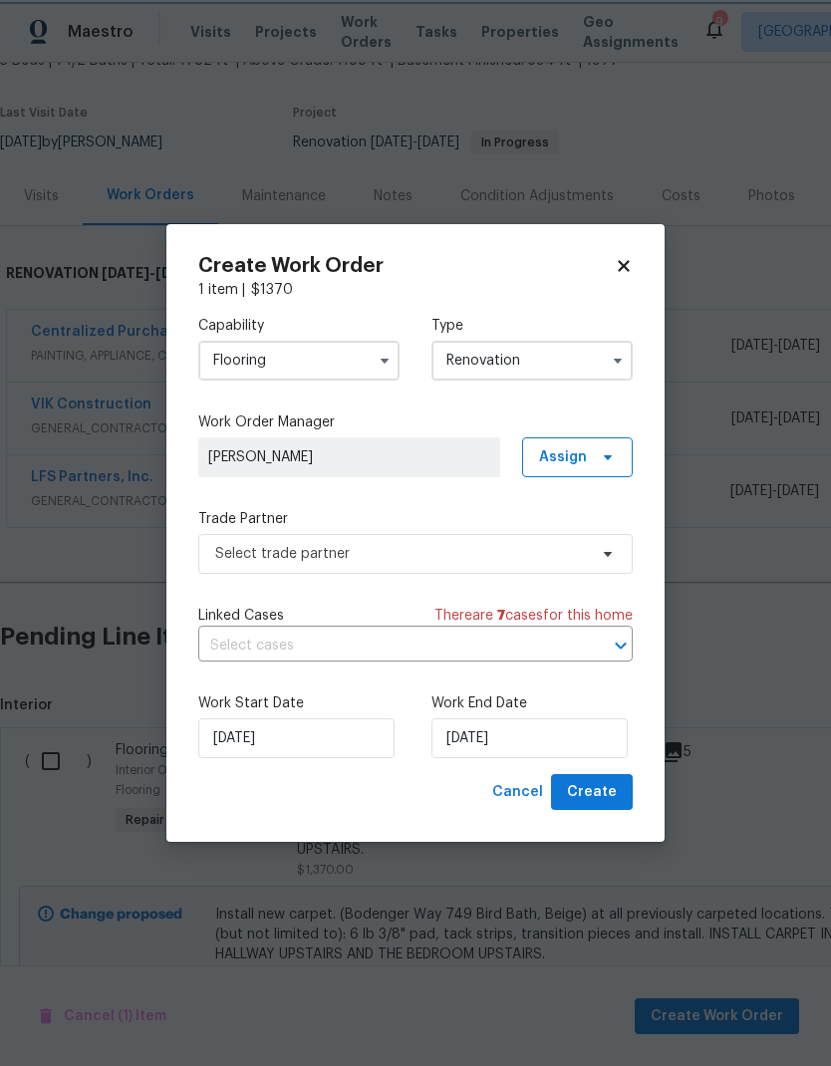
scroll to position [0, 0]
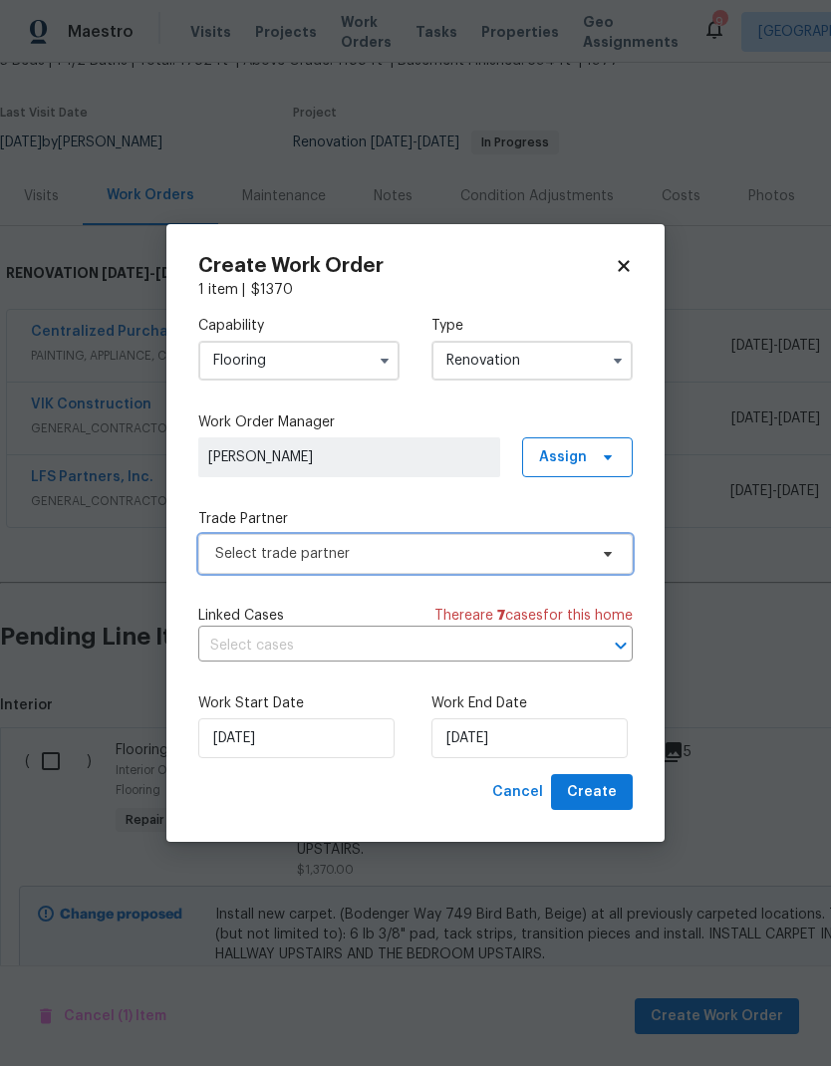
click at [491, 568] on span "Select trade partner" at bounding box center [415, 554] width 434 height 40
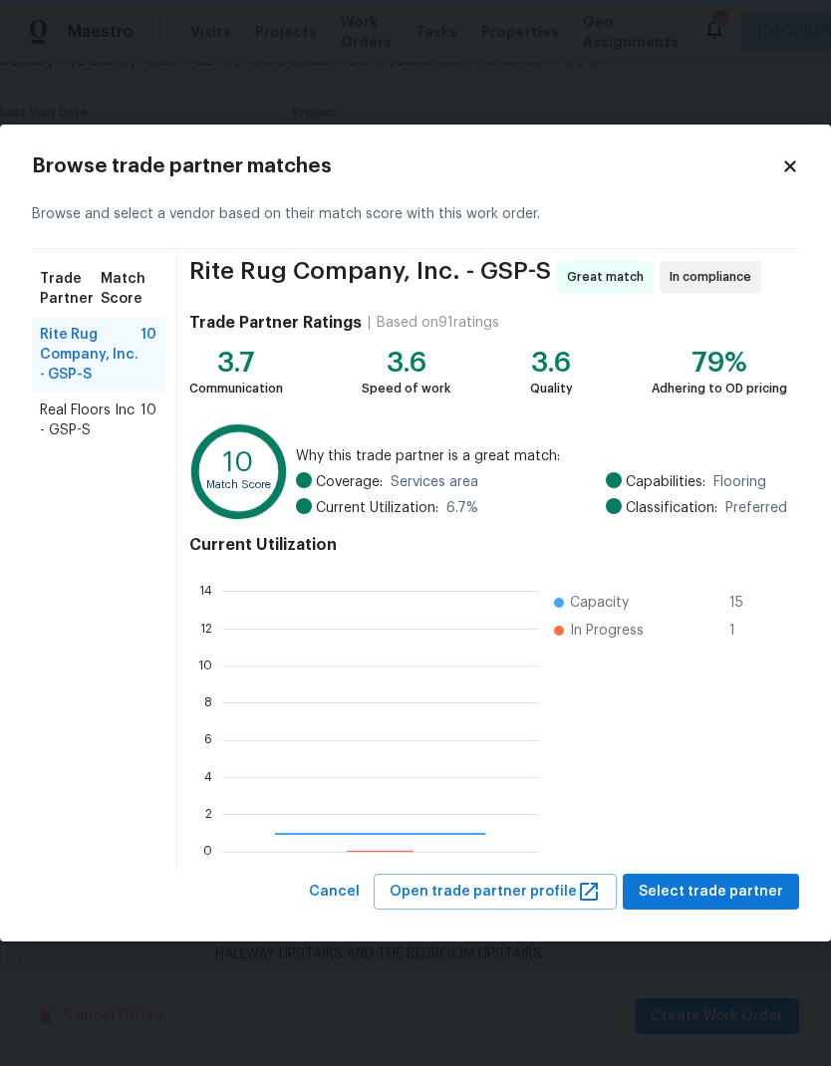
scroll to position [279, 316]
click at [738, 888] on span "Select trade partner" at bounding box center [711, 892] width 144 height 25
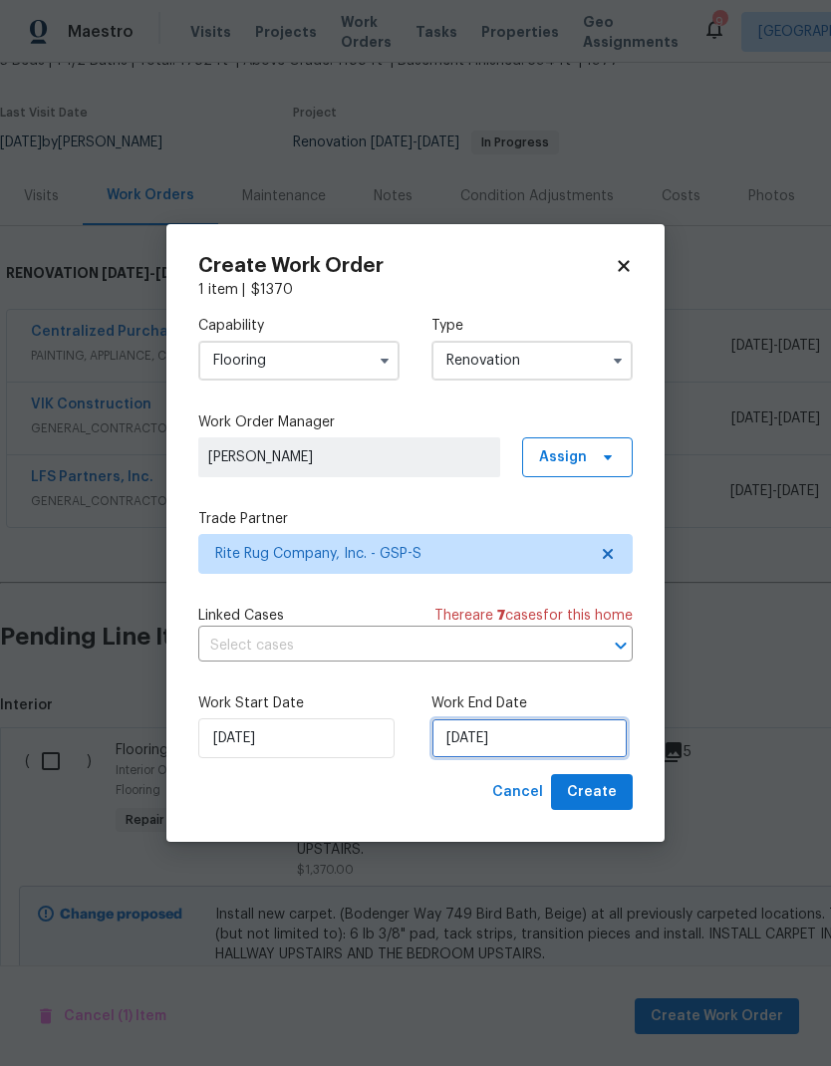
click at [525, 757] on input "[DATE]" at bounding box center [529, 738] width 196 height 40
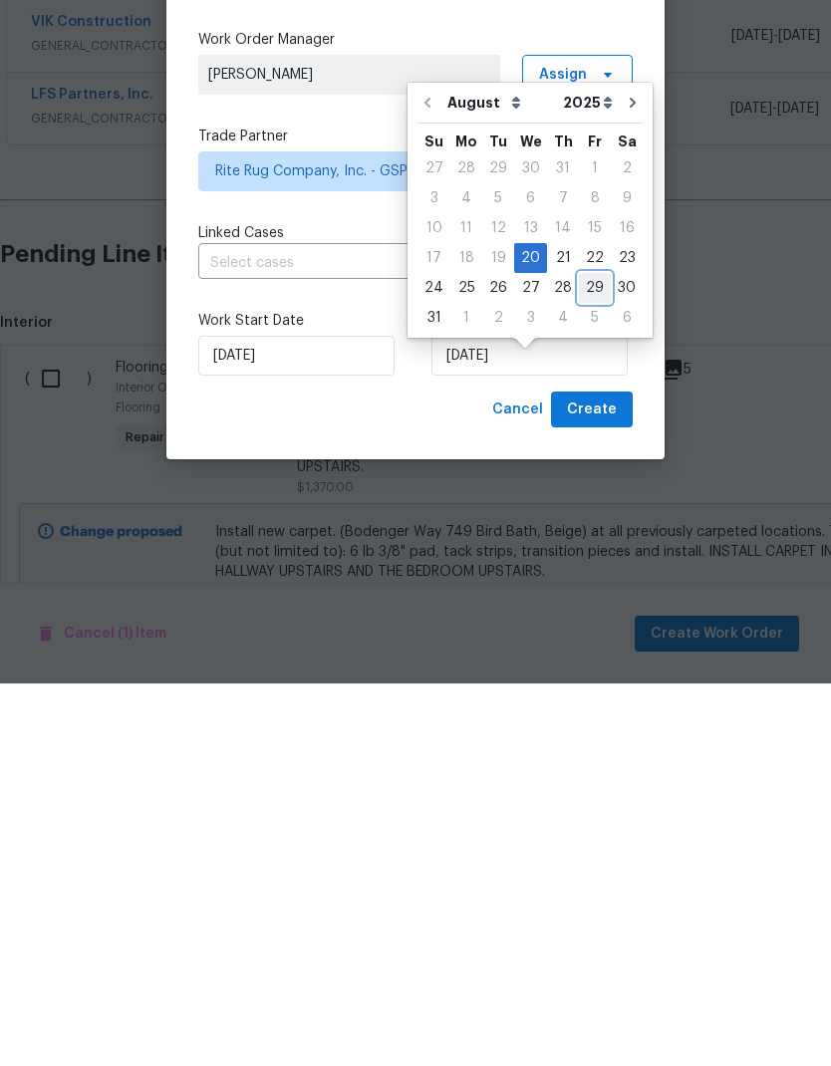
click at [582, 657] on div "29" at bounding box center [595, 671] width 32 height 28
type input "8/29/2025"
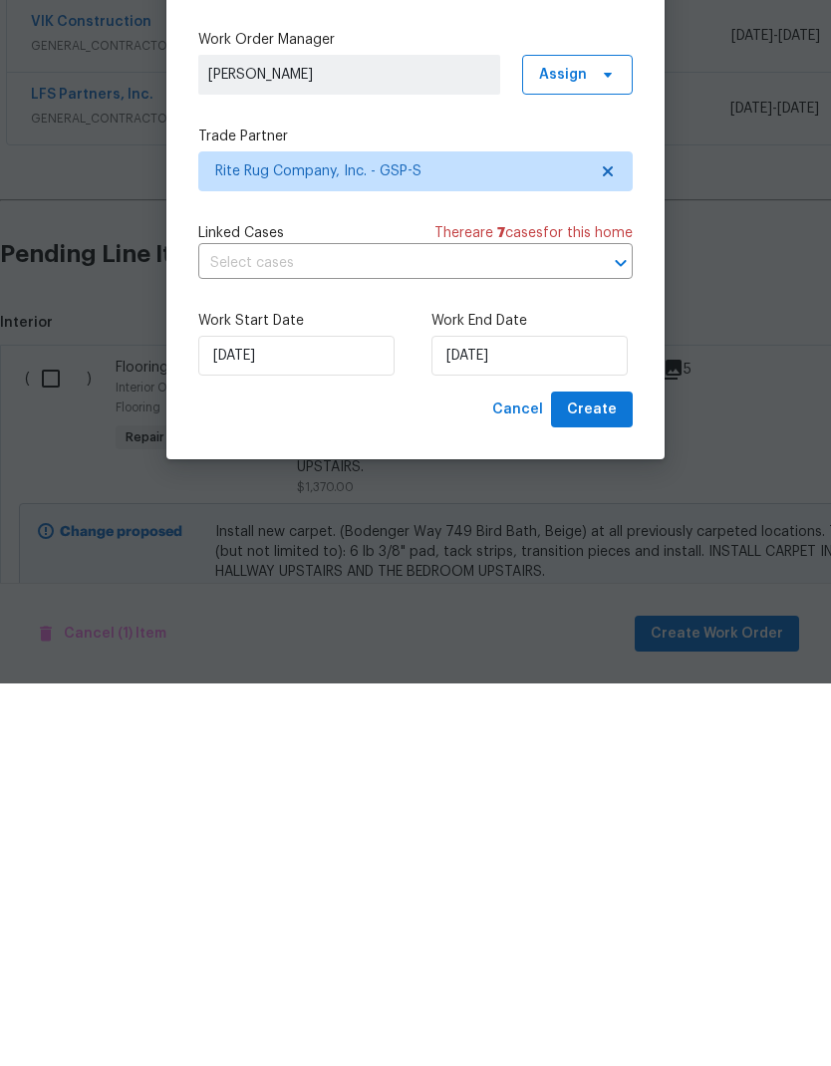
scroll to position [80, 0]
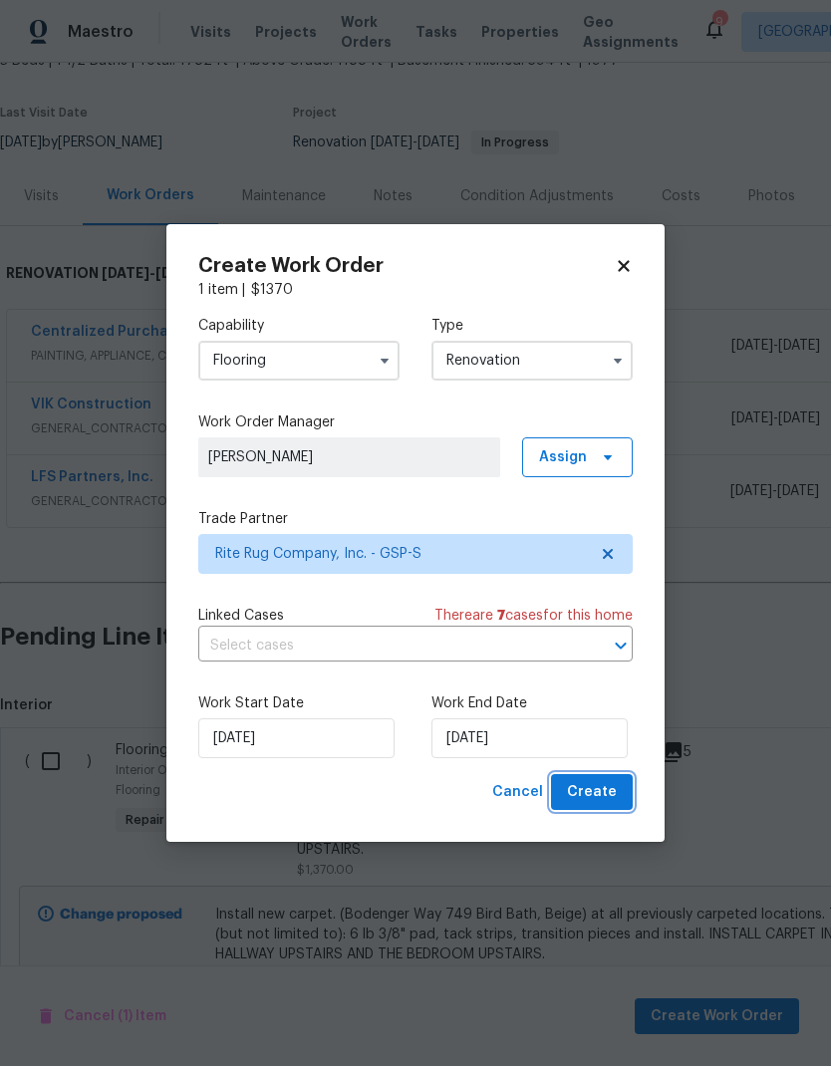
click at [594, 806] on button "Create" at bounding box center [592, 792] width 82 height 37
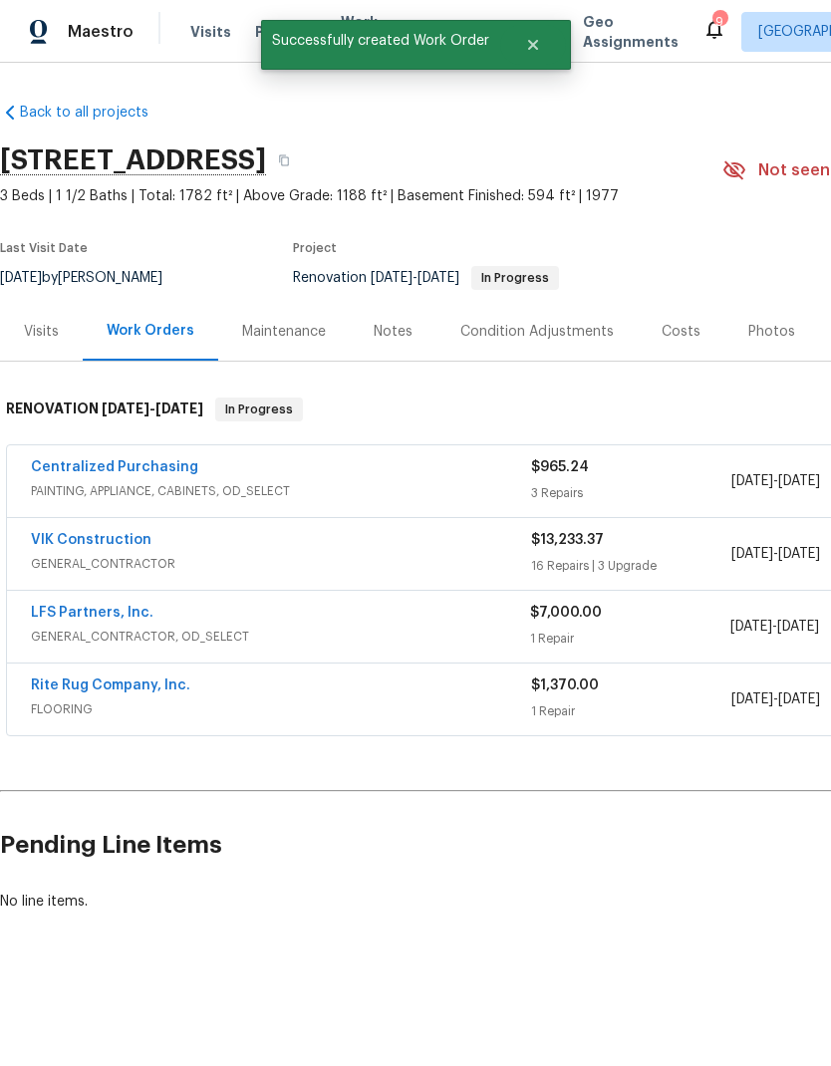
scroll to position [0, 0]
click at [158, 687] on link "Rite Rug Company, Inc." at bounding box center [110, 685] width 159 height 14
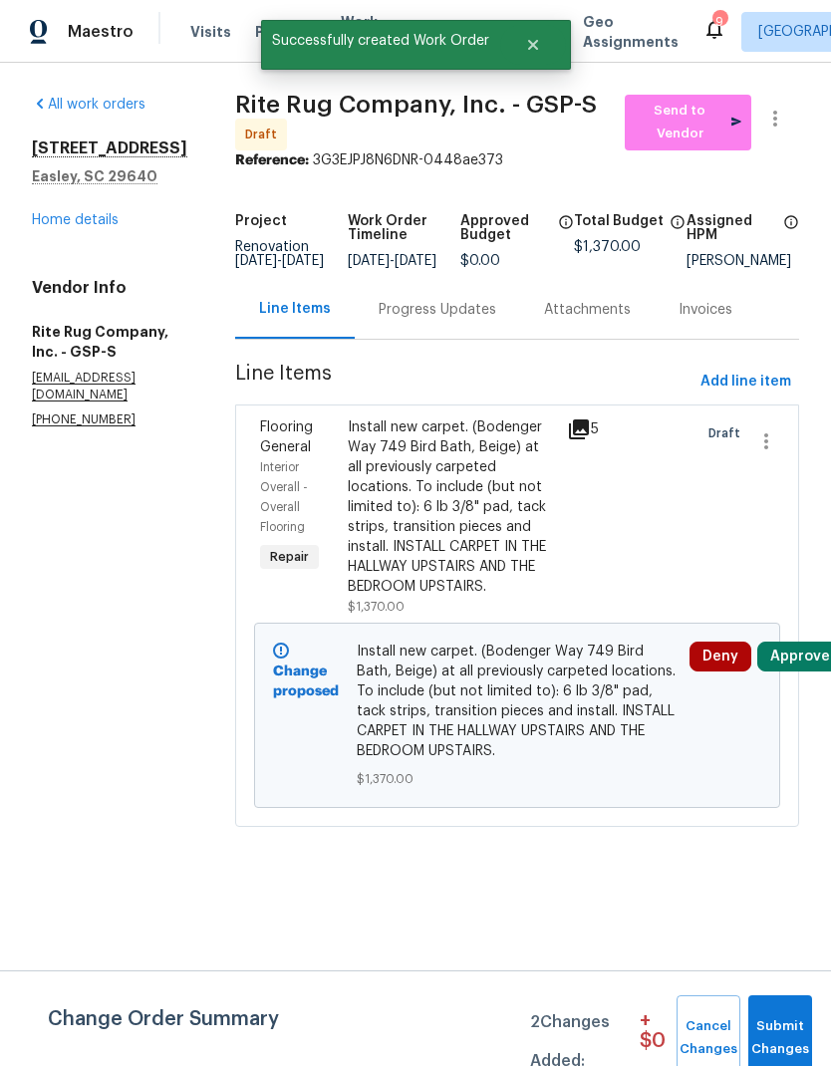
click at [488, 313] on div "Progress Updates" at bounding box center [438, 310] width 118 height 20
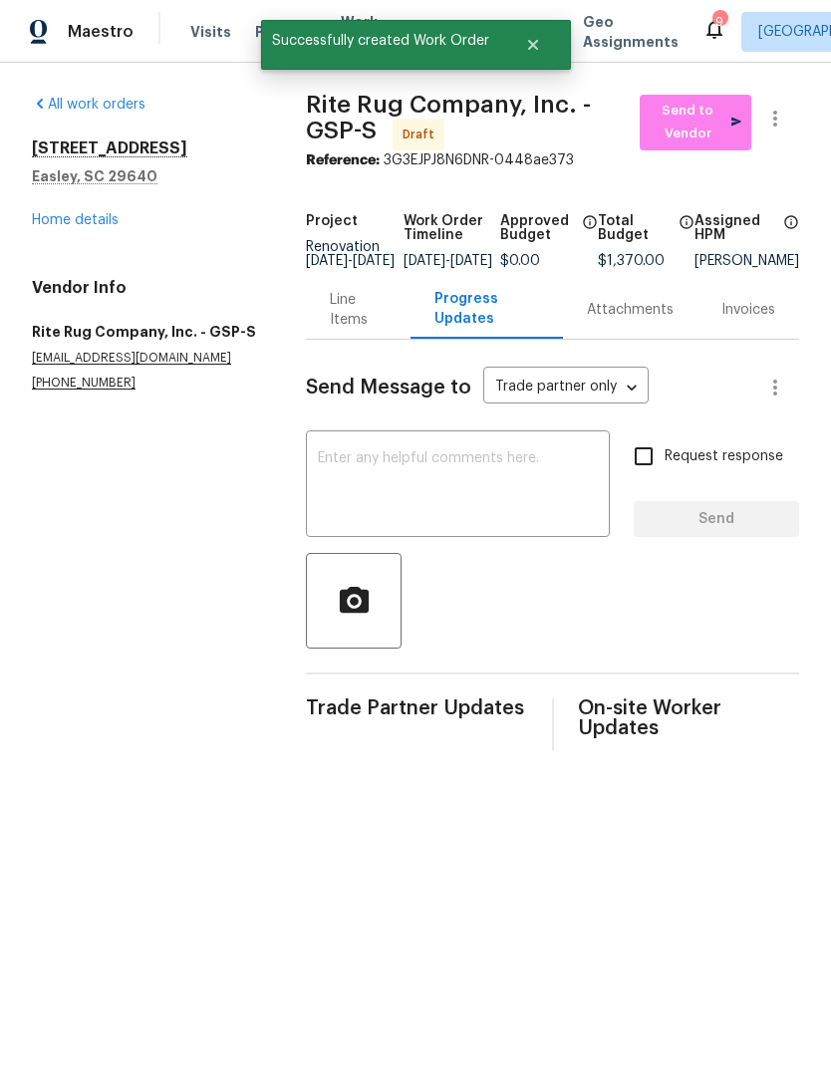
click at [441, 485] on textarea at bounding box center [458, 486] width 280 height 70
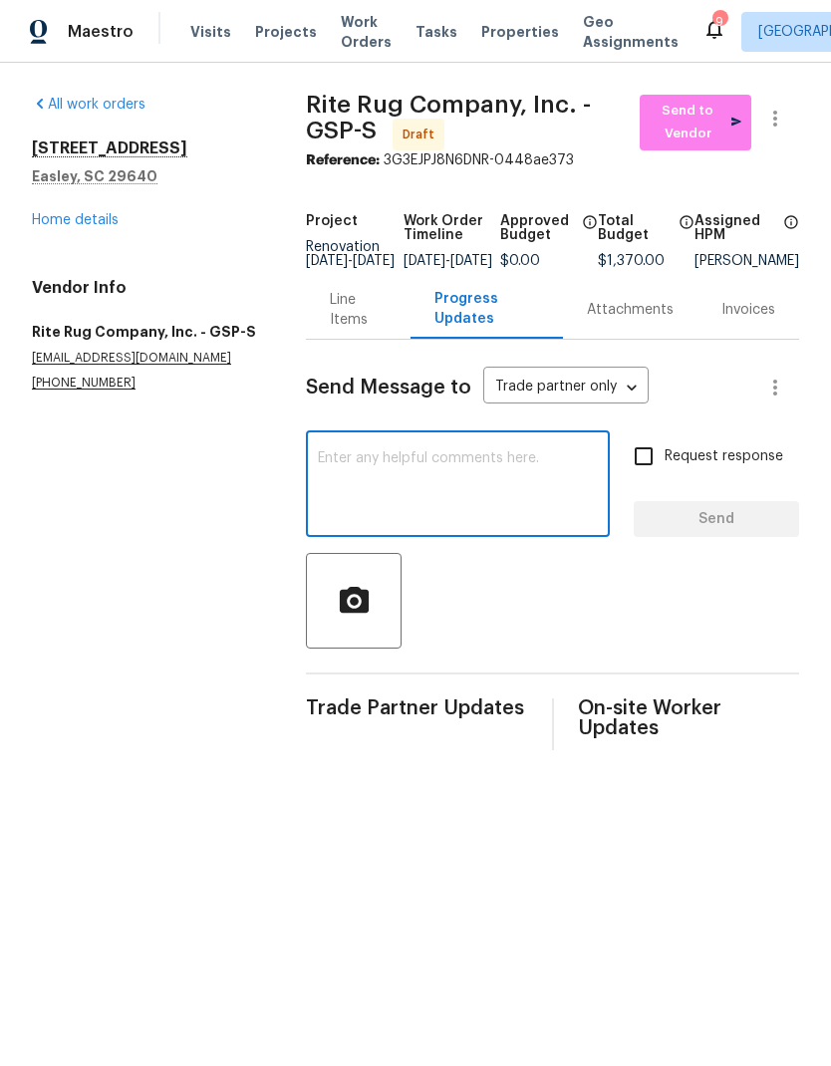
click at [358, 465] on textarea at bounding box center [458, 486] width 280 height 70
paste textarea "INSTALL CARPET IN THE HALLWAY UPSTAIRS AND THE BEDROOM UPSTAIRS."
type textarea "INSTALL CARPET IN THE HALLWAY UPSTAIRS AND THE BEDROOM UPSTAIRS."
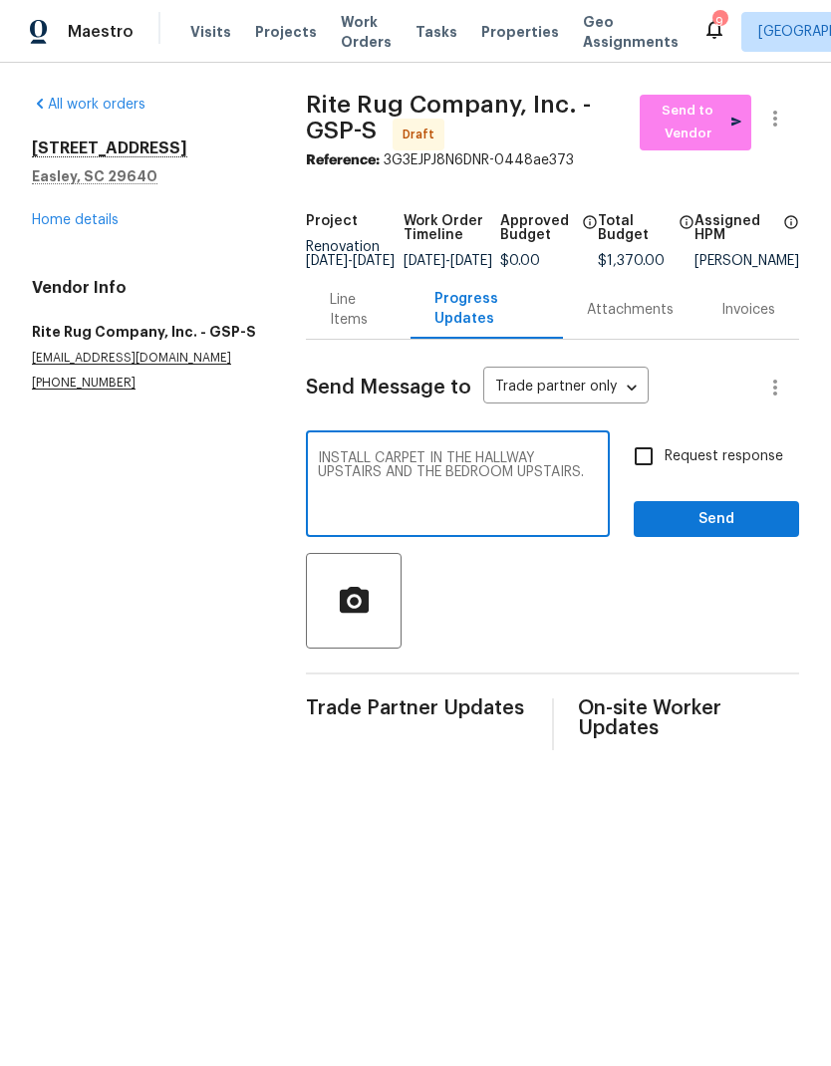
click at [424, 479] on textarea "INSTALL CARPET IN THE HALLWAY UPSTAIRS AND THE BEDROOM UPSTAIRS." at bounding box center [458, 486] width 280 height 70
click at [424, 478] on textarea "INSTALL CARPET IN THE HALLWAY UPSTAIRS AND THE BEDROOM UPSTAIRS." at bounding box center [458, 486] width 280 height 70
click at [432, 469] on textarea "INSTALL CARPET IN THE HALLWAY UPSTAIRS AND THE BEDROOM UPSTAIRS." at bounding box center [458, 486] width 280 height 70
type textarea "Please measure now. Installation date is tbd."
click at [650, 467] on input "Request response" at bounding box center [644, 456] width 42 height 42
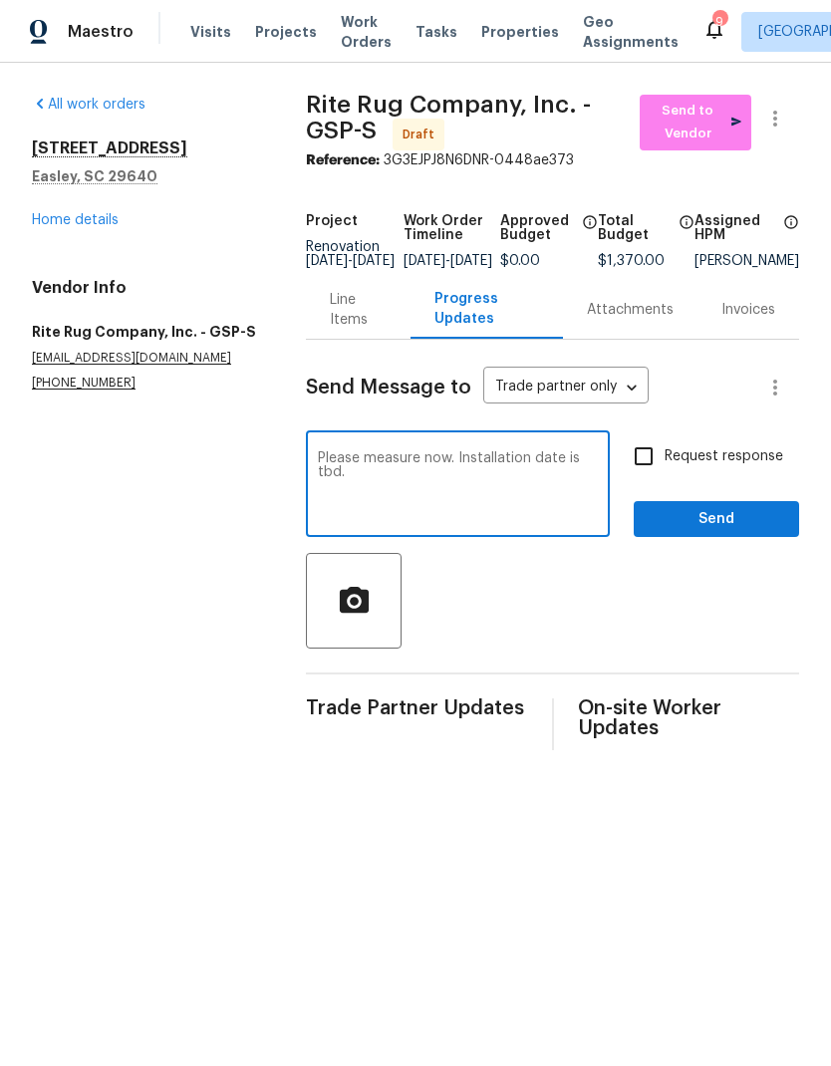
checkbox input "true"
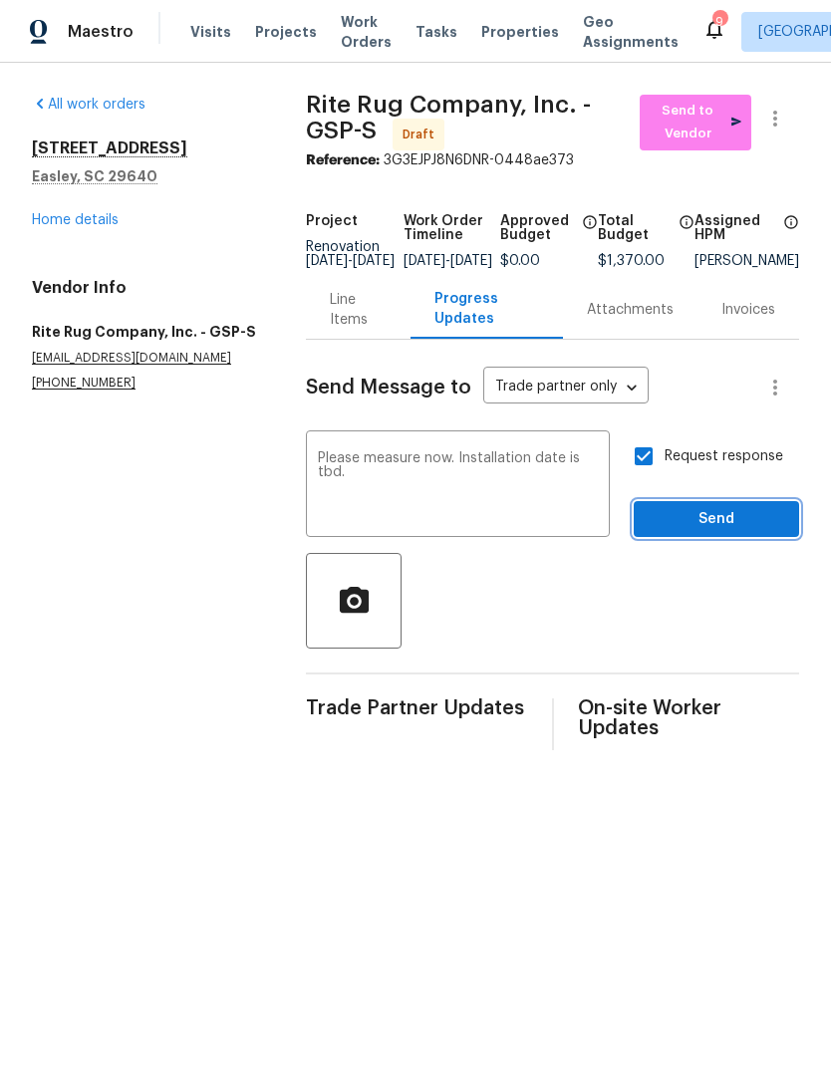
click at [709, 538] on button "Send" at bounding box center [716, 519] width 165 height 37
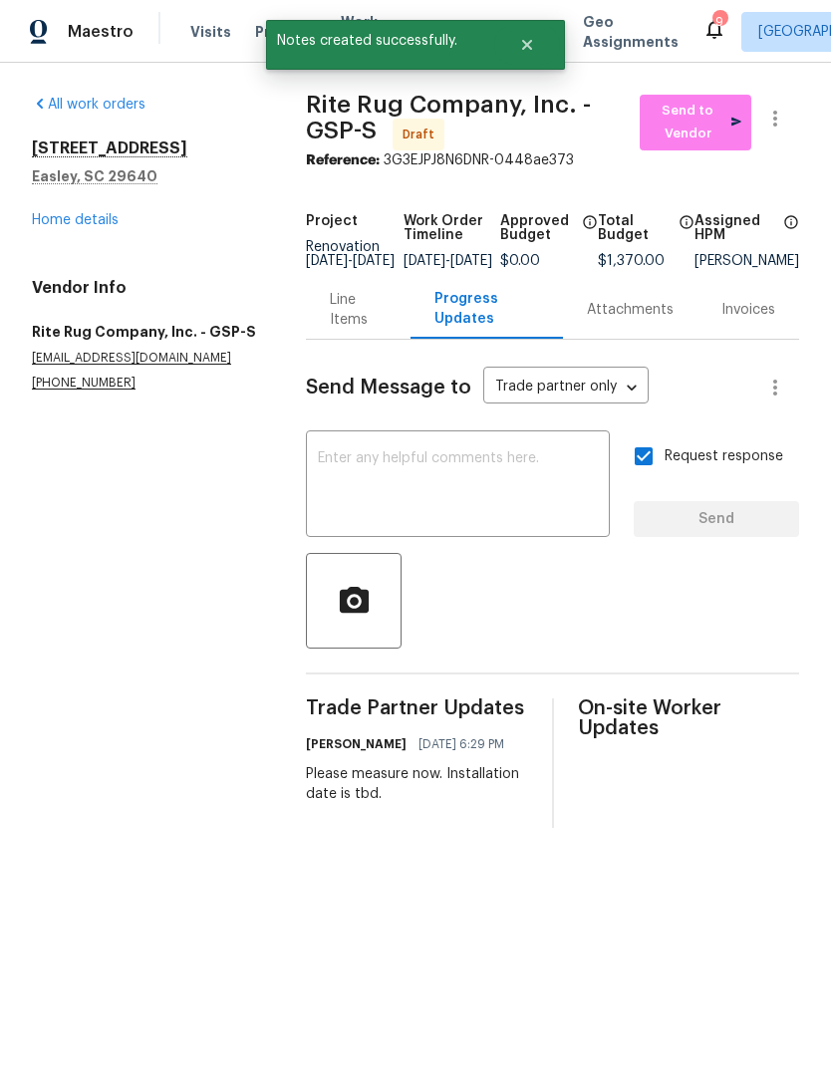
click at [85, 253] on div "All work orders 218 Woodhaven Rd Easley, SC 29640 Home details Vendor Info Rite…" at bounding box center [145, 243] width 226 height 297
click at [102, 220] on link "Home details" at bounding box center [75, 220] width 87 height 14
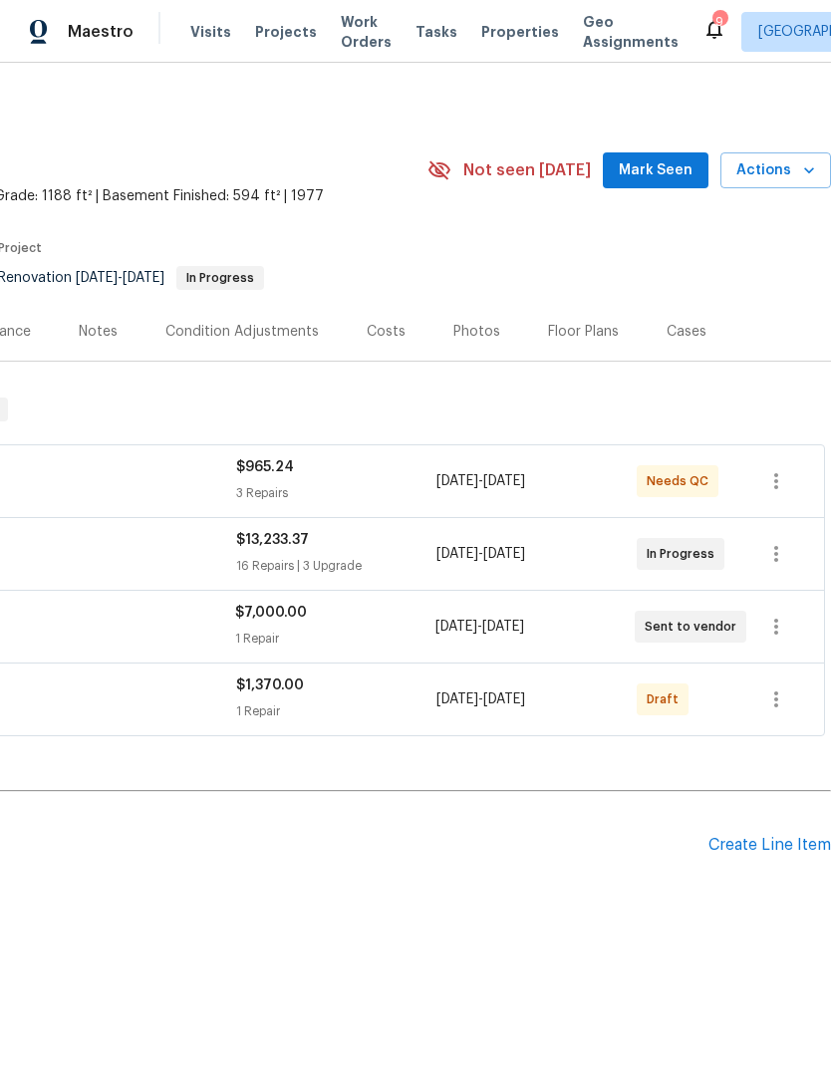
scroll to position [0, 295]
click at [785, 707] on icon "button" at bounding box center [776, 699] width 24 height 24
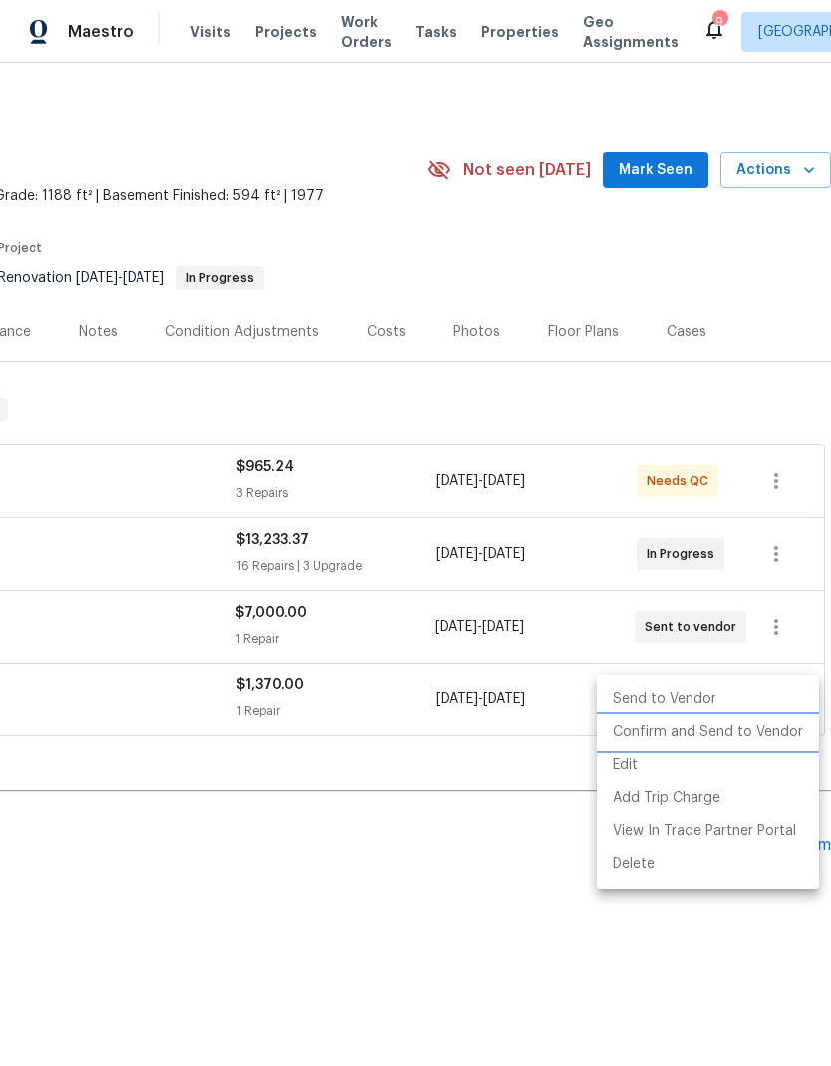
click at [734, 728] on li "Confirm and Send to Vendor" at bounding box center [708, 732] width 222 height 33
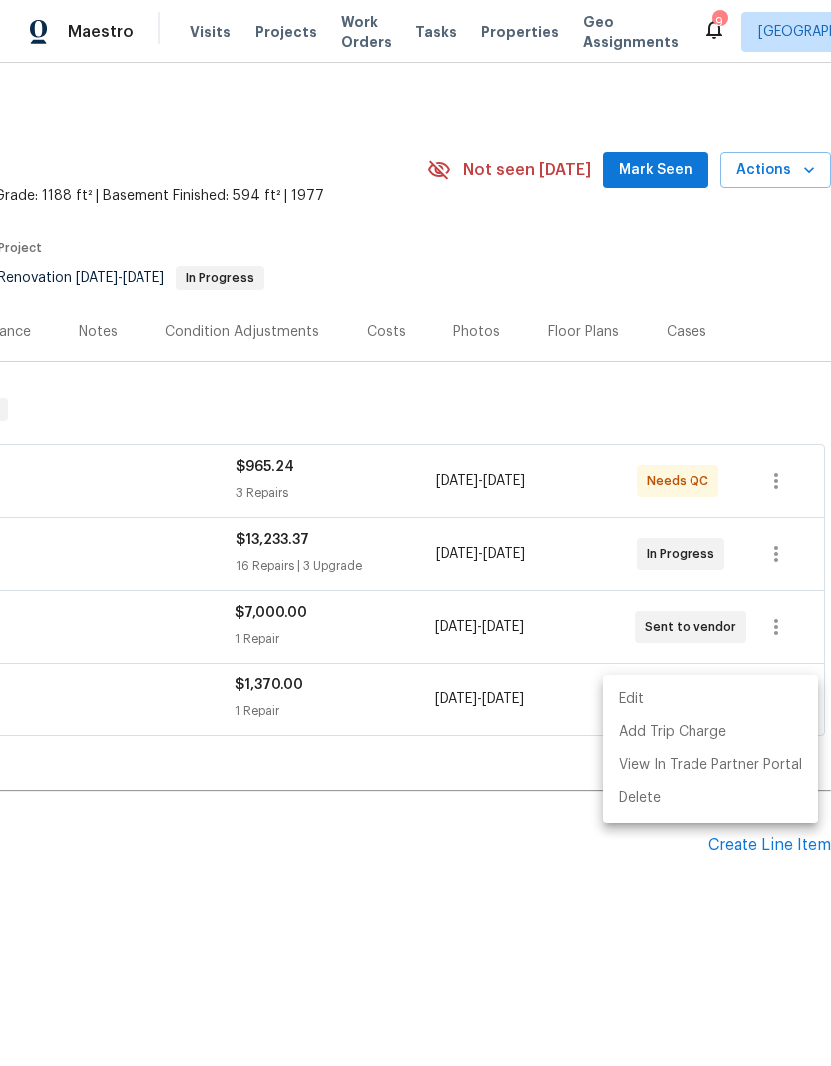
click at [563, 396] on div at bounding box center [415, 533] width 831 height 1066
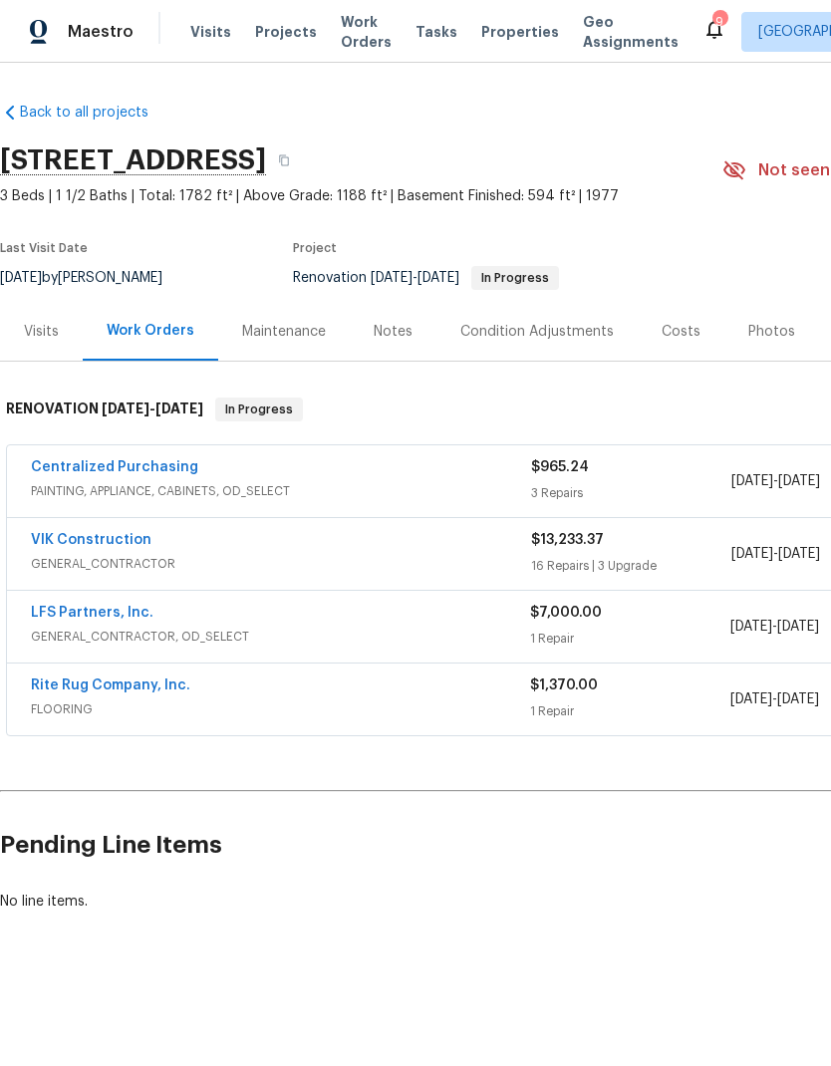
scroll to position [0, 0]
click at [262, 31] on span "Projects" at bounding box center [286, 32] width 62 height 20
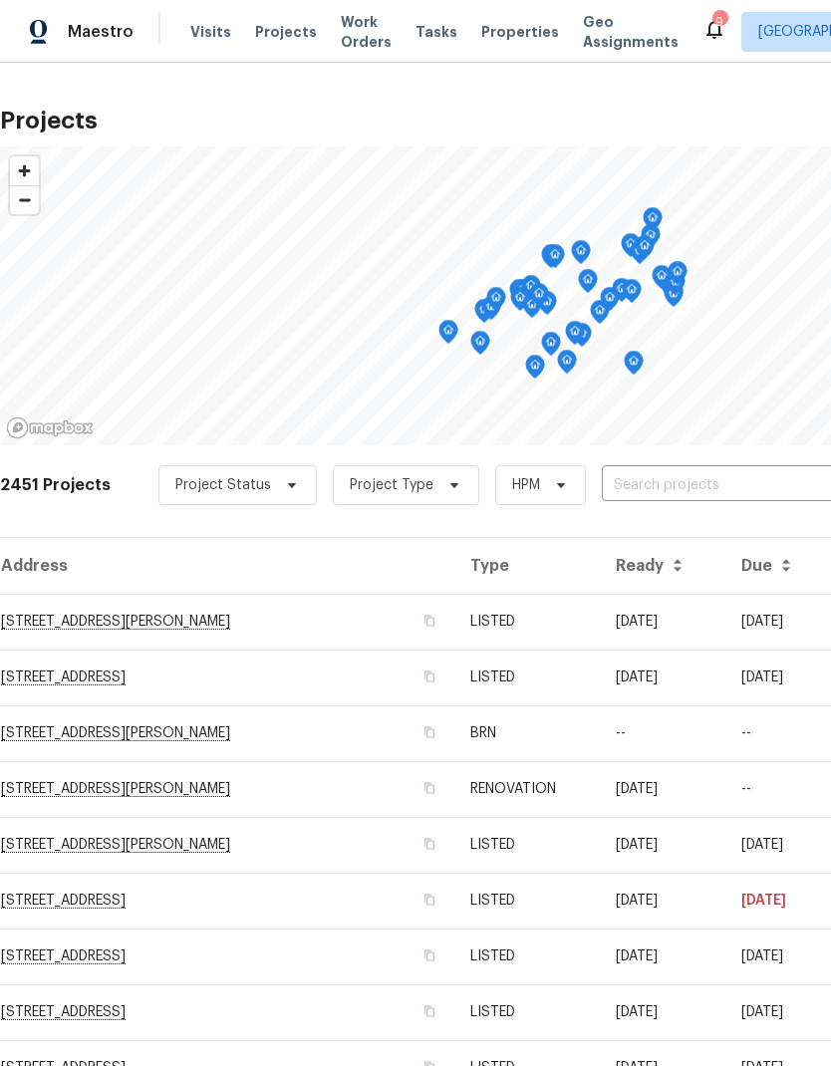
click at [506, 27] on span "Properties" at bounding box center [520, 32] width 78 height 20
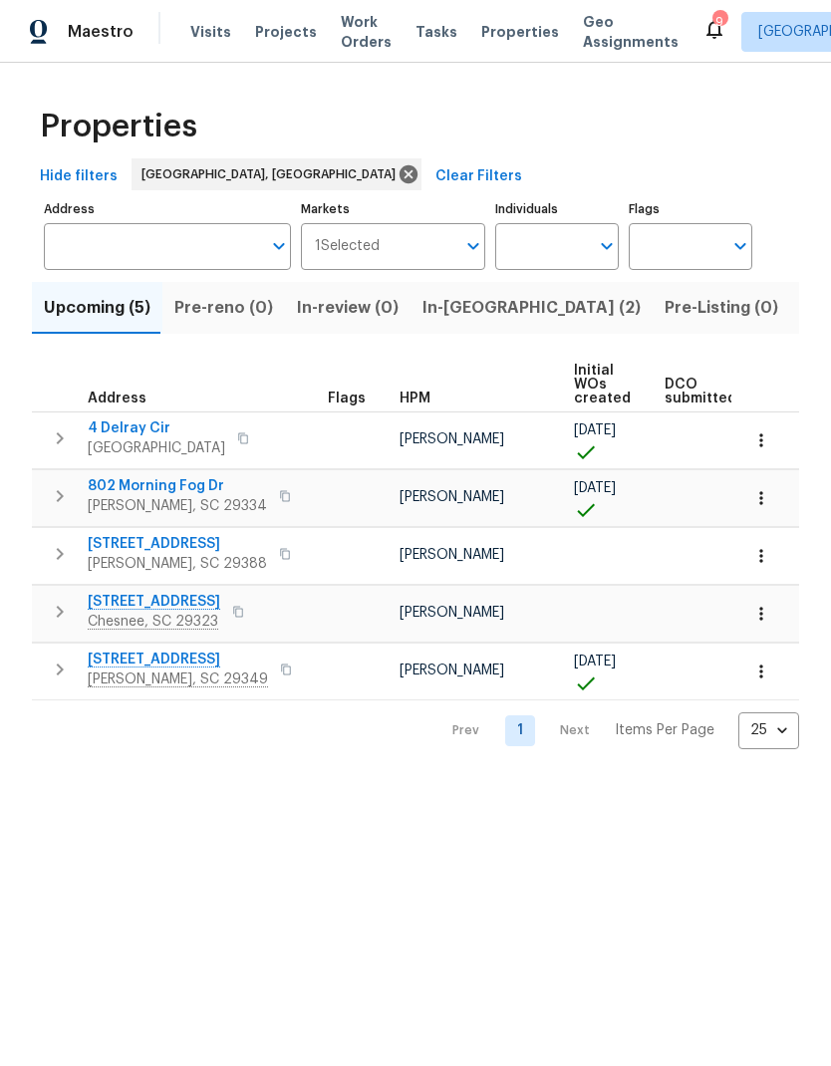
click at [470, 315] on span "In-reno (2)" at bounding box center [531, 308] width 218 height 28
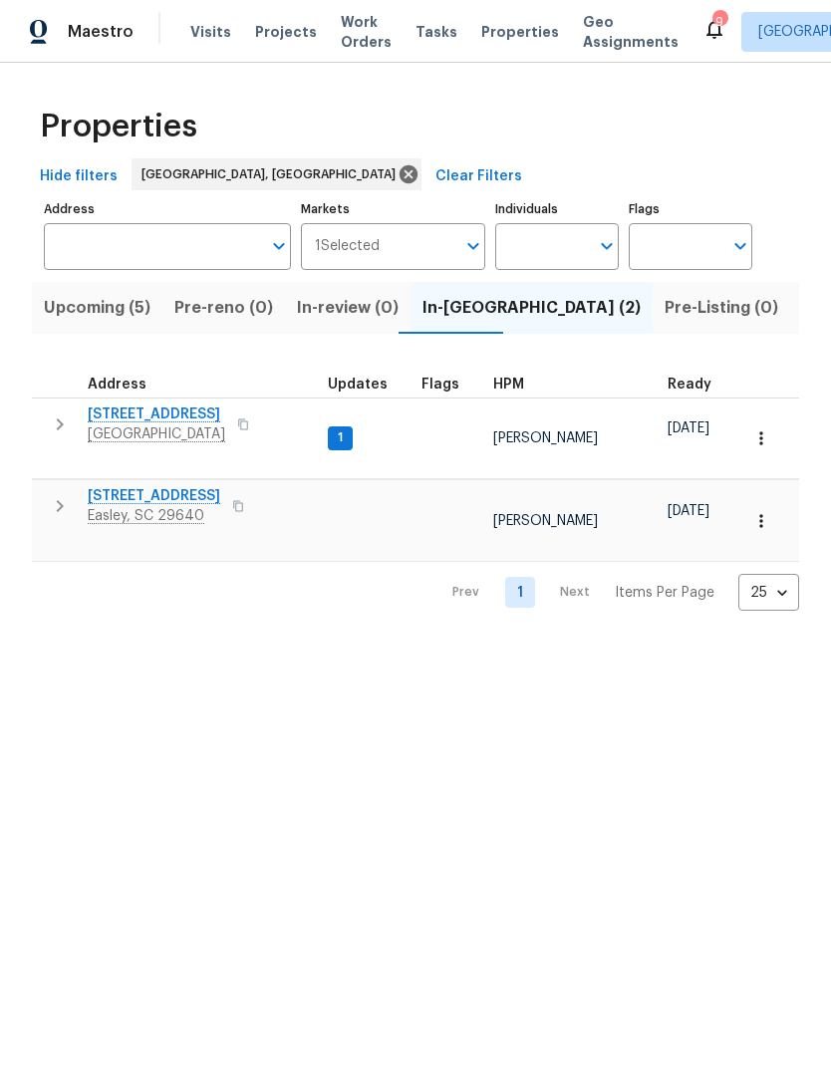
click at [219, 412] on span "[STREET_ADDRESS]" at bounding box center [156, 414] width 137 height 20
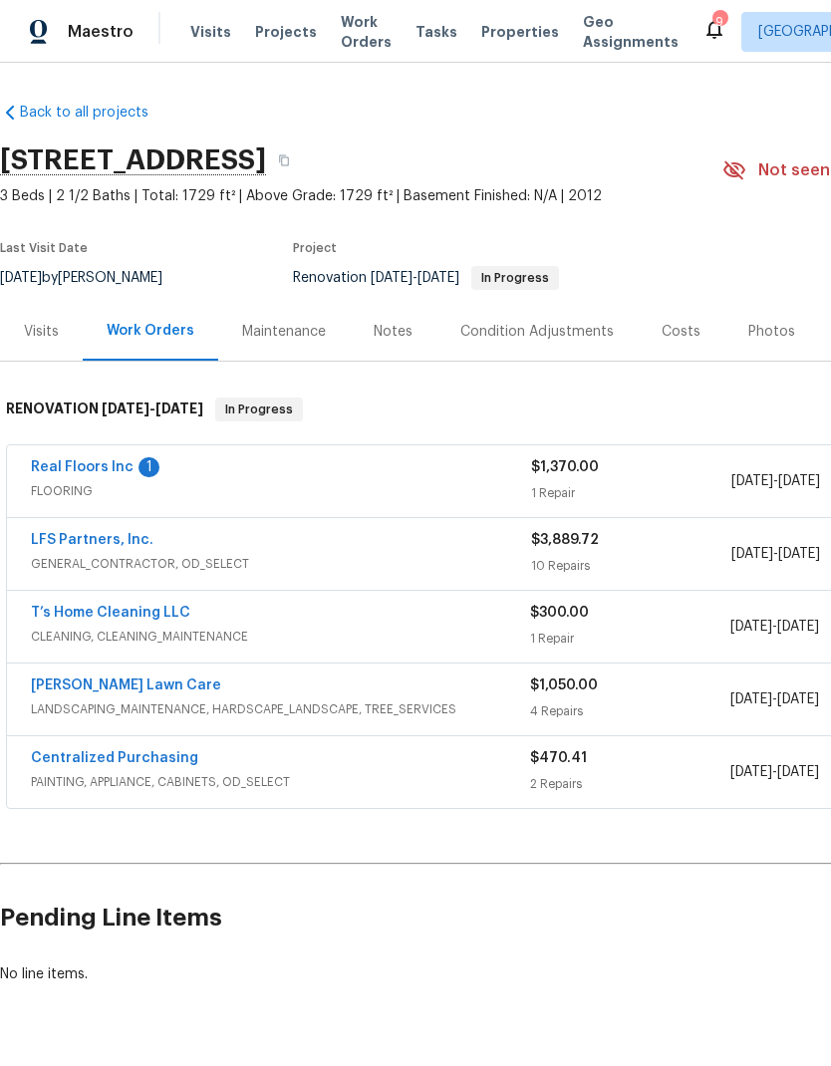
click at [110, 474] on link "Real Floors Inc" at bounding box center [82, 467] width 103 height 14
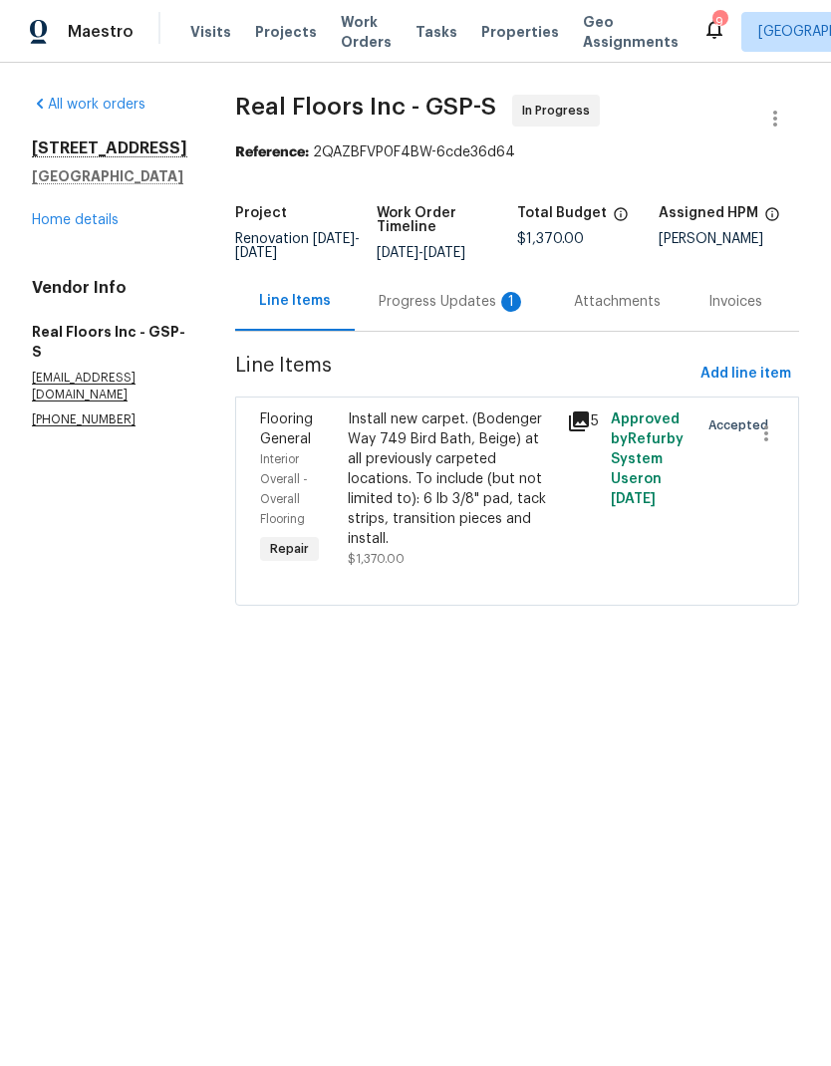
click at [457, 312] on div "Progress Updates 1" at bounding box center [452, 302] width 147 height 20
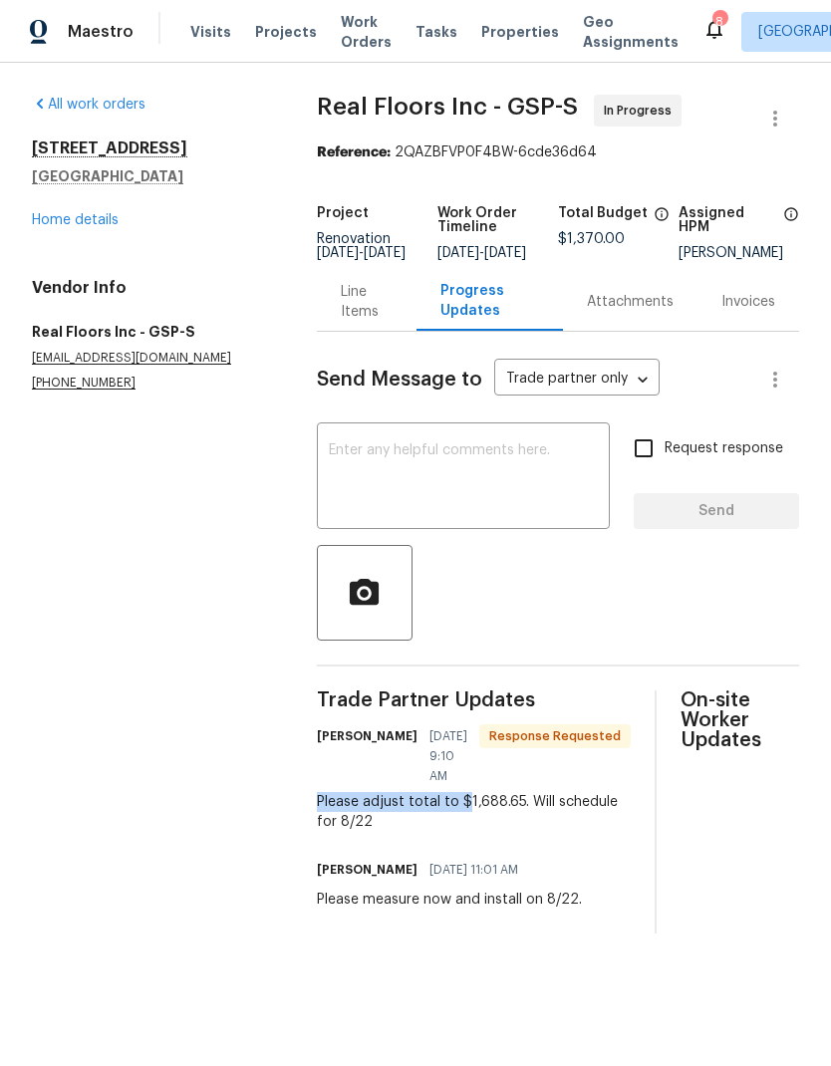
click at [470, 792] on div "Please adjust total to $1,688.65. Will schedule for 8/22" at bounding box center [474, 812] width 314 height 40
click at [367, 316] on div "Line Items" at bounding box center [367, 302] width 53 height 40
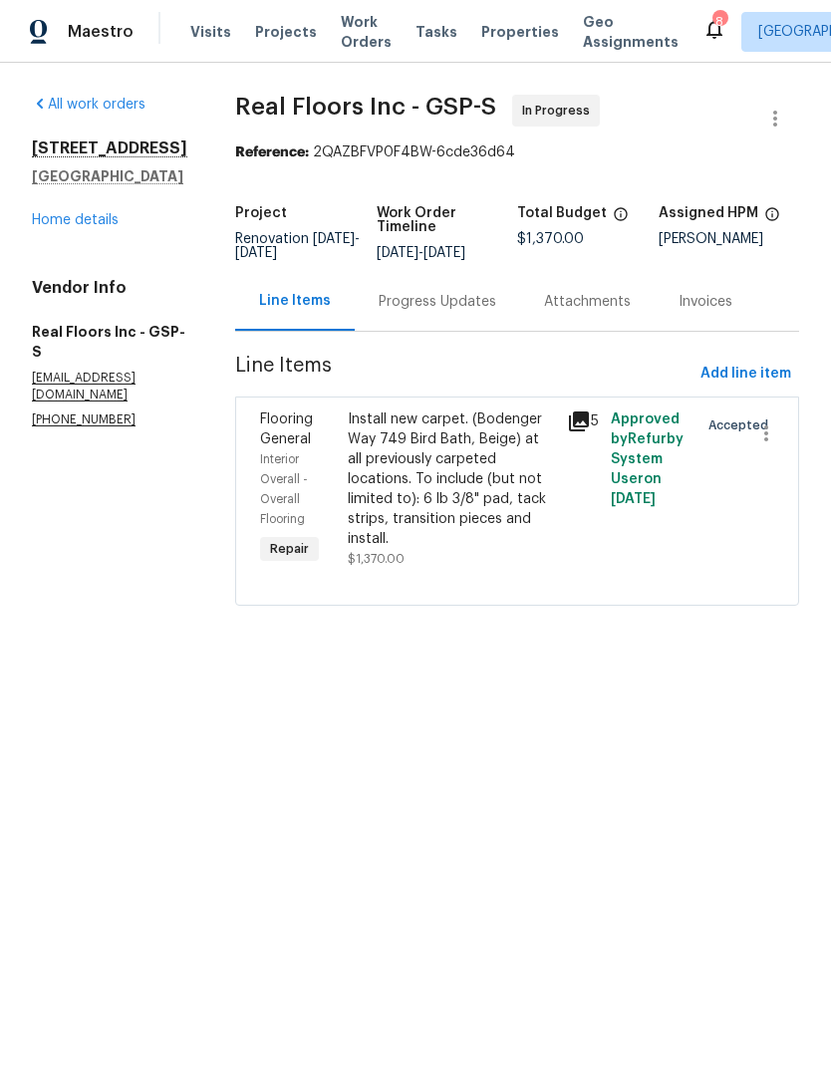
click at [413, 511] on div "Install new carpet. (Bodenger Way 749 Bird Bath, Beige) at all previously carpe…" at bounding box center [451, 478] width 207 height 139
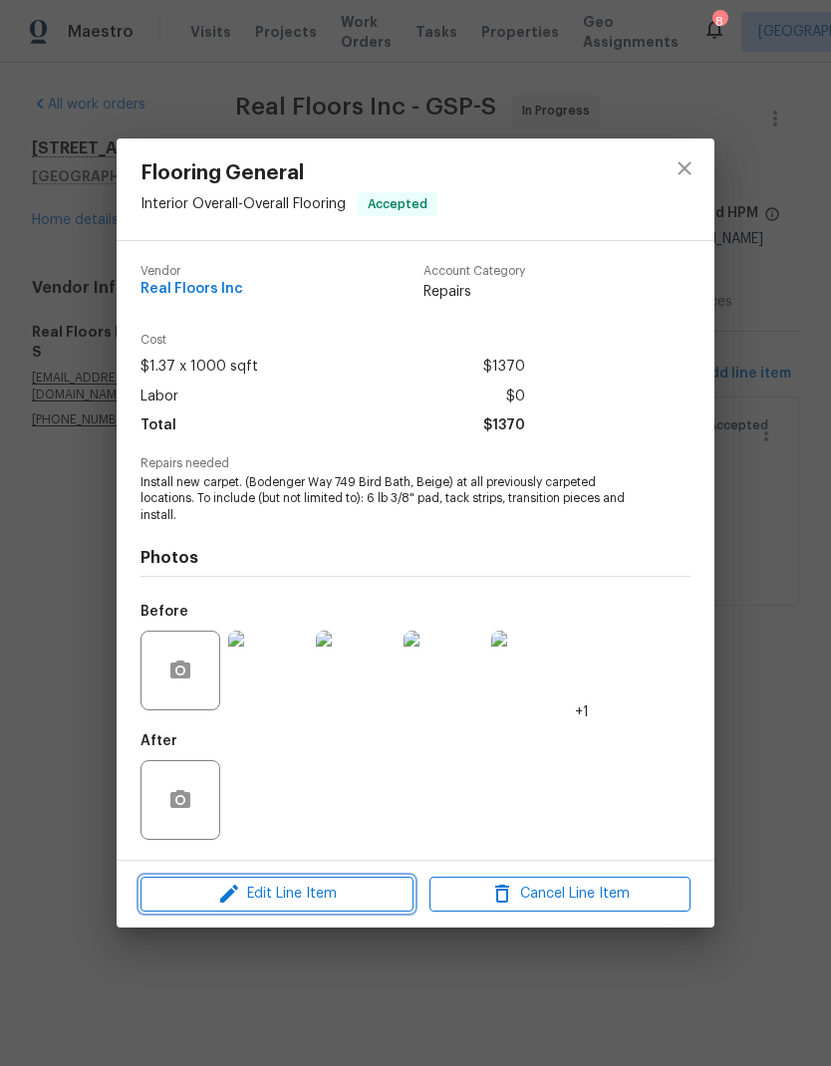
click at [346, 898] on span "Edit Line Item" at bounding box center [276, 894] width 261 height 25
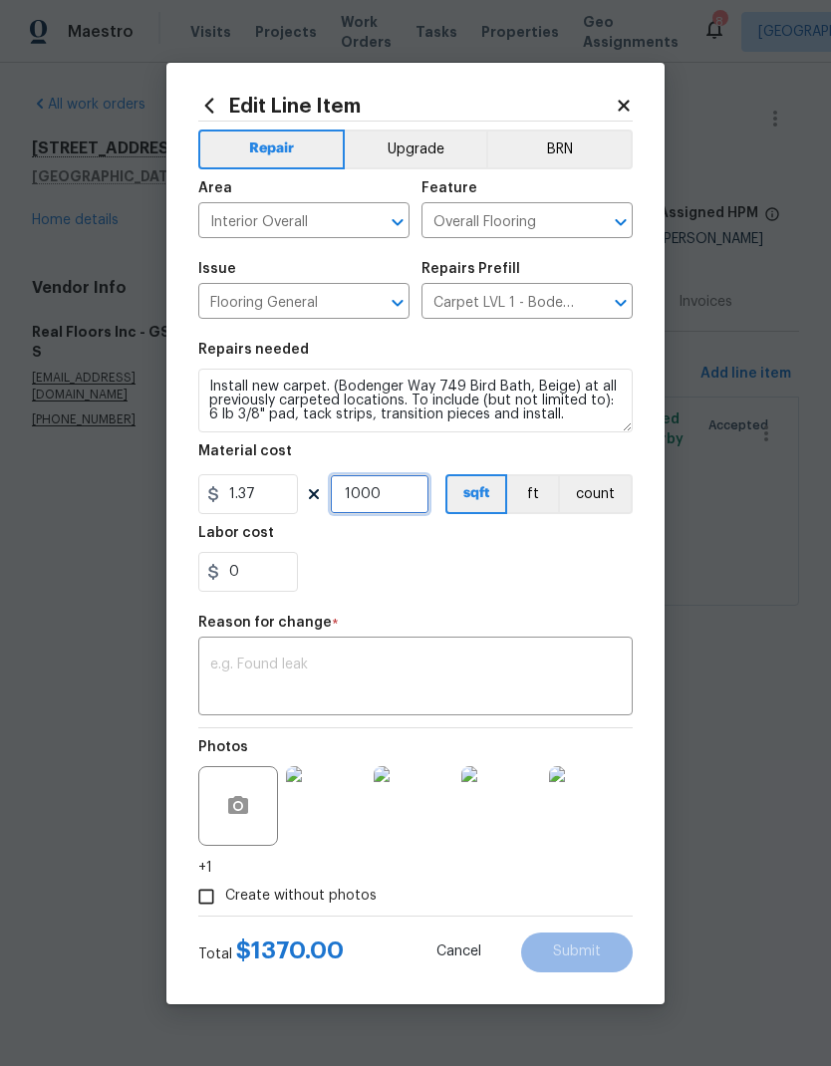
click at [384, 491] on input "1000" at bounding box center [380, 494] width 100 height 40
click at [372, 485] on input "1000" at bounding box center [380, 494] width 100 height 40
click at [372, 484] on input "1000" at bounding box center [380, 494] width 100 height 40
type input "0"
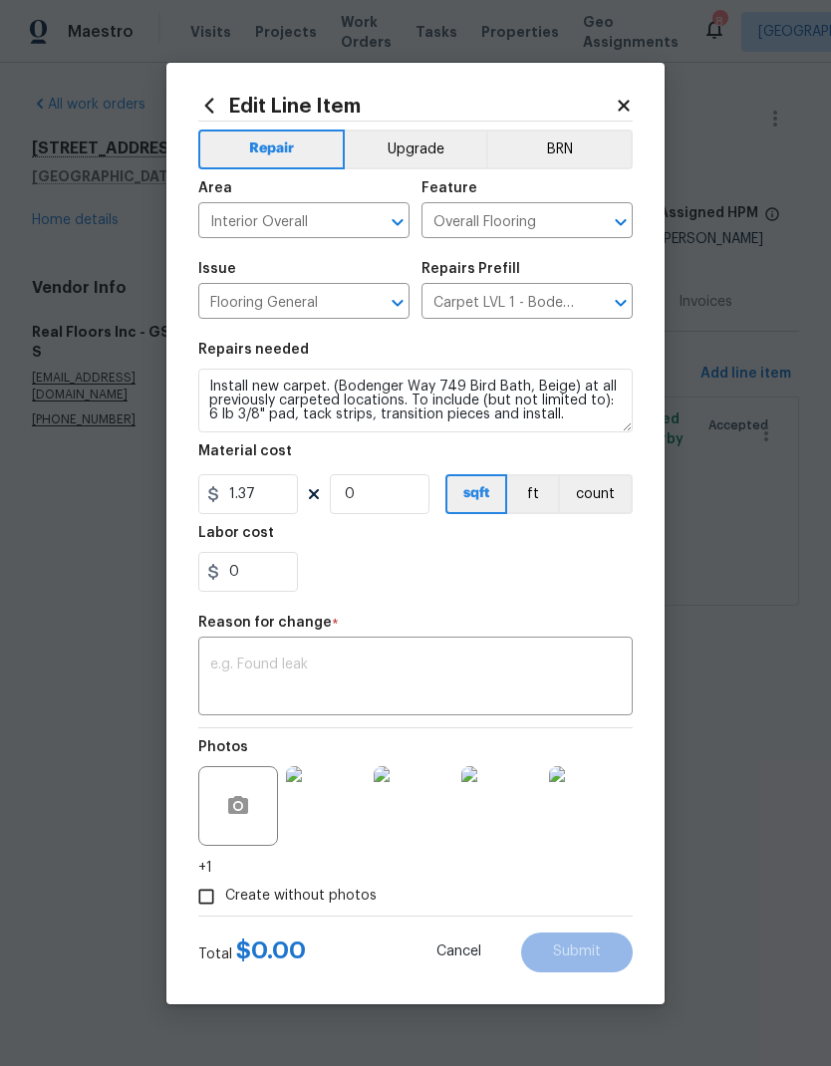
click at [440, 592] on div "0" at bounding box center [415, 572] width 434 height 40
click at [238, 572] on input "0" at bounding box center [248, 572] width 100 height 40
click at [243, 561] on input "0" at bounding box center [248, 572] width 100 height 40
paste input "1688.65"
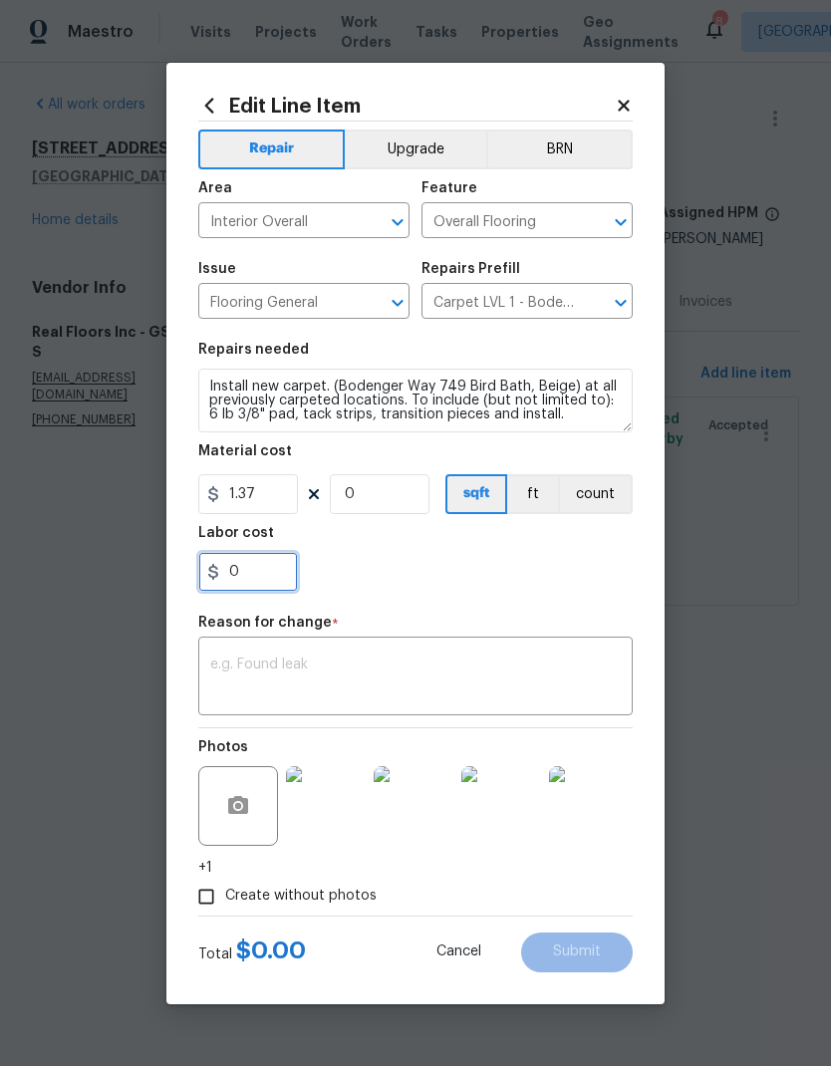
type input "1688.65"
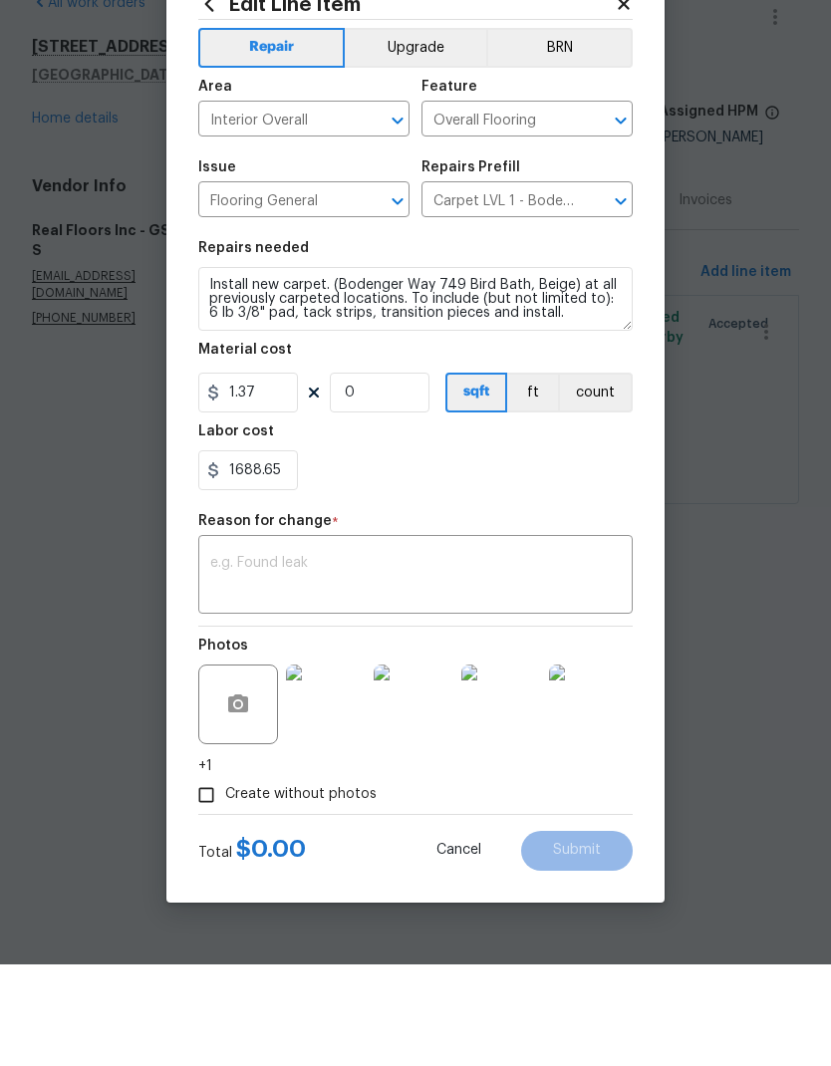
click at [390, 658] on textarea at bounding box center [415, 679] width 410 height 42
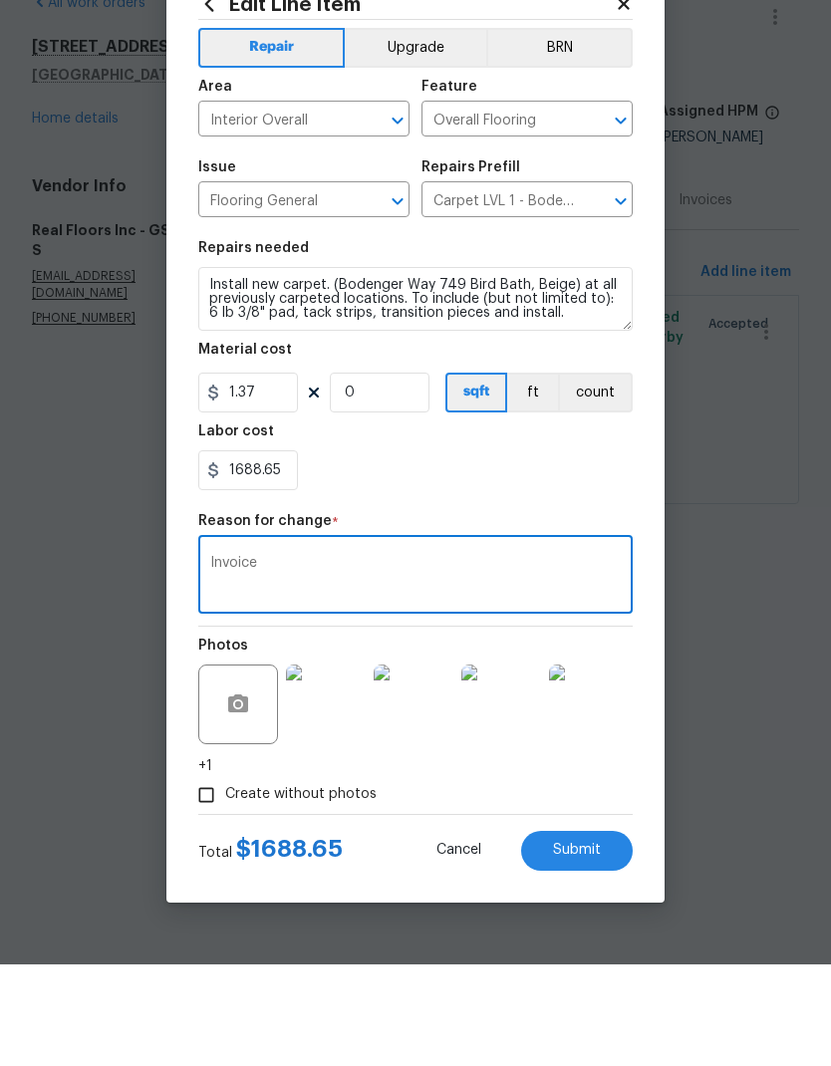
type textarea "Invoice"
click at [543, 494] on section "Repairs needed Install new carpet. (Bodenger Way 749 Bird Bath, Beige) at all p…" at bounding box center [415, 467] width 434 height 273
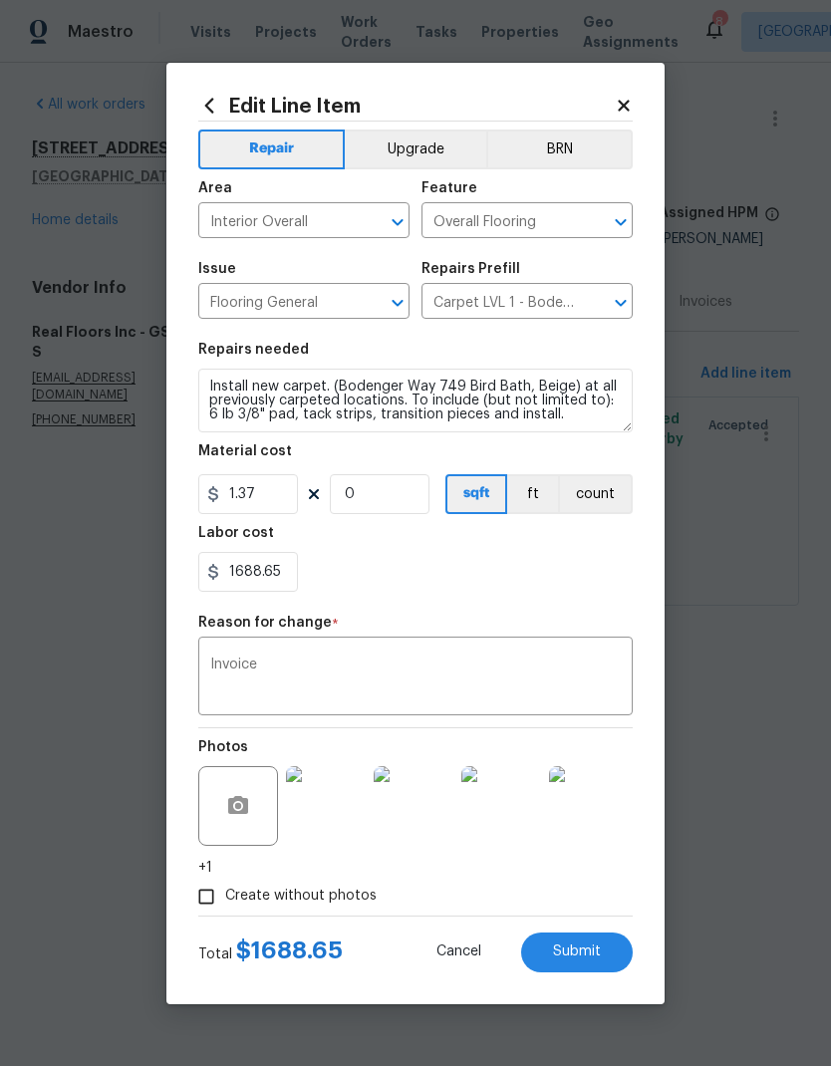
click at [579, 951] on span "Submit" at bounding box center [577, 951] width 48 height 15
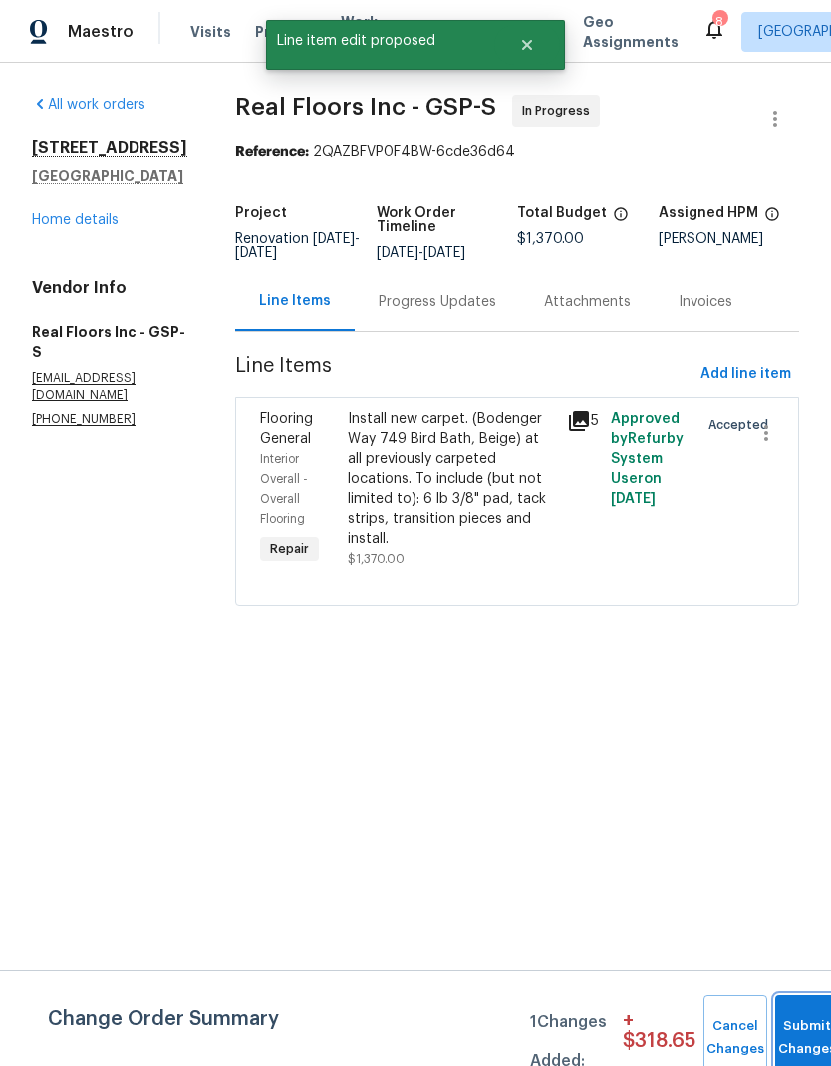
click at [790, 1019] on button "Submit Changes" at bounding box center [807, 1038] width 64 height 86
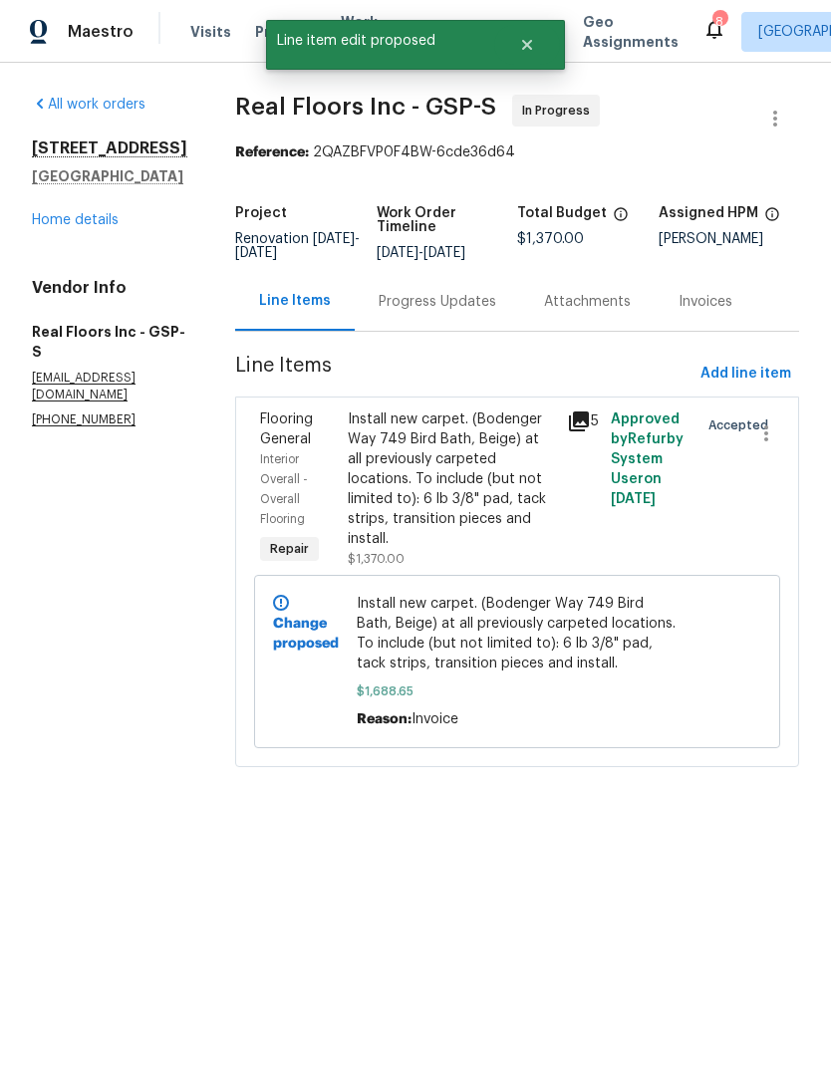
click at [461, 307] on div "Progress Updates" at bounding box center [438, 302] width 118 height 20
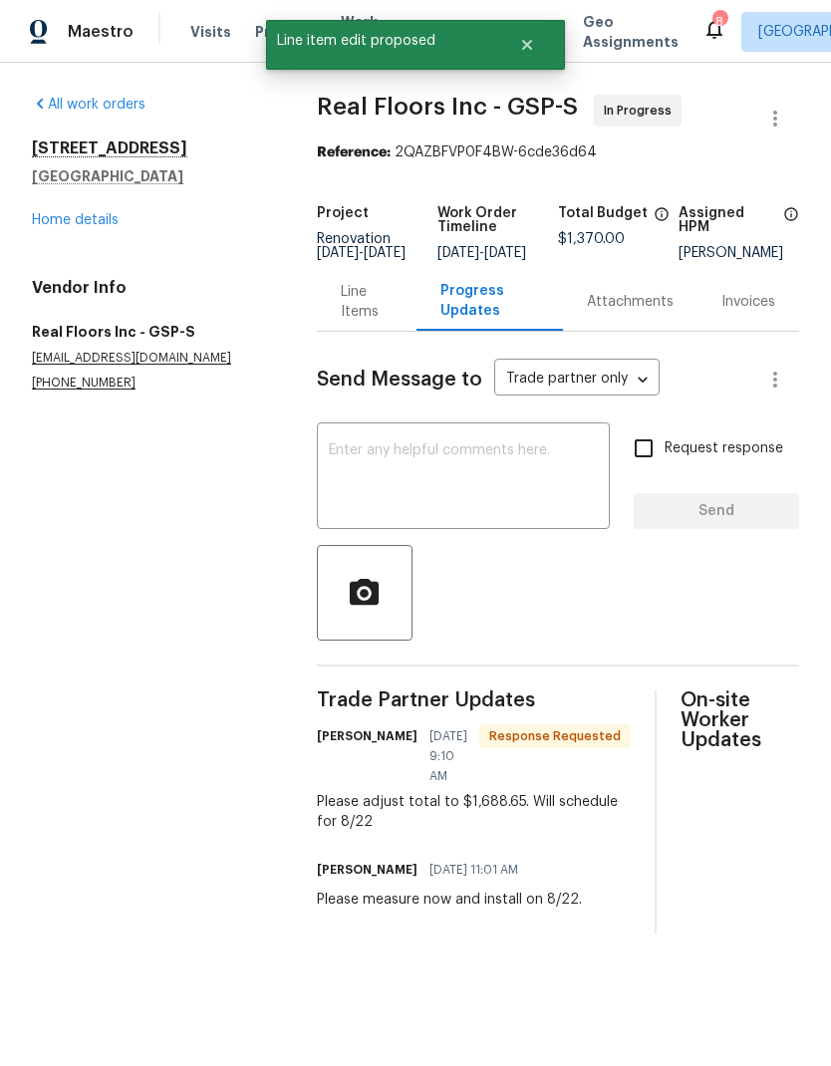
click at [479, 495] on textarea at bounding box center [463, 478] width 269 height 70
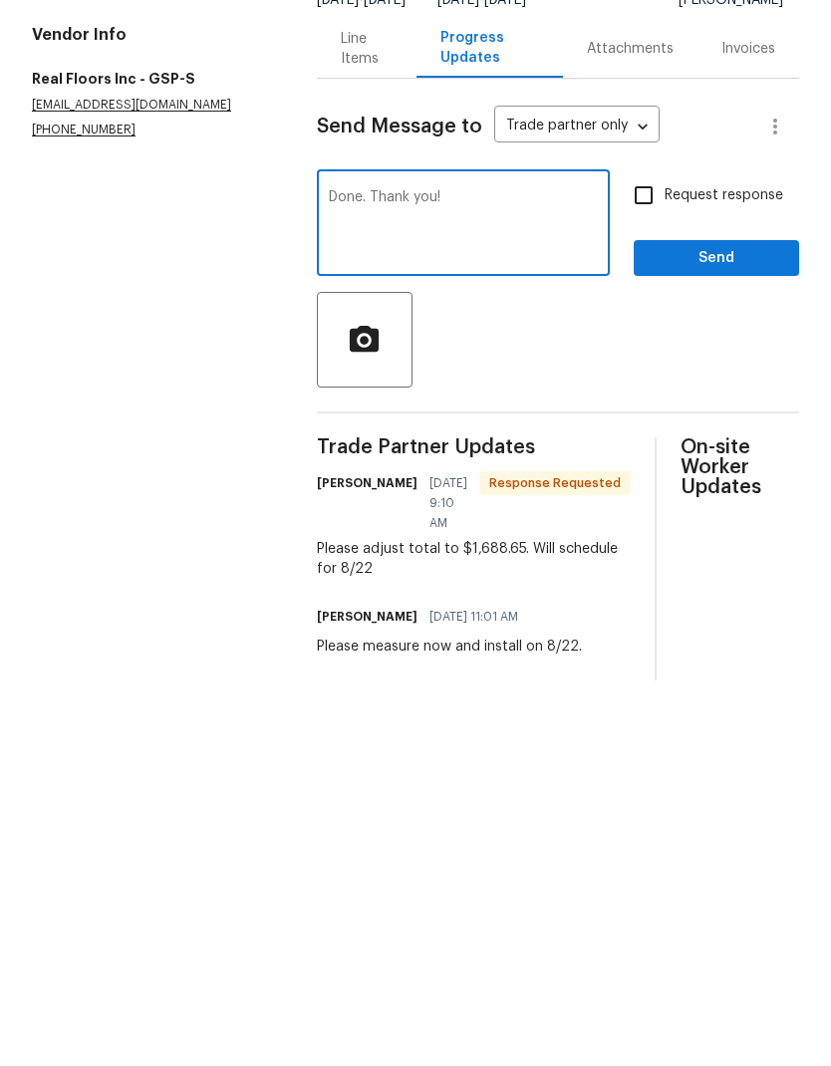
type textarea "Done. Thank you!"
click at [592, 545] on div at bounding box center [558, 593] width 482 height 96
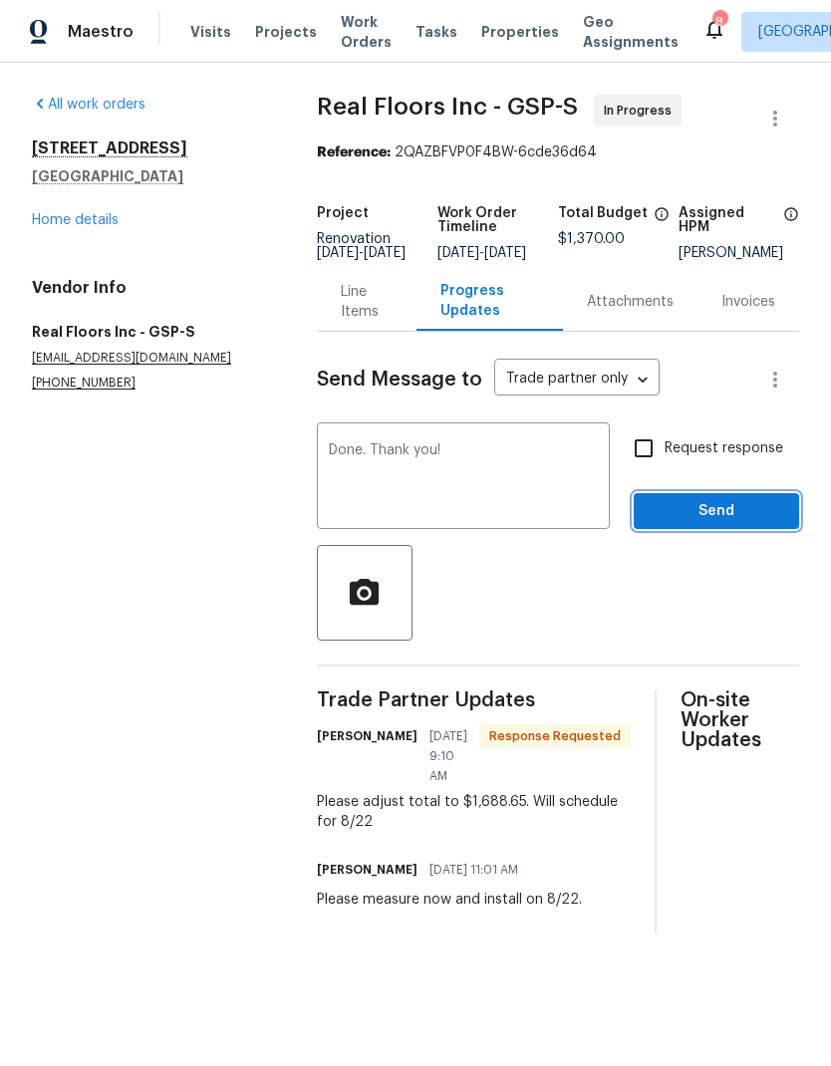
click at [682, 524] on span "Send" at bounding box center [716, 511] width 133 height 25
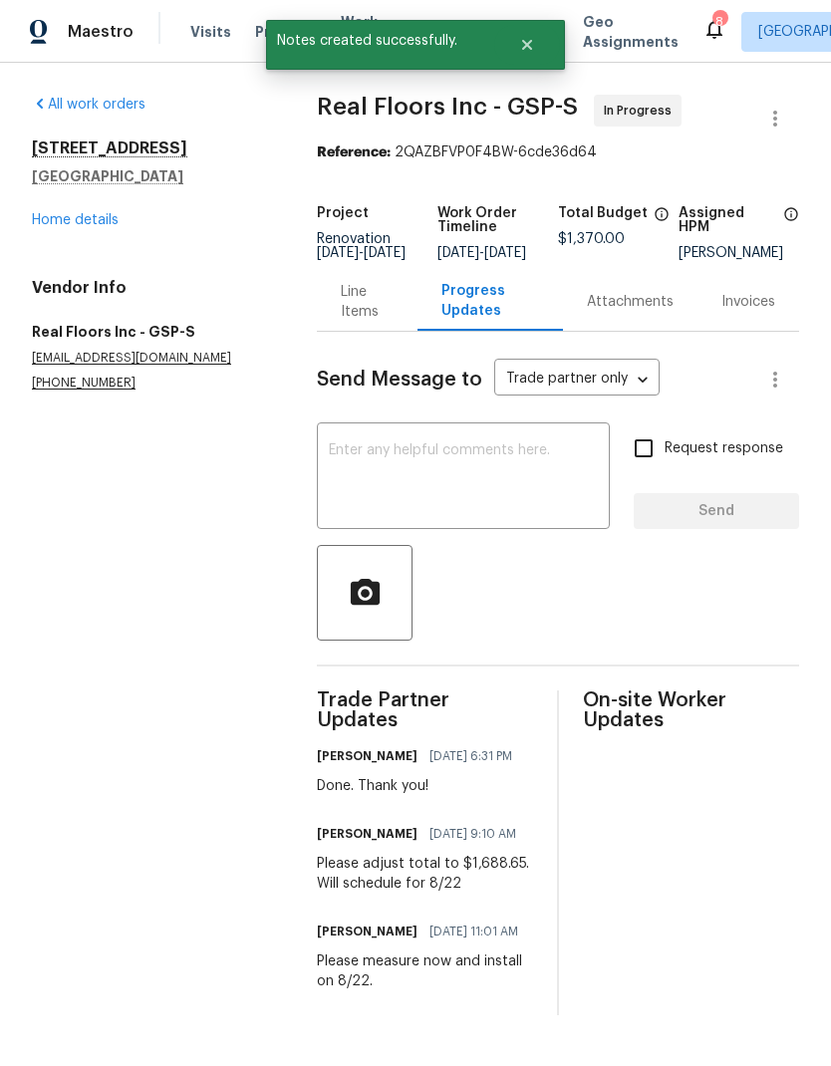
click at [48, 213] on link "Home details" at bounding box center [75, 220] width 87 height 14
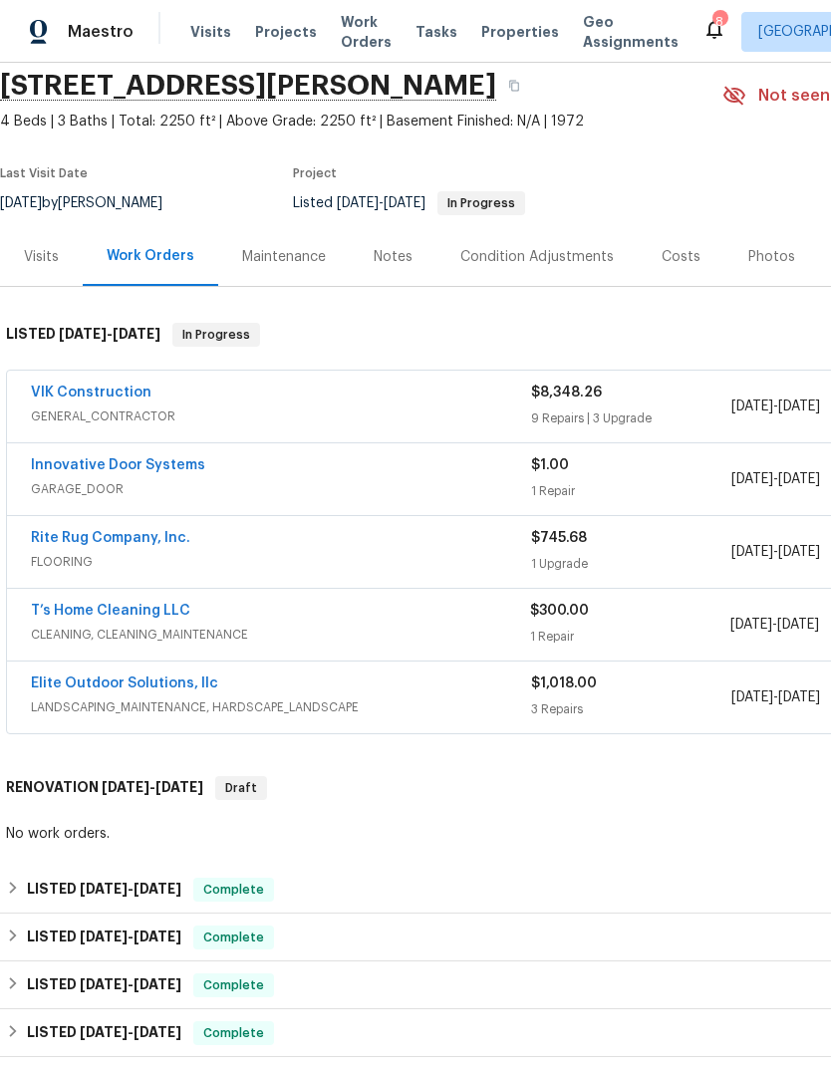
scroll to position [75, 0]
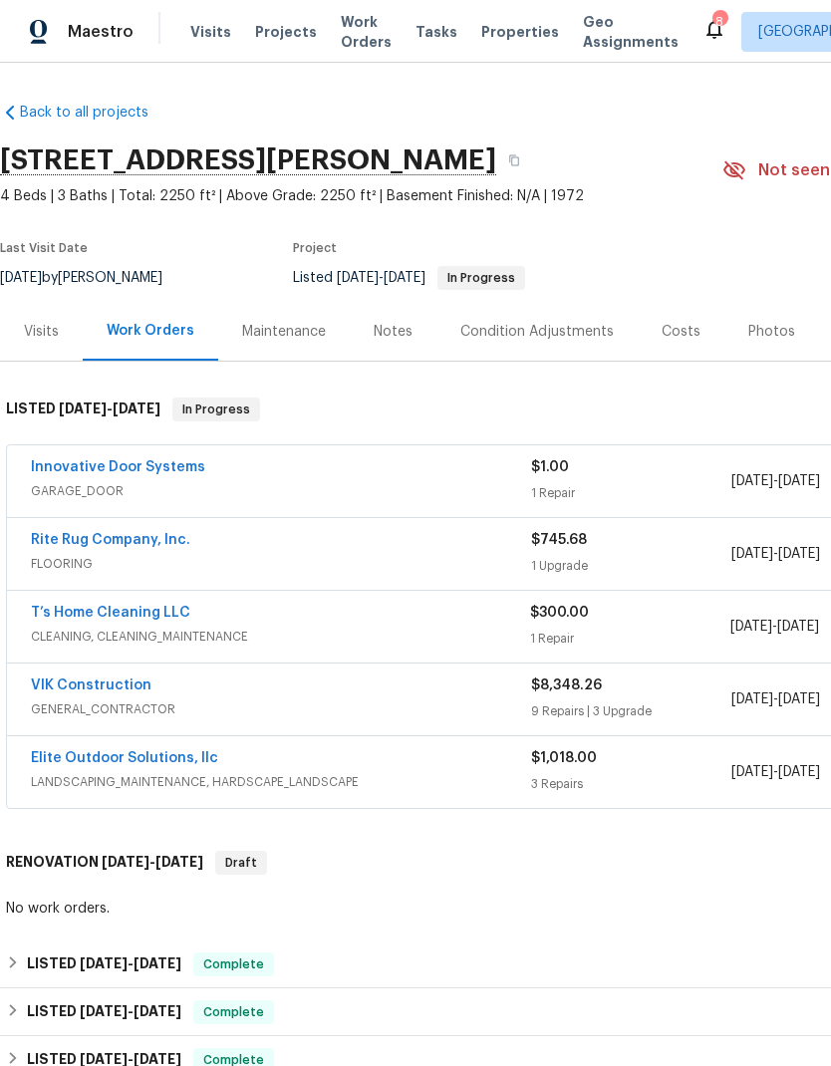
click at [81, 463] on link "Innovative Door Systems" at bounding box center [118, 467] width 174 height 14
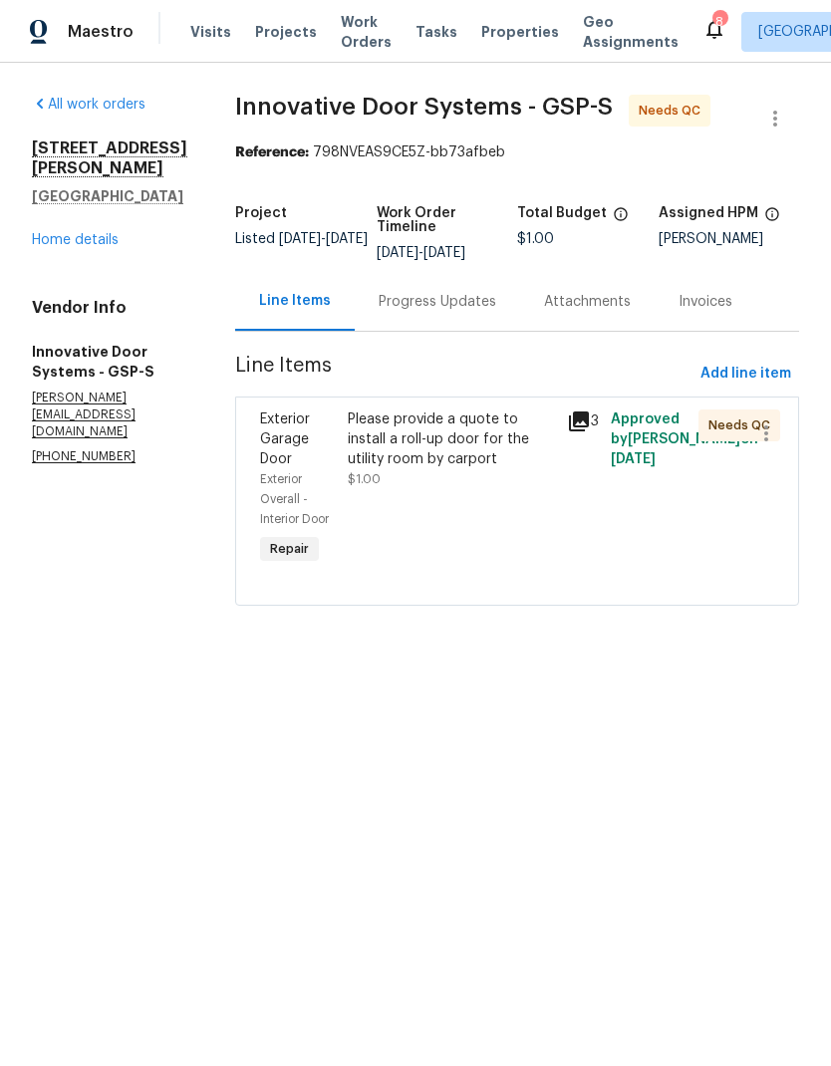
click at [496, 312] on div "Progress Updates" at bounding box center [438, 302] width 118 height 20
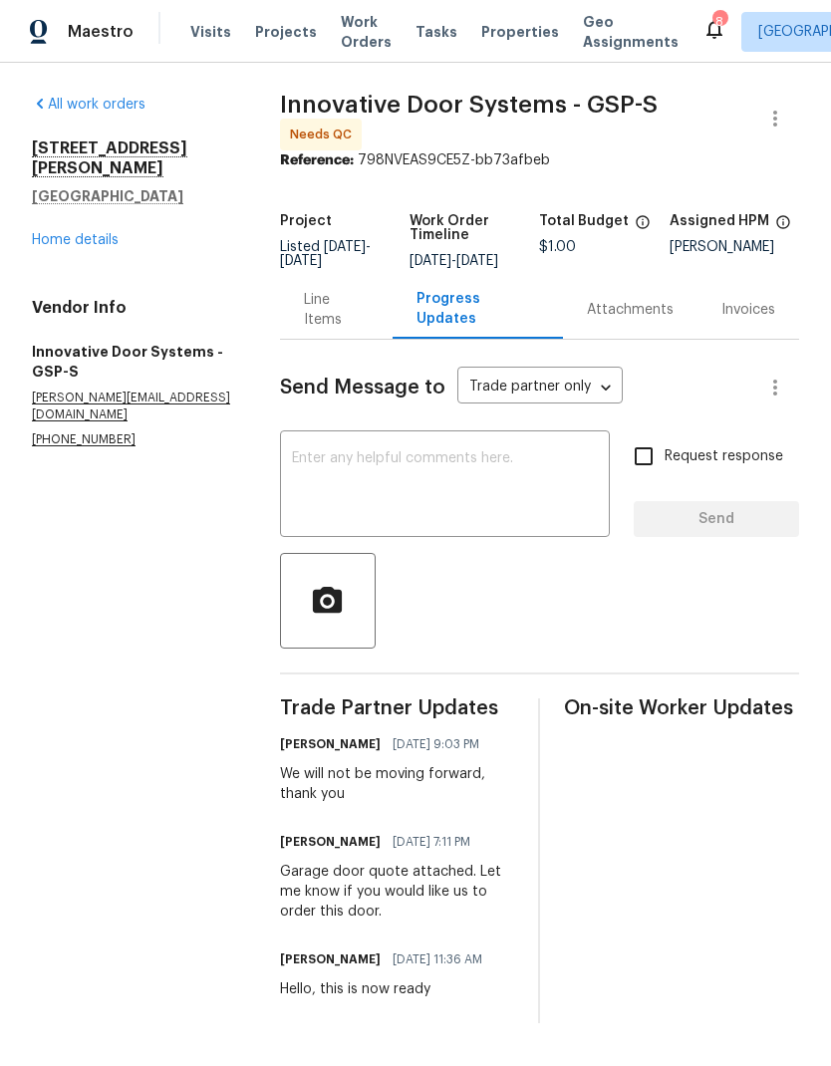
click at [64, 233] on link "Home details" at bounding box center [75, 240] width 87 height 14
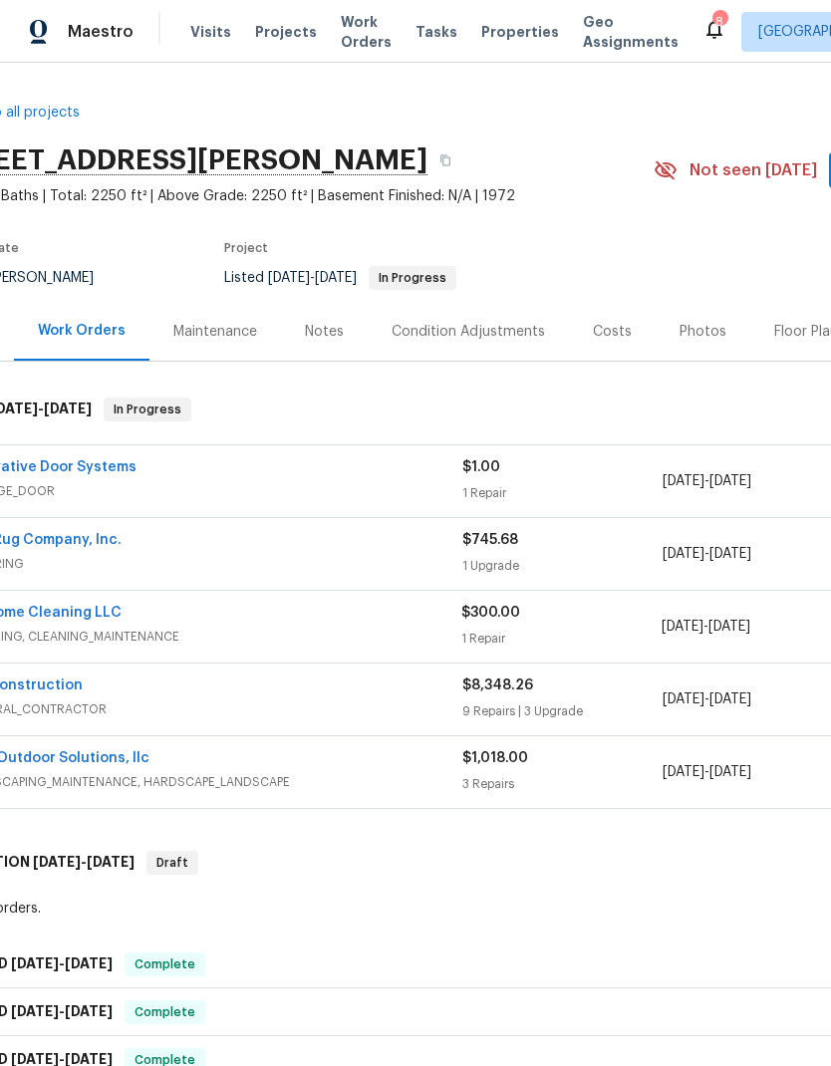
scroll to position [0, 71]
click at [353, 25] on span "Work Orders" at bounding box center [366, 32] width 51 height 40
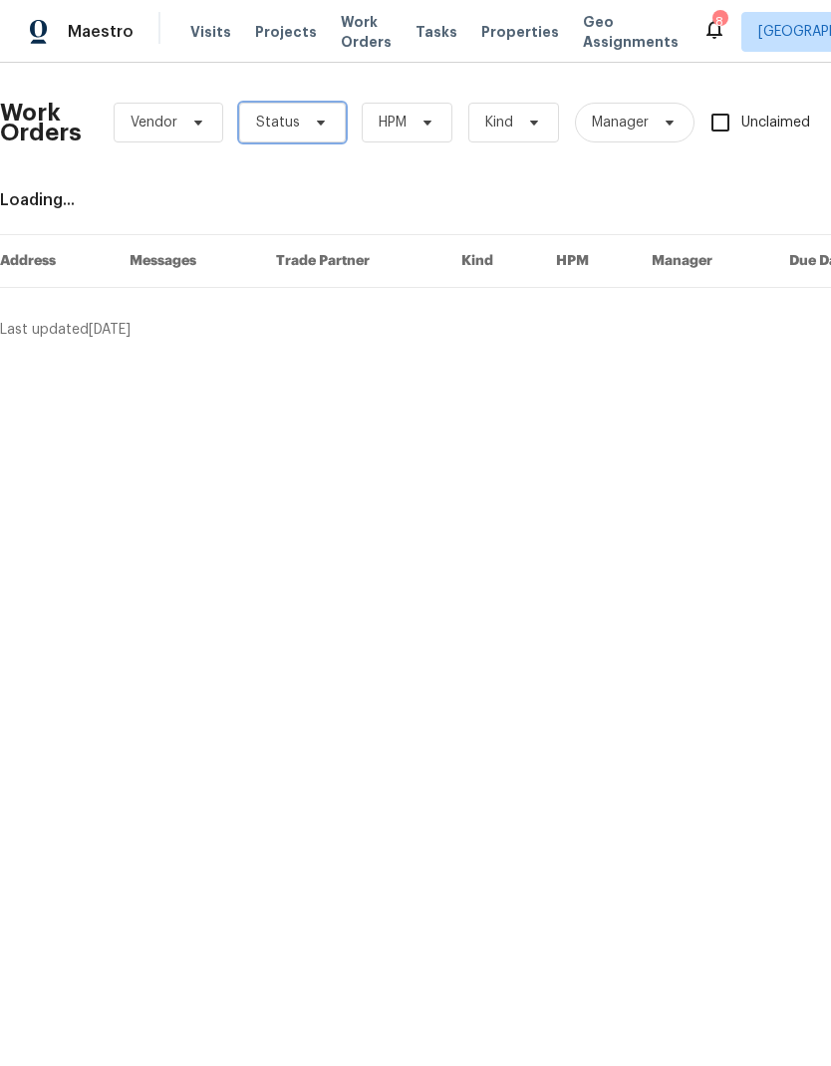
click at [323, 119] on icon at bounding box center [321, 123] width 16 height 16
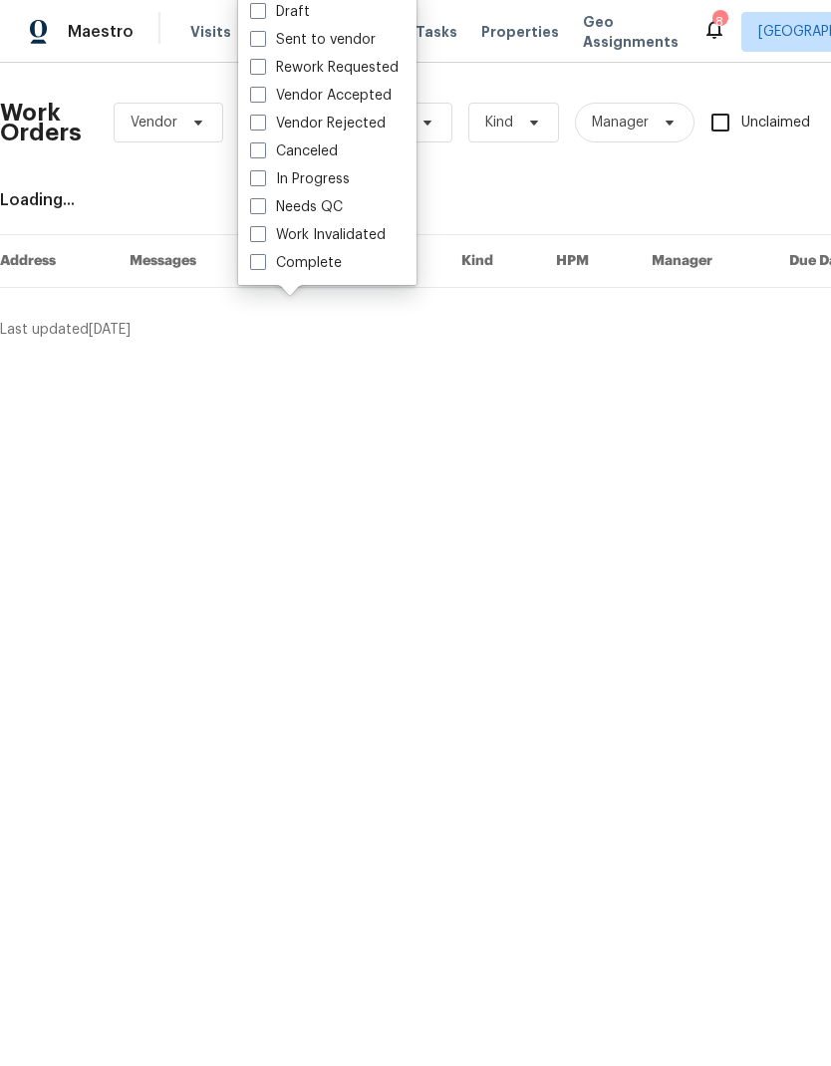
click at [499, 192] on div "Loading..." at bounding box center [563, 200] width 1126 height 20
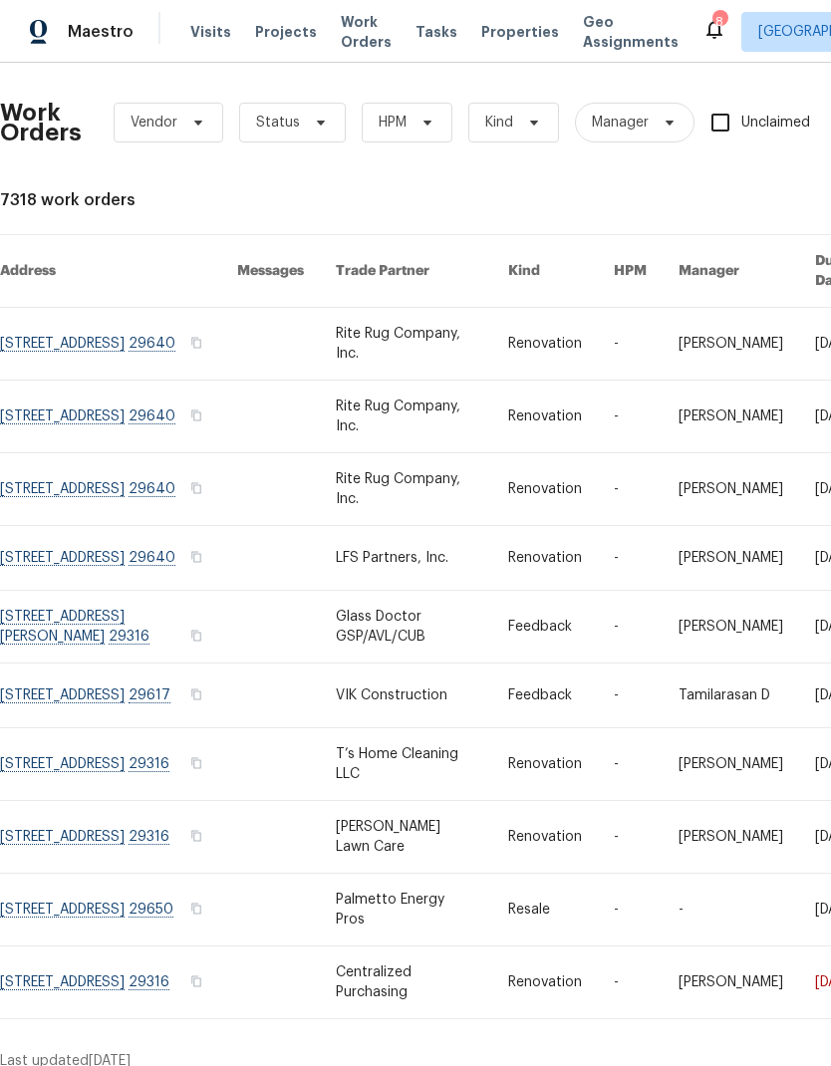
click at [491, 32] on span "Properties" at bounding box center [520, 32] width 78 height 20
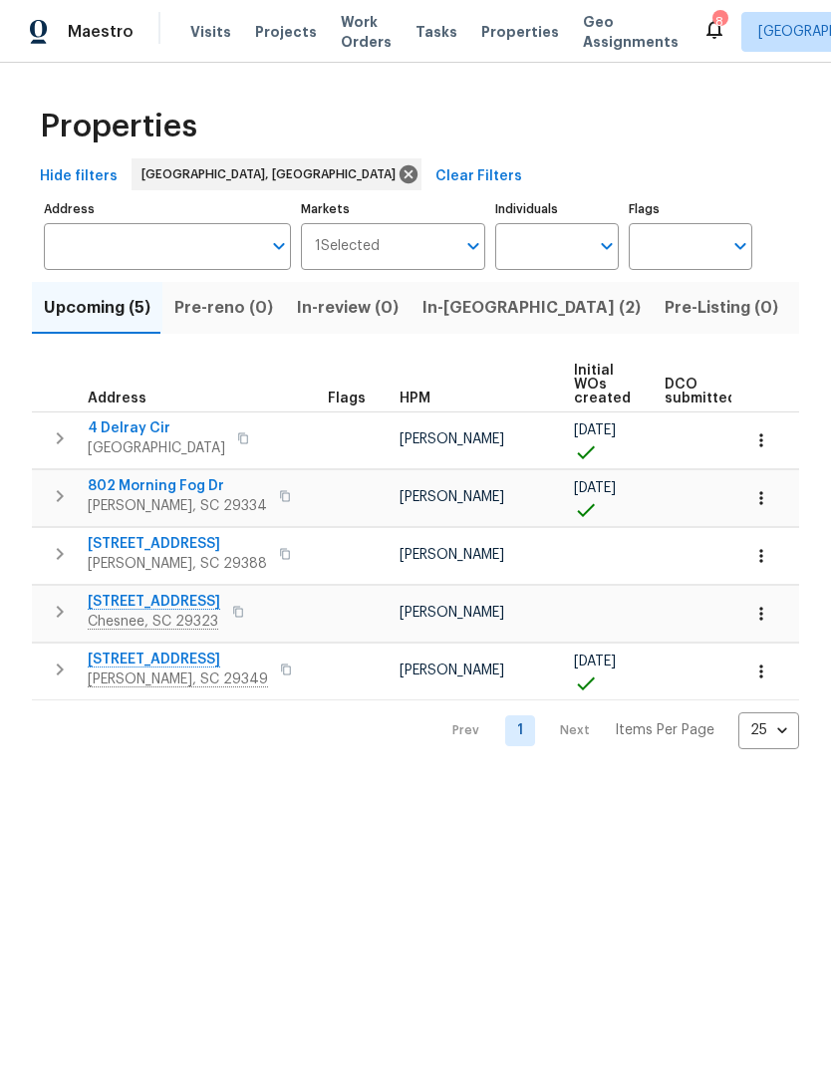
click at [463, 308] on span "In-reno (2)" at bounding box center [531, 308] width 218 height 28
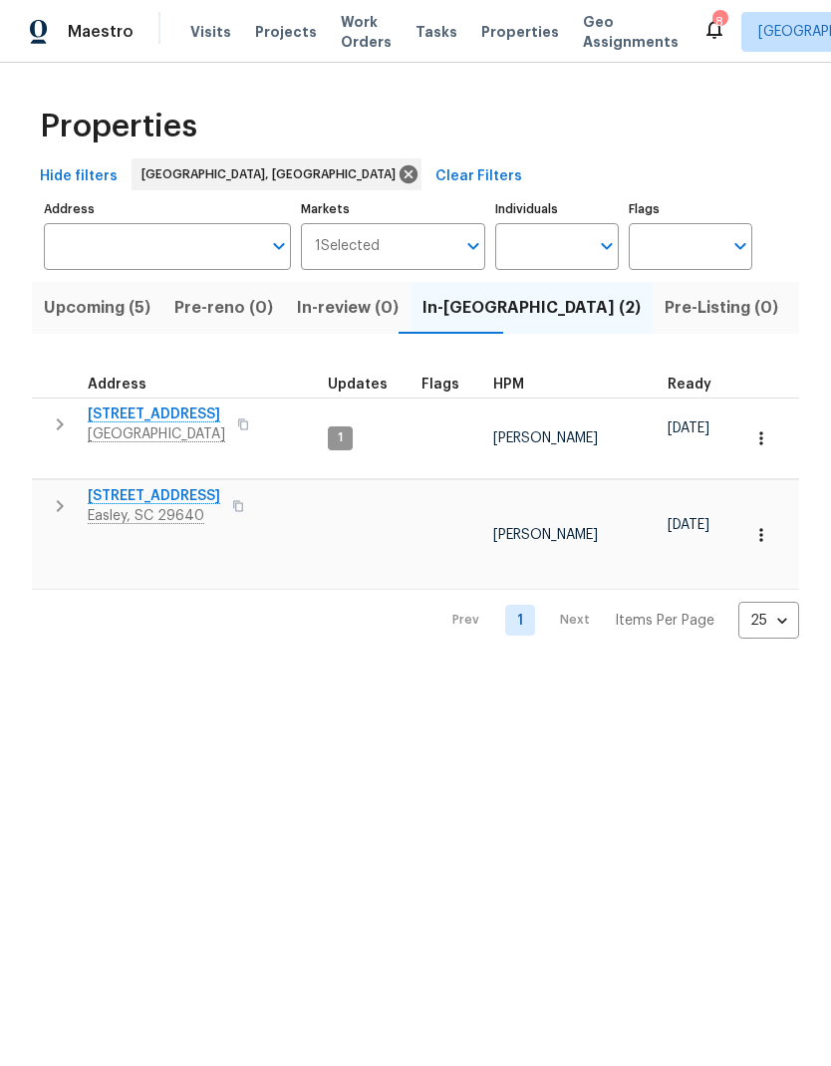
click at [170, 486] on span "[STREET_ADDRESS]" at bounding box center [154, 496] width 133 height 20
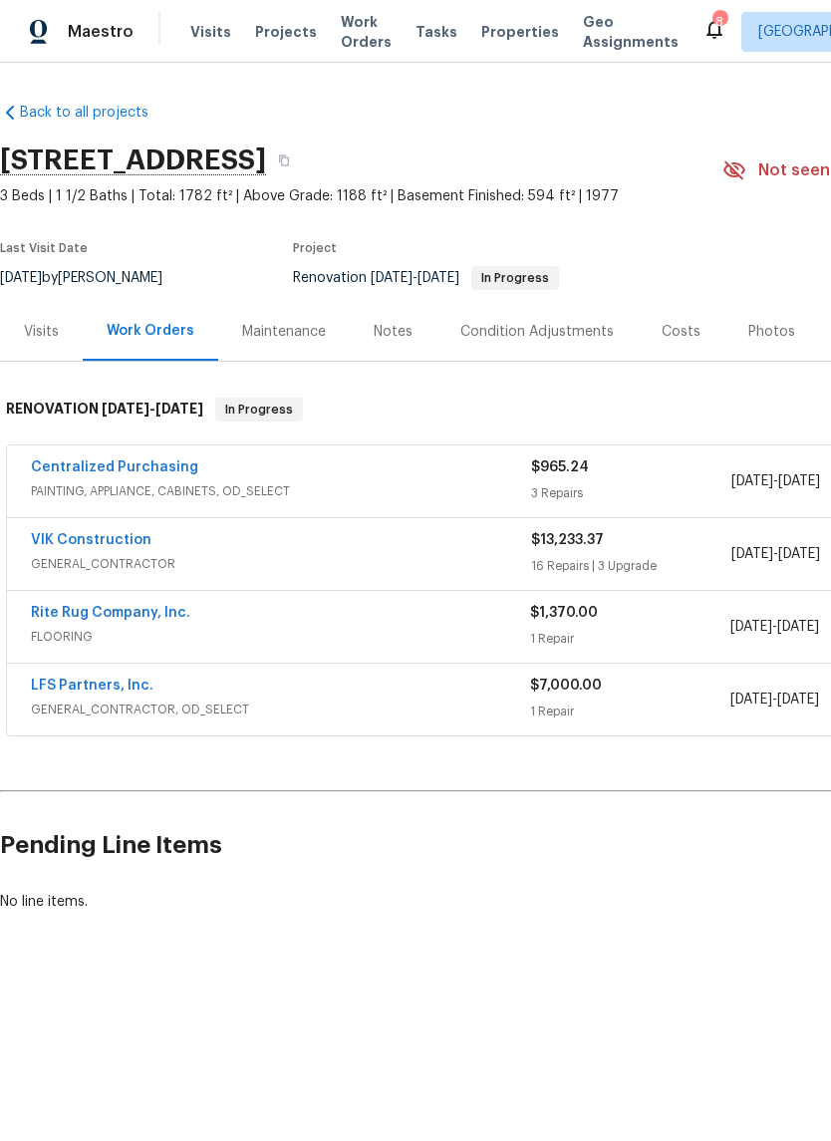
click at [105, 534] on link "VIK Construction" at bounding box center [91, 540] width 121 height 14
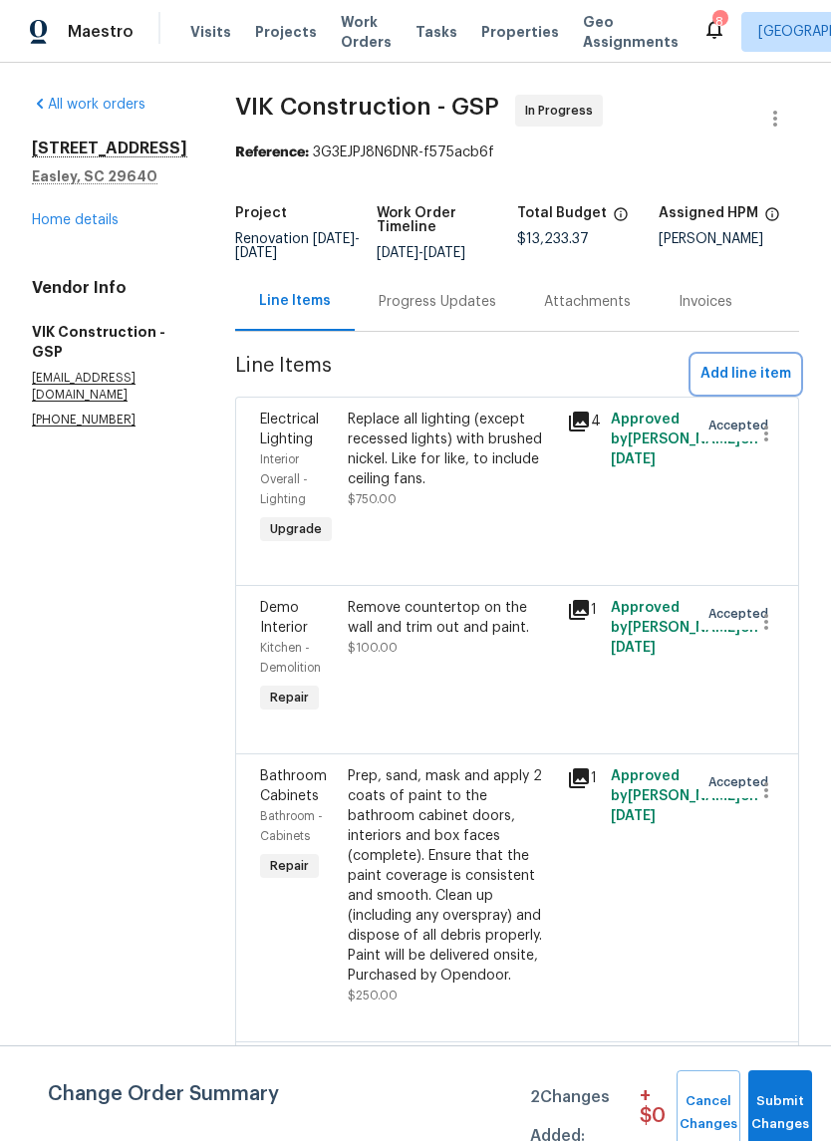
click at [760, 387] on span "Add line item" at bounding box center [745, 374] width 91 height 25
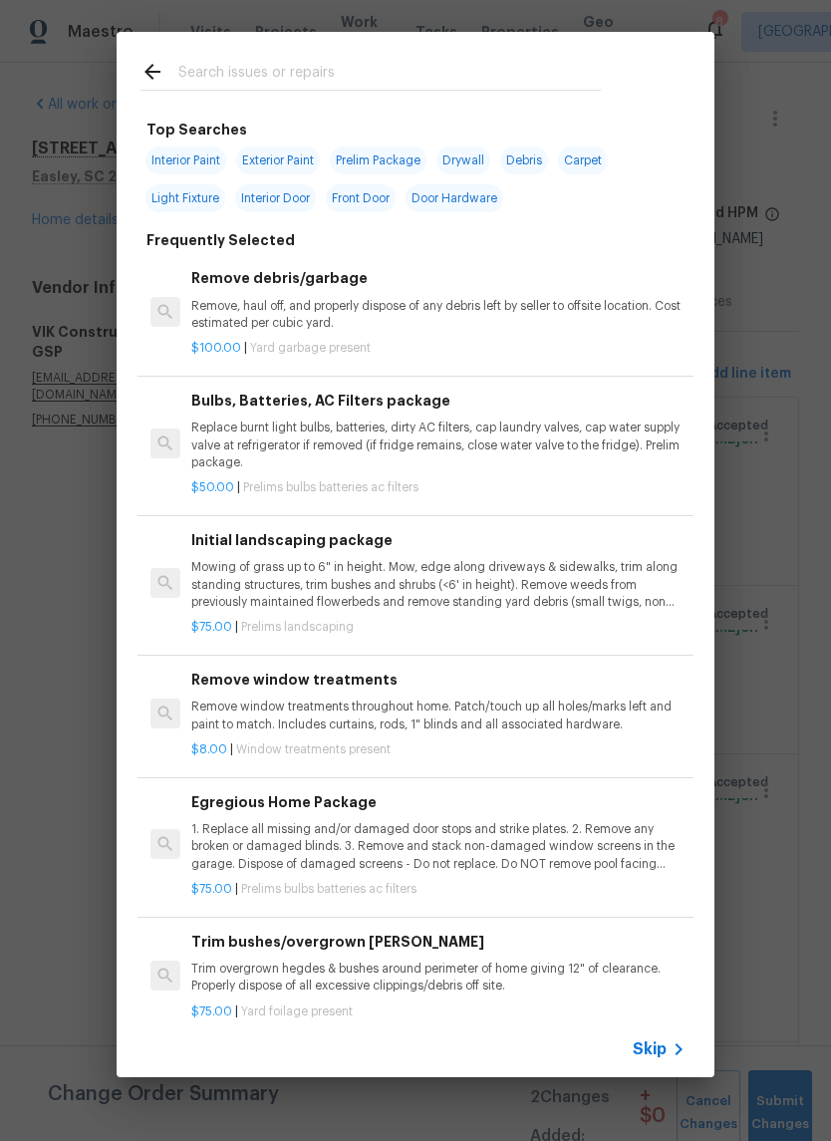
click at [357, 60] on input "text" at bounding box center [389, 75] width 422 height 30
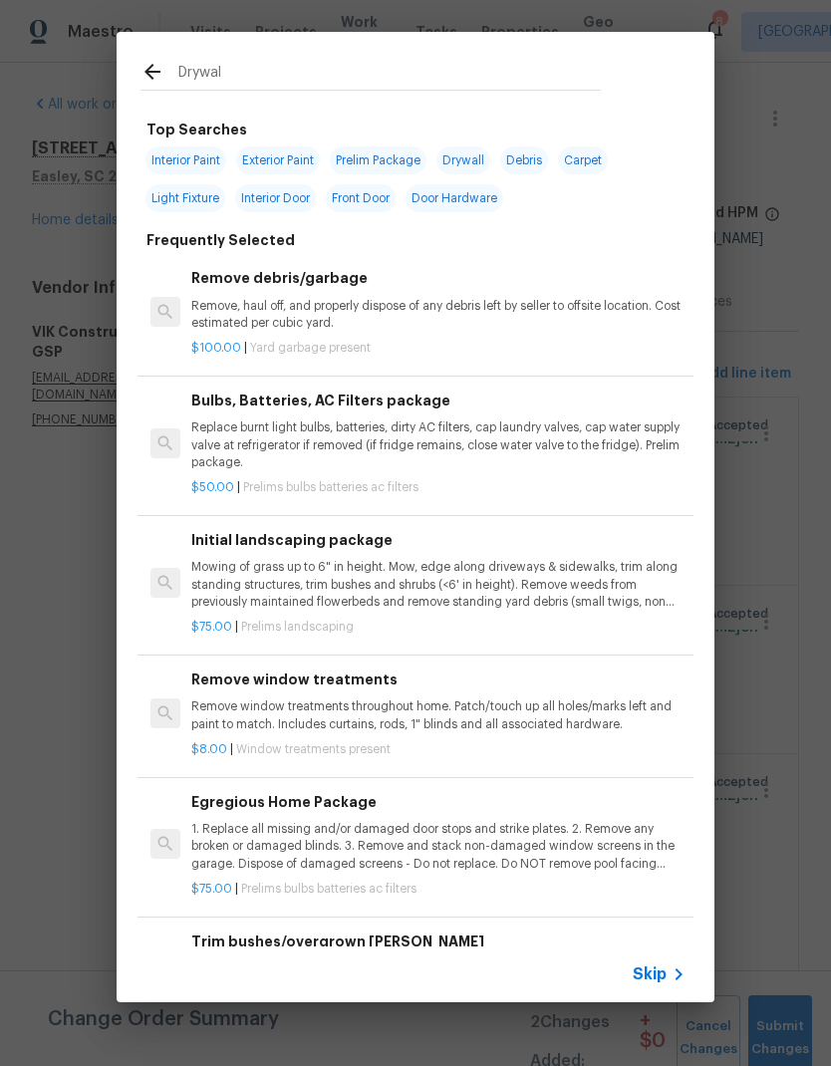
type input "Drywall"
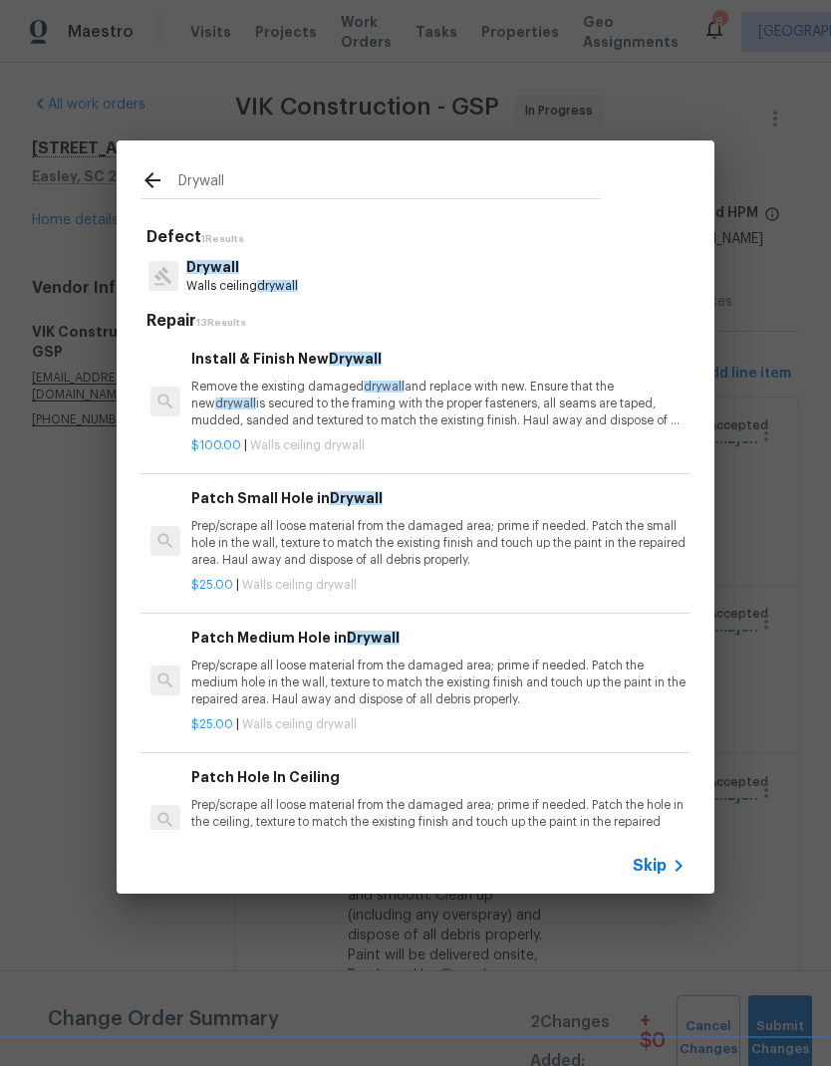
click at [443, 394] on p "Remove the existing damaged drywall and replace with new. Ensure that the new d…" at bounding box center [438, 404] width 494 height 51
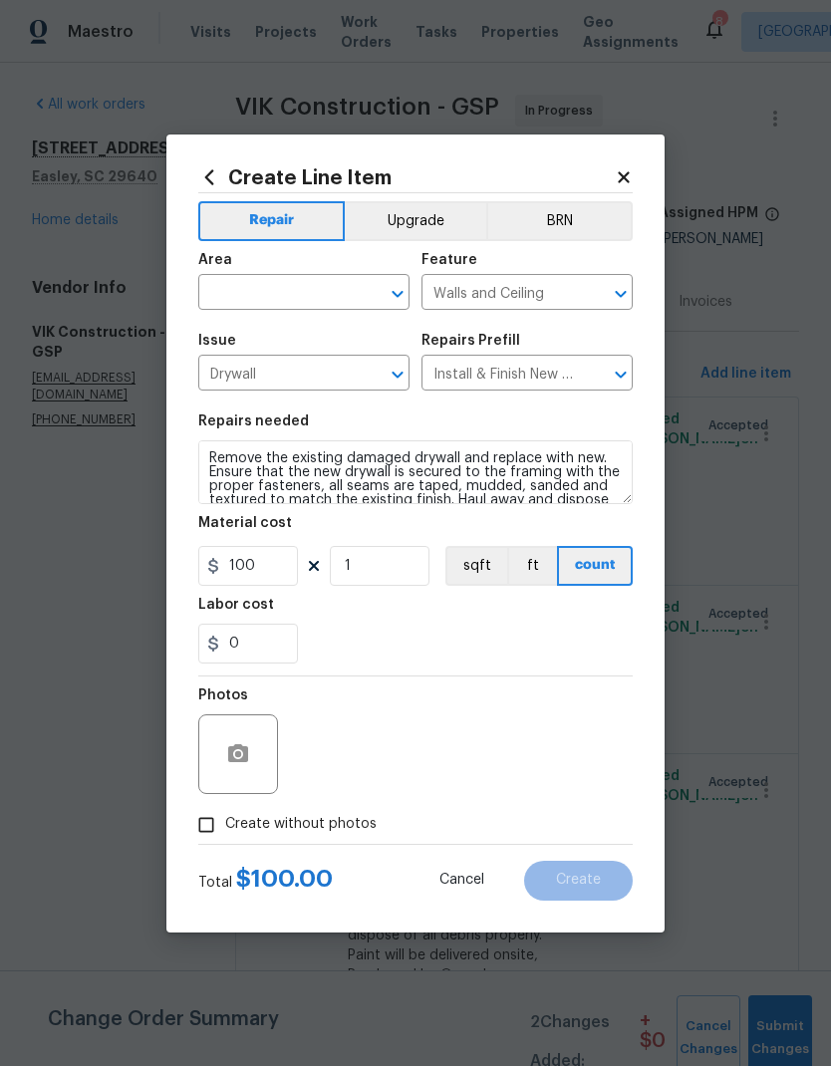
click at [443, 391] on input "Install & Finish New Drywall $100.00" at bounding box center [498, 375] width 155 height 31
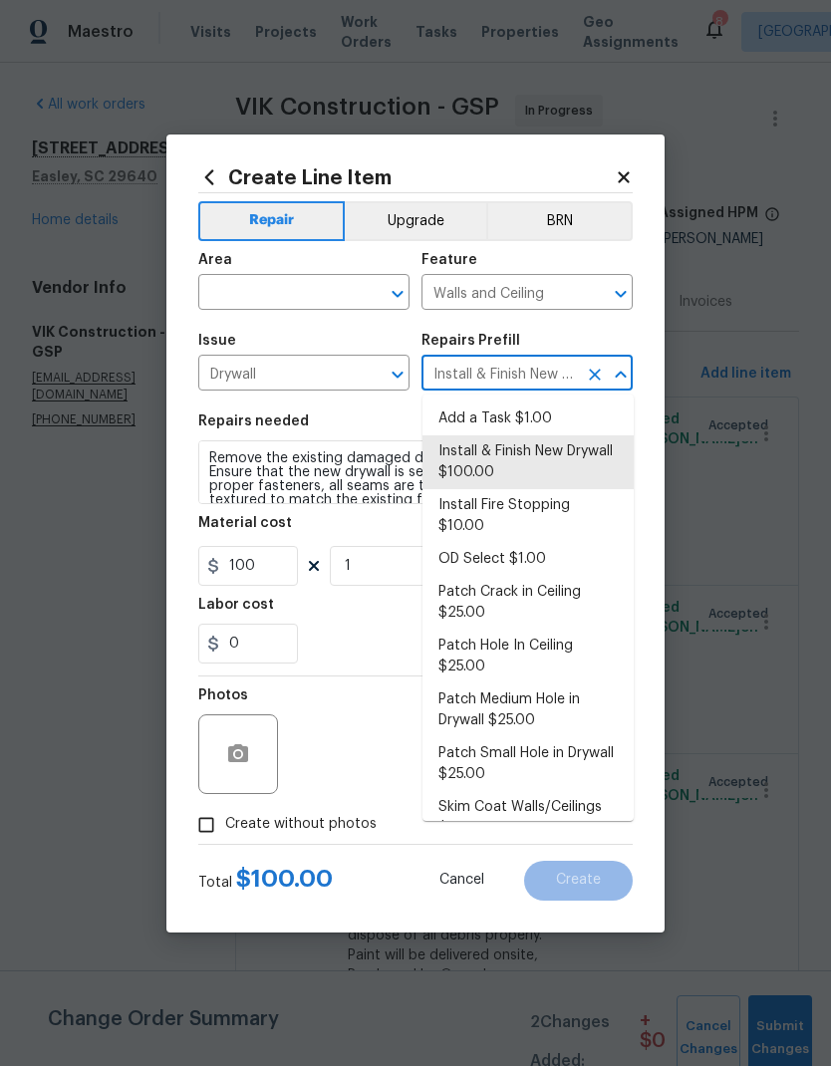
click at [351, 286] on input "text" at bounding box center [275, 294] width 155 height 31
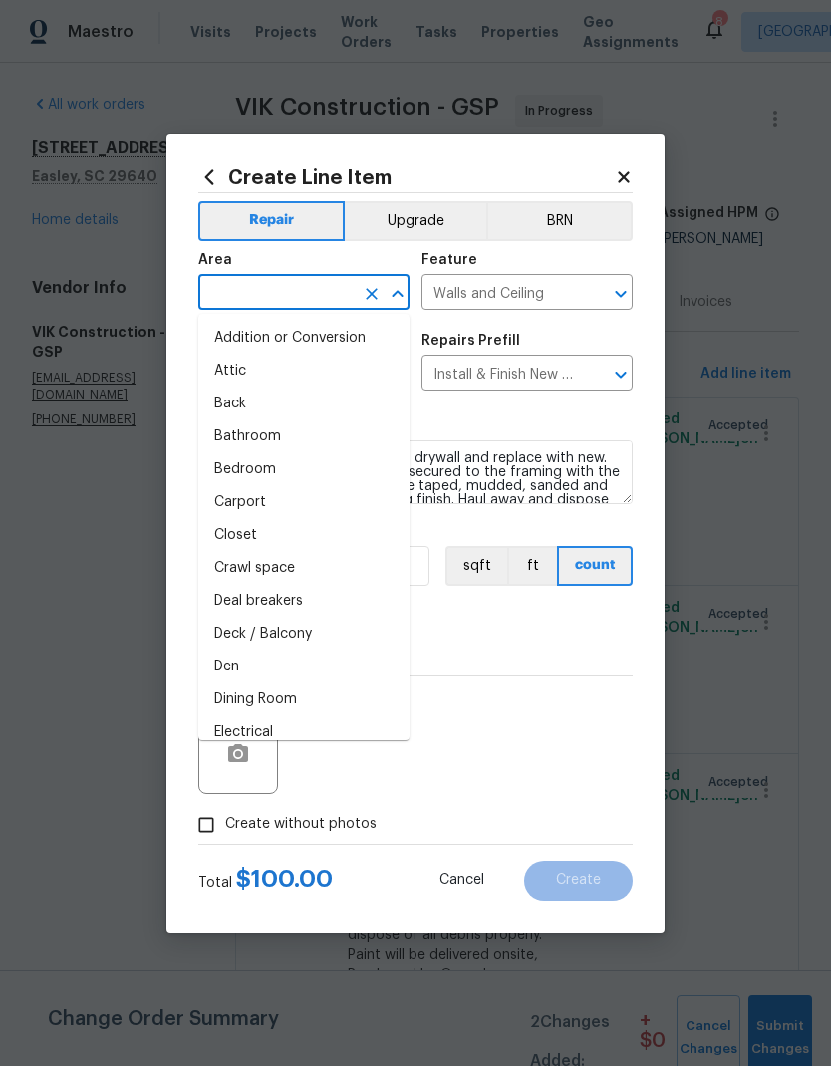
click at [260, 470] on li "Bedroom" at bounding box center [303, 469] width 211 height 33
type input "Bedroom"
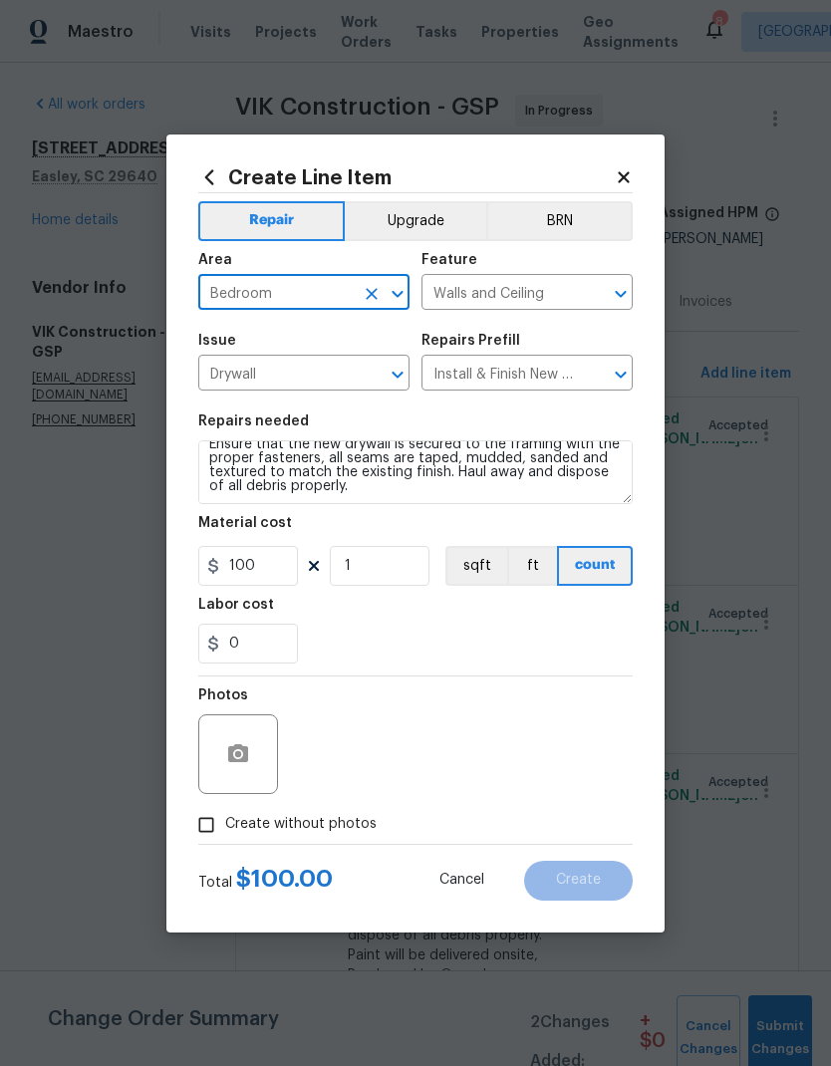
scroll to position [28, 0]
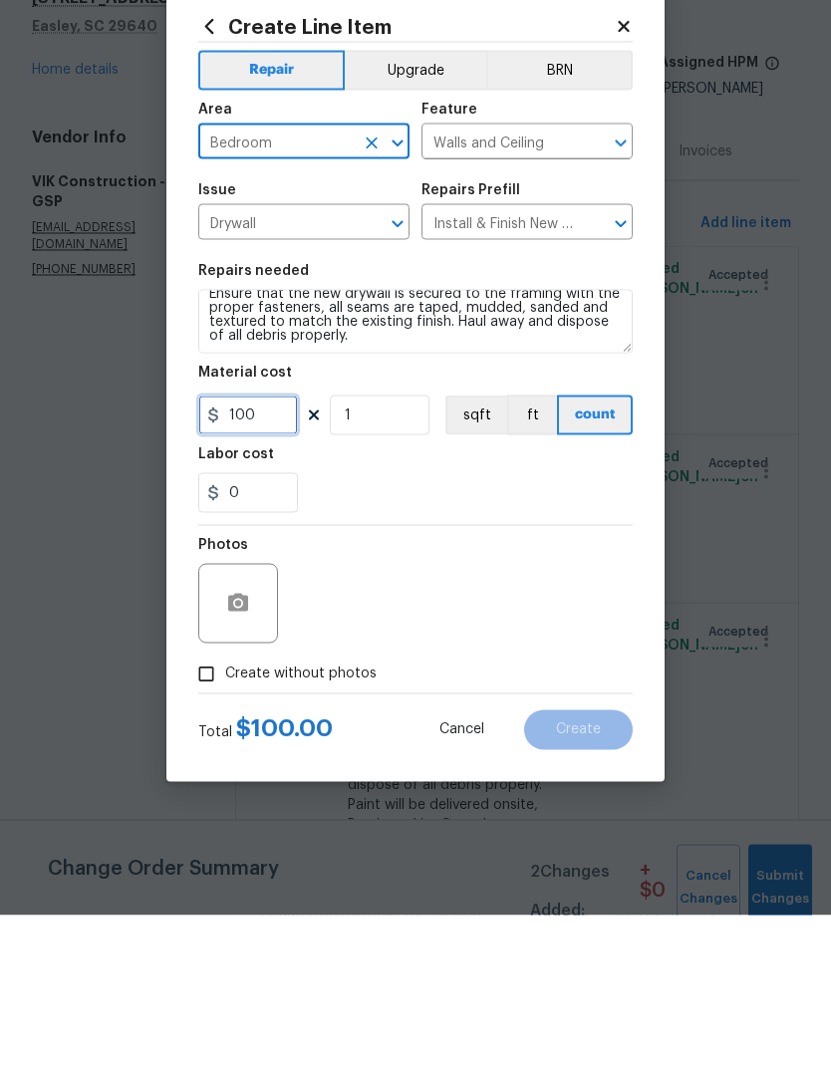
click at [255, 546] on input "100" at bounding box center [248, 566] width 100 height 40
click at [254, 546] on input "100" at bounding box center [248, 566] width 100 height 40
click at [257, 546] on input "100" at bounding box center [248, 566] width 100 height 40
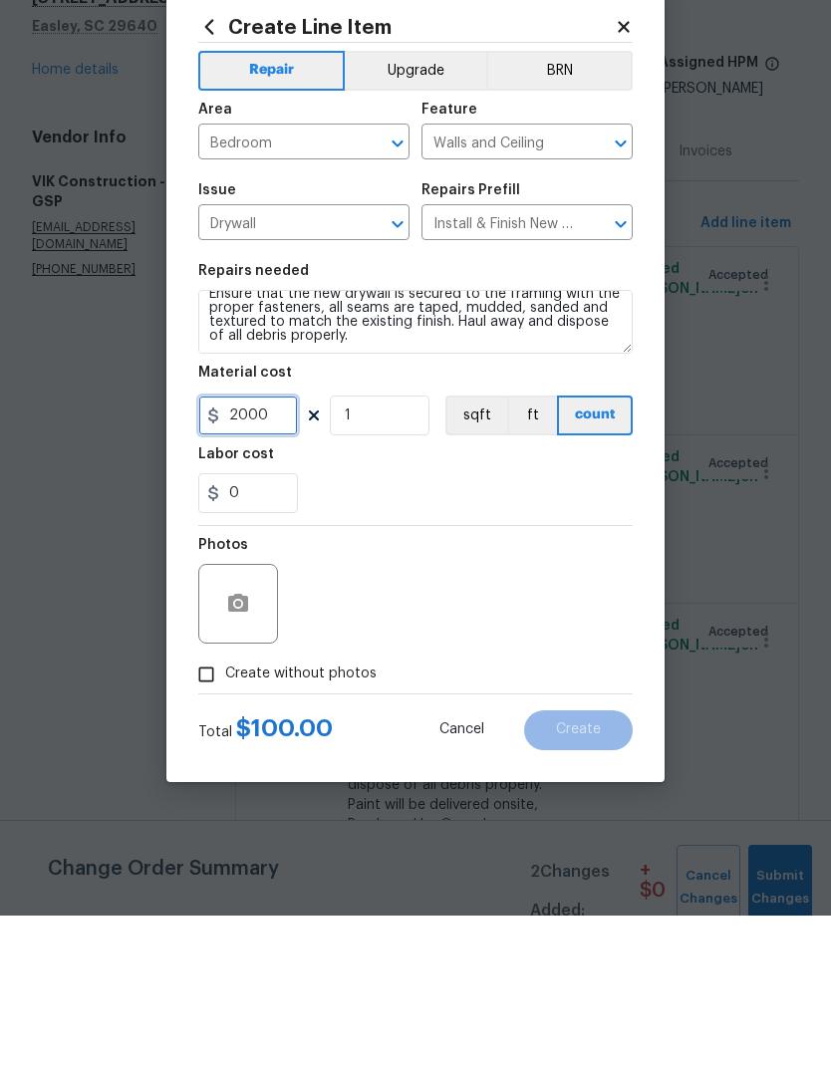
type input "2000"
click at [520, 624] on div "0" at bounding box center [415, 644] width 434 height 40
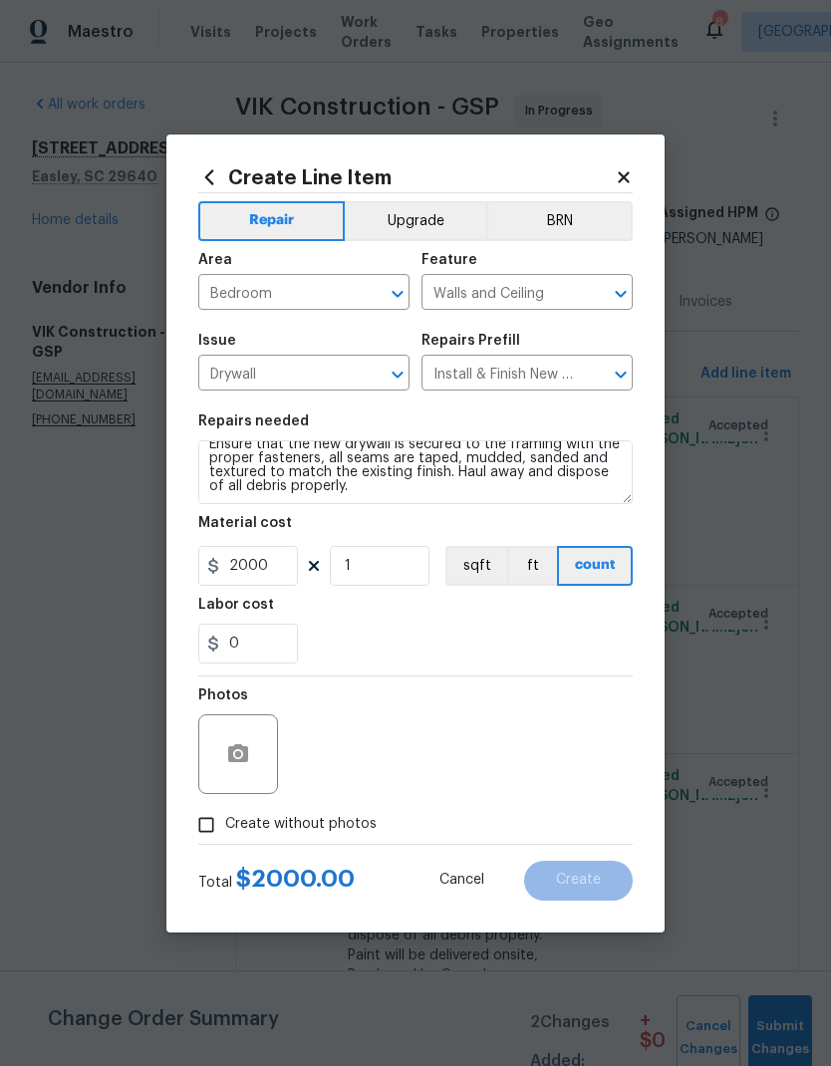
click at [207, 821] on input "Create without photos" at bounding box center [206, 825] width 38 height 38
checkbox input "true"
click at [429, 747] on textarea at bounding box center [463, 754] width 339 height 80
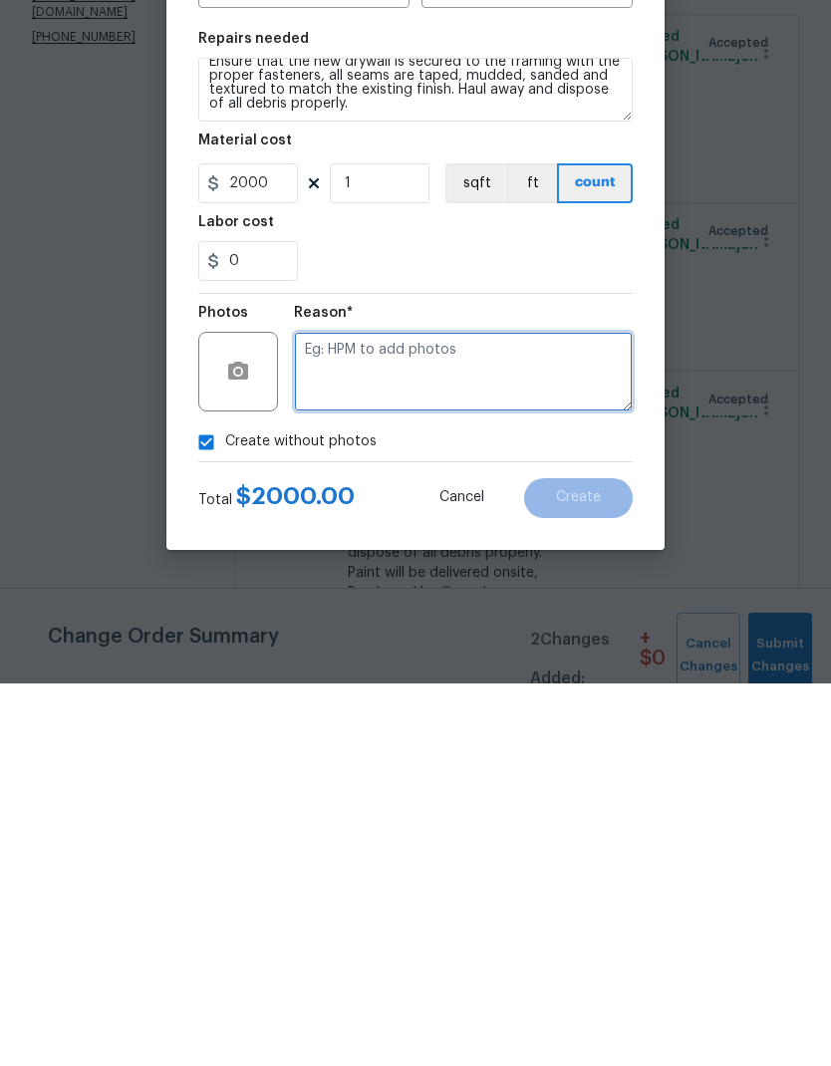
type textarea "N"
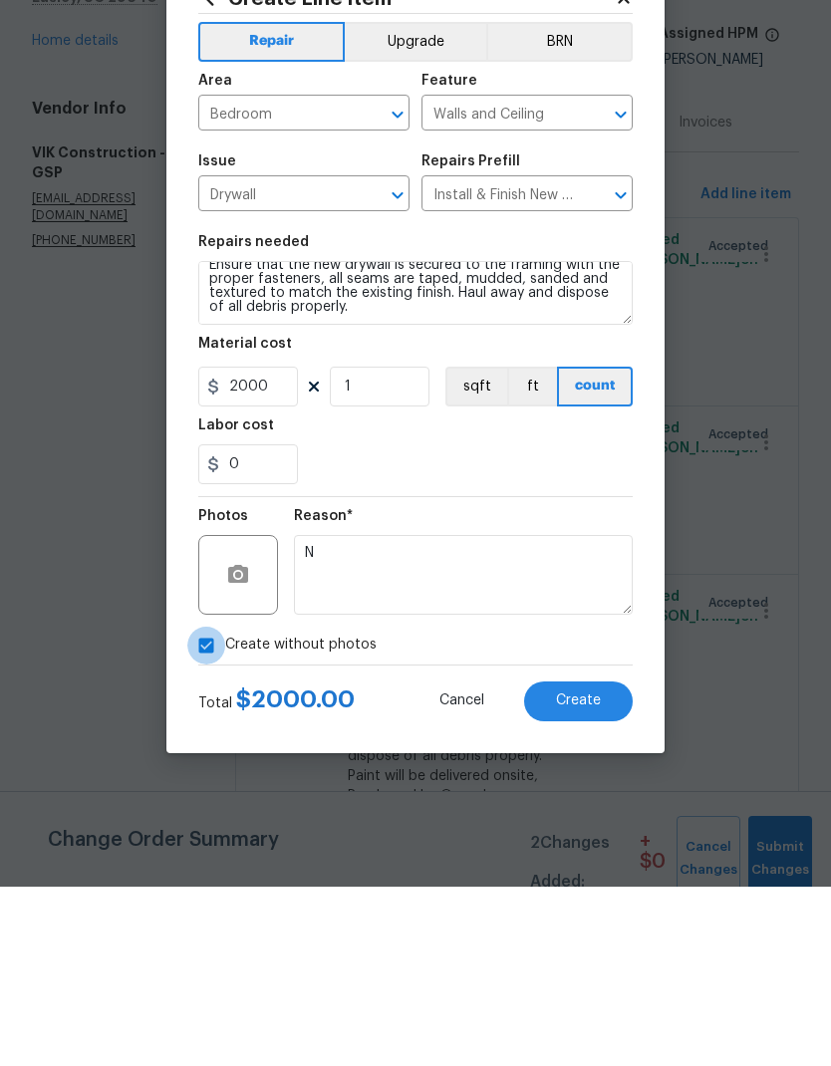
click at [209, 806] on input "Create without photos" at bounding box center [206, 825] width 38 height 38
checkbox input "false"
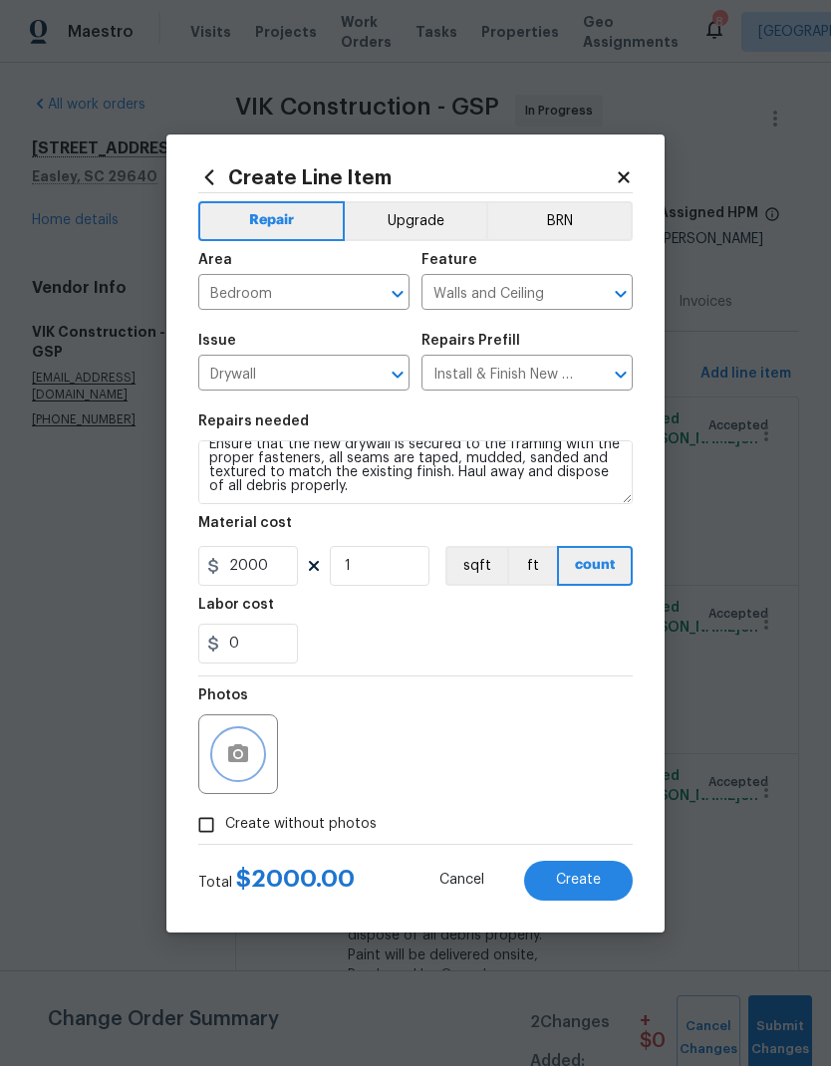
click at [247, 768] on button "button" at bounding box center [238, 754] width 48 height 48
